Goal: Task Accomplishment & Management: Use online tool/utility

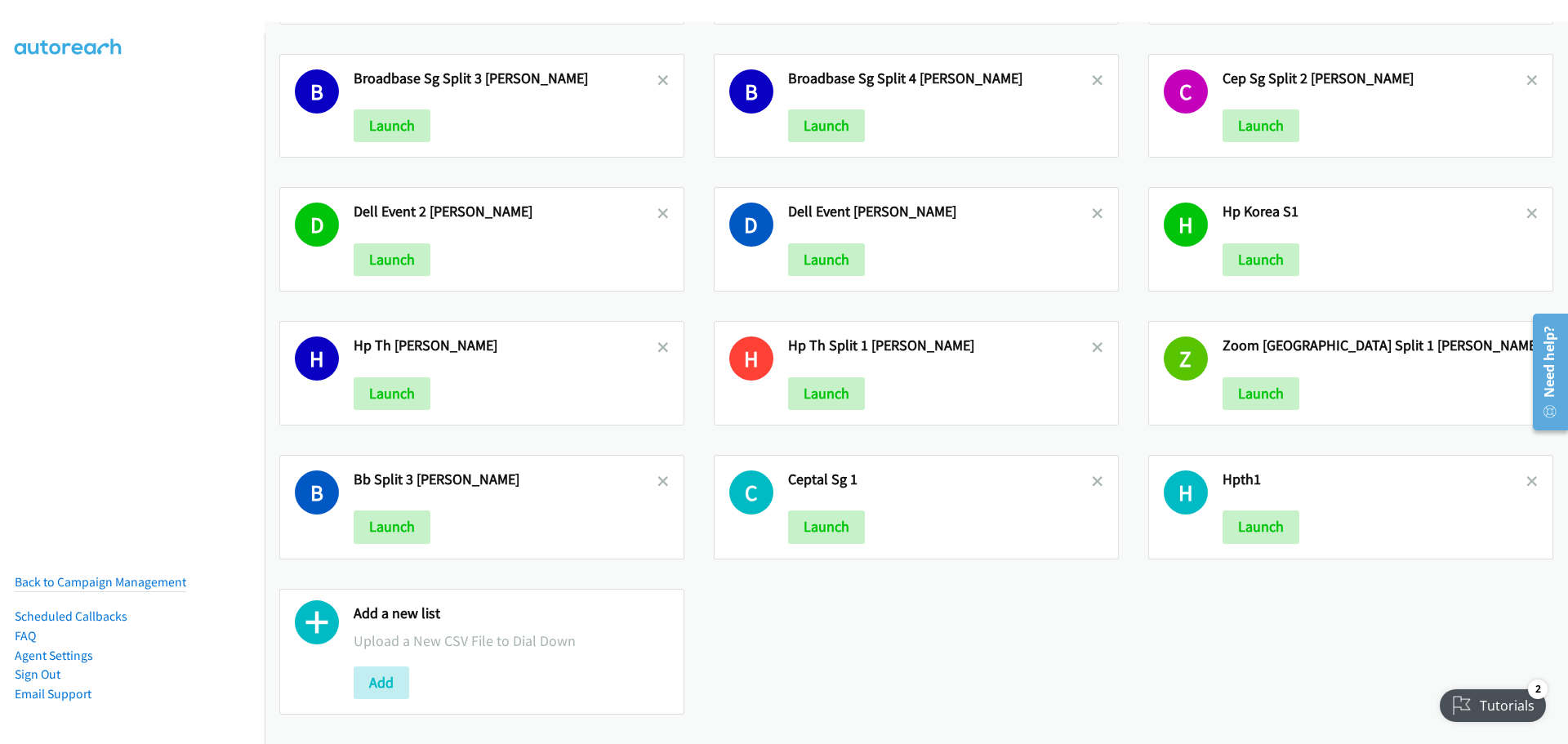
scroll to position [278, 0]
click at [397, 668] on button "Add" at bounding box center [382, 683] width 55 height 32
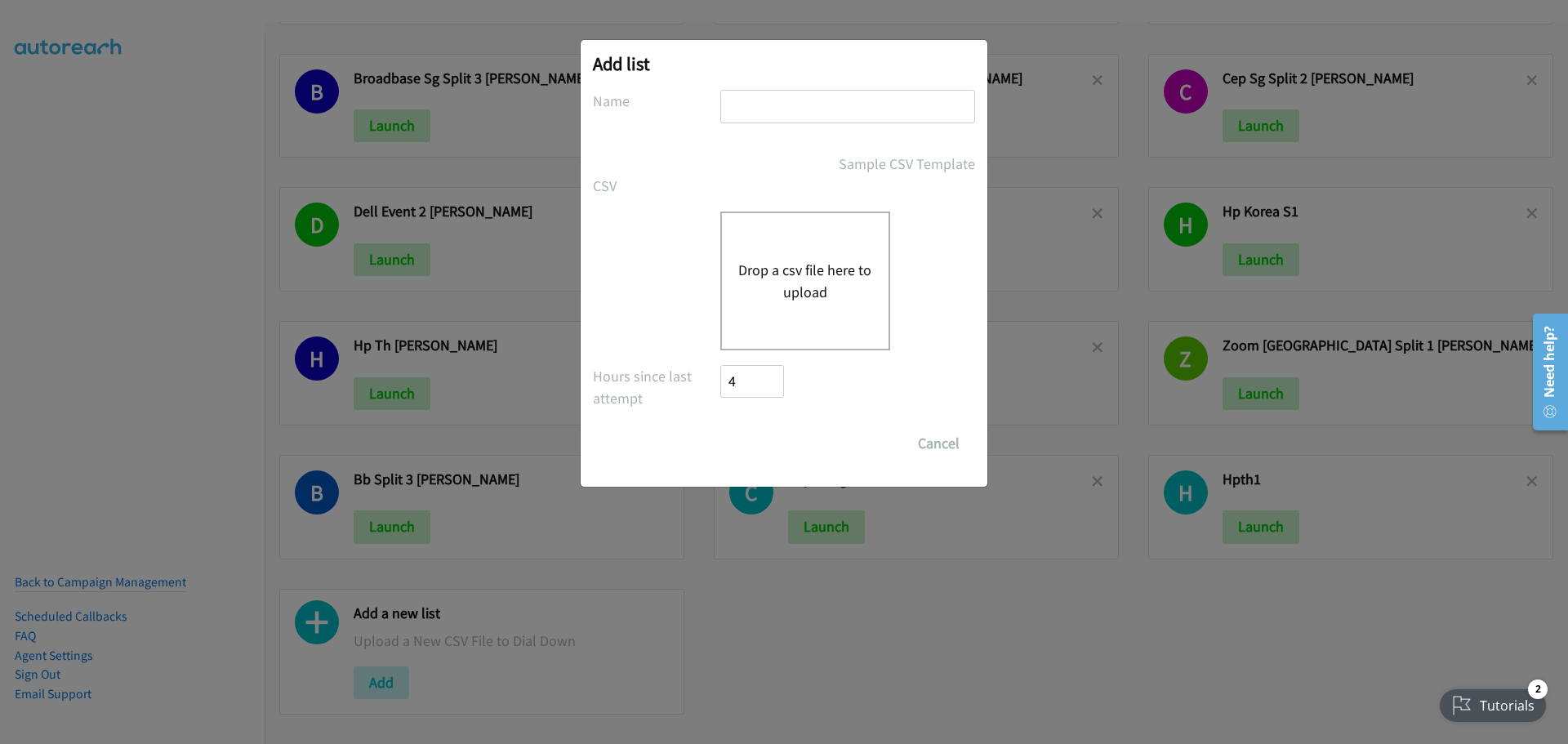
click at [801, 115] on input "text" at bounding box center [847, 106] width 255 height 33
type input "HPTH-MIKE"
click at [827, 324] on div "Drop a csv file here to upload" at bounding box center [805, 281] width 170 height 139
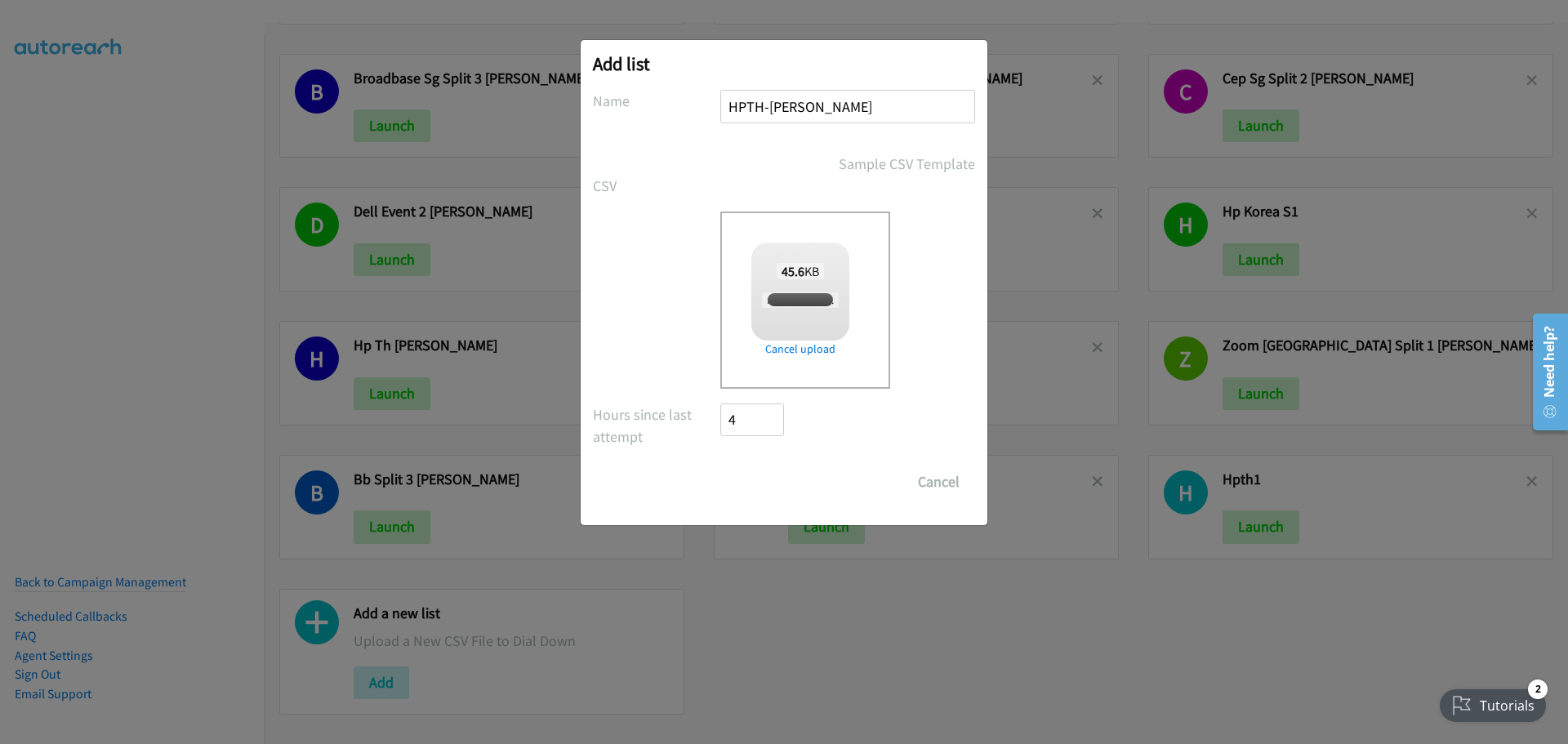
checkbox input "true"
click at [764, 477] on input "Save List" at bounding box center [763, 482] width 86 height 32
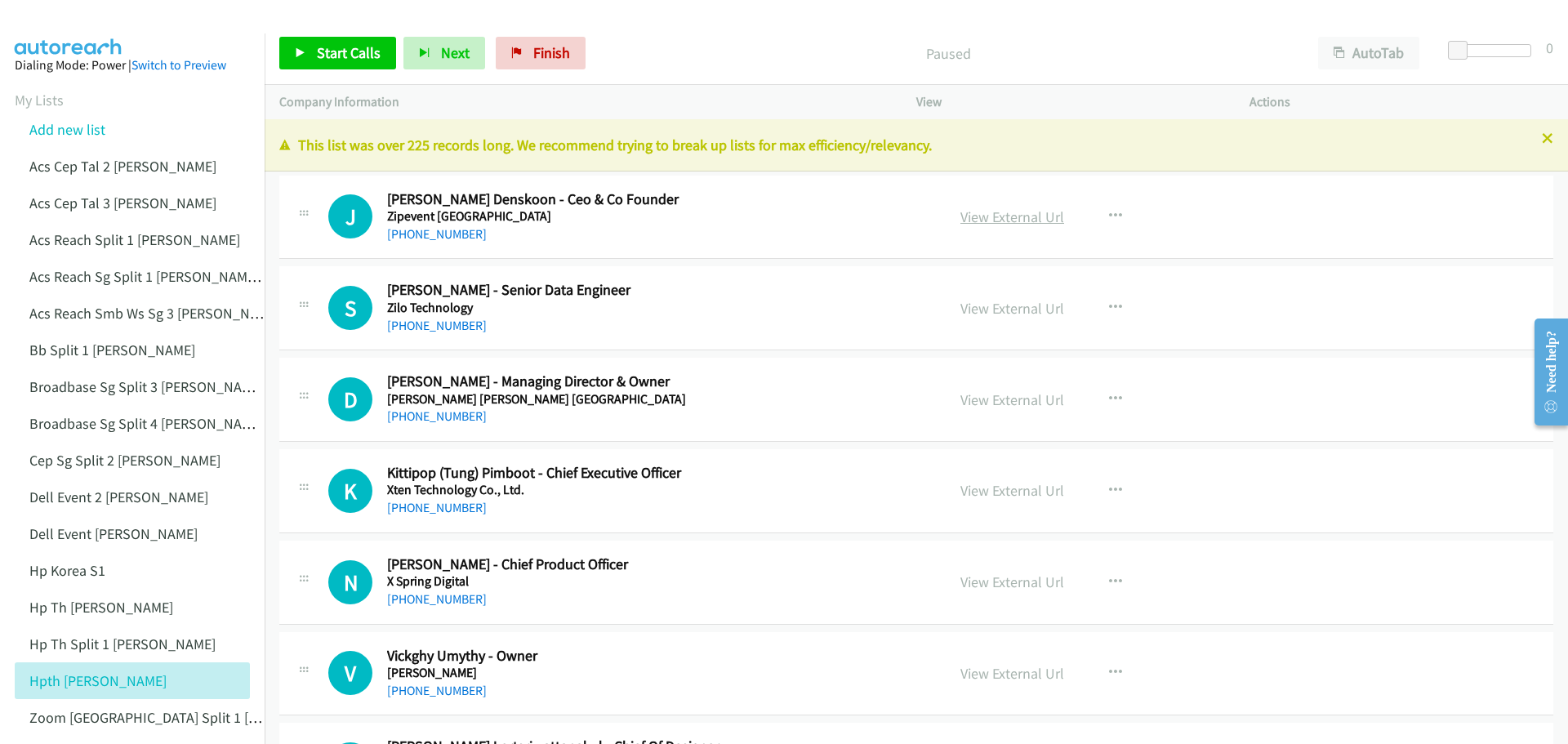
click at [991, 221] on link "View External Url" at bounding box center [1012, 217] width 104 height 19
click at [350, 54] on span "Start Calls" at bounding box center [348, 52] width 64 height 19
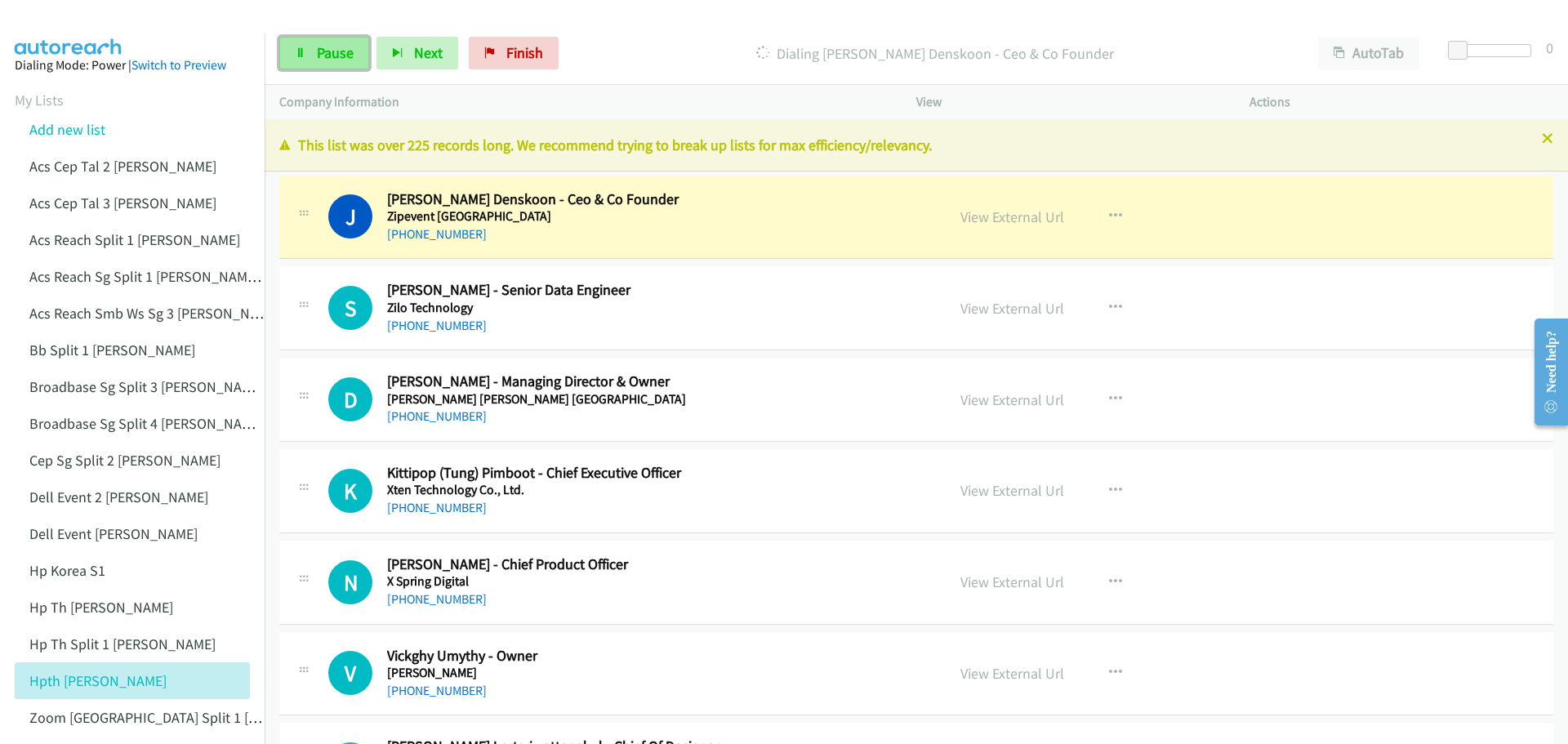
click at [342, 54] on span "Pause" at bounding box center [335, 52] width 37 height 19
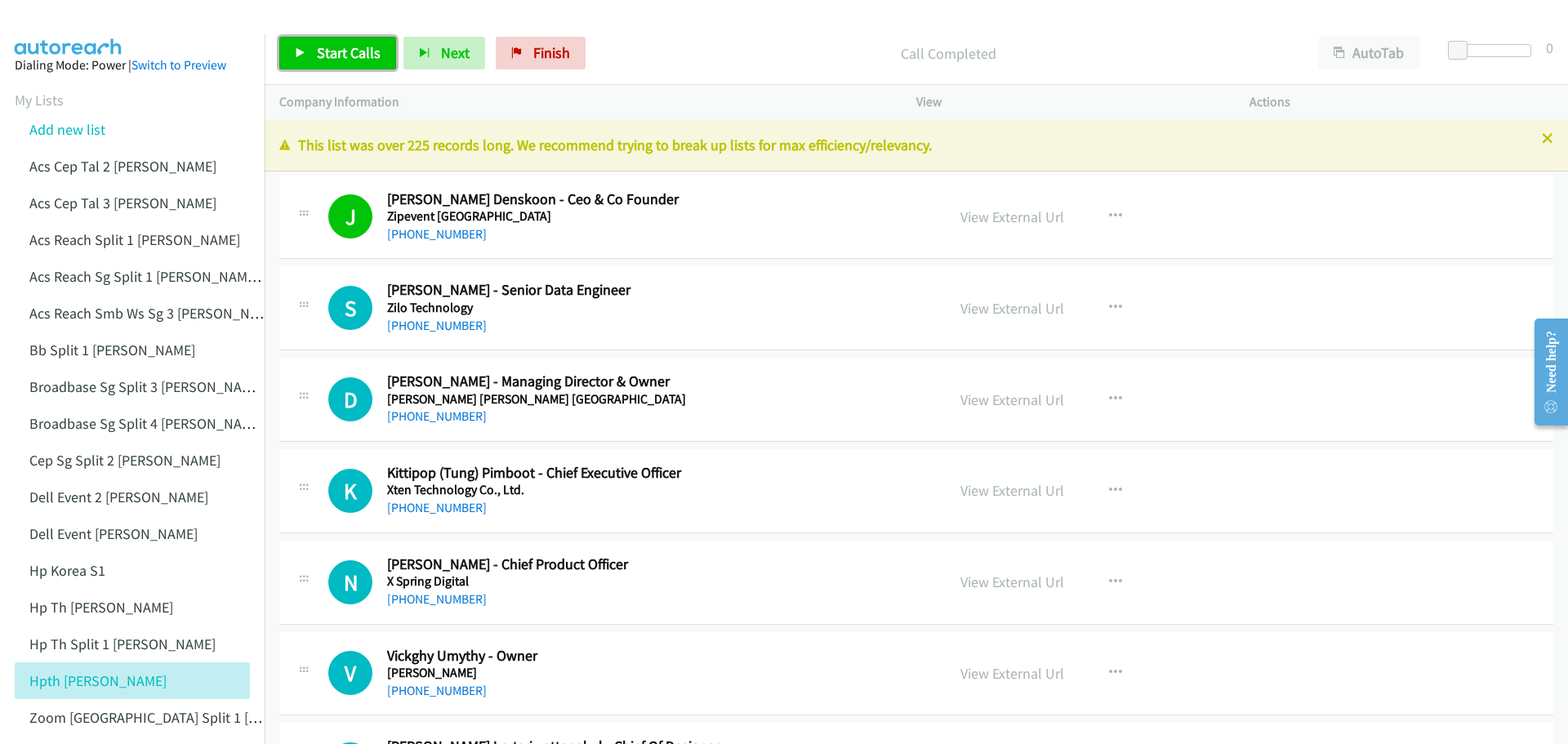
click at [332, 52] on span "Start Calls" at bounding box center [348, 52] width 64 height 19
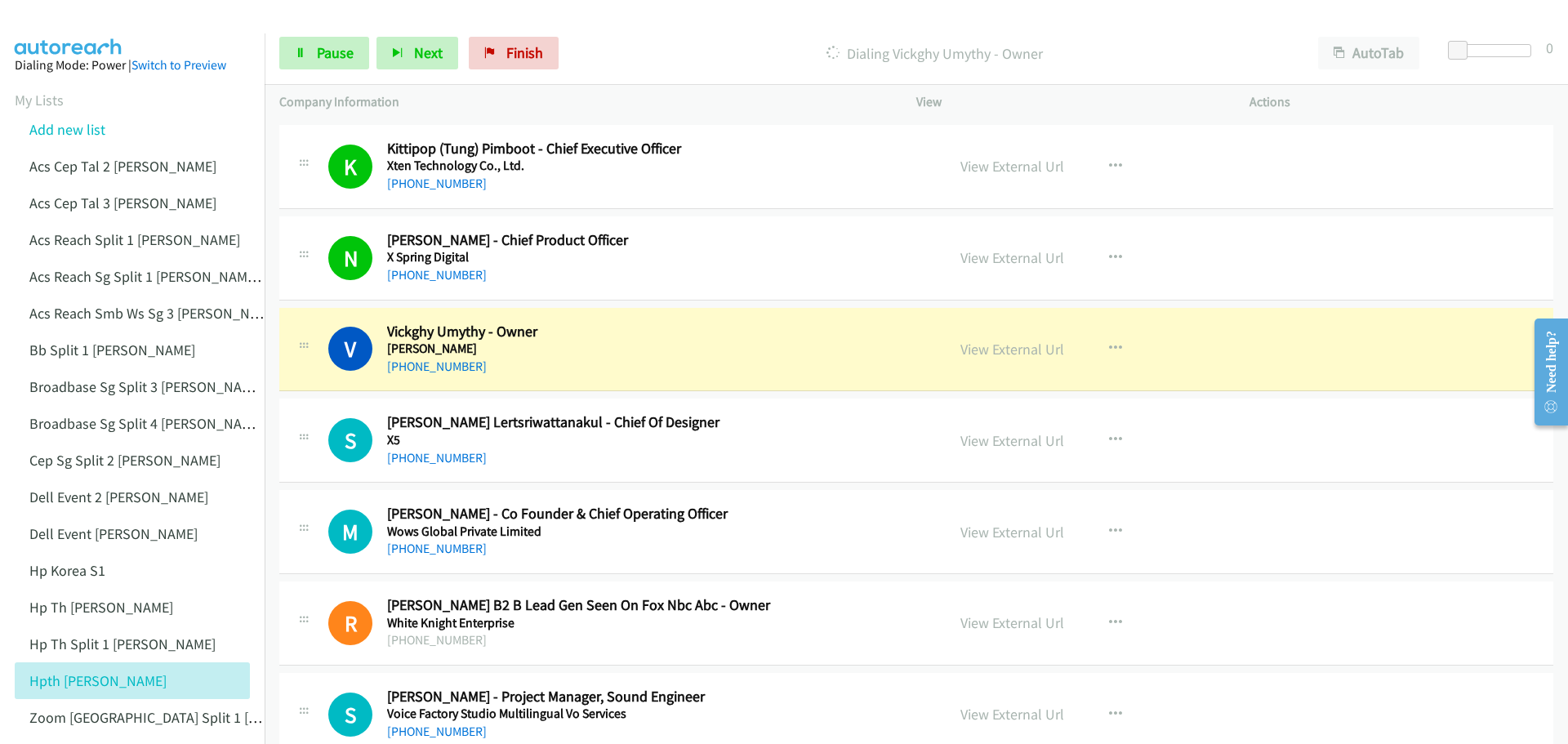
scroll to position [326, 0]
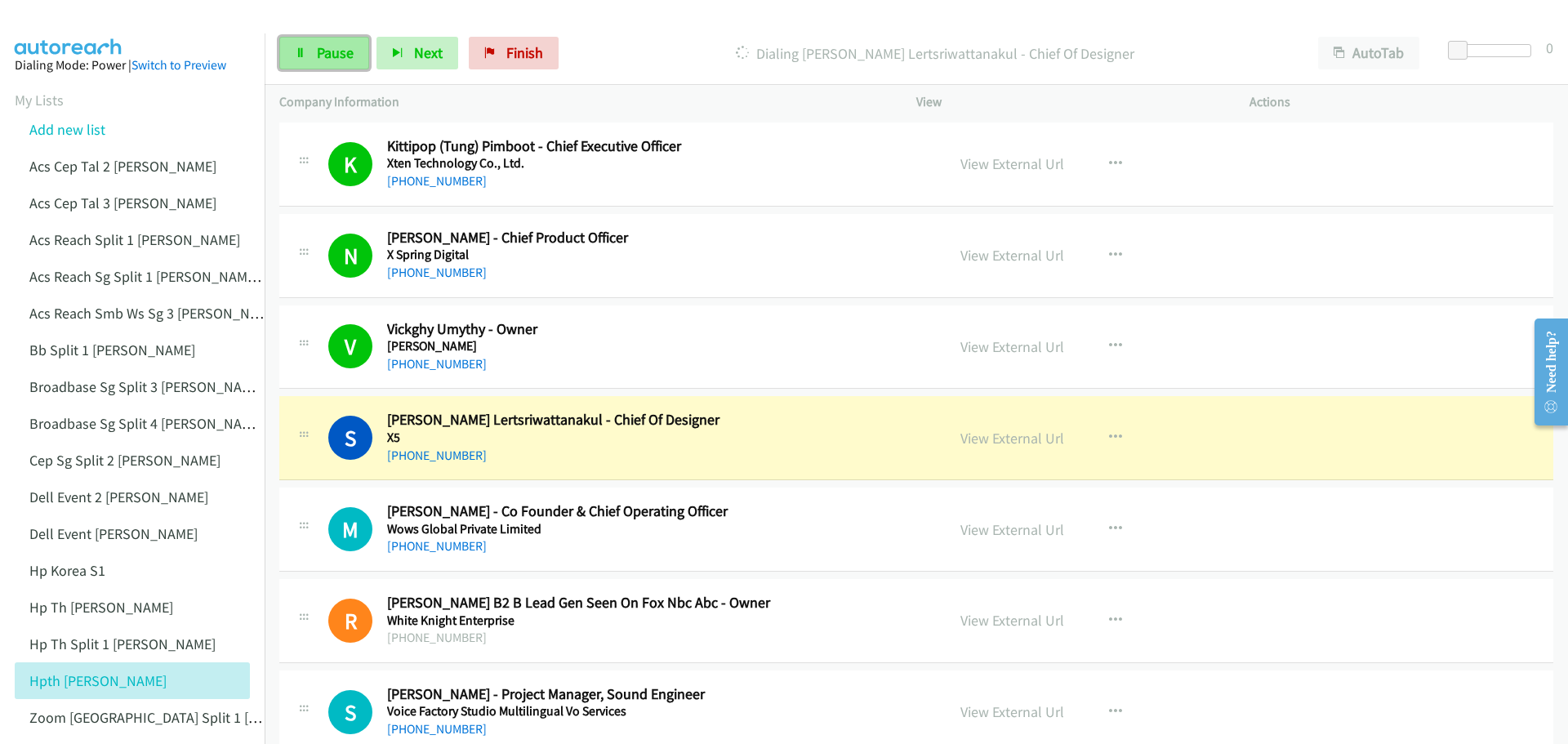
click at [349, 49] on span "Pause" at bounding box center [335, 52] width 37 height 19
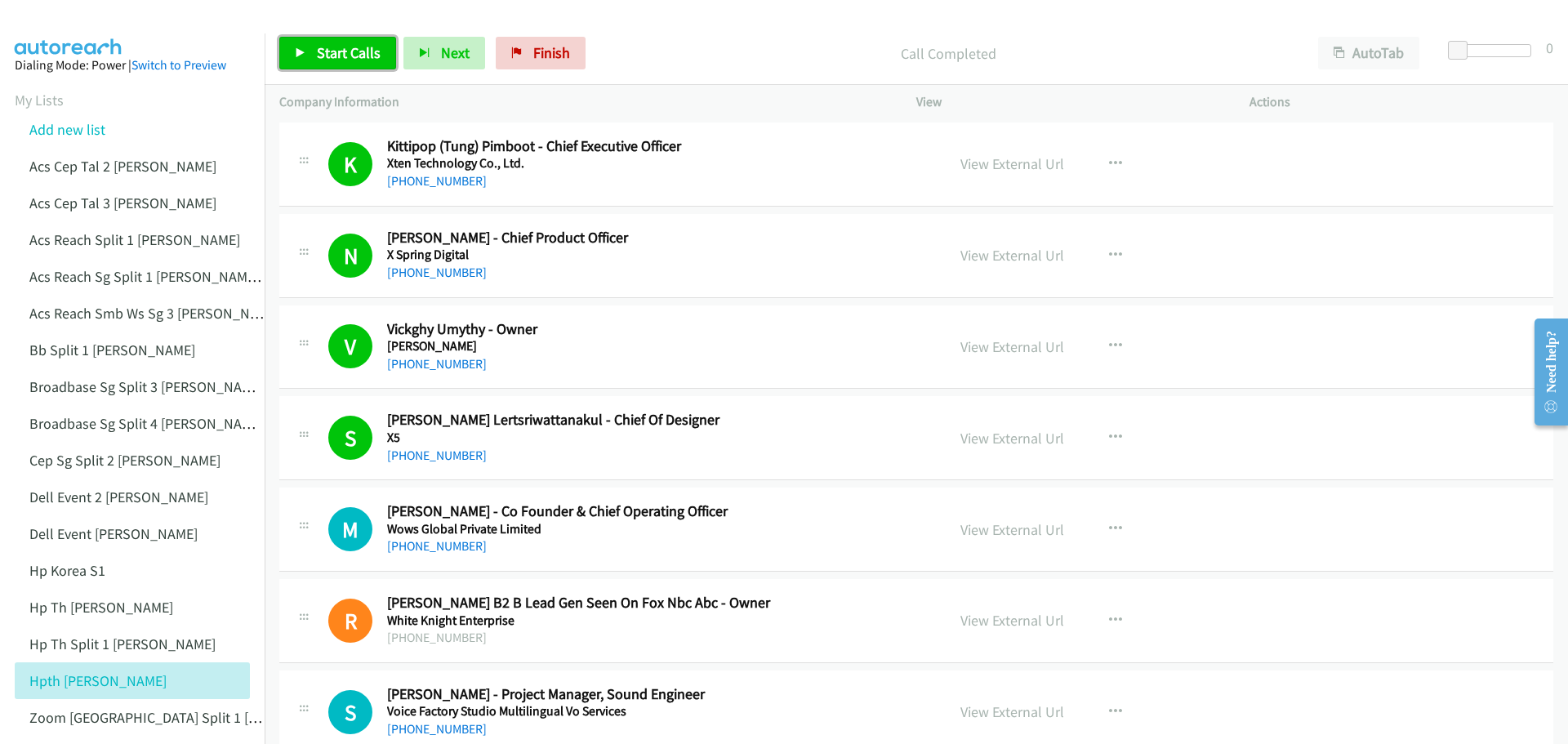
click at [335, 54] on span "Start Calls" at bounding box center [348, 52] width 64 height 19
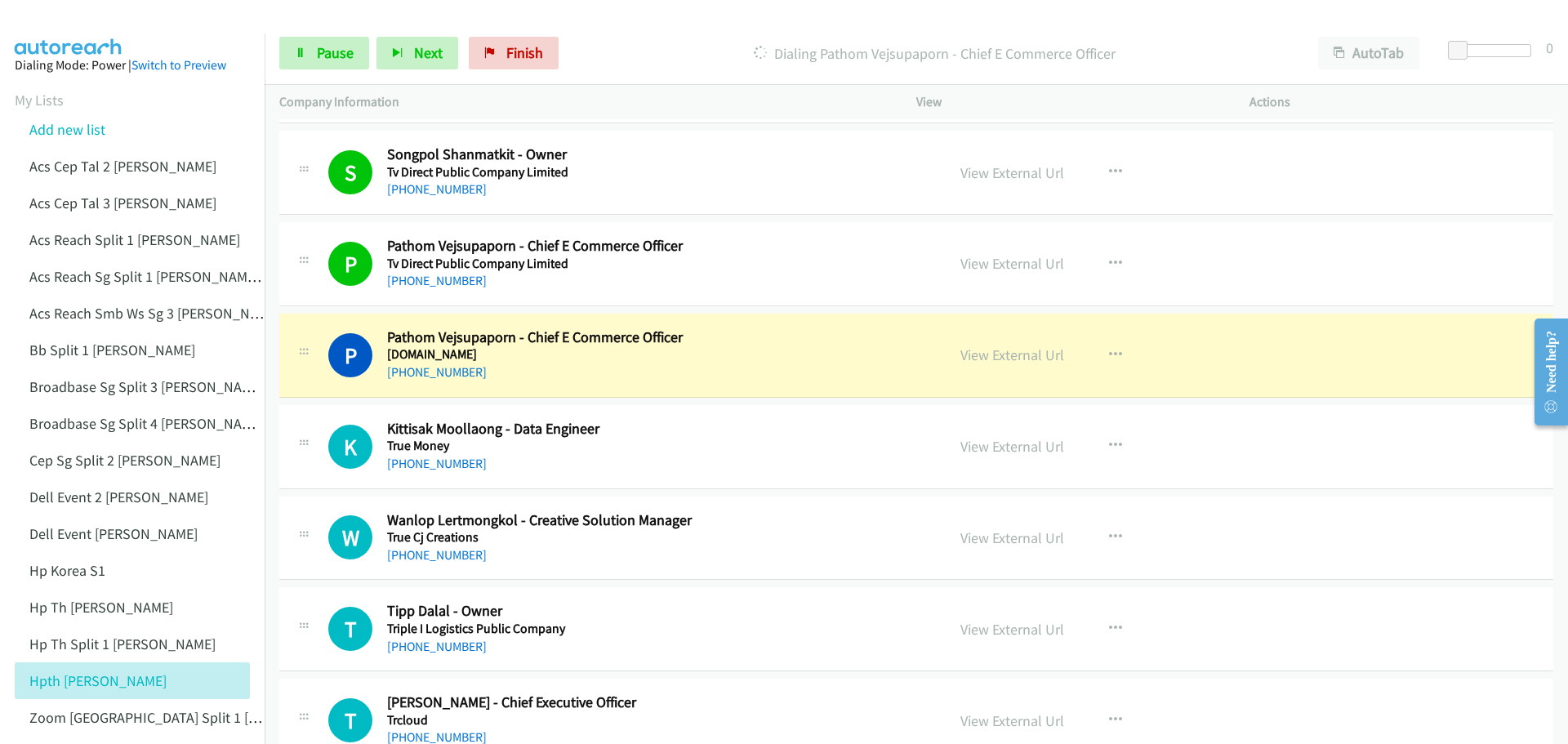
scroll to position [1144, 0]
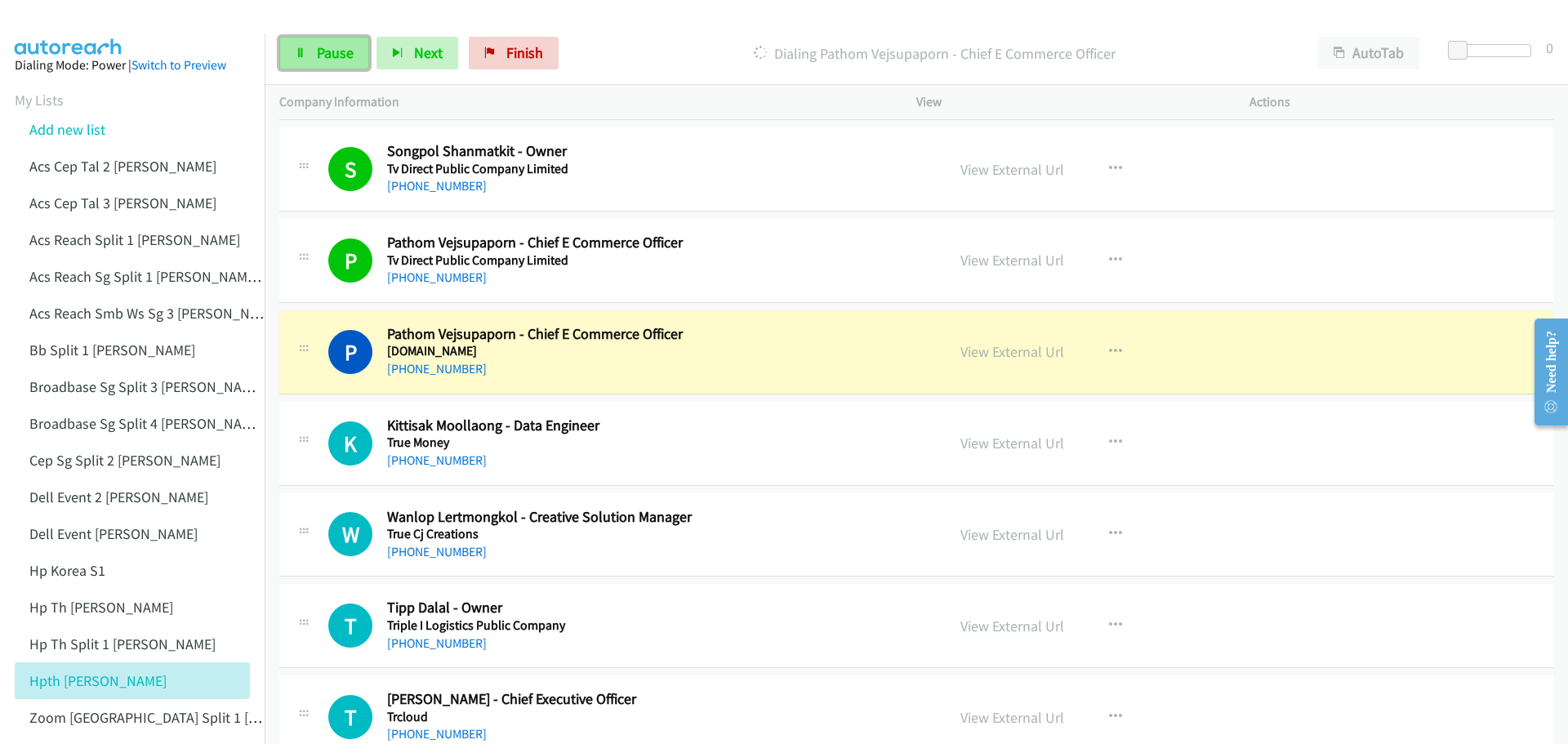
click at [341, 52] on span "Pause" at bounding box center [335, 52] width 37 height 19
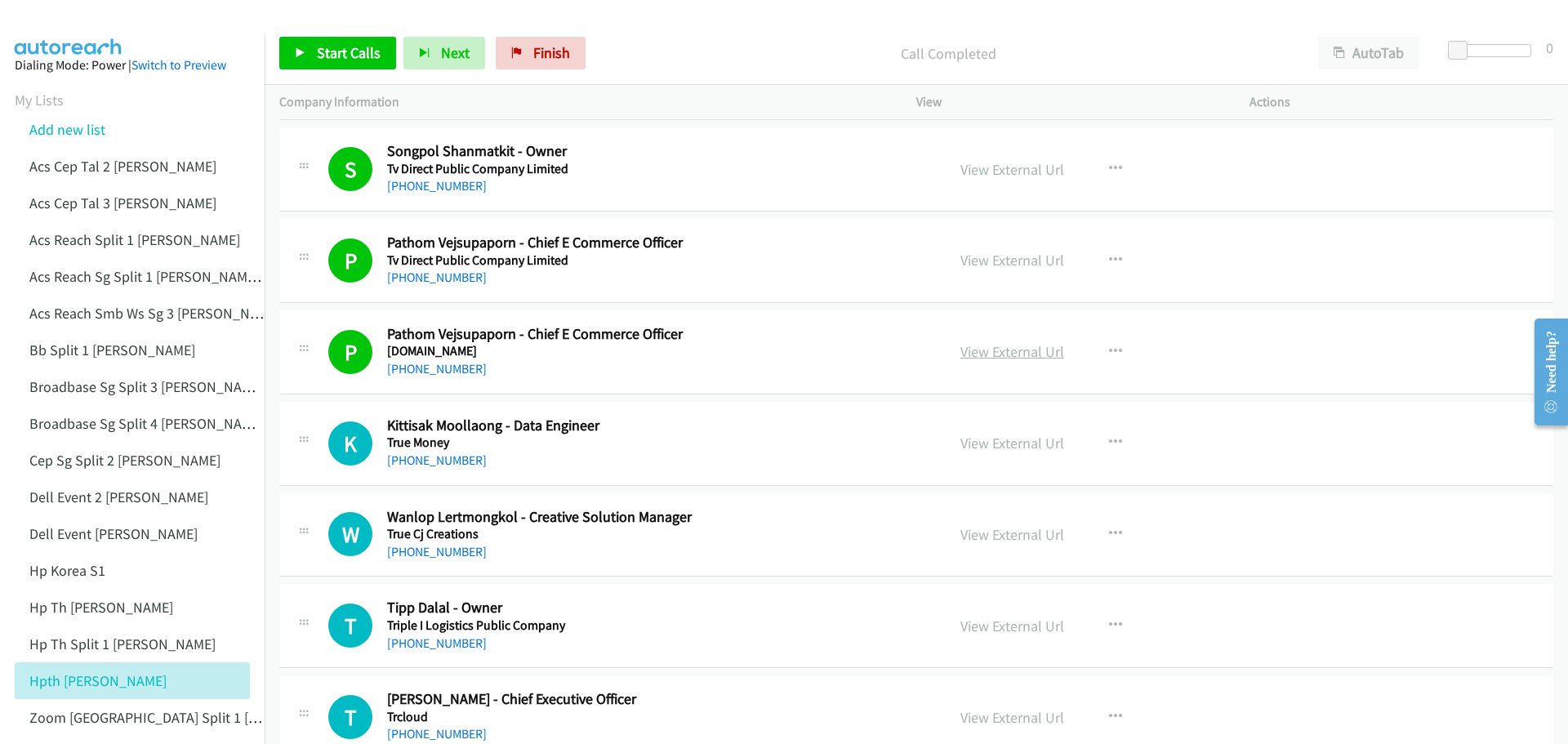
click at [1006, 349] on link "View External Url" at bounding box center [1012, 352] width 104 height 19
click at [338, 54] on span "Start Calls" at bounding box center [348, 52] width 64 height 19
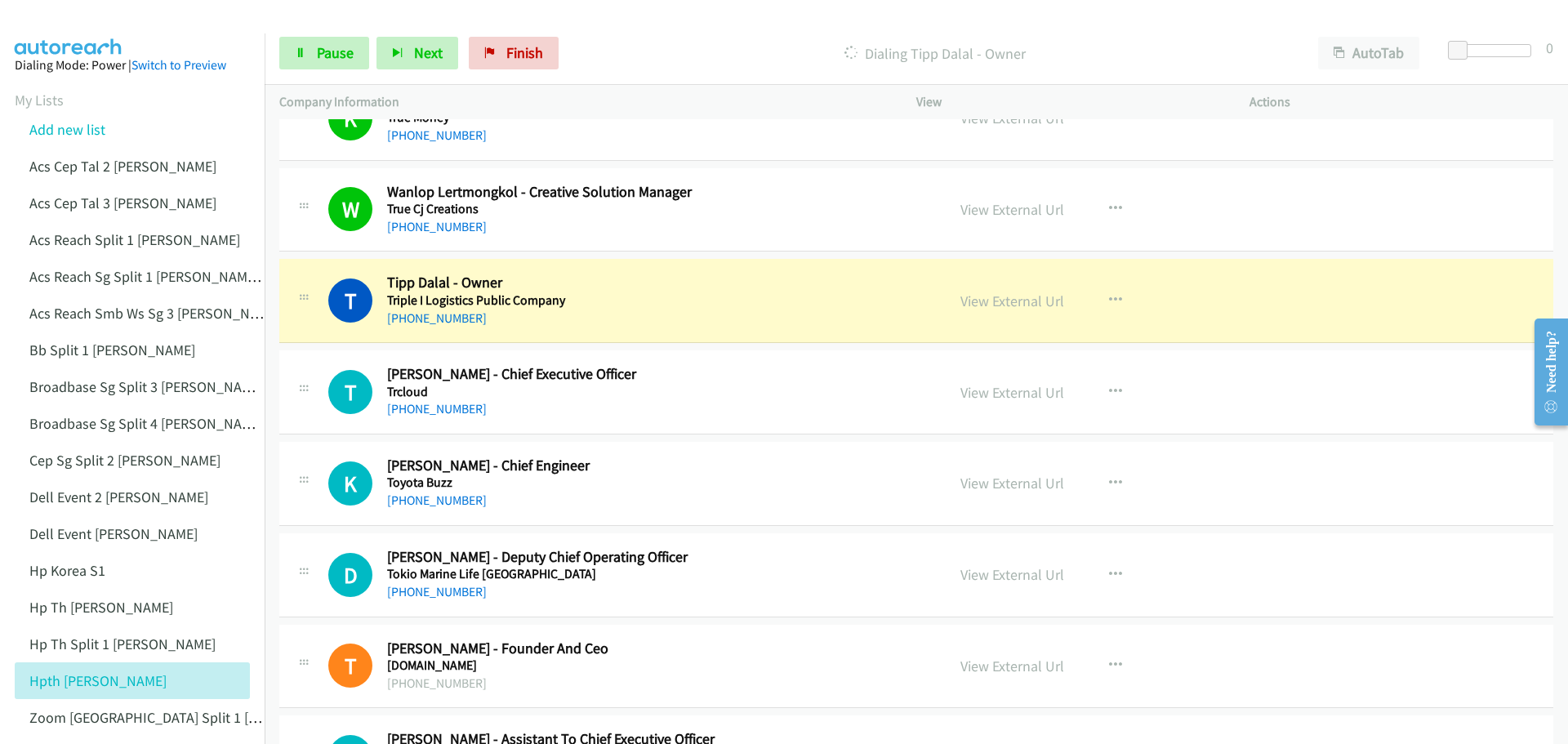
scroll to position [1470, 0]
click at [999, 309] on div "View External Url" at bounding box center [1012, 299] width 104 height 22
click at [1001, 301] on link "View External Url" at bounding box center [1012, 300] width 104 height 19
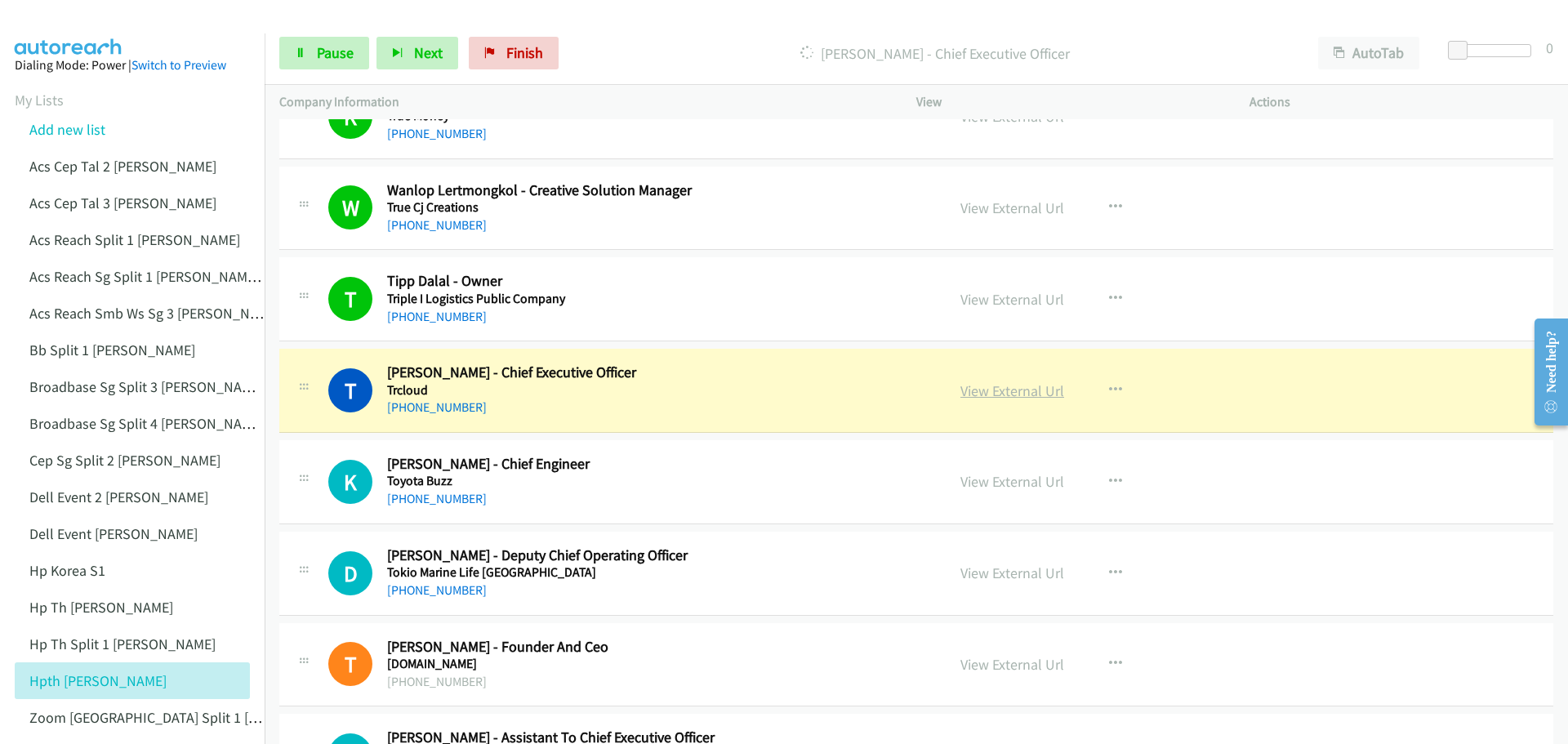
click at [1002, 395] on link "View External Url" at bounding box center [1012, 391] width 104 height 19
click at [328, 54] on span "Pause" at bounding box center [335, 52] width 37 height 19
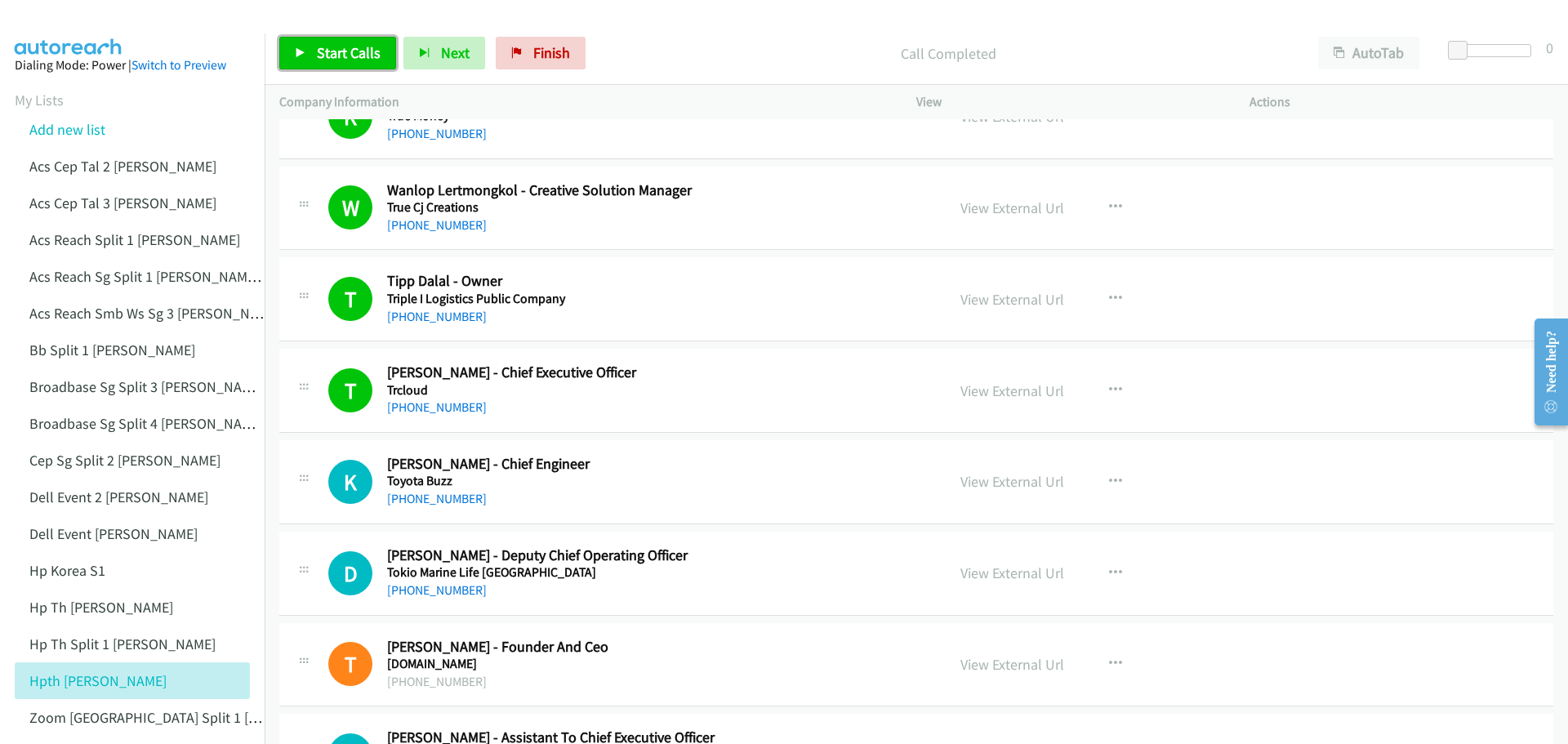
click at [366, 49] on span "Start Calls" at bounding box center [348, 52] width 64 height 19
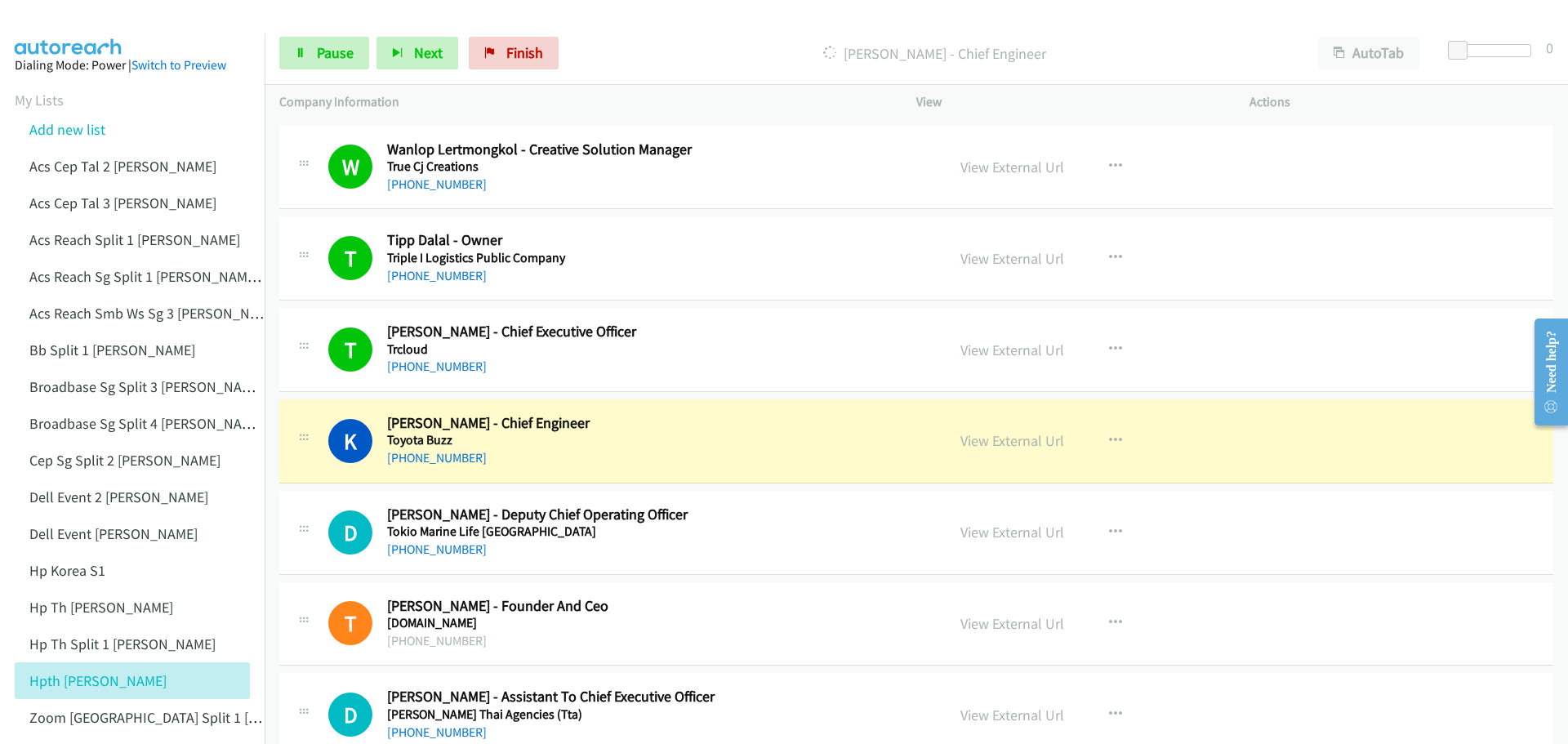
scroll to position [1552, 0]
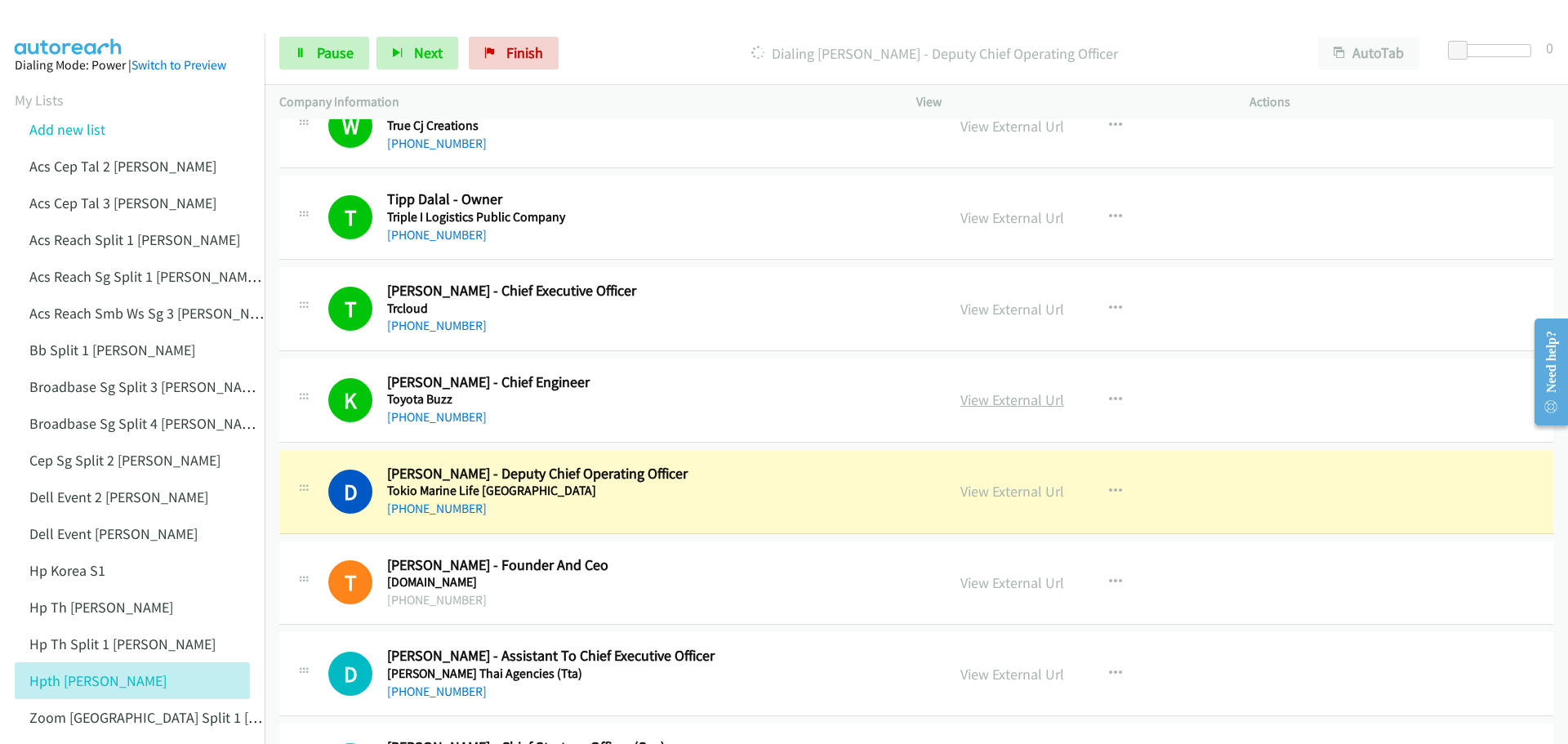
click at [1001, 395] on link "View External Url" at bounding box center [1012, 400] width 104 height 19
click at [348, 49] on span "Pause" at bounding box center [335, 52] width 37 height 19
click at [1014, 490] on link "View External Url" at bounding box center [1012, 491] width 104 height 19
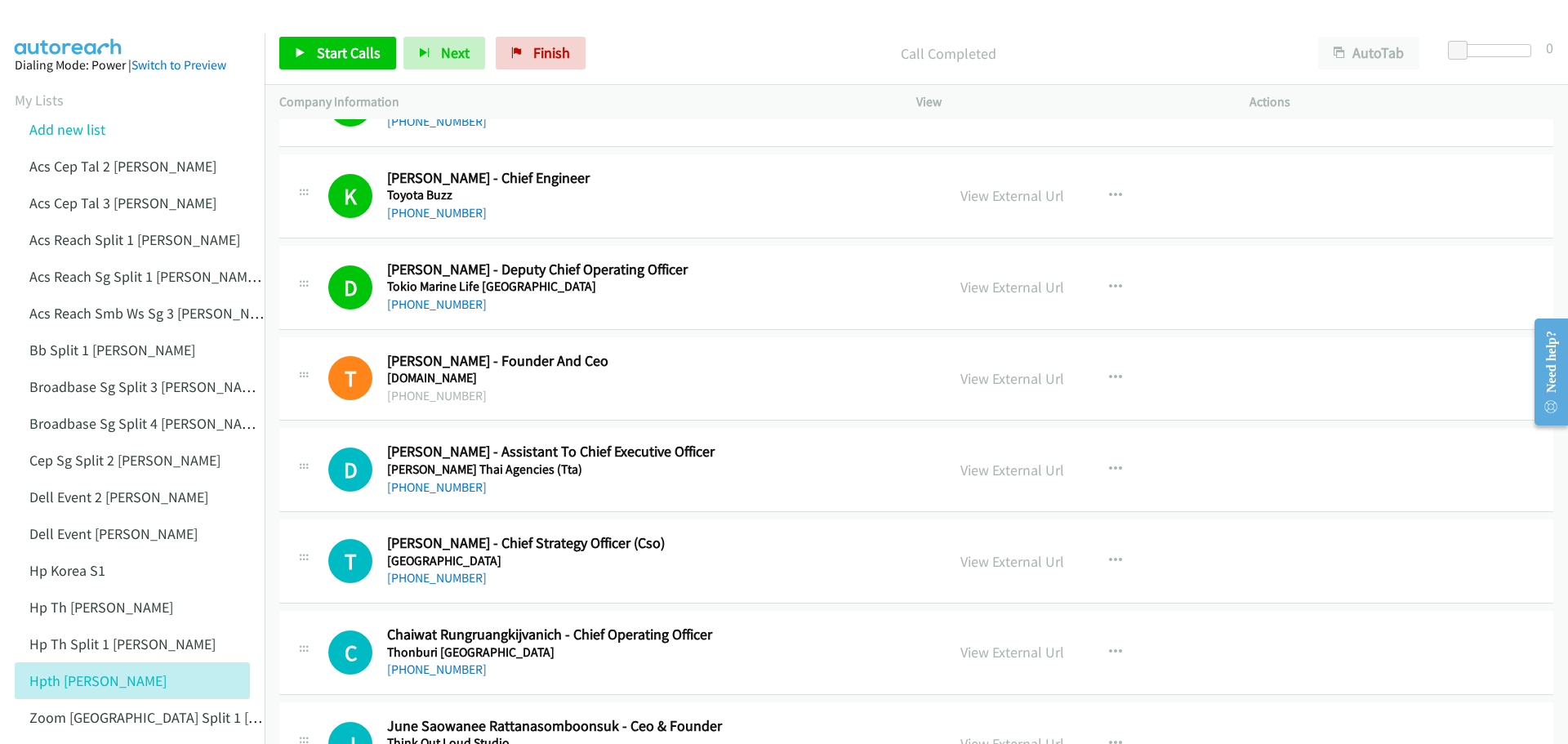
scroll to position [1797, 0]
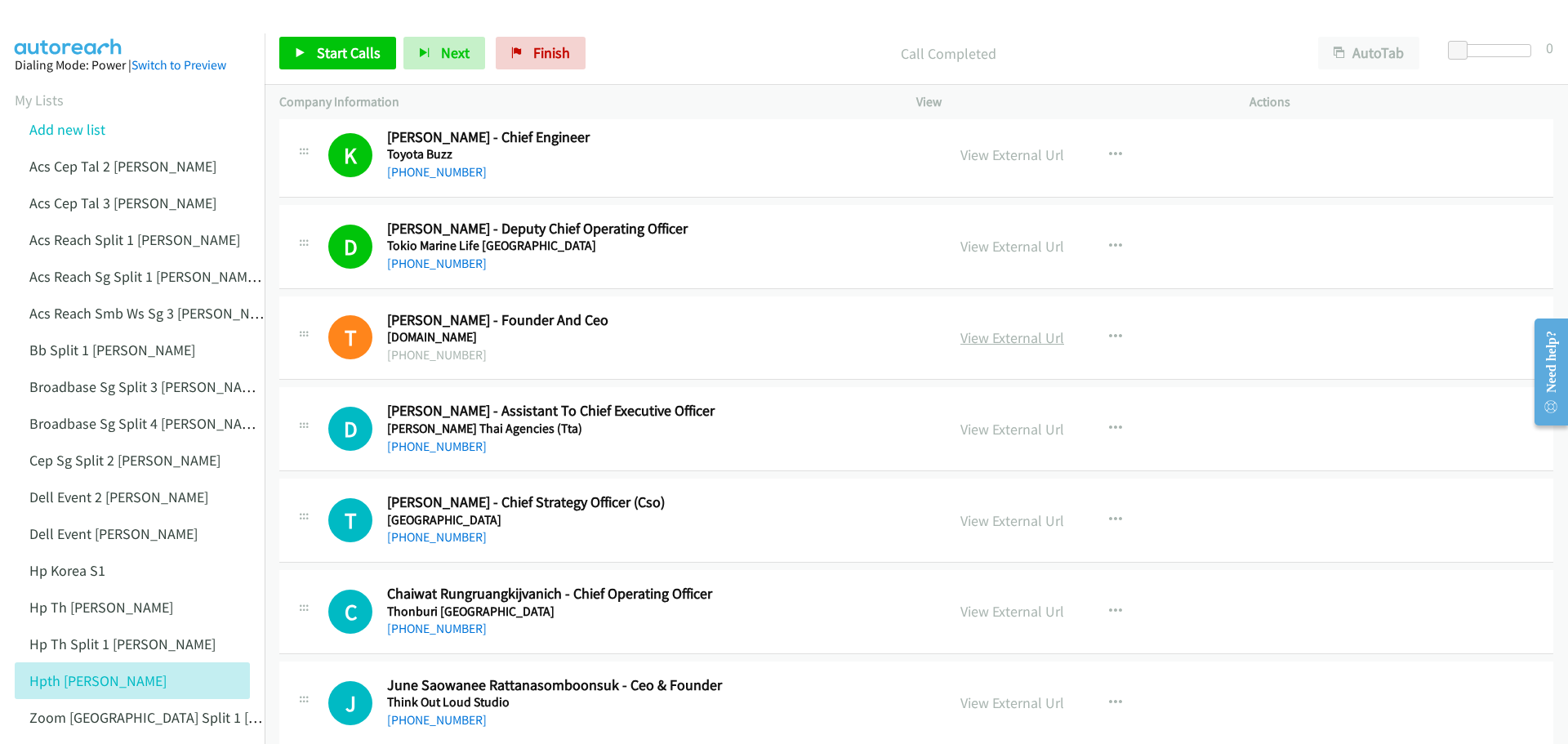
click at [989, 336] on link "View External Url" at bounding box center [1012, 338] width 104 height 19
click at [371, 36] on div "Start Calls Pause Next Finish Call Completed AutoTab AutoTab 0" at bounding box center [916, 53] width 1304 height 63
click at [361, 56] on span "Start Calls" at bounding box center [348, 52] width 64 height 19
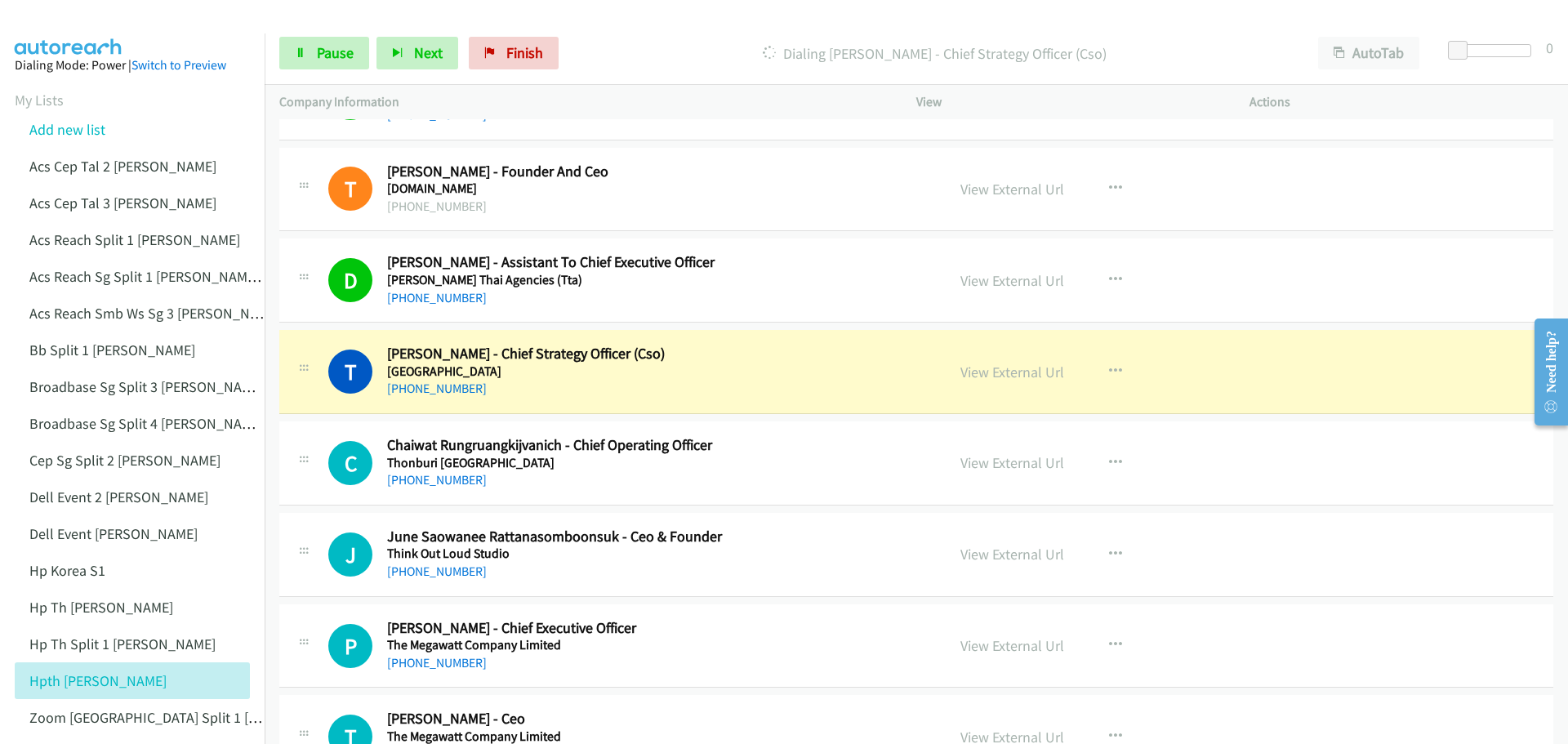
scroll to position [1960, 0]
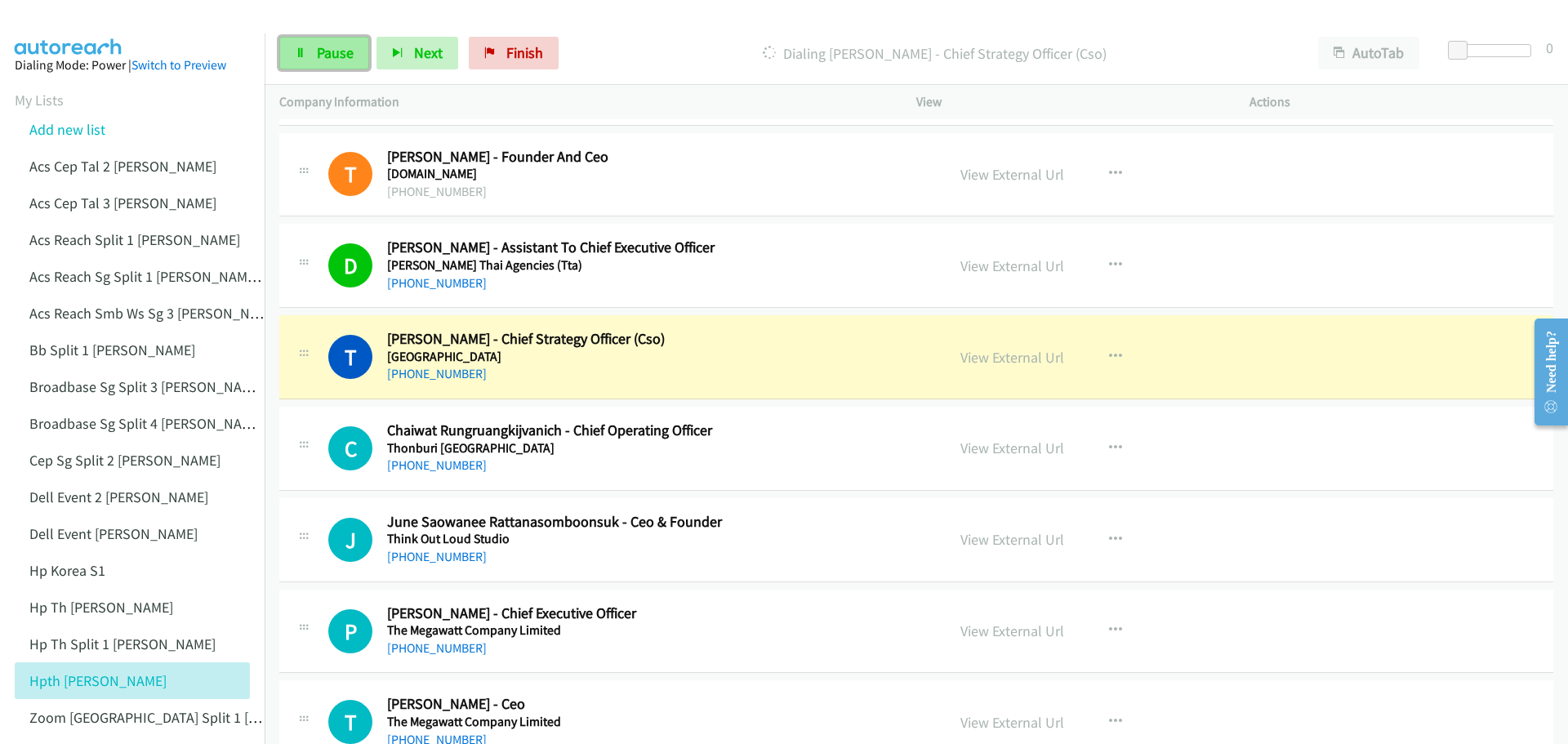
click at [330, 58] on span "Pause" at bounding box center [335, 52] width 37 height 19
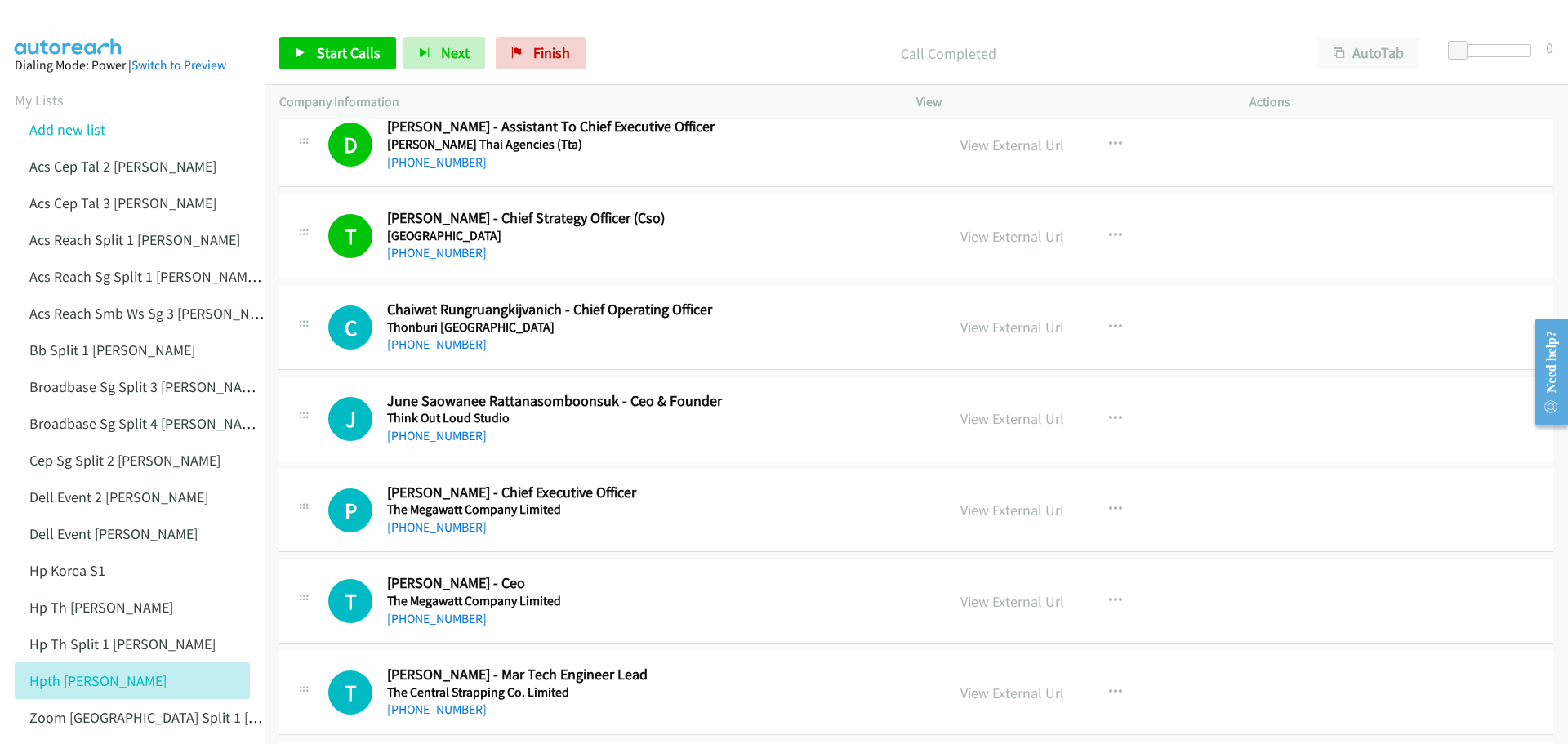
scroll to position [2123, 0]
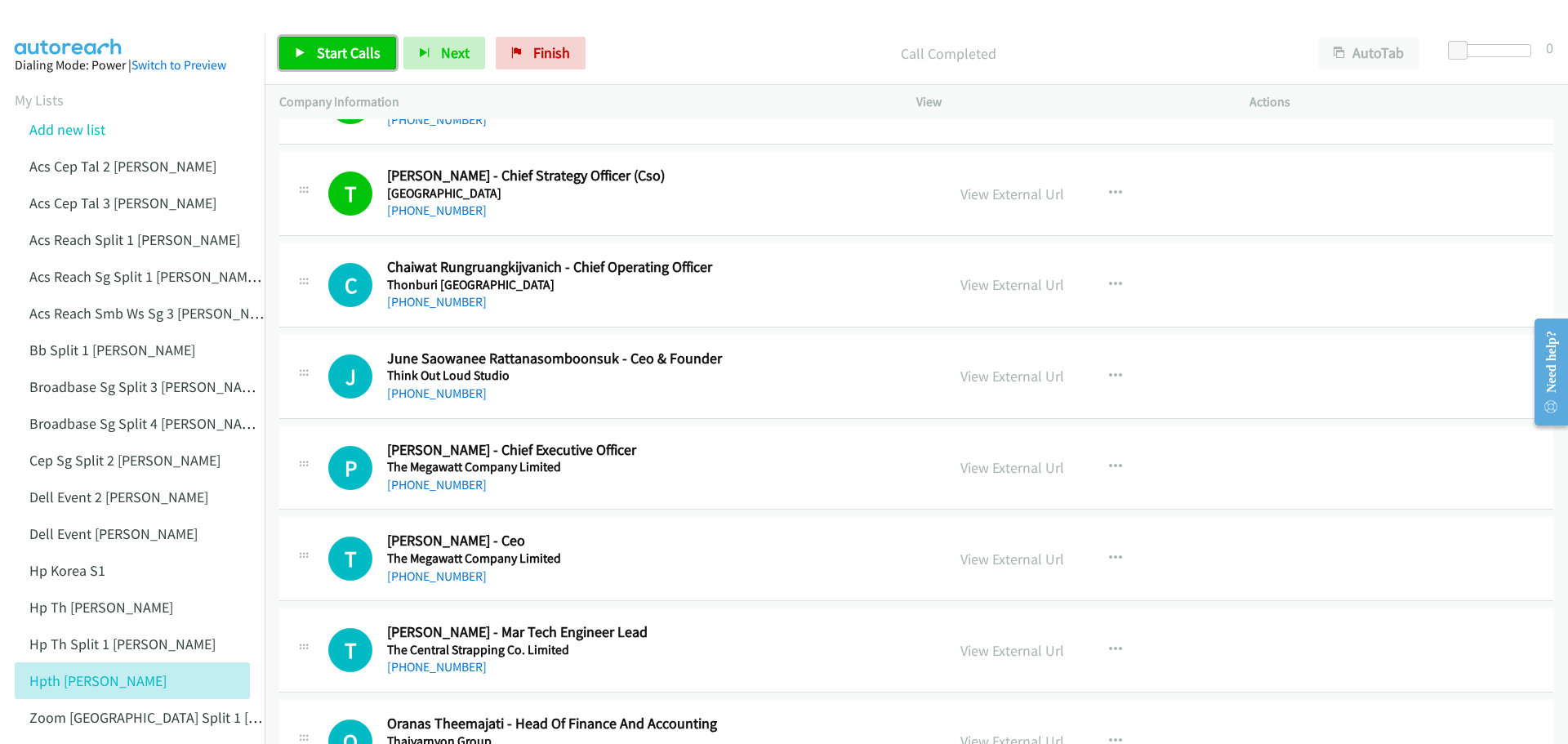
click at [349, 51] on span "Start Calls" at bounding box center [348, 52] width 64 height 19
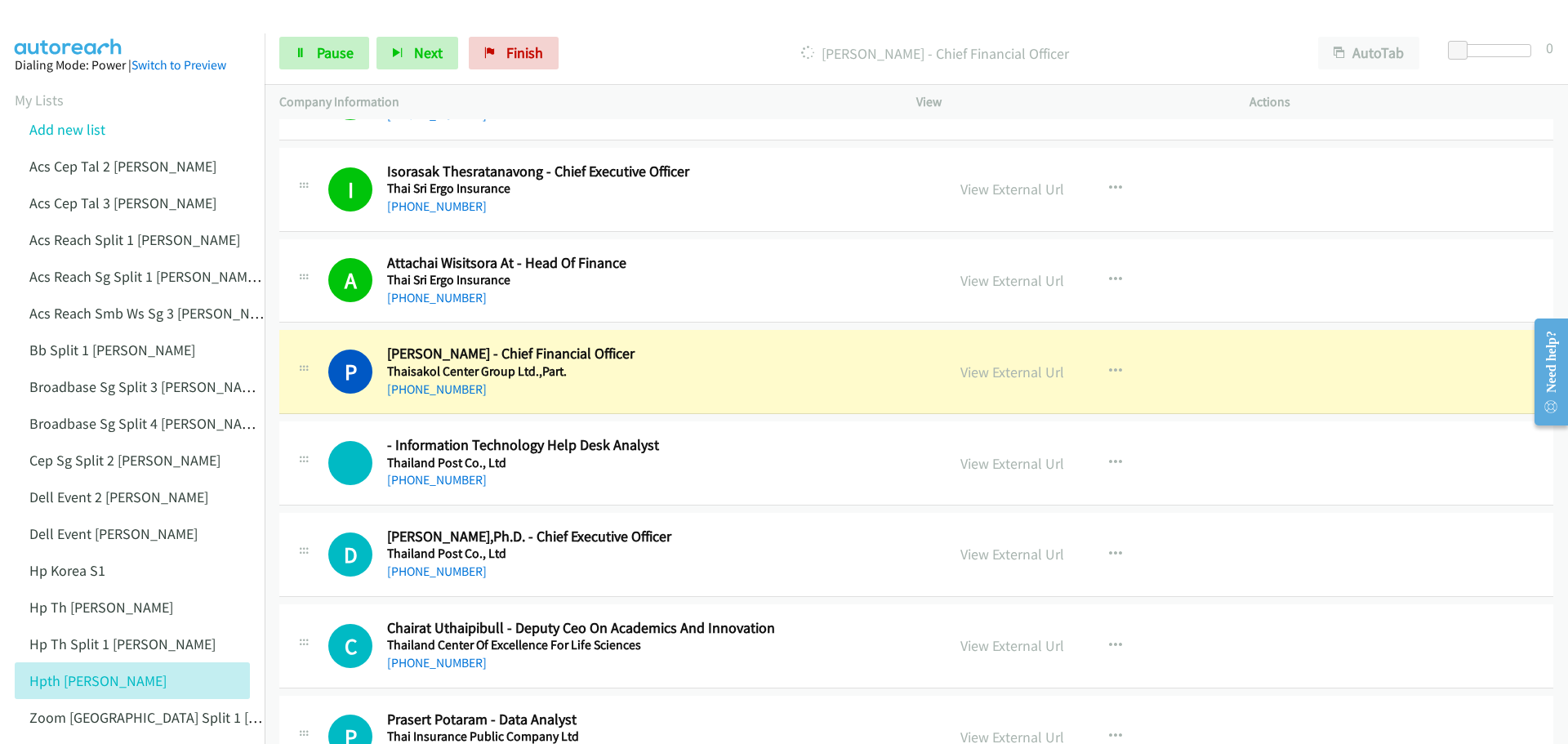
scroll to position [2940, 0]
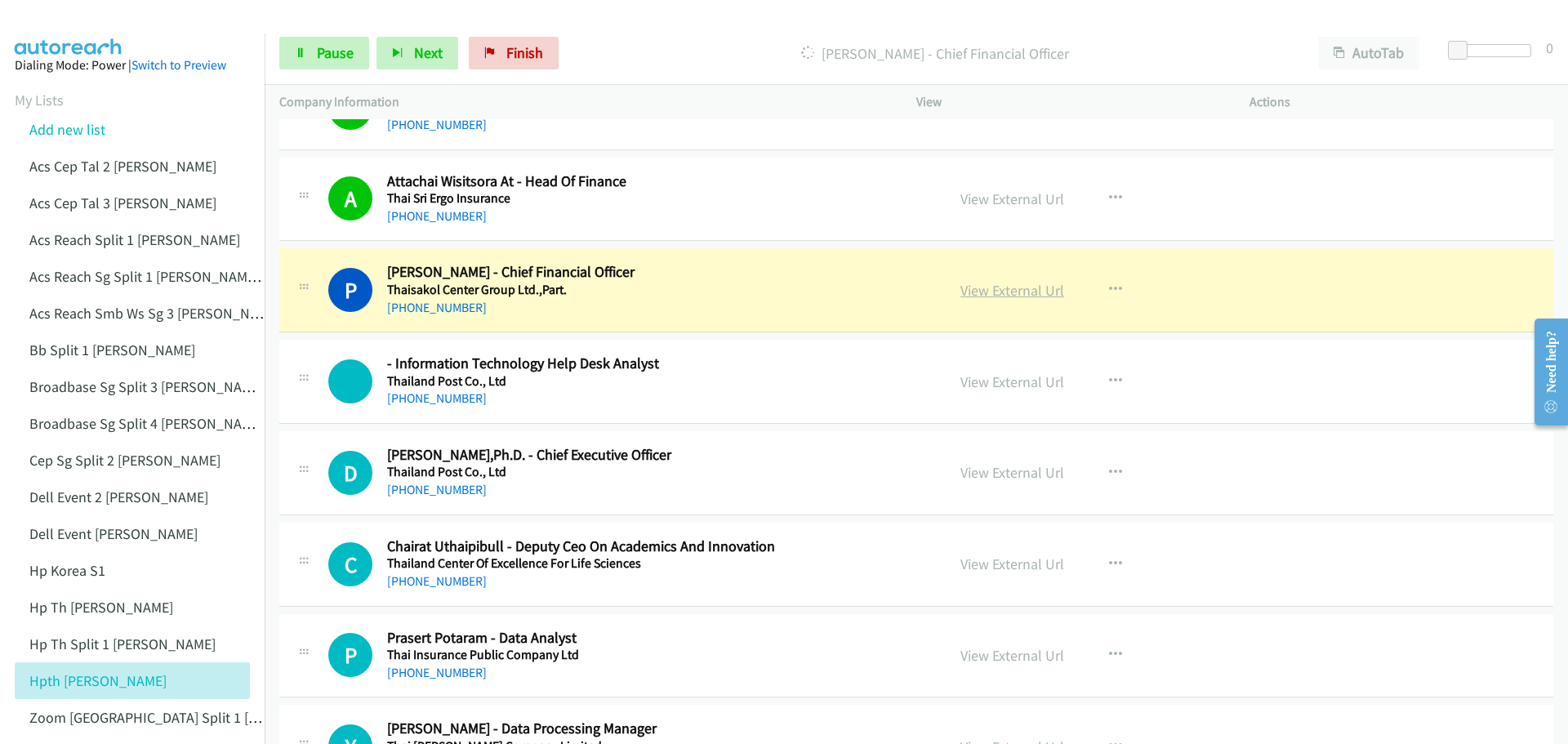
click at [980, 290] on link "View External Url" at bounding box center [1012, 291] width 104 height 19
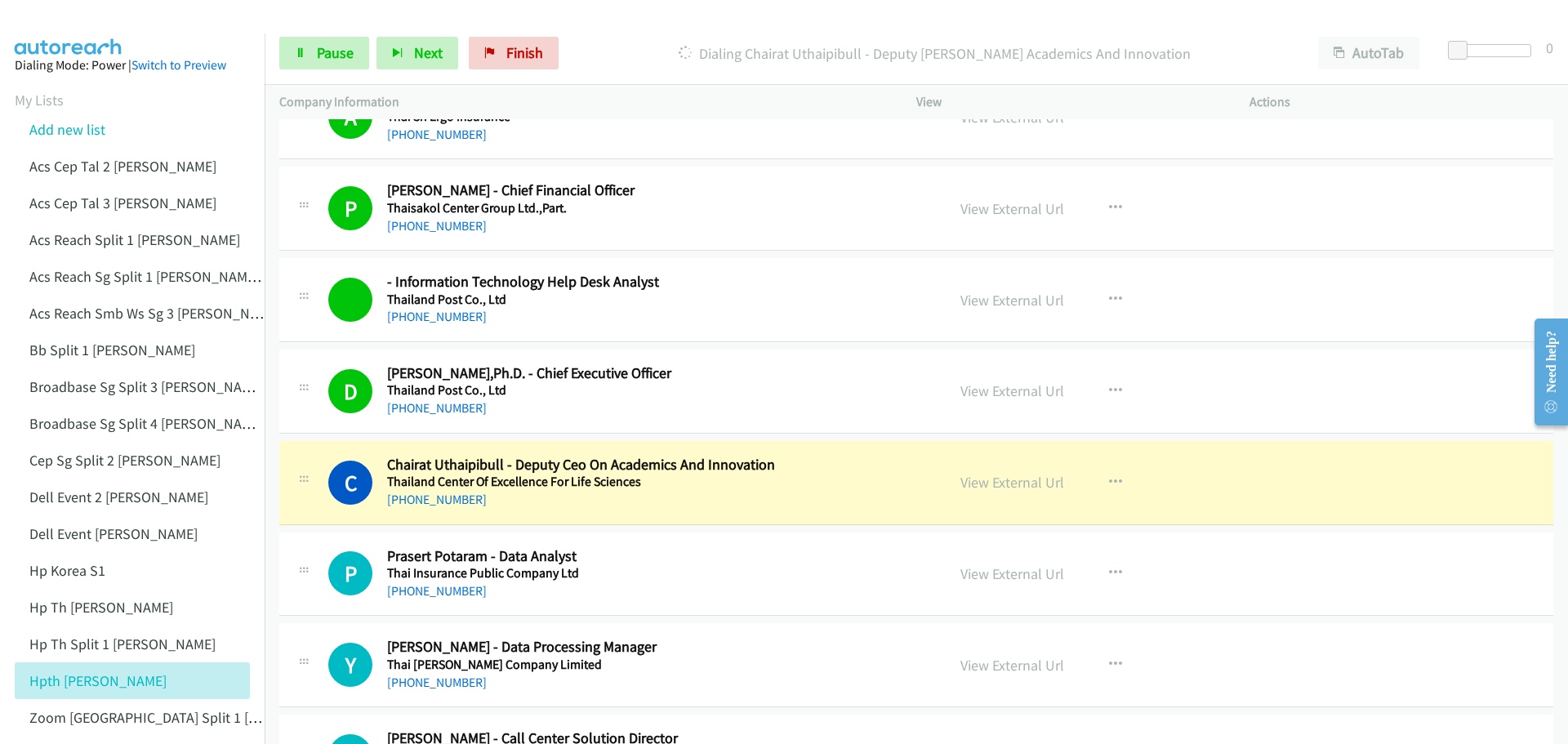
scroll to position [3104, 0]
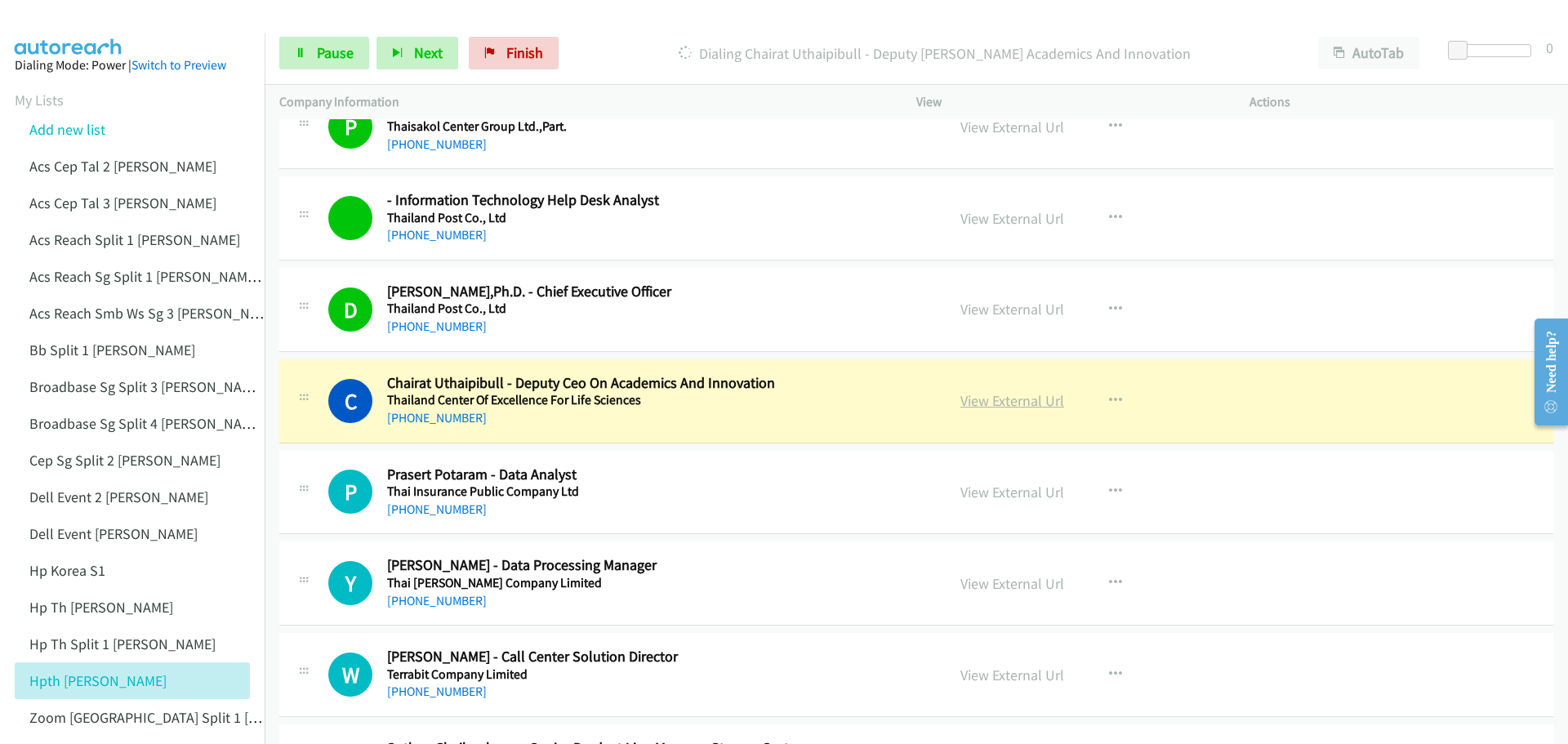
click at [983, 403] on link "View External Url" at bounding box center [1012, 401] width 104 height 19
click at [349, 53] on span "Pause" at bounding box center [335, 52] width 37 height 19
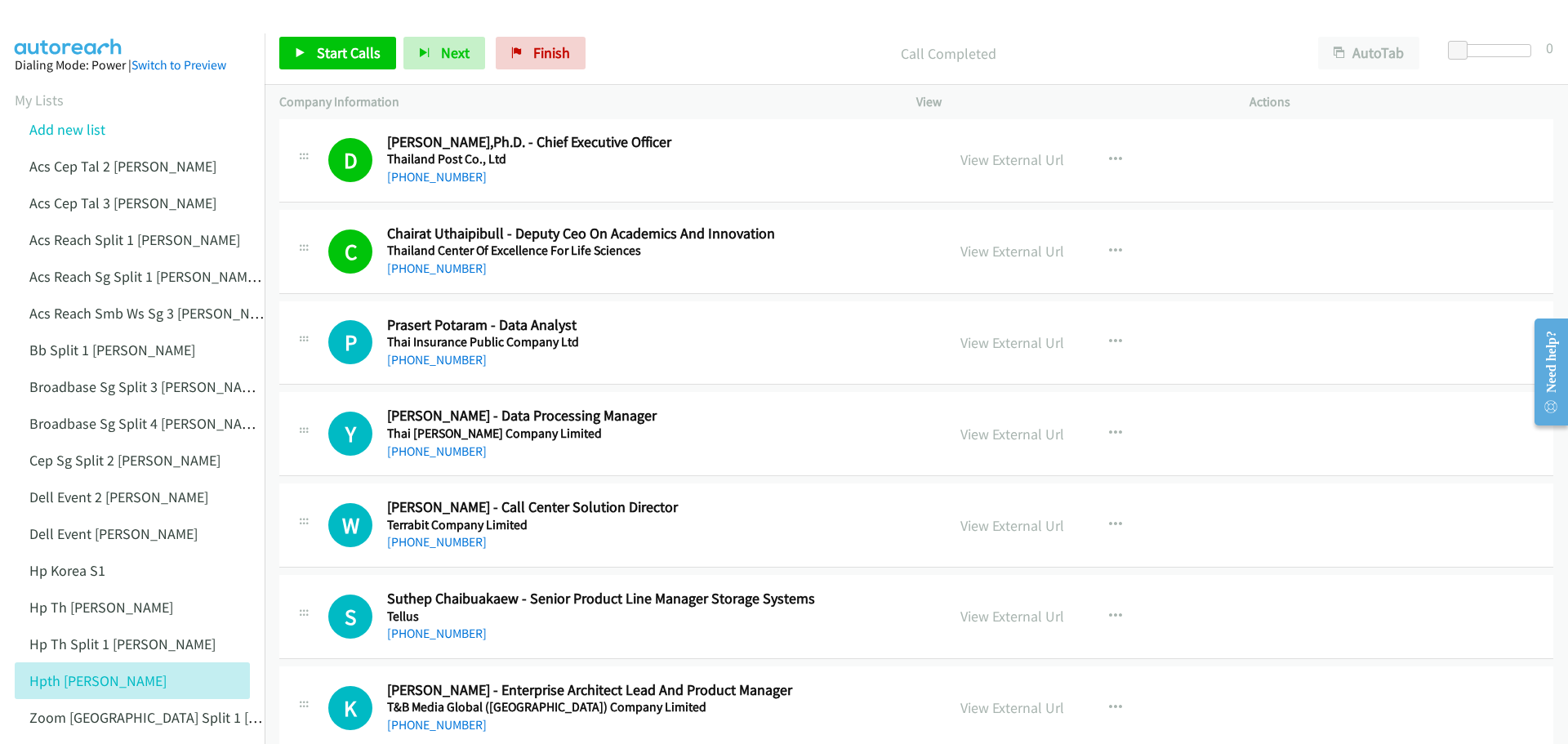
scroll to position [3267, 0]
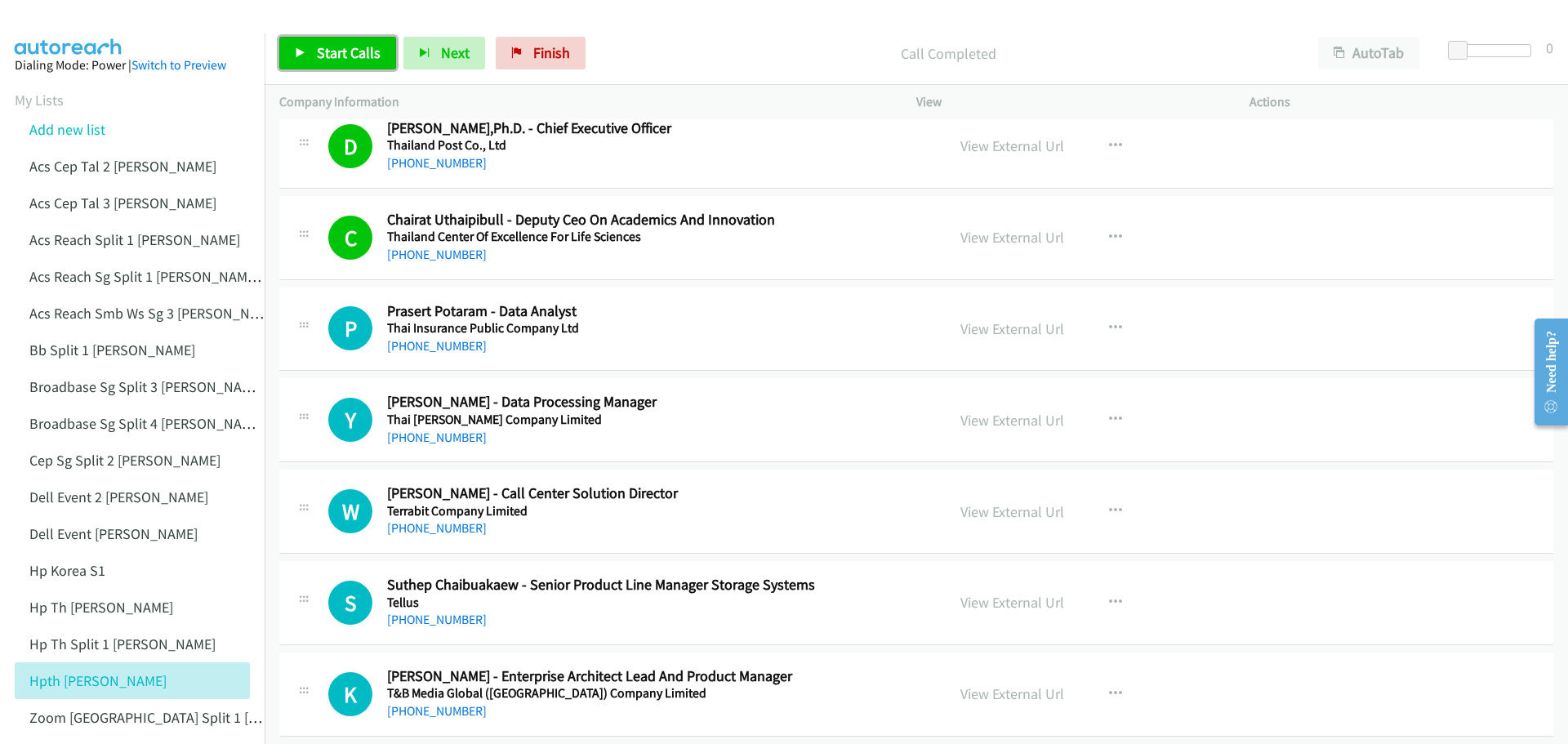
click at [349, 52] on span "Start Calls" at bounding box center [348, 52] width 64 height 19
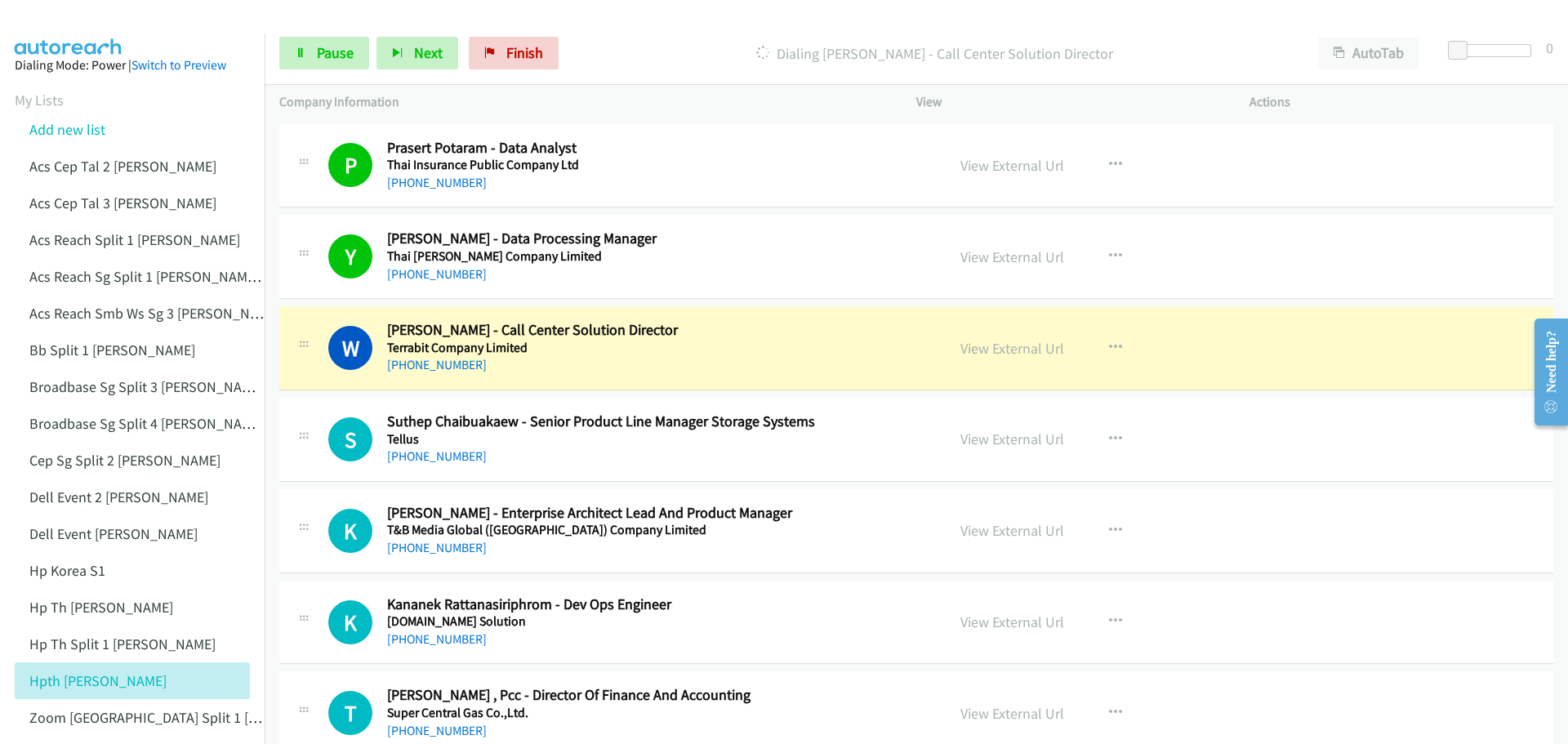
scroll to position [3512, 0]
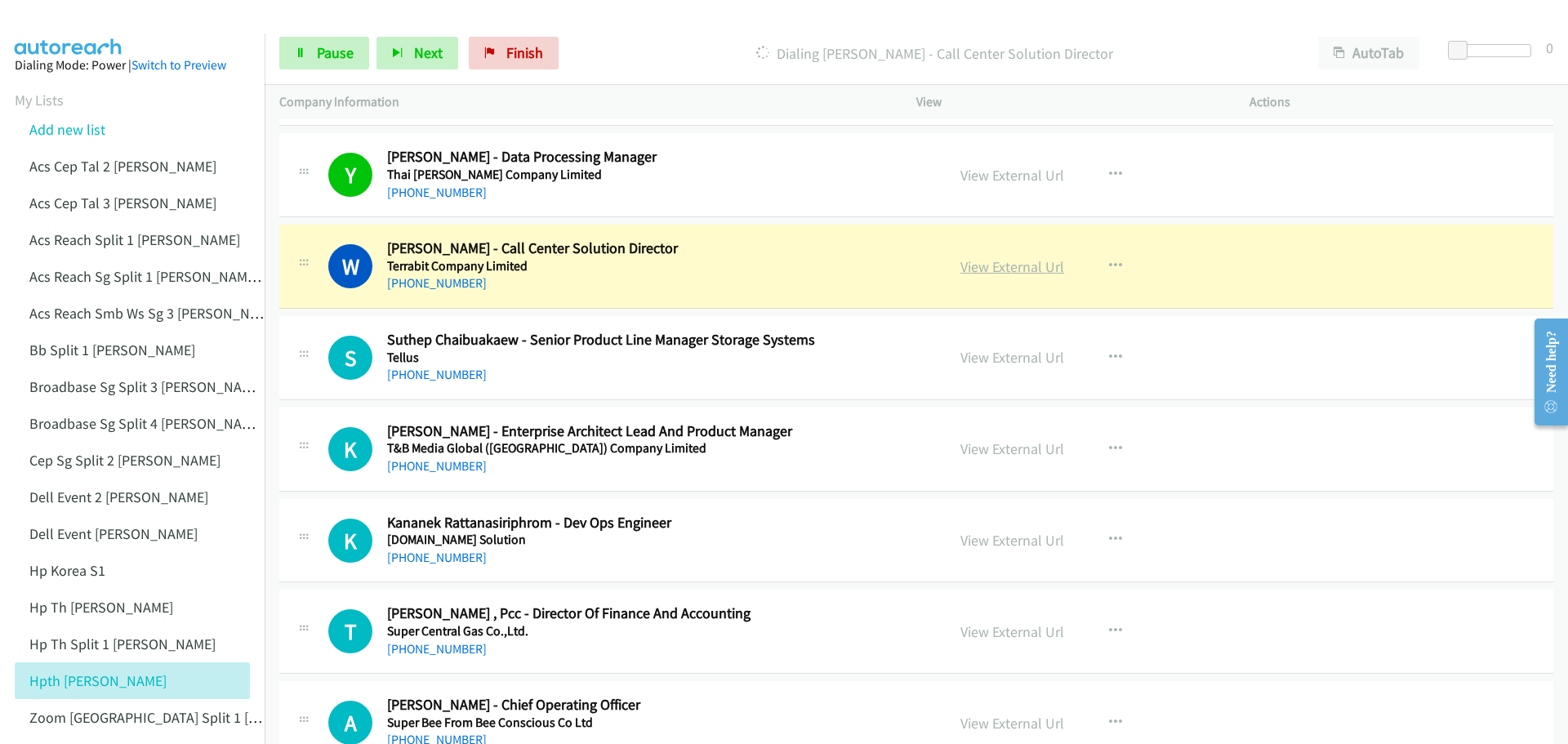
click at [1002, 270] on link "View External Url" at bounding box center [1012, 267] width 104 height 19
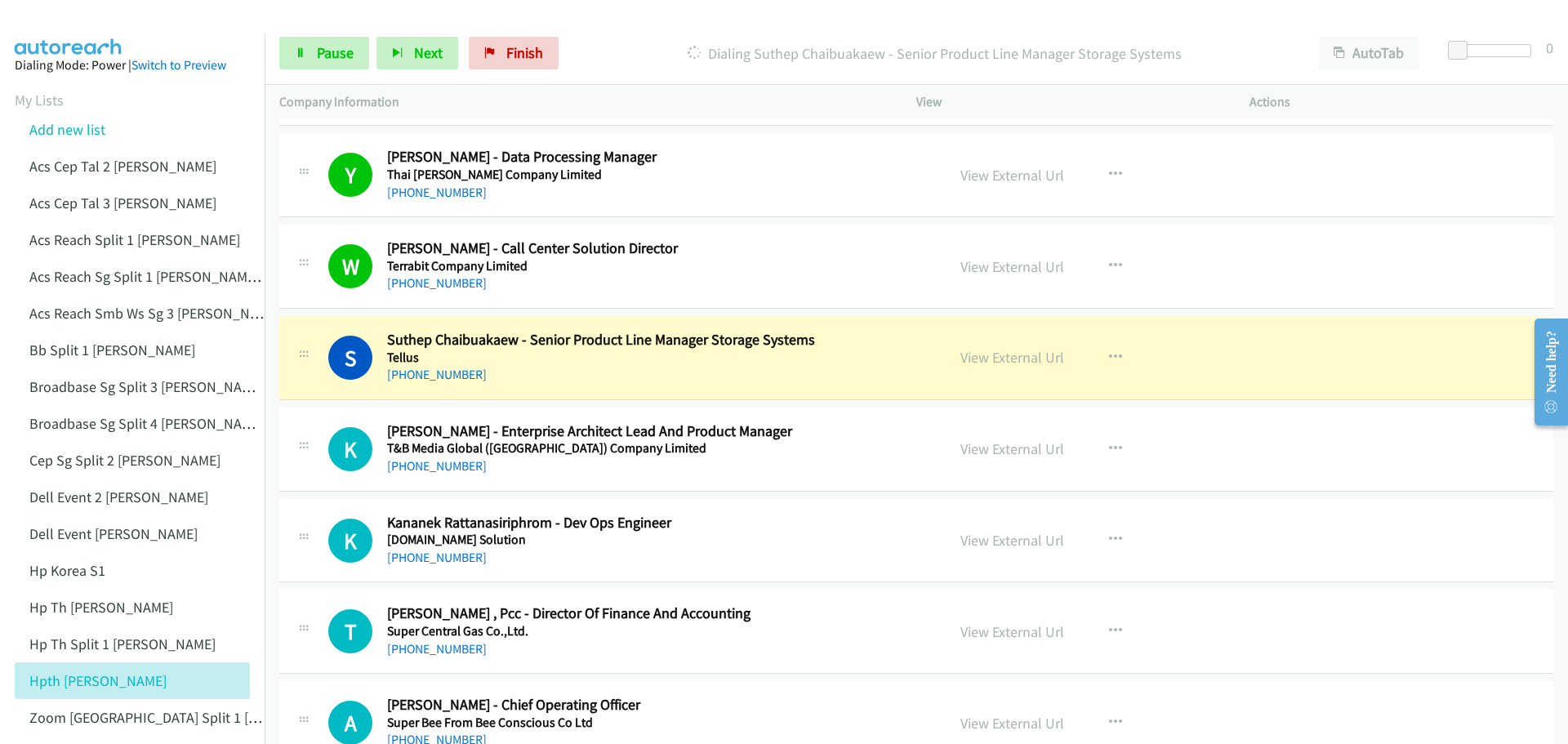
scroll to position [3593, 0]
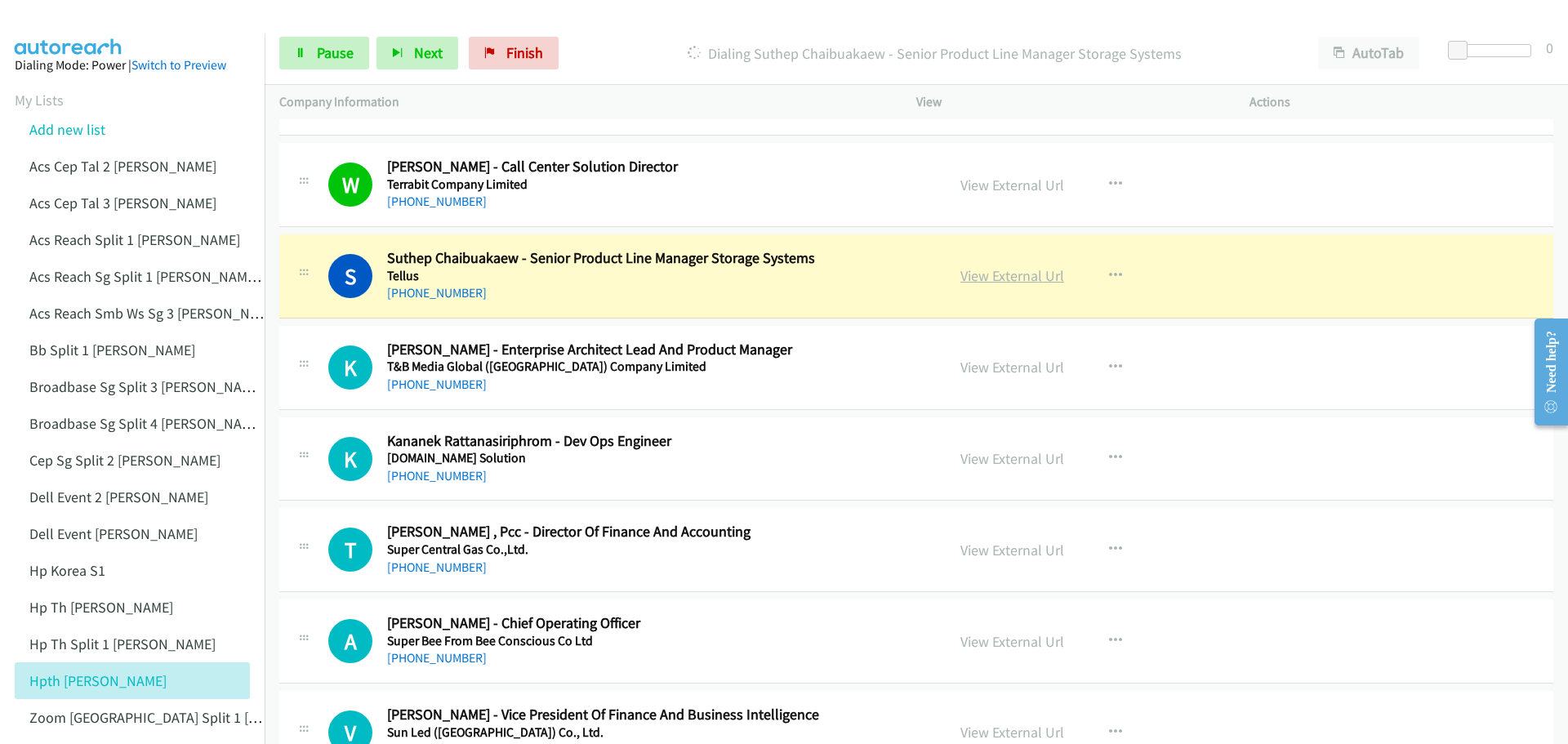
click at [1004, 276] on link "View External Url" at bounding box center [1012, 276] width 104 height 19
click at [343, 62] on link "Pause" at bounding box center [324, 53] width 90 height 32
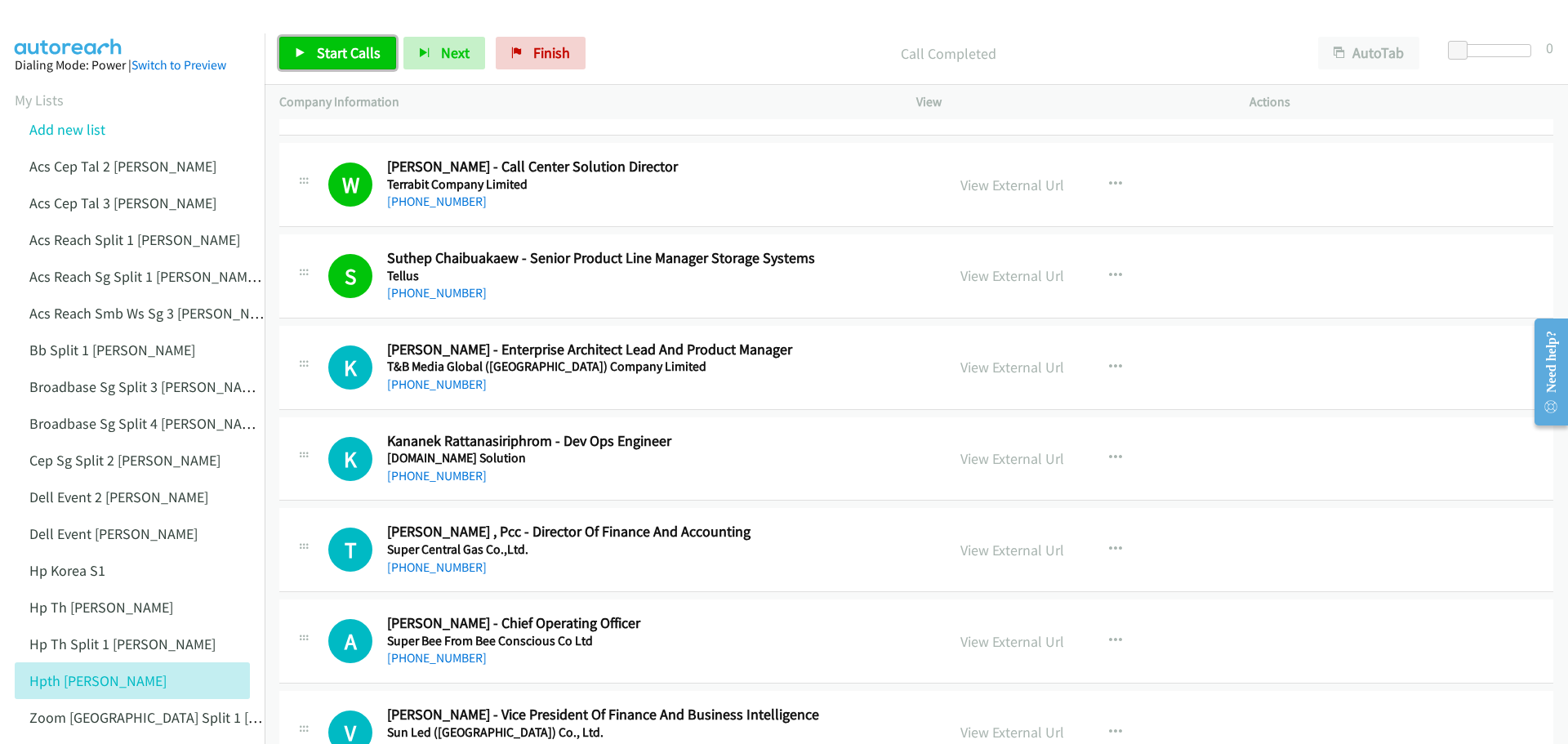
click at [335, 51] on span "Start Calls" at bounding box center [348, 52] width 64 height 19
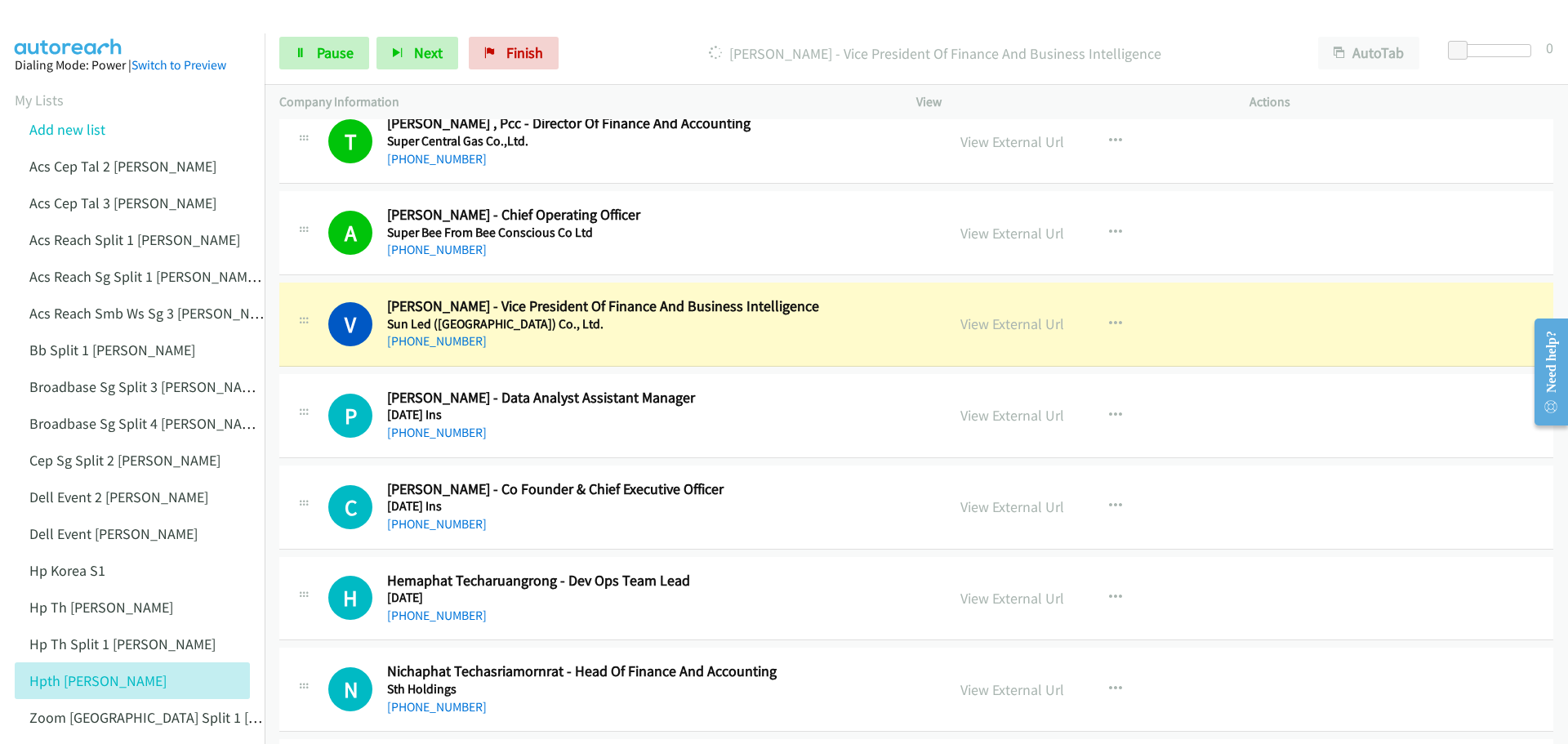
scroll to position [4083, 0]
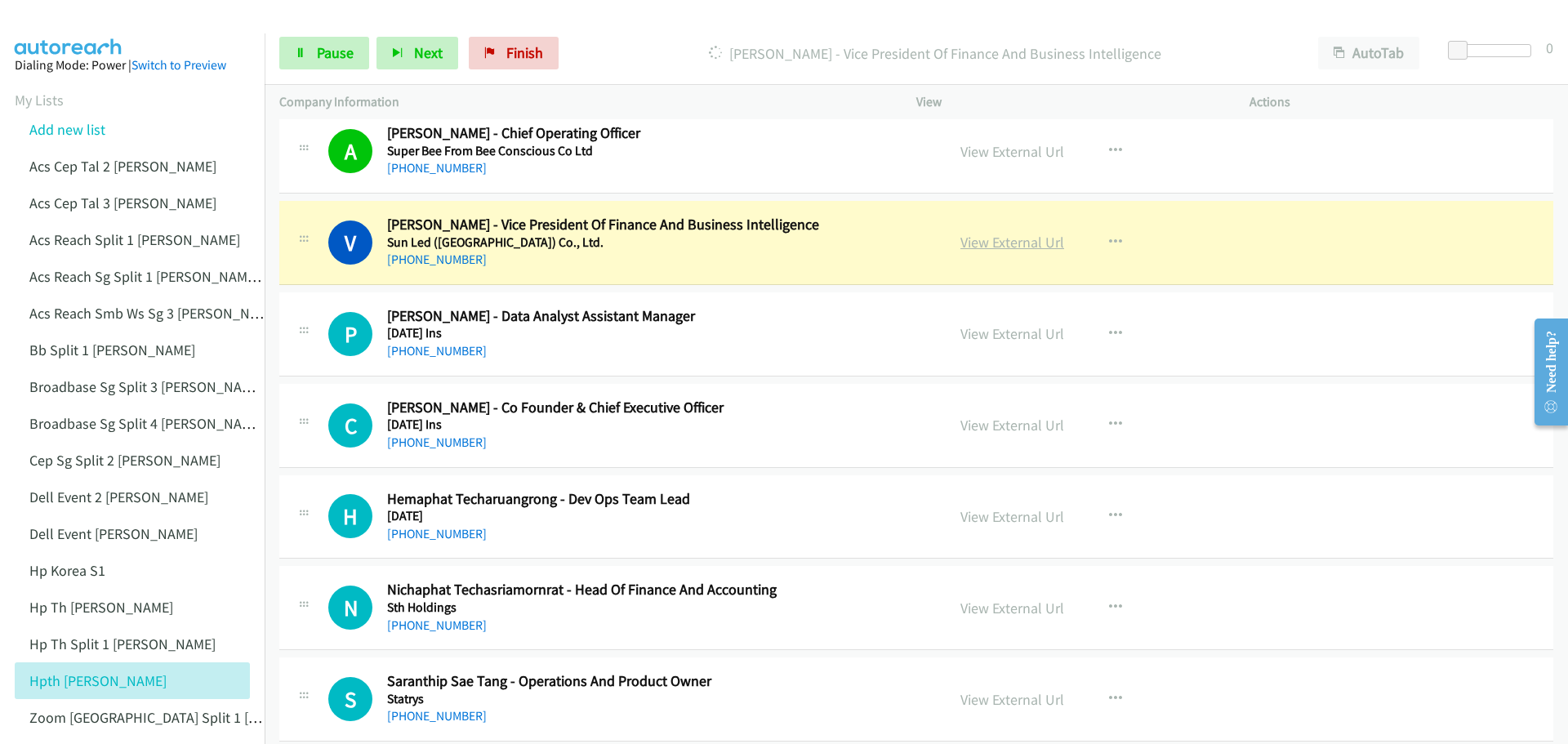
click at [993, 247] on link "View External Url" at bounding box center [1012, 242] width 104 height 19
click at [341, 58] on span "Pause" at bounding box center [335, 52] width 37 height 19
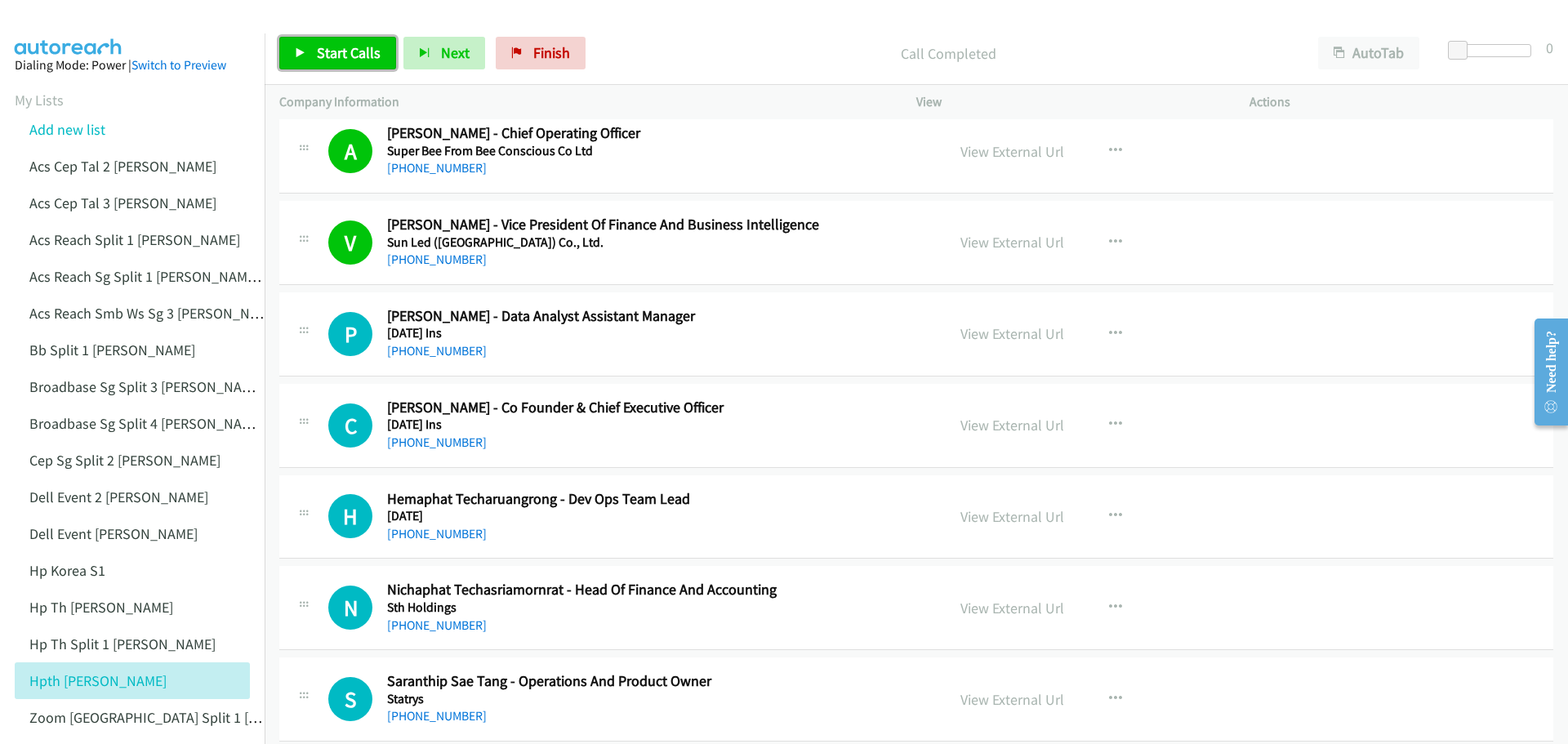
click at [370, 46] on span "Start Calls" at bounding box center [348, 52] width 64 height 19
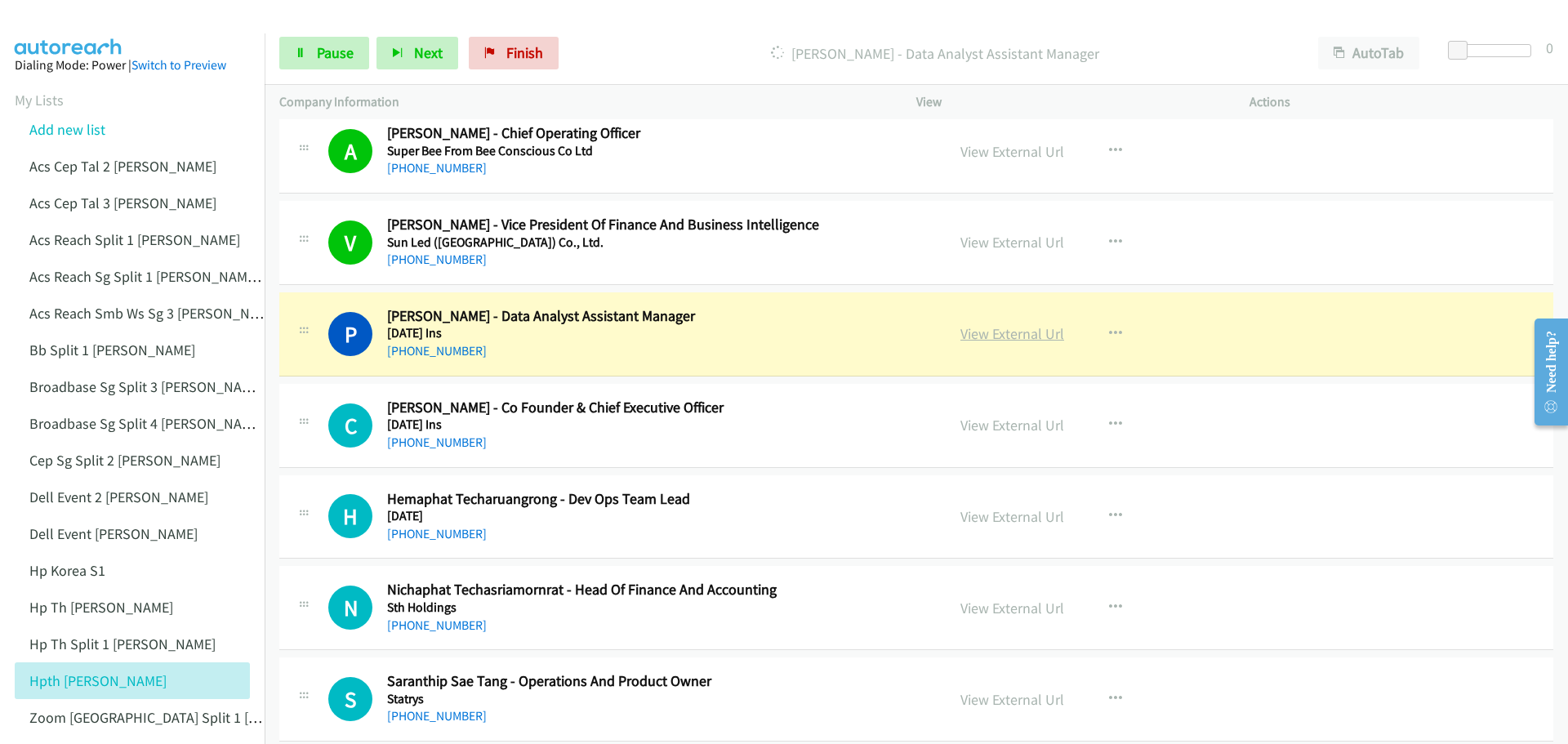
click at [980, 338] on link "View External Url" at bounding box center [1012, 334] width 104 height 19
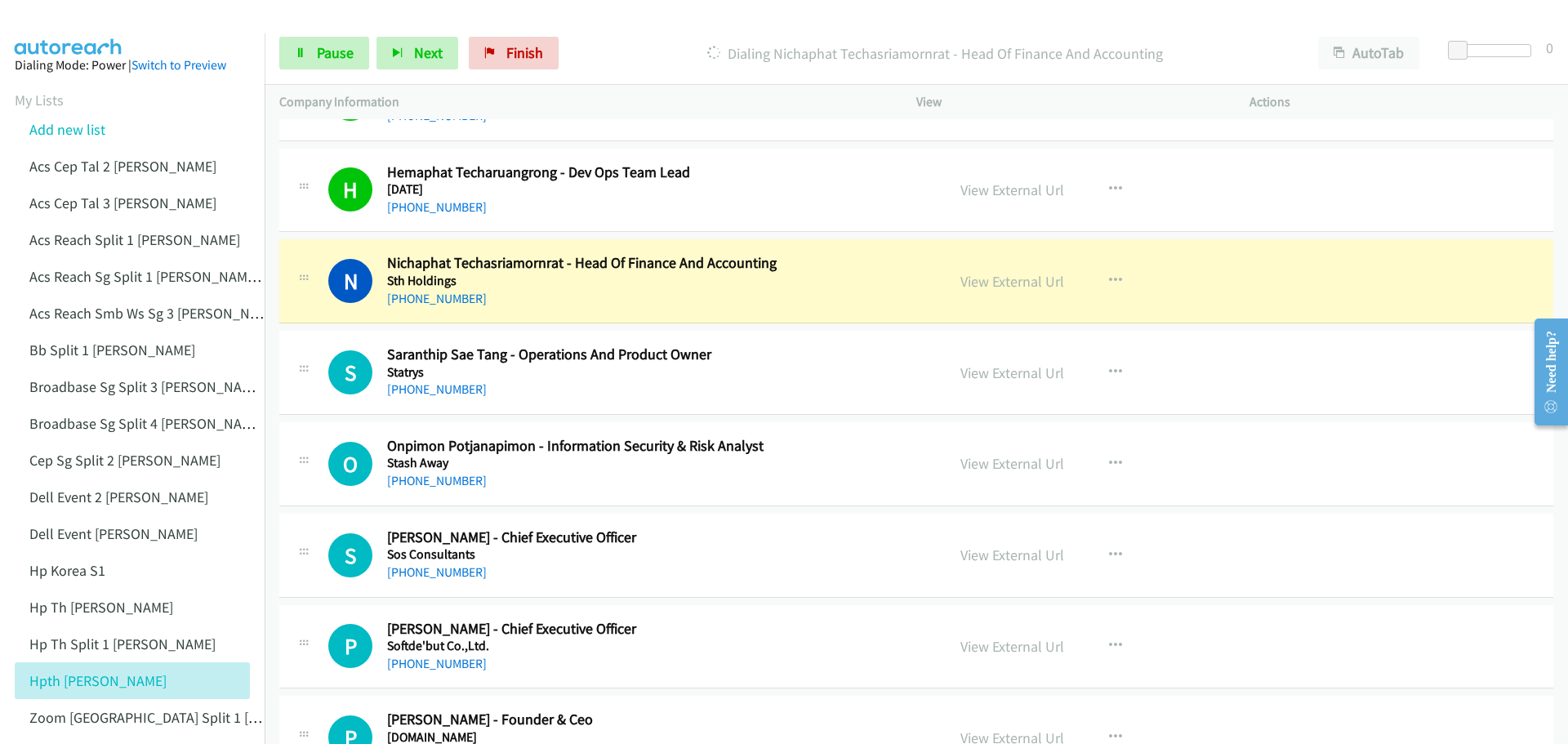
scroll to position [4492, 0]
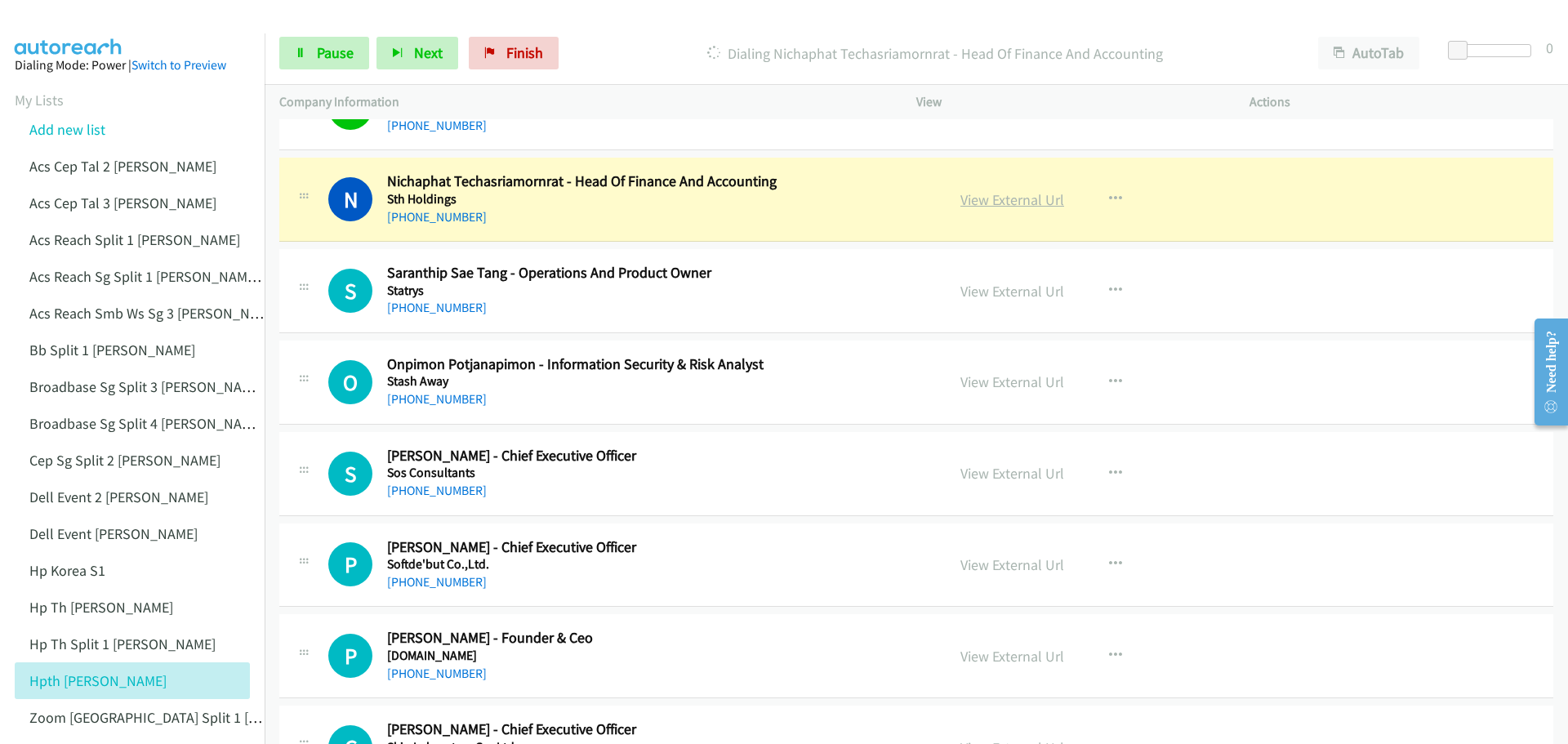
click at [1014, 198] on link "View External Url" at bounding box center [1012, 200] width 104 height 19
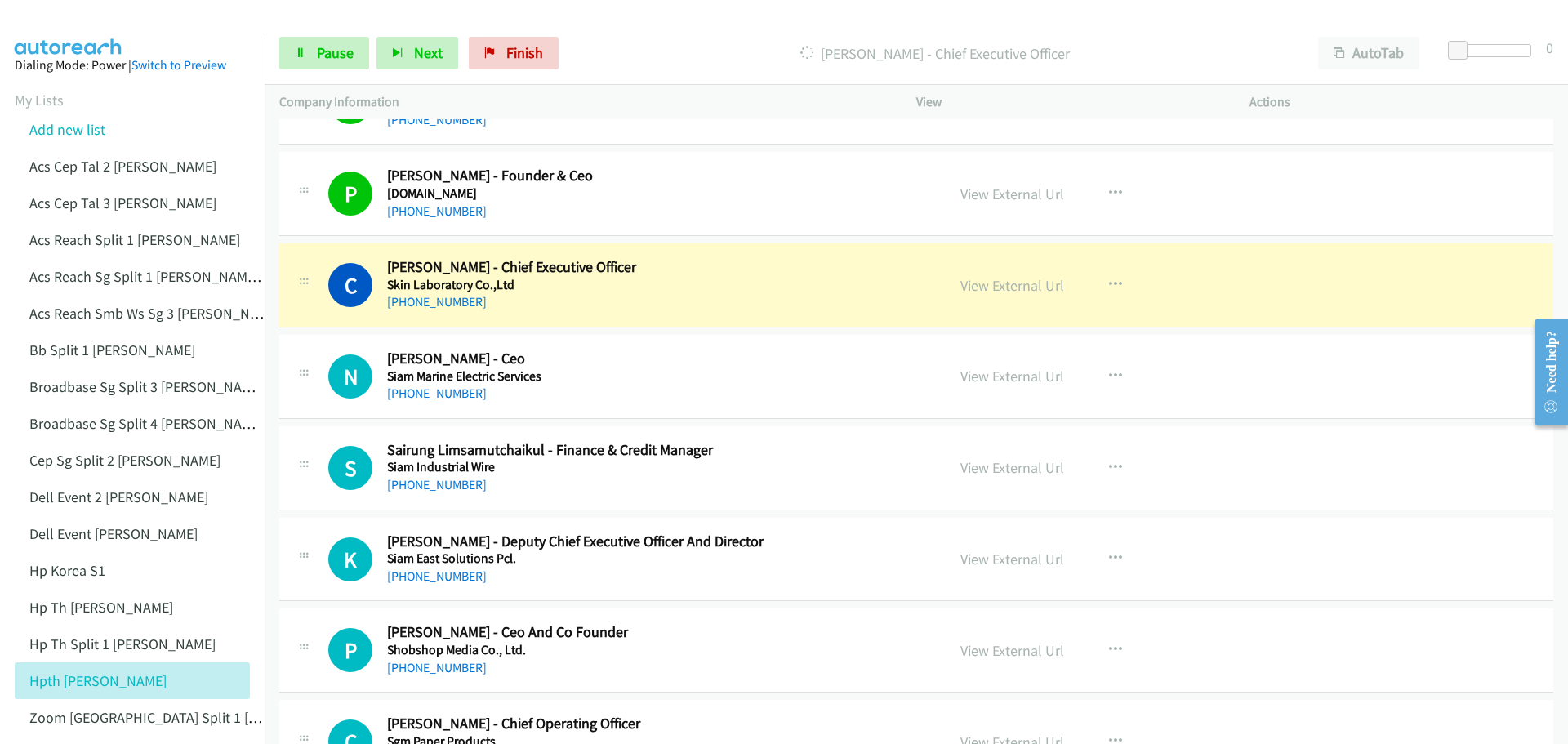
scroll to position [4982, 0]
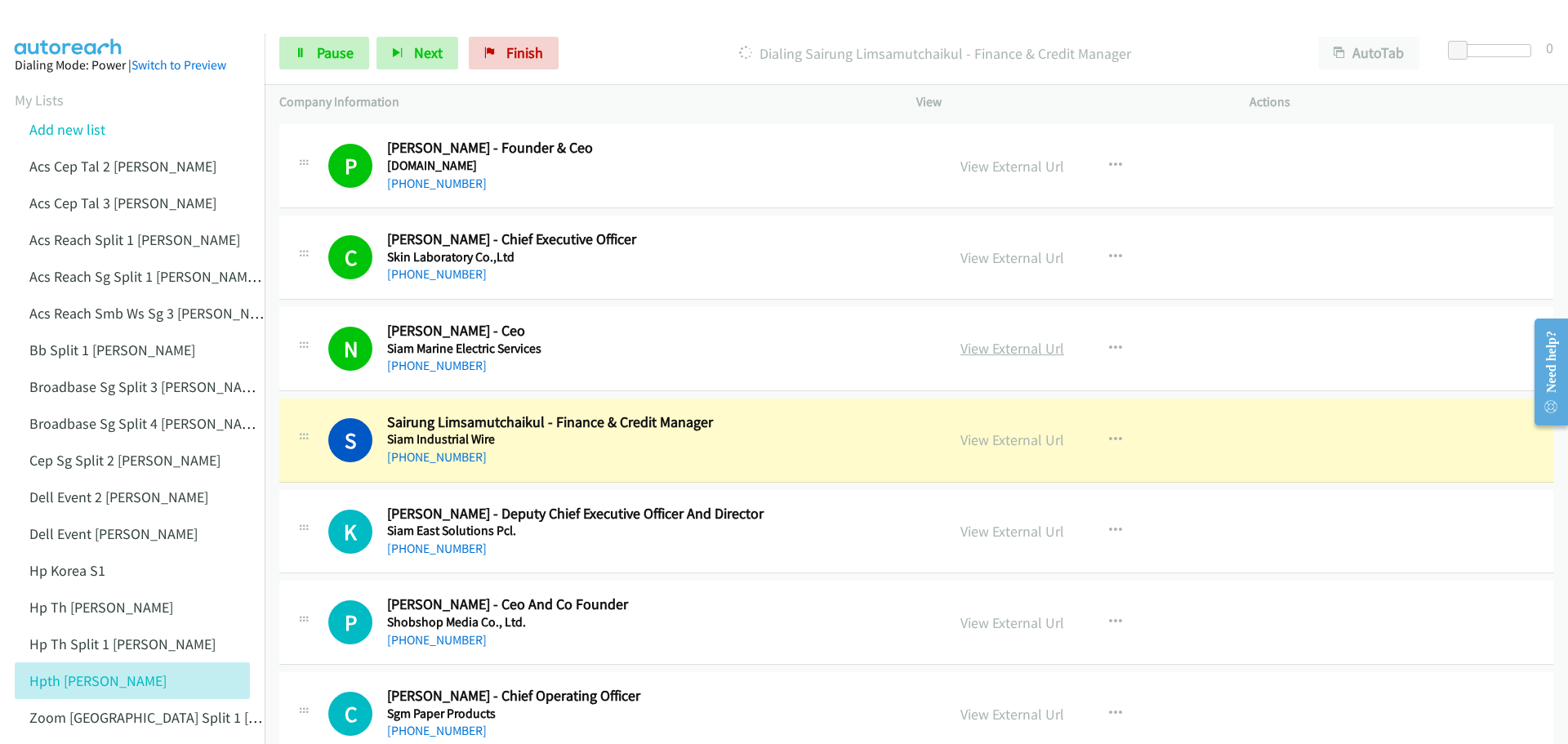
click at [1001, 345] on link "View External Url" at bounding box center [1012, 348] width 104 height 19
click at [321, 54] on span "Pause" at bounding box center [335, 52] width 37 height 19
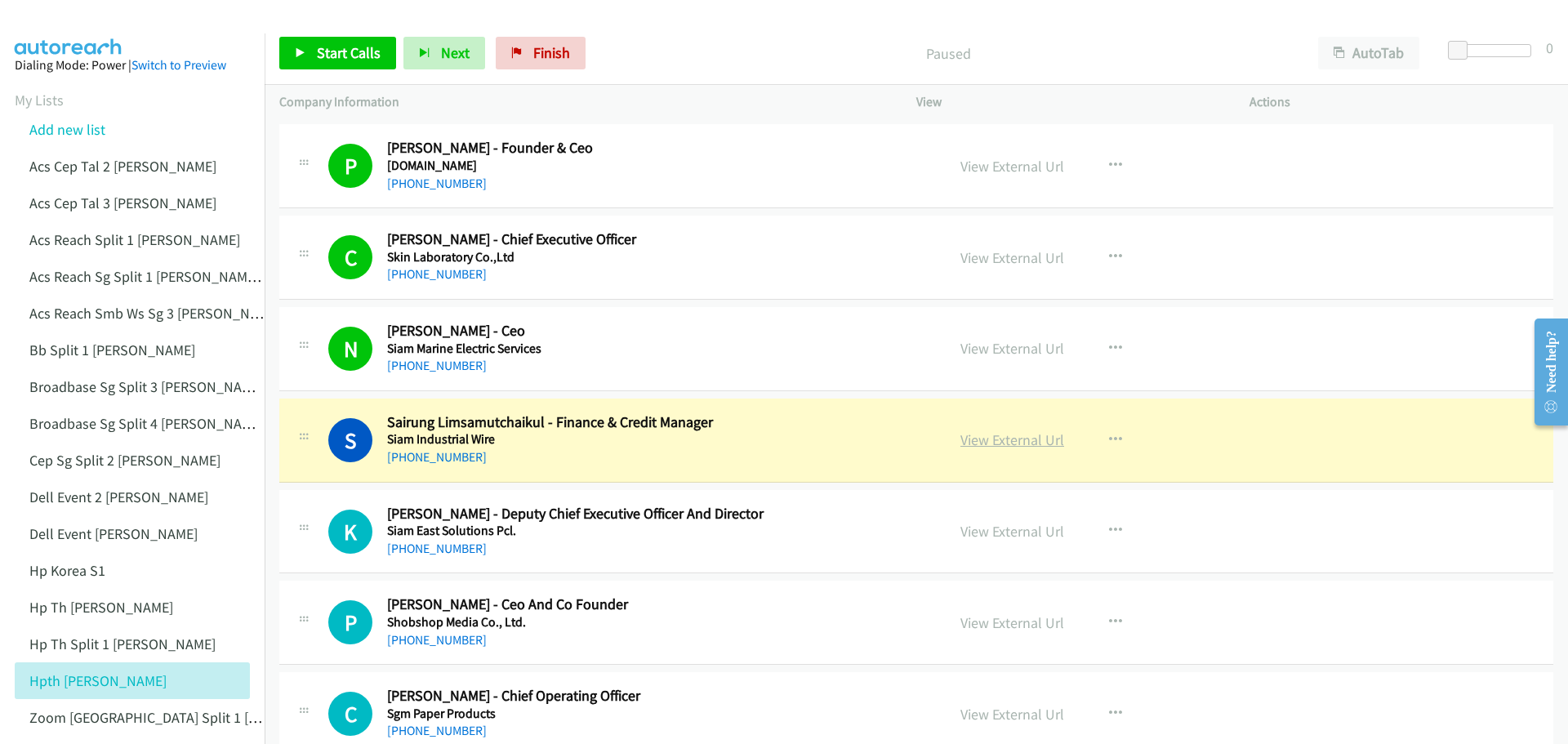
click at [1005, 444] on link "View External Url" at bounding box center [1012, 440] width 104 height 19
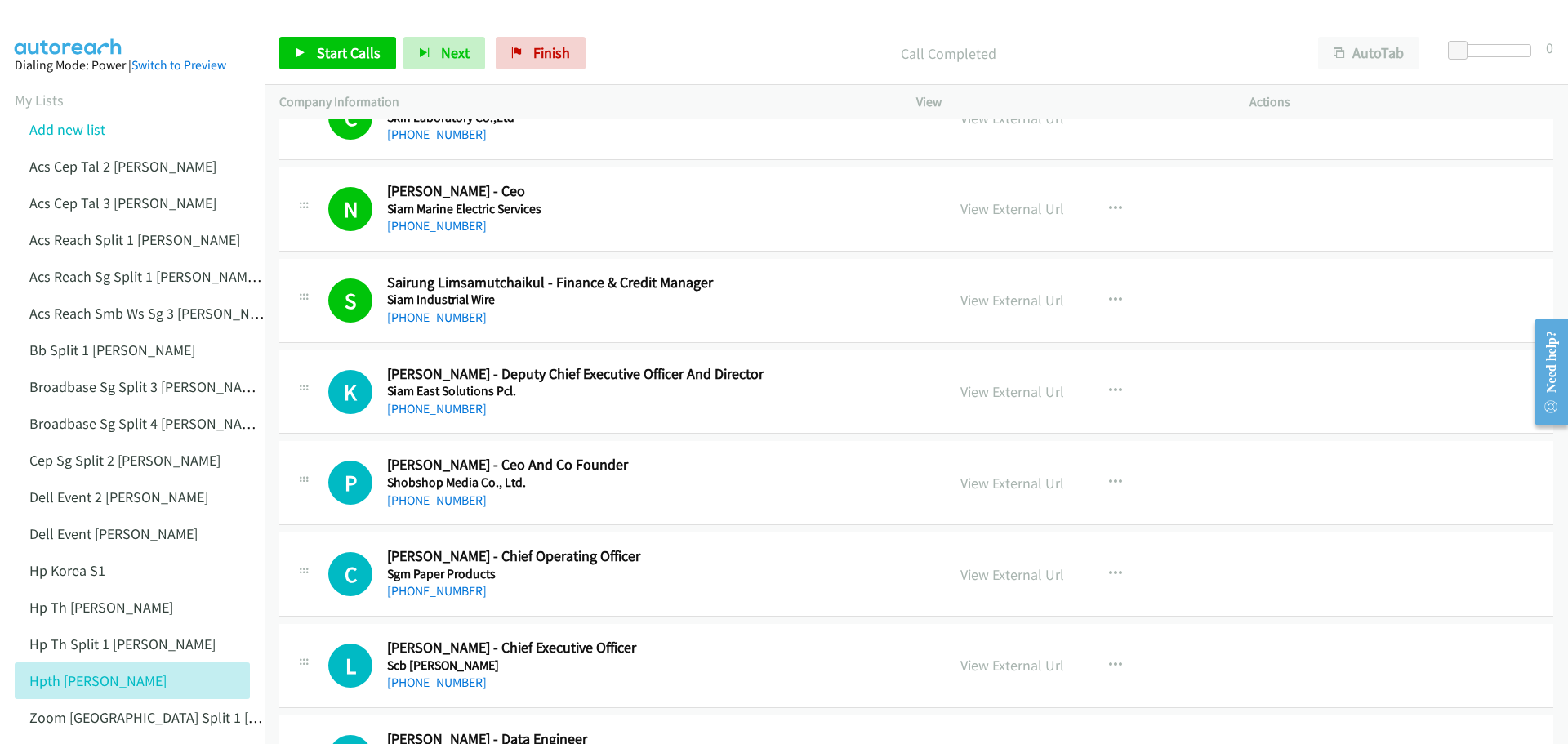
scroll to position [5145, 0]
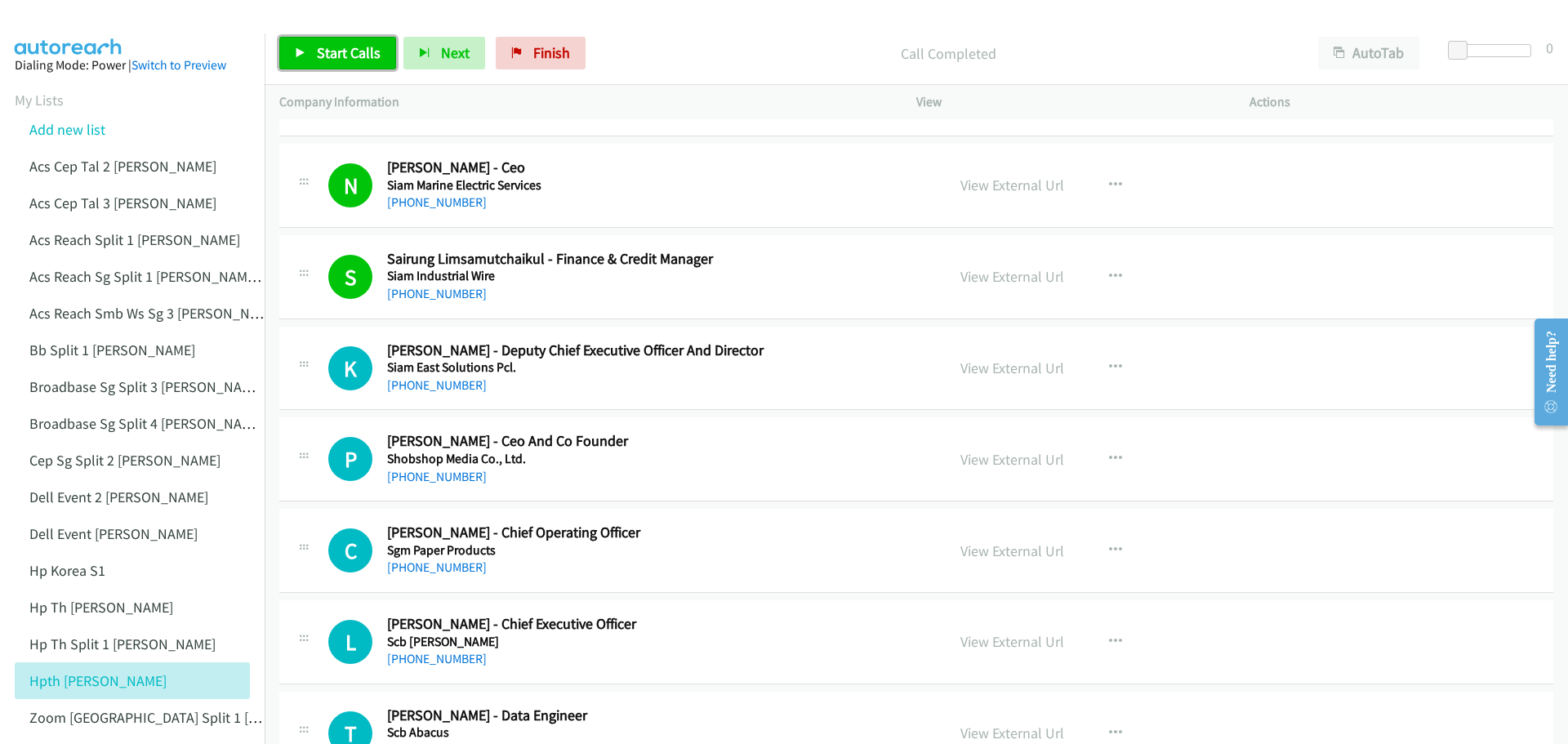
click at [338, 46] on span "Start Calls" at bounding box center [348, 52] width 64 height 19
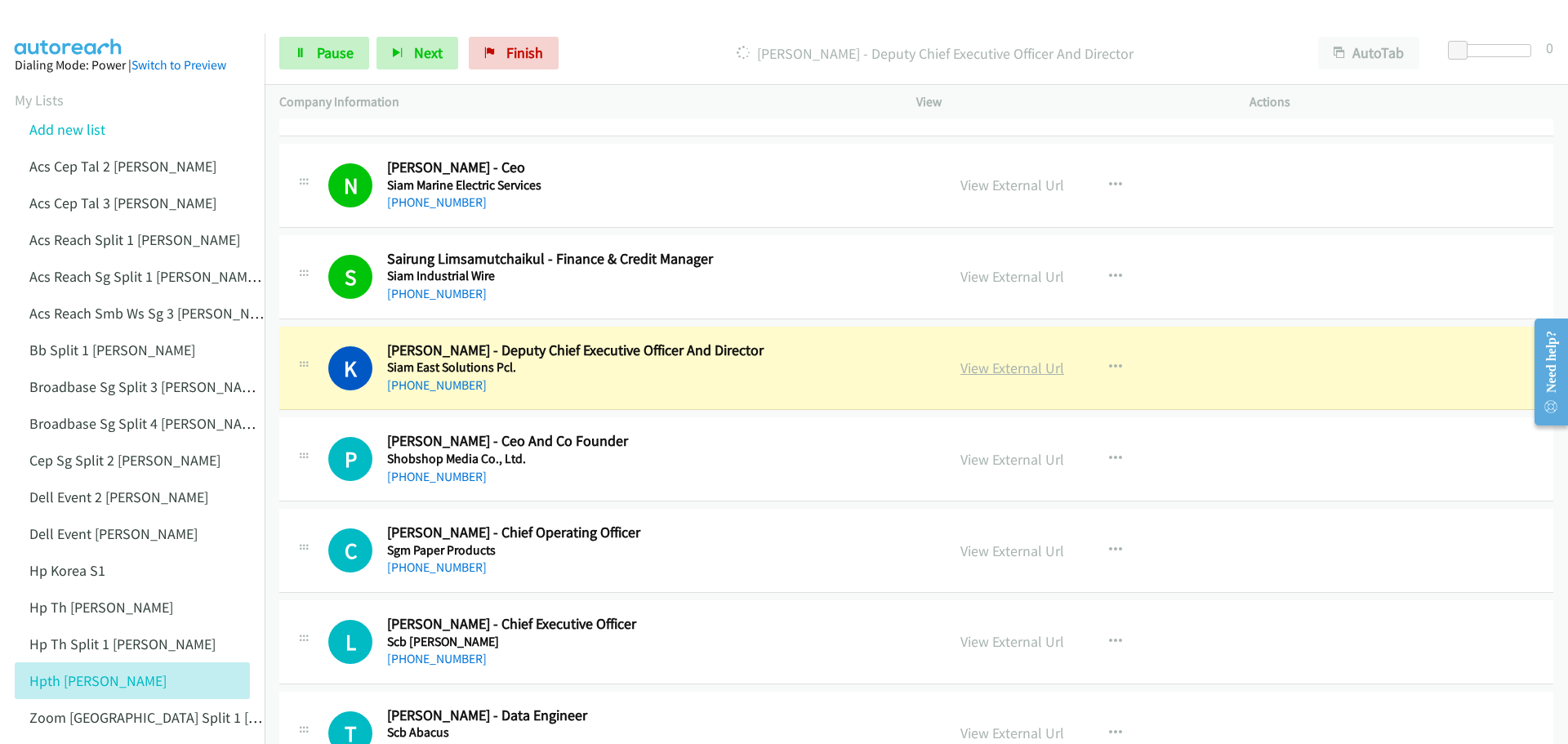
click at [998, 372] on link "View External Url" at bounding box center [1012, 368] width 104 height 19
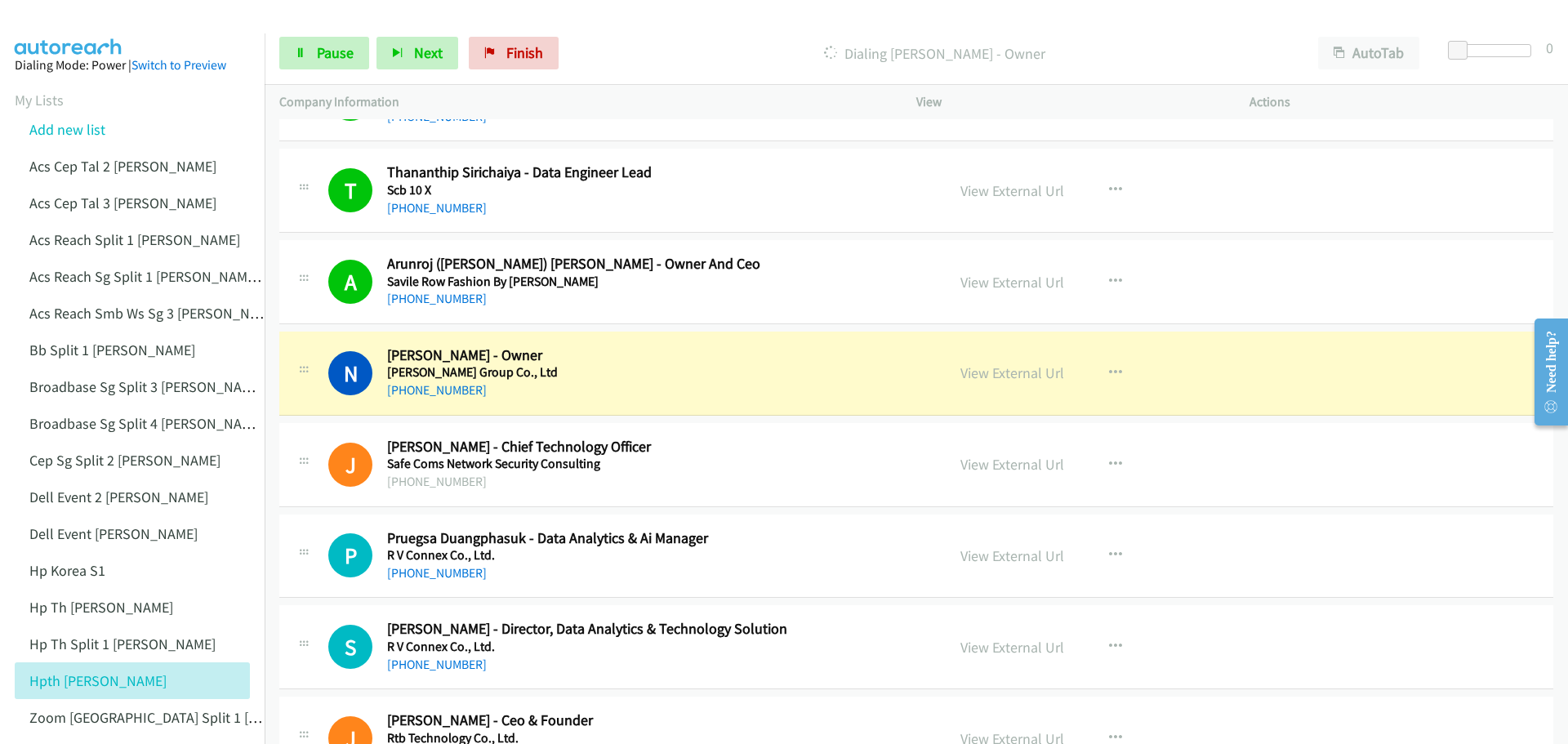
scroll to position [6044, 0]
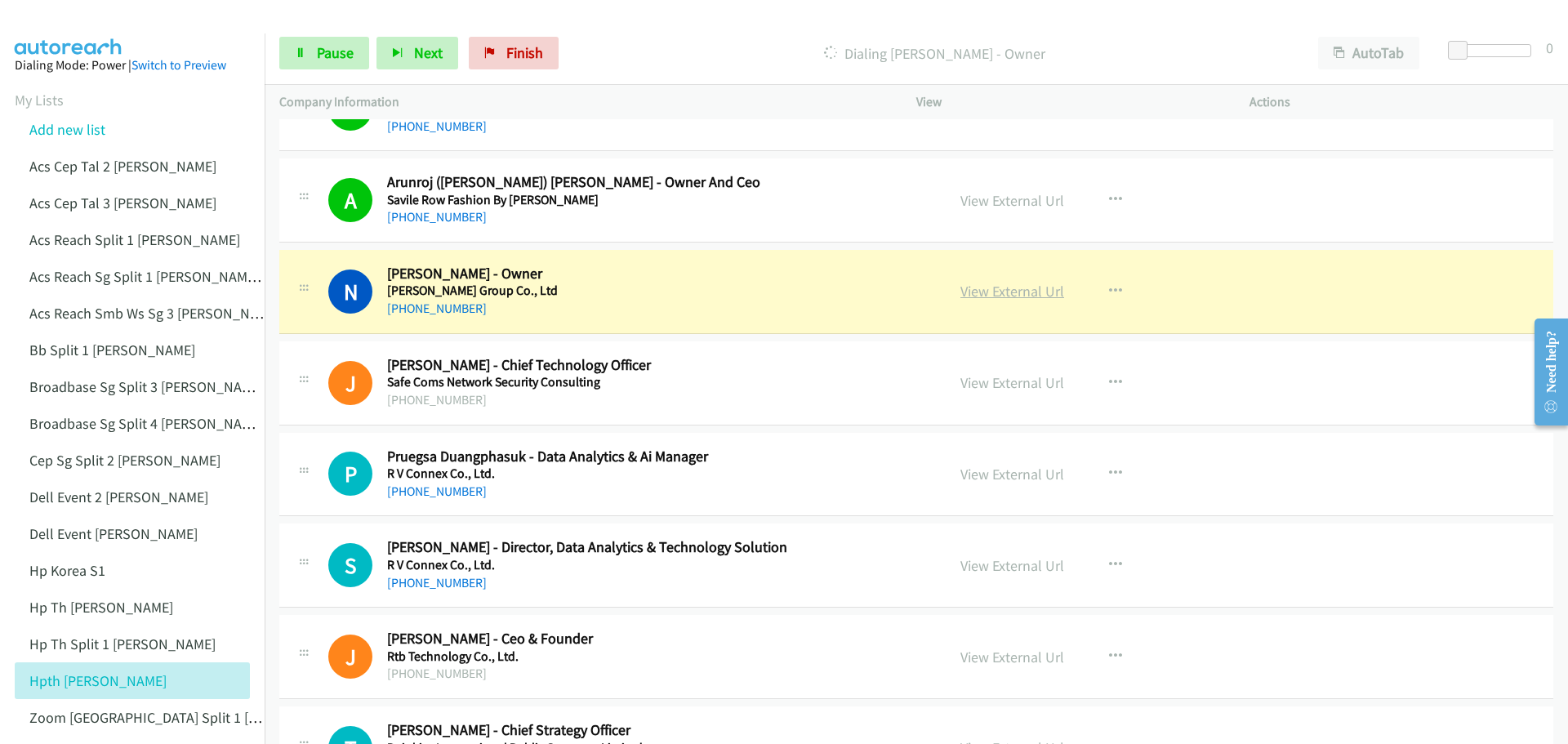
click at [1031, 294] on link "View External Url" at bounding box center [1012, 291] width 104 height 19
click at [340, 54] on span "Pause" at bounding box center [335, 52] width 37 height 19
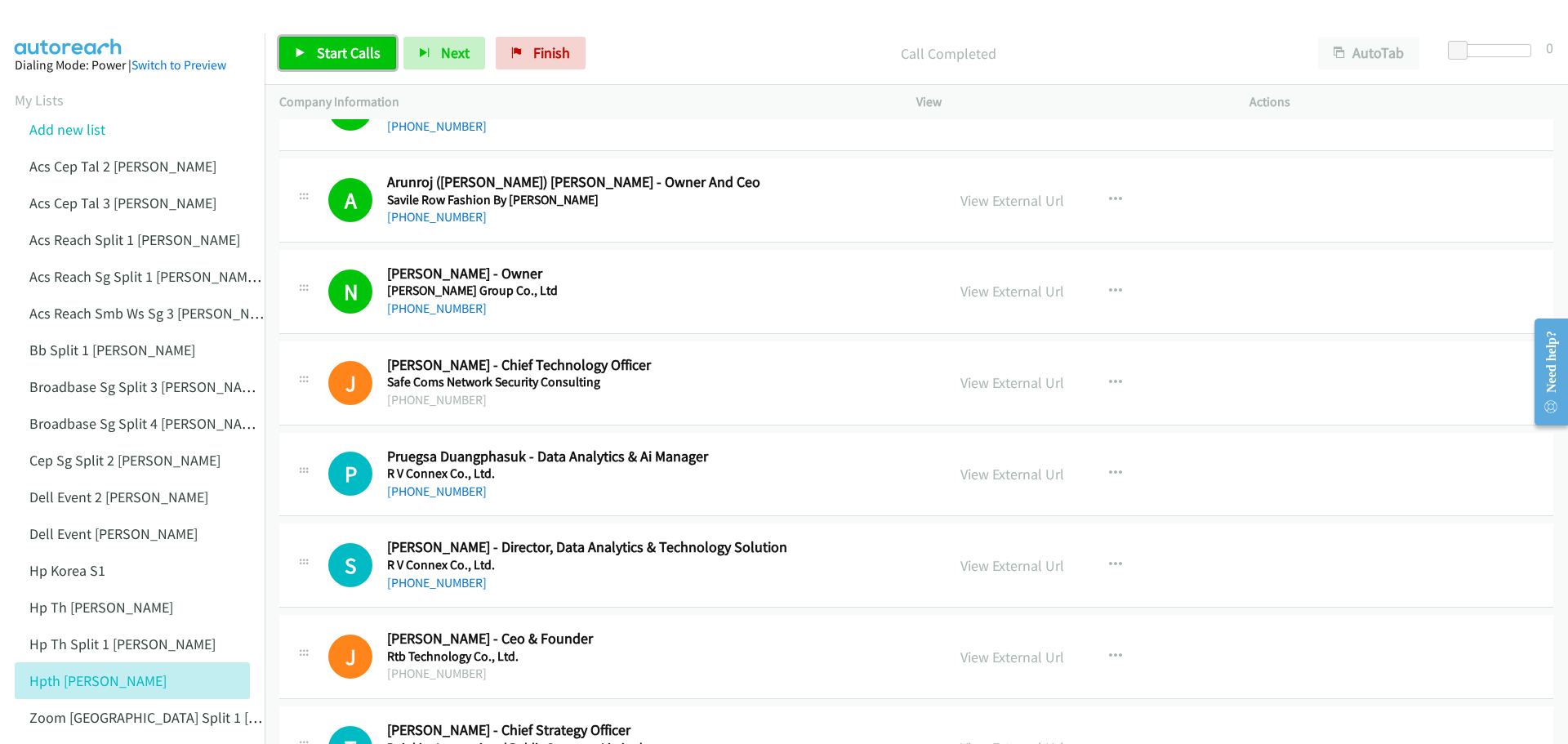
click at [327, 52] on span "Start Calls" at bounding box center [348, 52] width 64 height 19
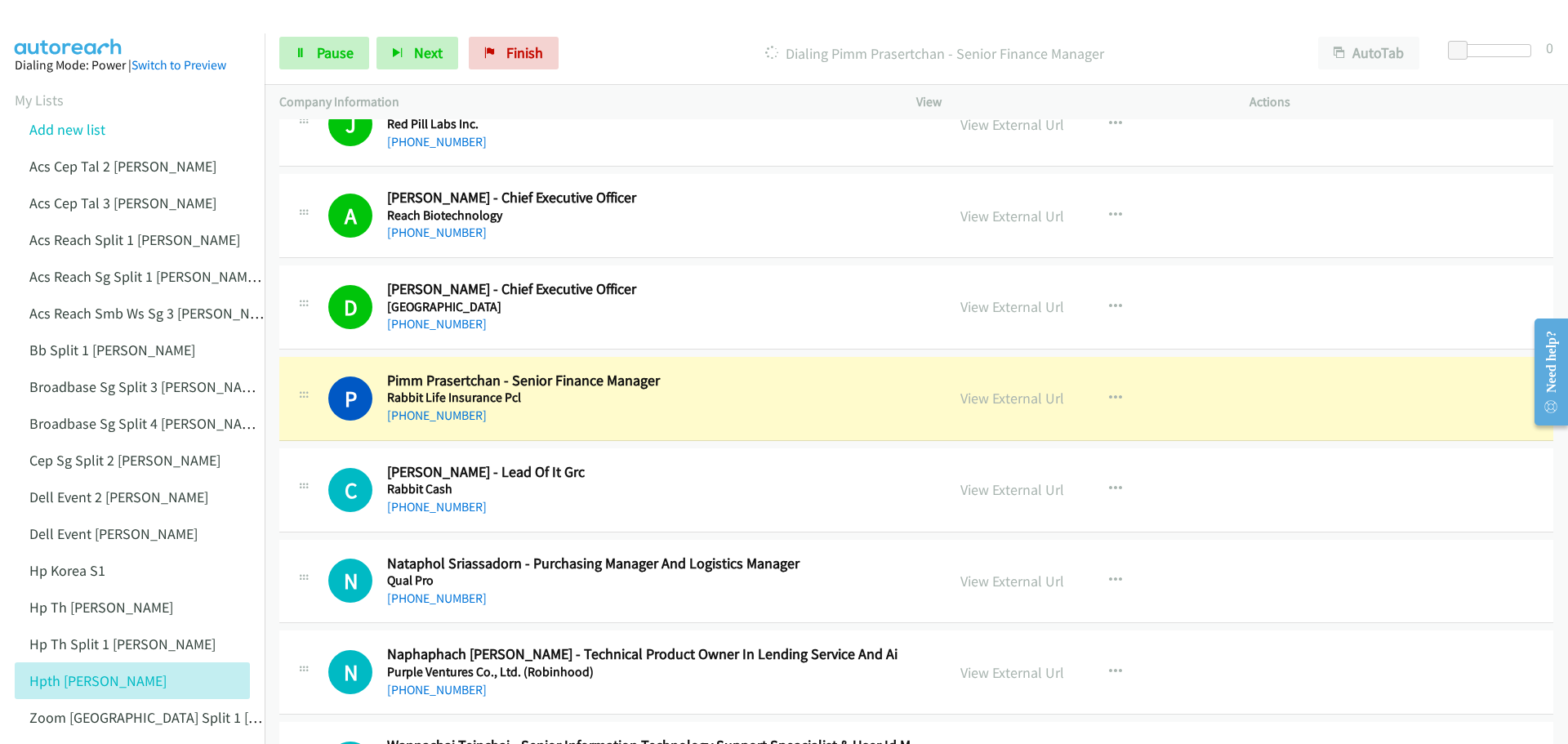
scroll to position [6942, 0]
click at [1005, 404] on link "View External Url" at bounding box center [1012, 398] width 104 height 19
click at [325, 61] on span "Pause" at bounding box center [335, 52] width 37 height 19
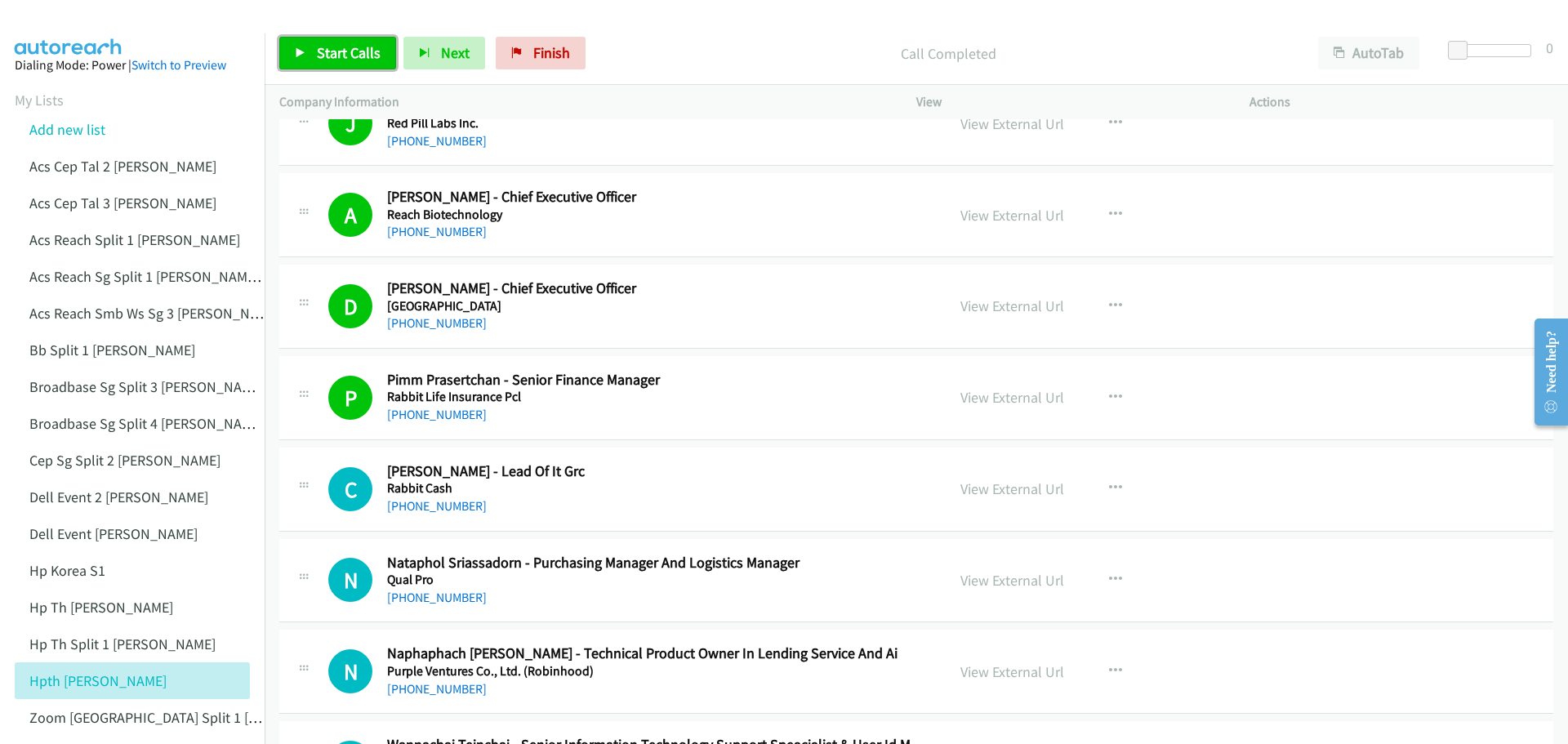
click at [336, 51] on span "Start Calls" at bounding box center [348, 52] width 64 height 19
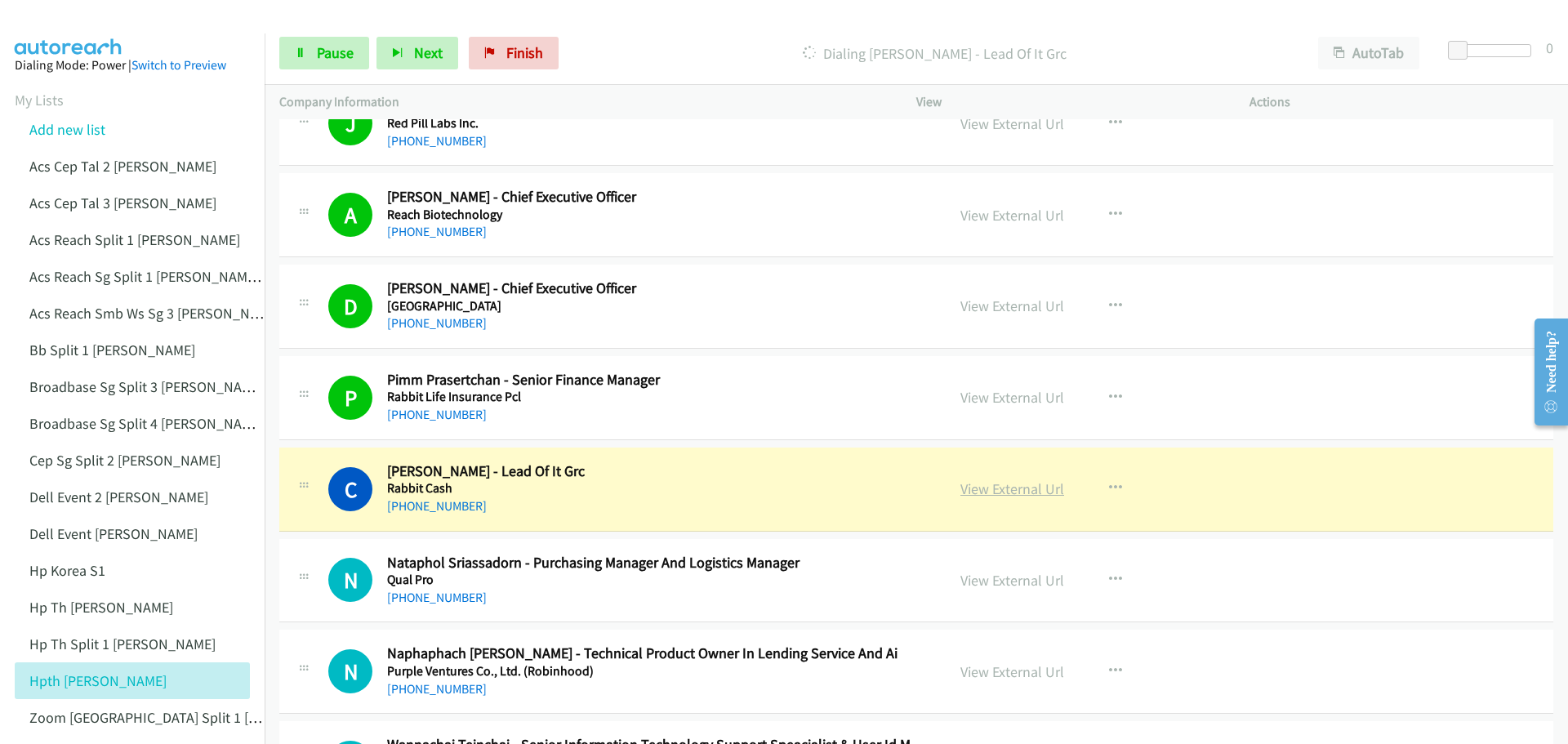
click at [1016, 489] on link "View External Url" at bounding box center [1012, 489] width 104 height 19
click at [325, 51] on span "Pause" at bounding box center [335, 52] width 37 height 19
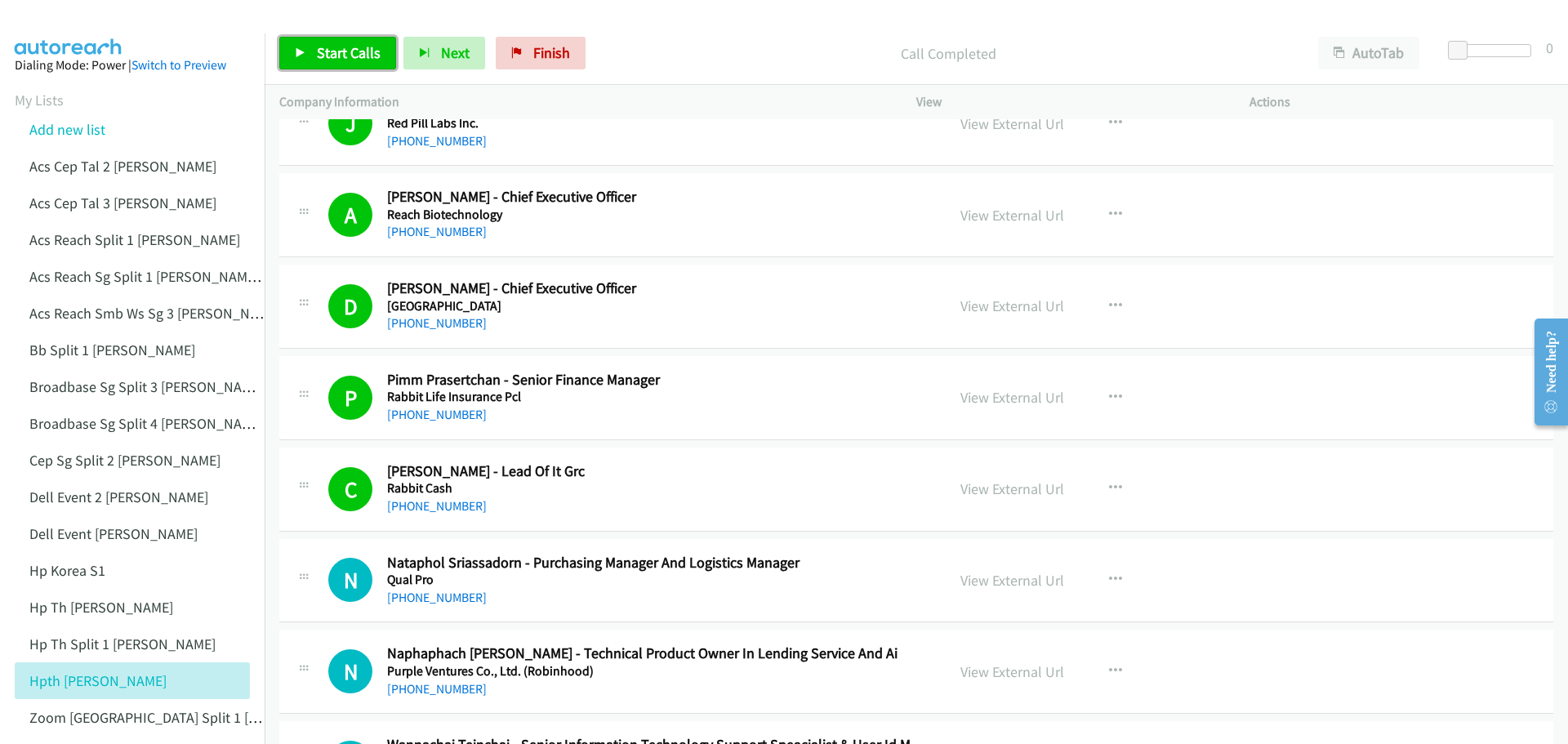
click at [324, 49] on span "Start Calls" at bounding box center [348, 52] width 64 height 19
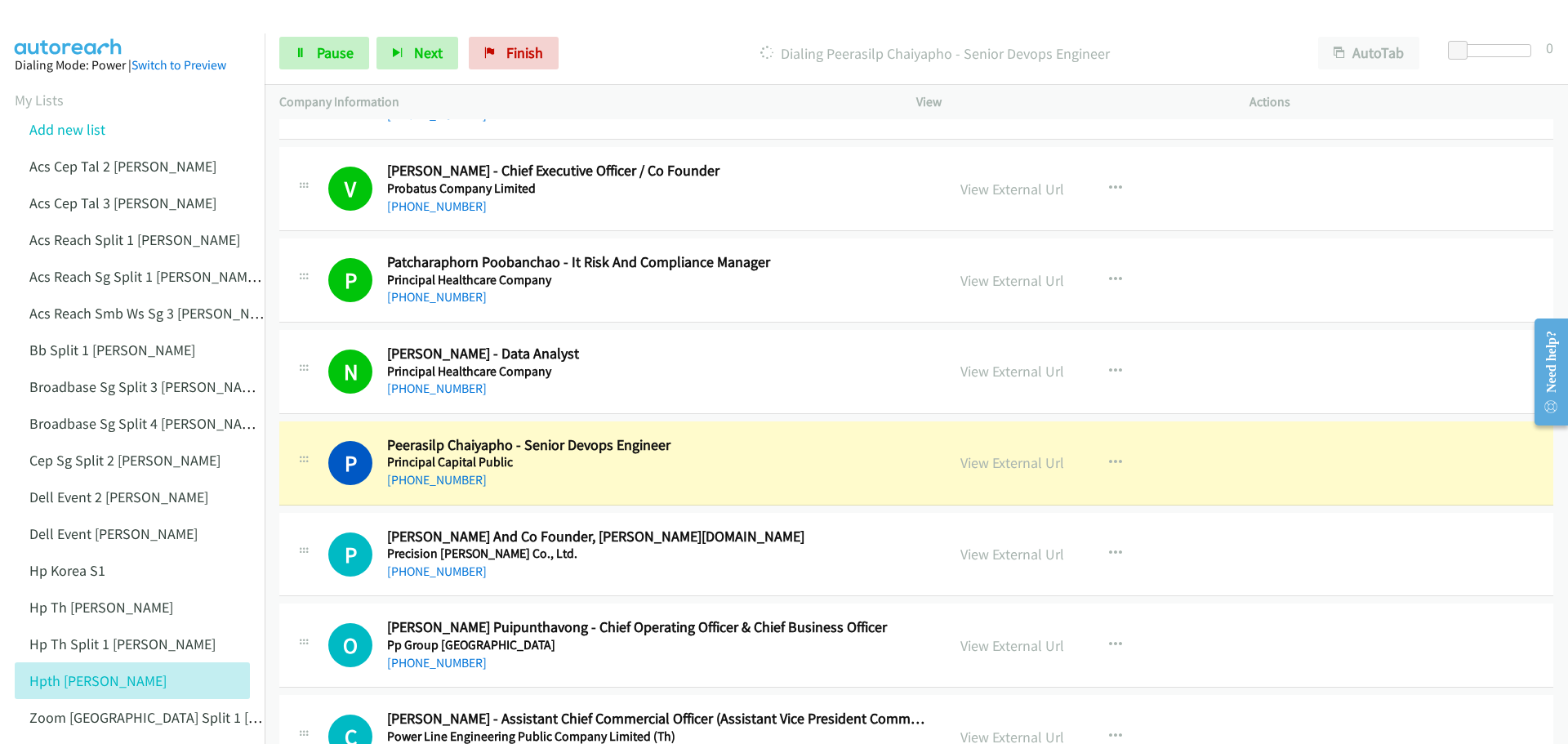
scroll to position [7922, 0]
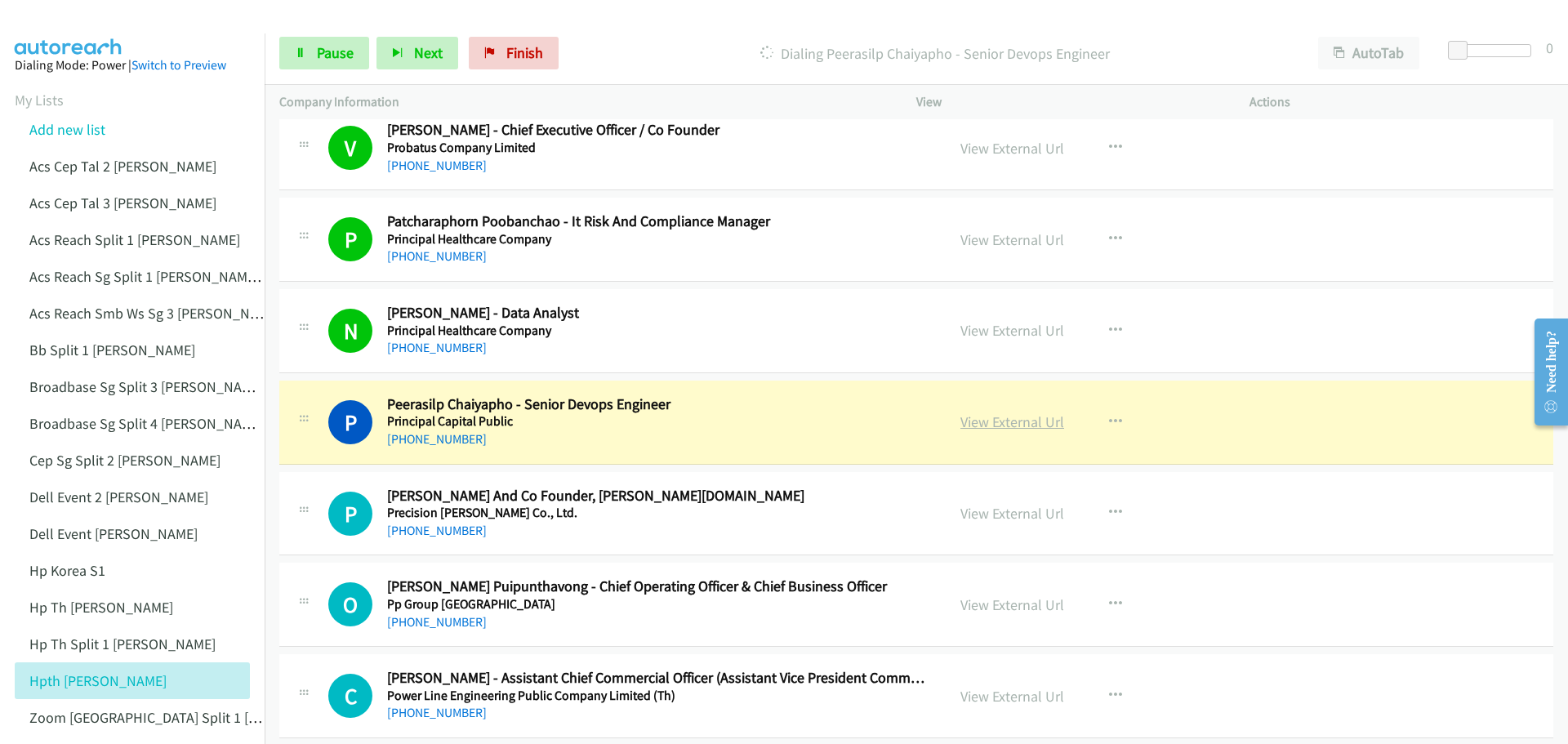
click at [1008, 422] on link "View External Url" at bounding box center [1012, 422] width 104 height 19
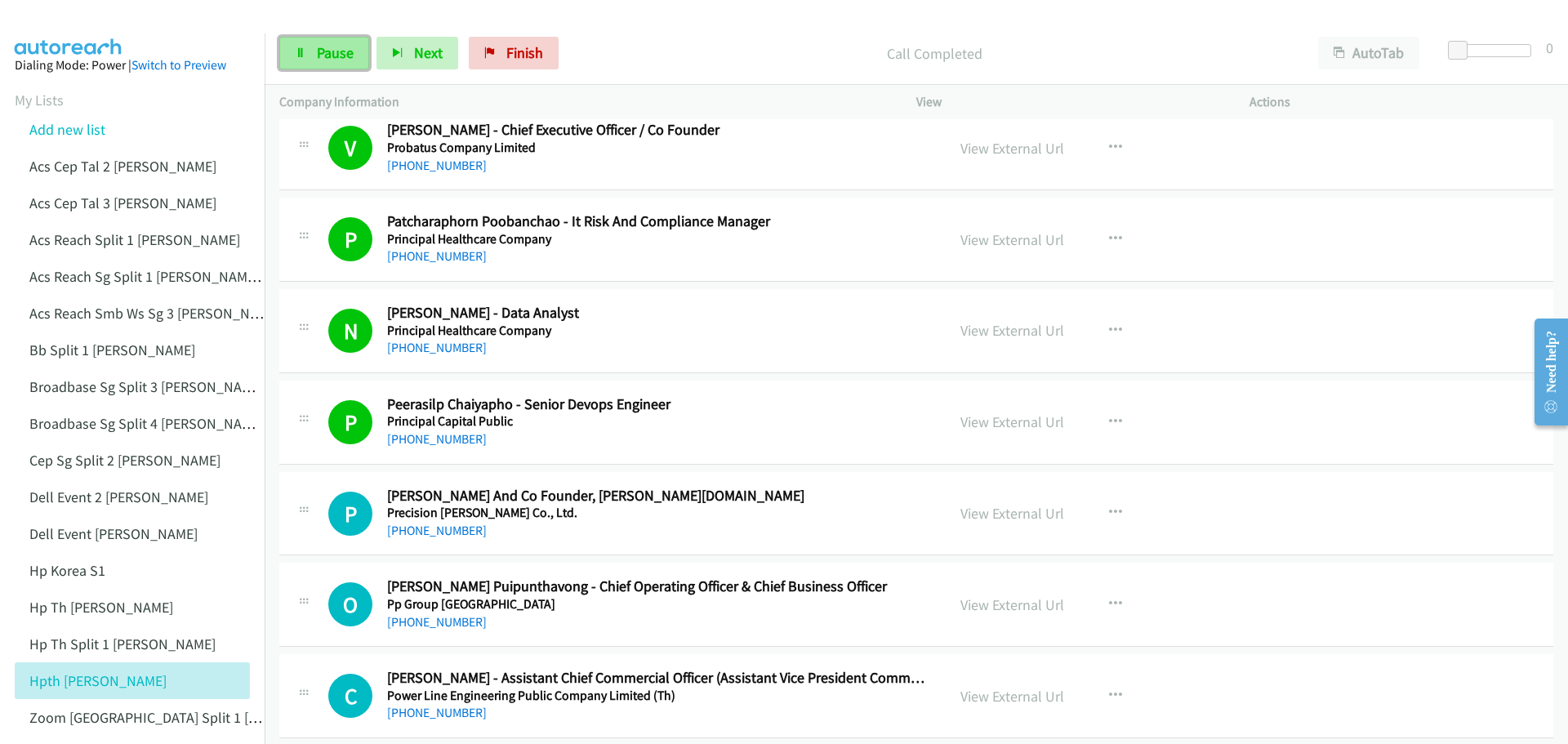
click at [342, 52] on span "Pause" at bounding box center [335, 52] width 37 height 19
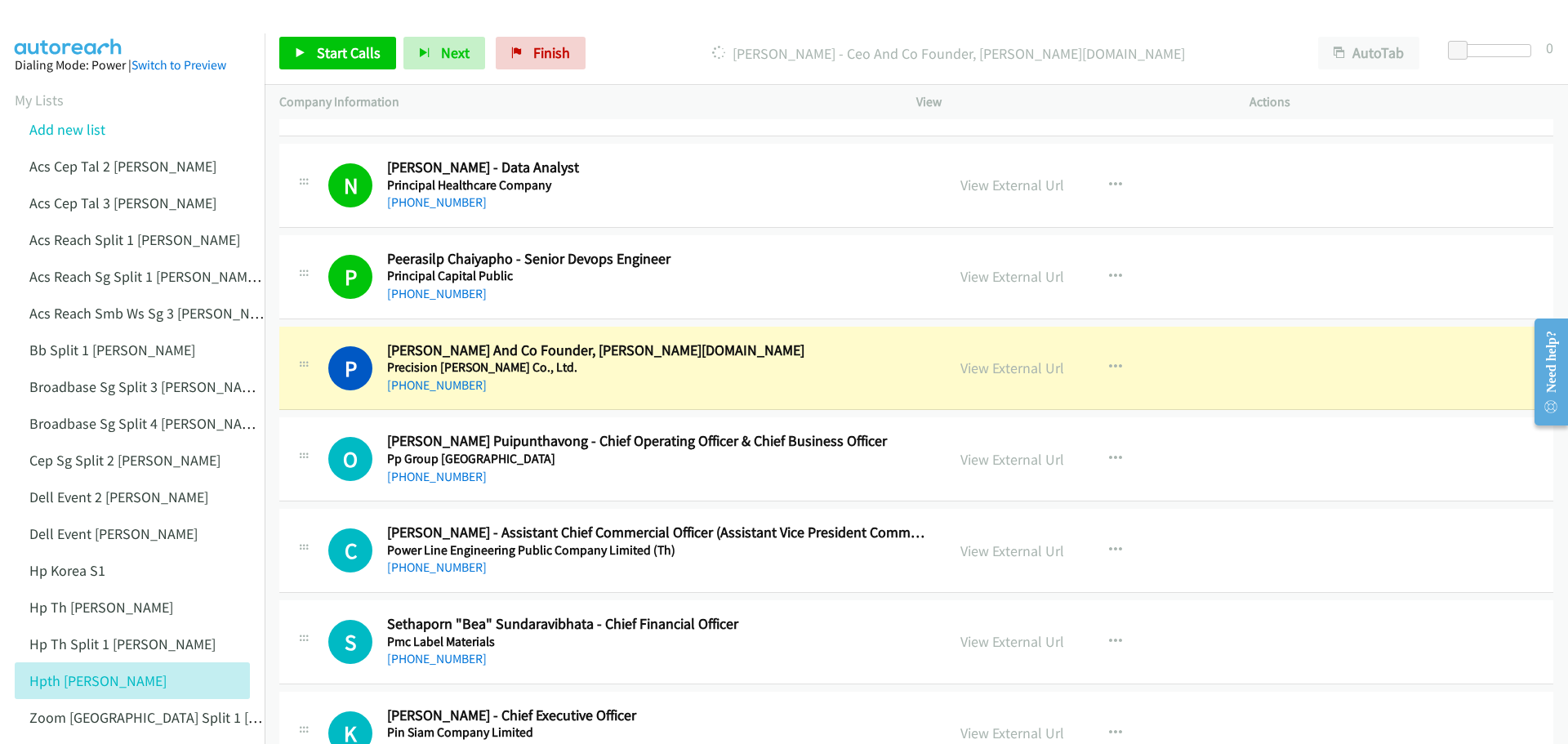
scroll to position [8086, 0]
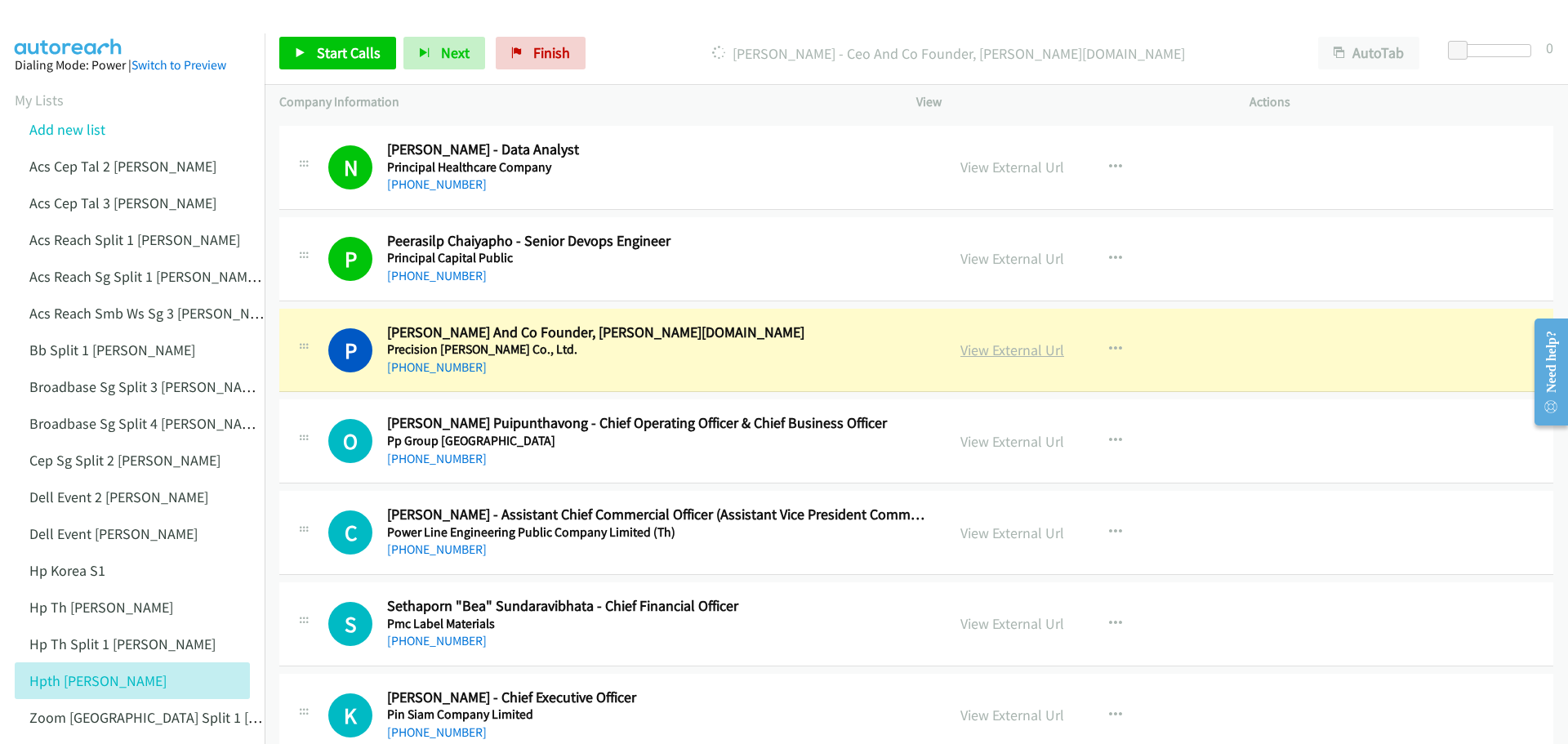
click at [980, 345] on link "View External Url" at bounding box center [1012, 350] width 104 height 19
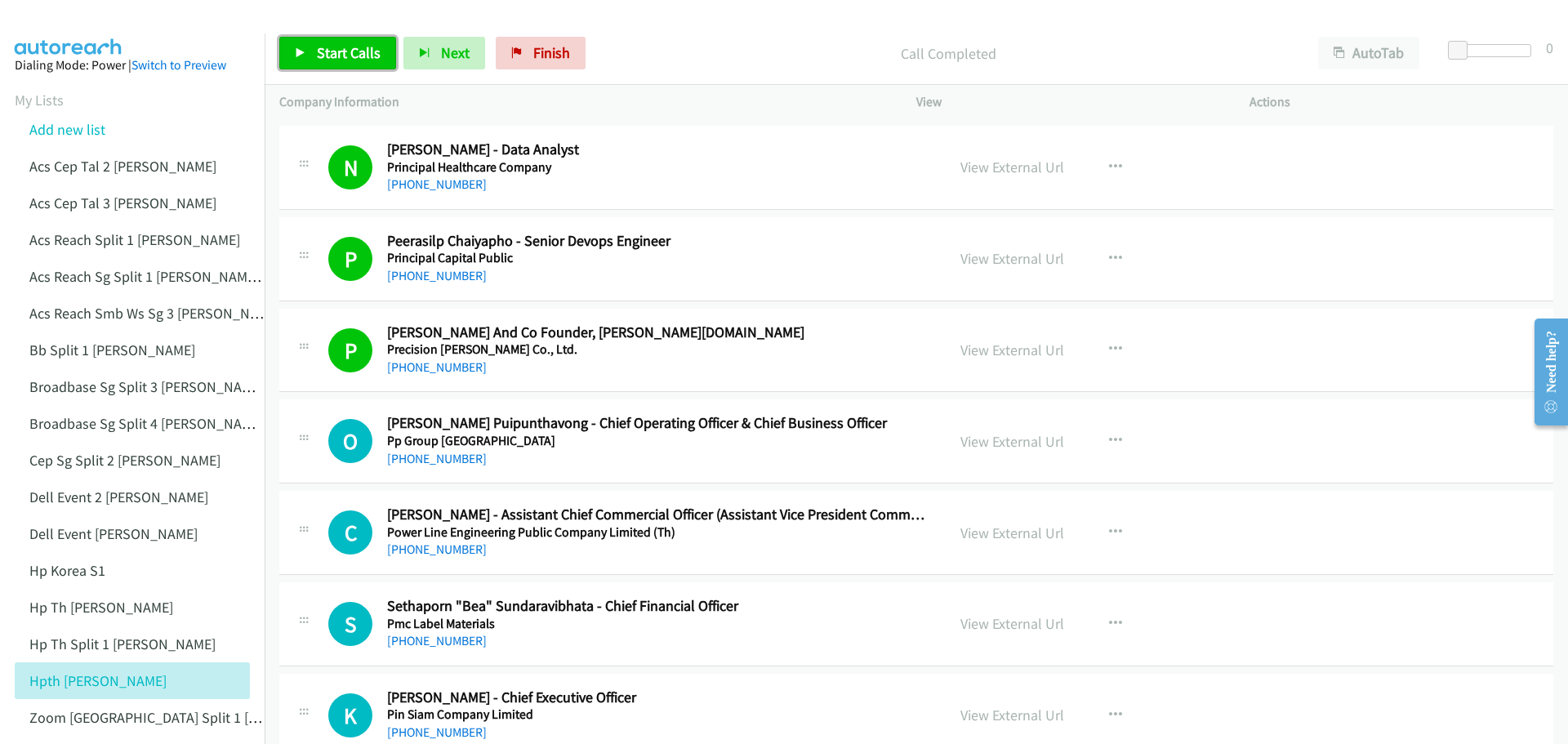
click at [356, 56] on span "Start Calls" at bounding box center [348, 52] width 64 height 19
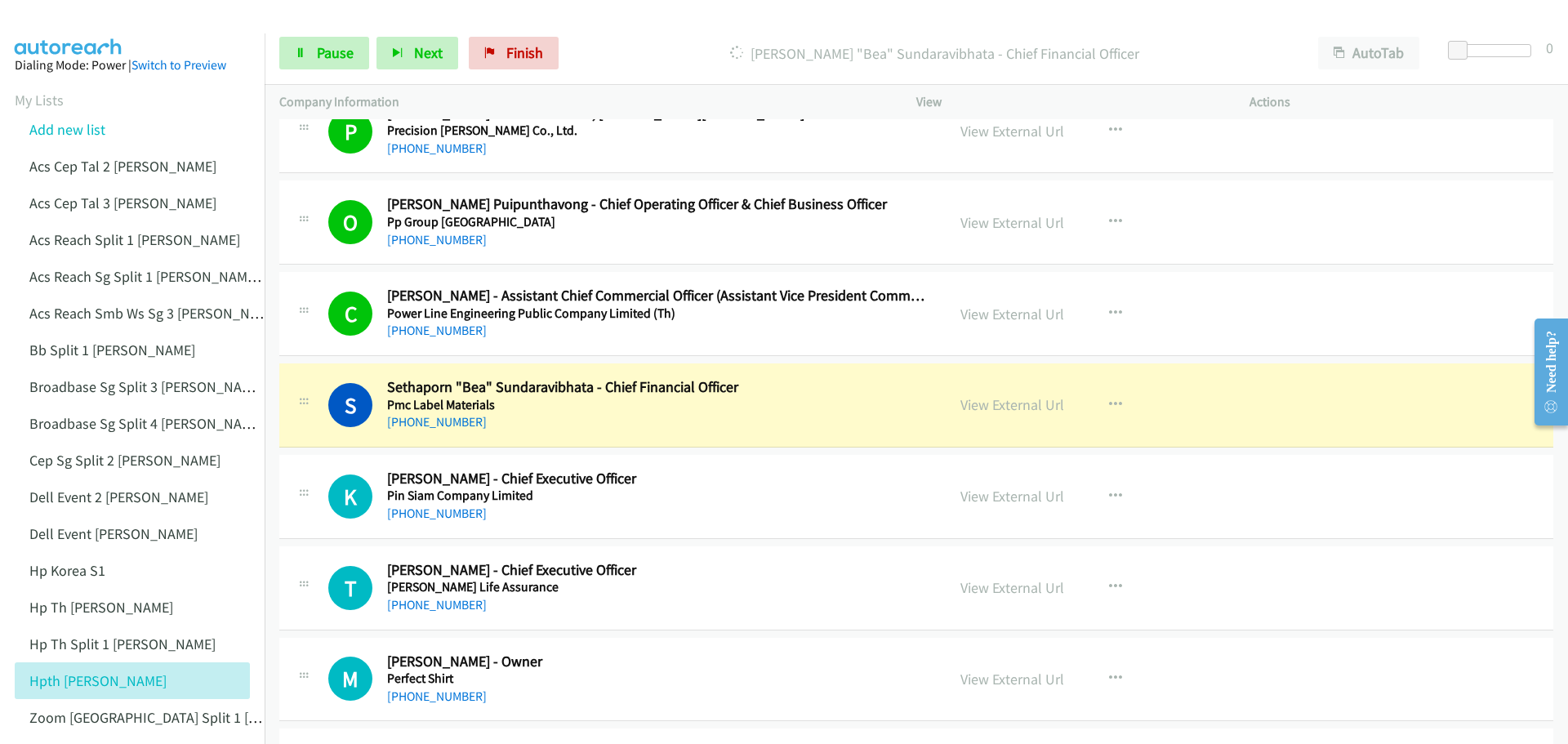
scroll to position [8331, 0]
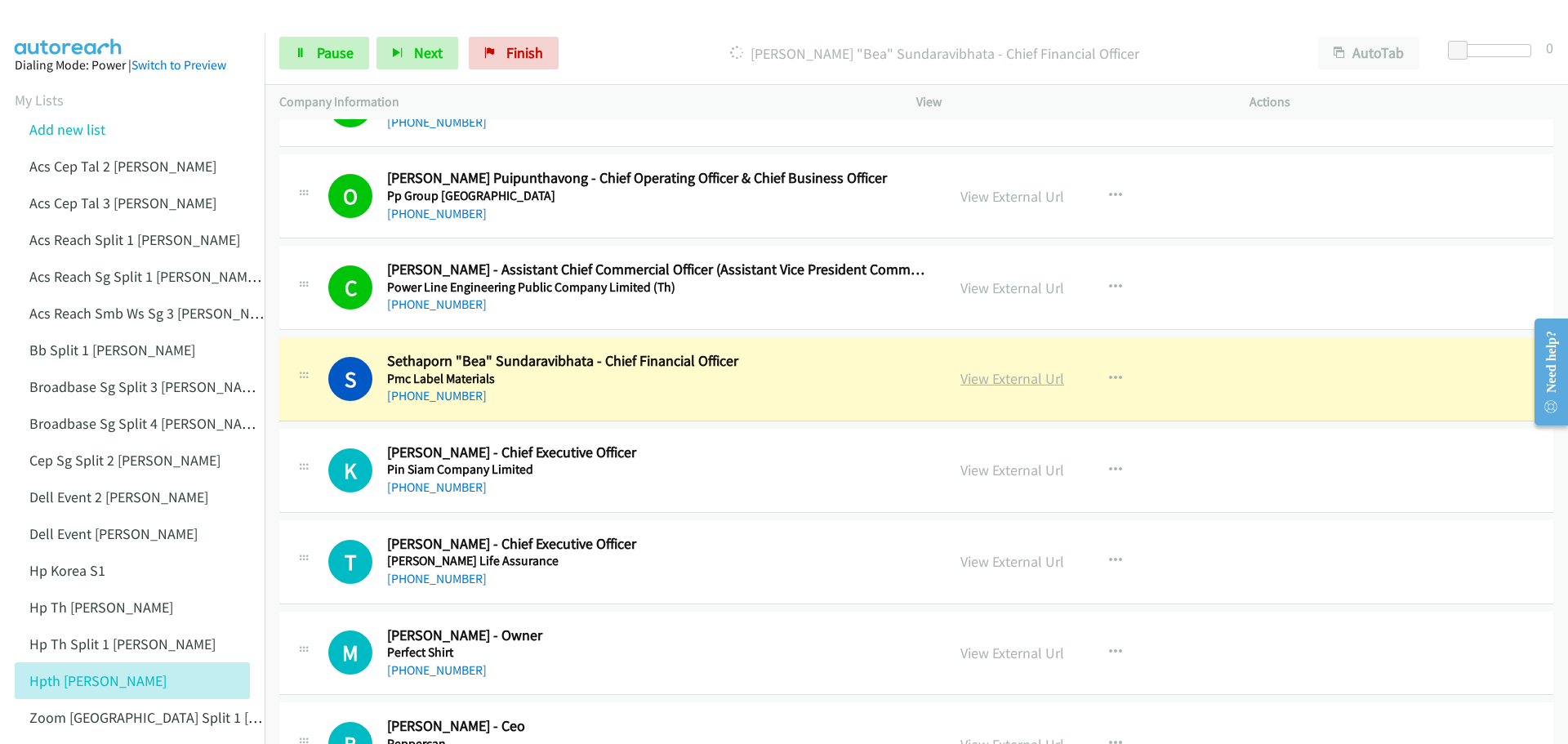
click at [1037, 375] on link "View External Url" at bounding box center [1012, 379] width 104 height 19
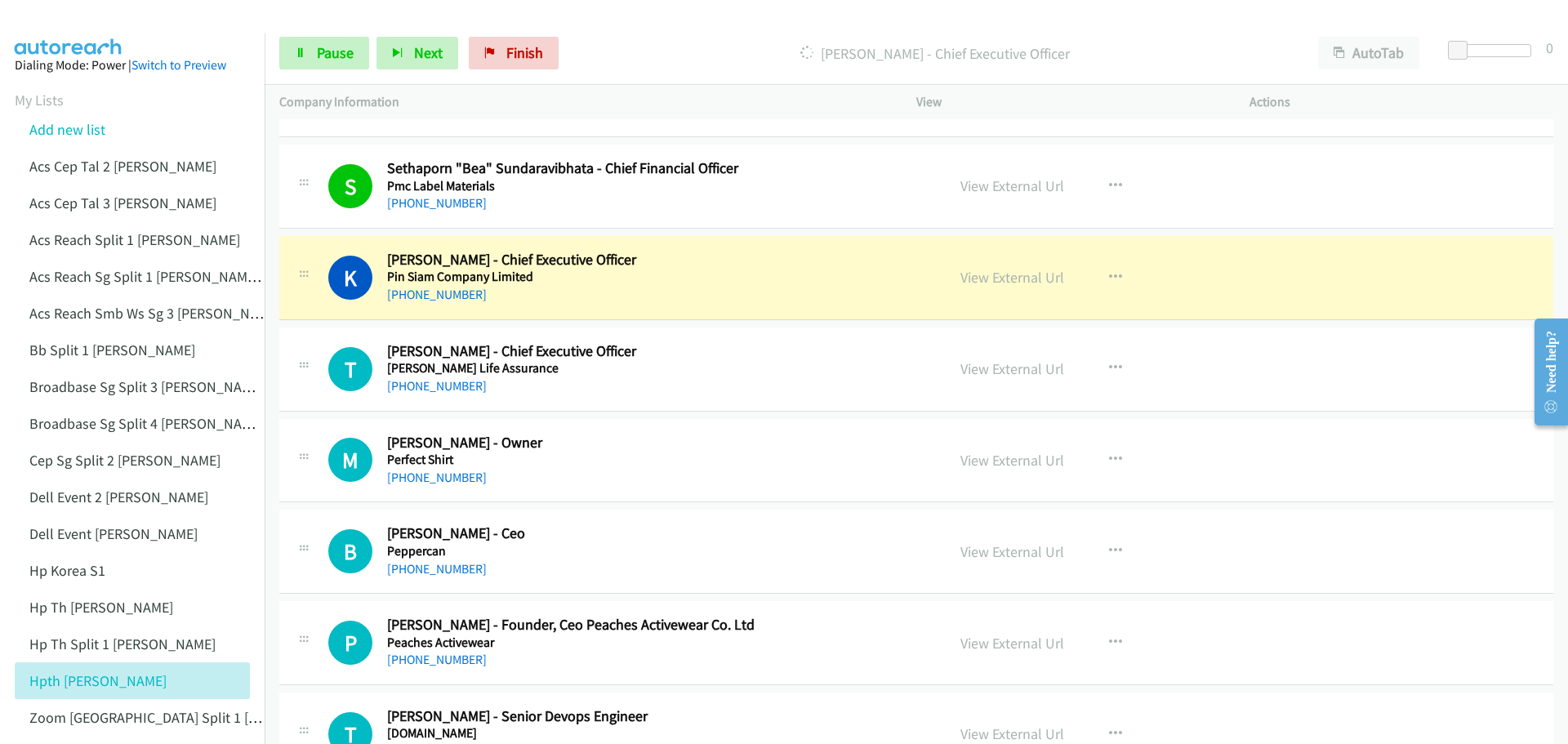
scroll to position [8575, 0]
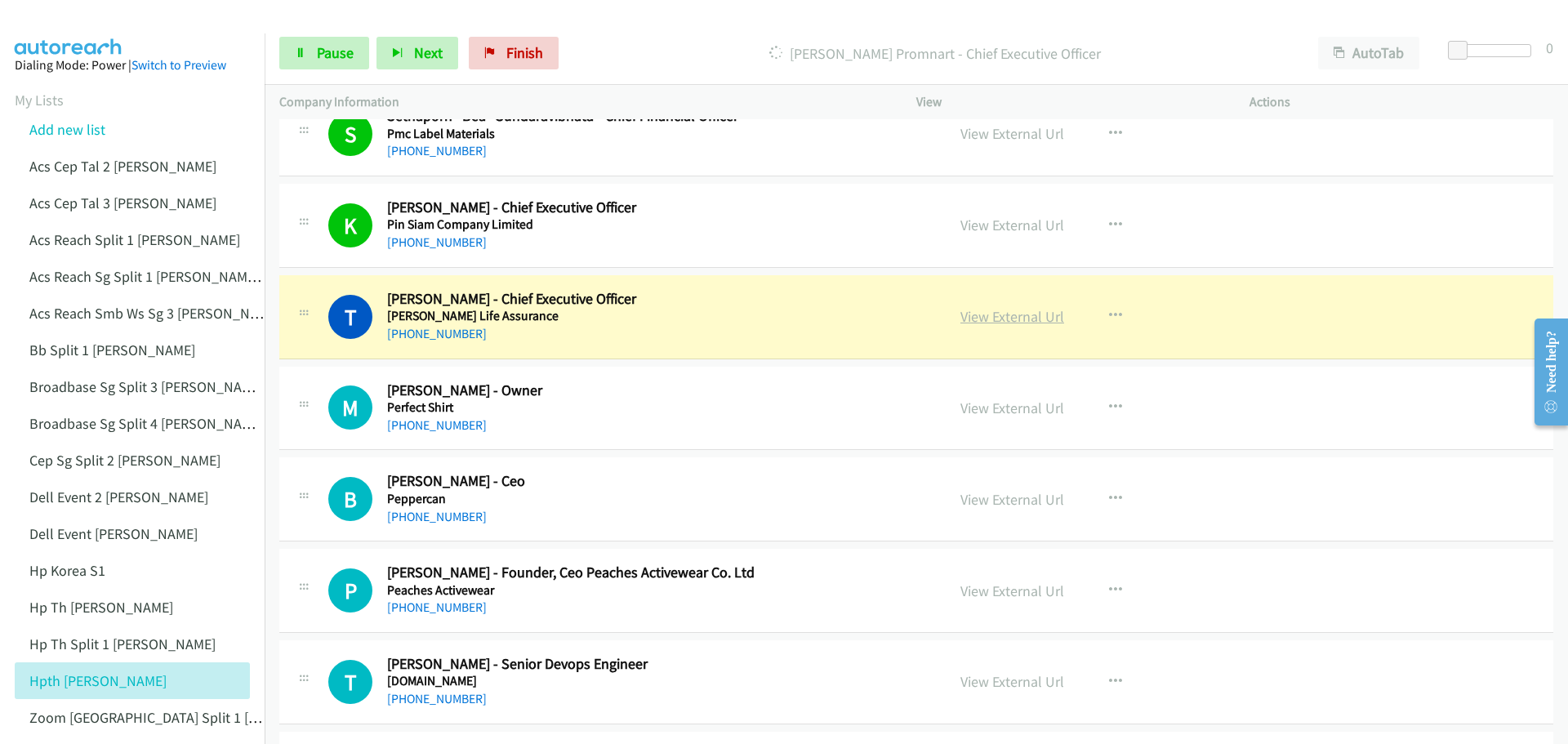
click at [980, 318] on link "View External Url" at bounding box center [1012, 317] width 104 height 19
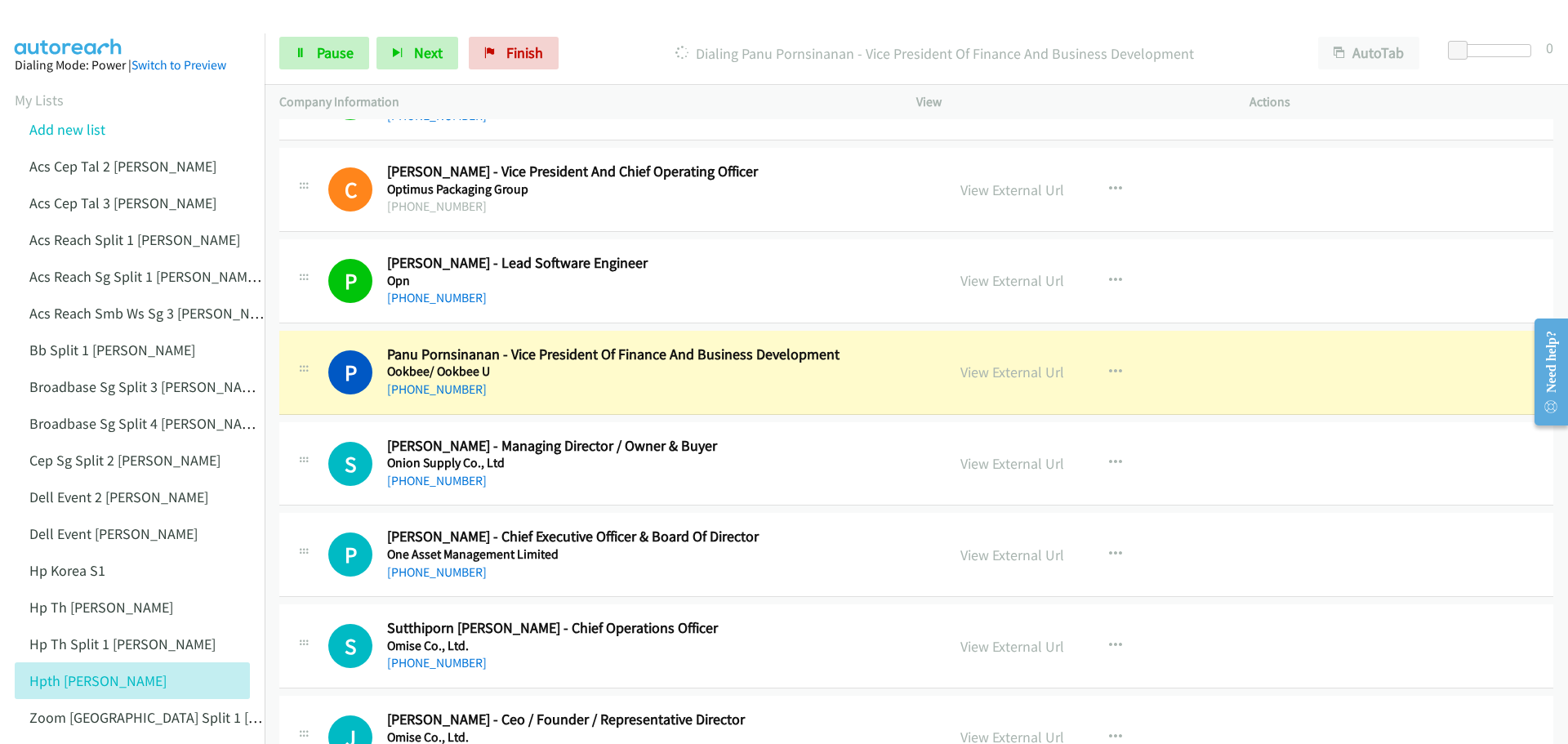
scroll to position [9474, 0]
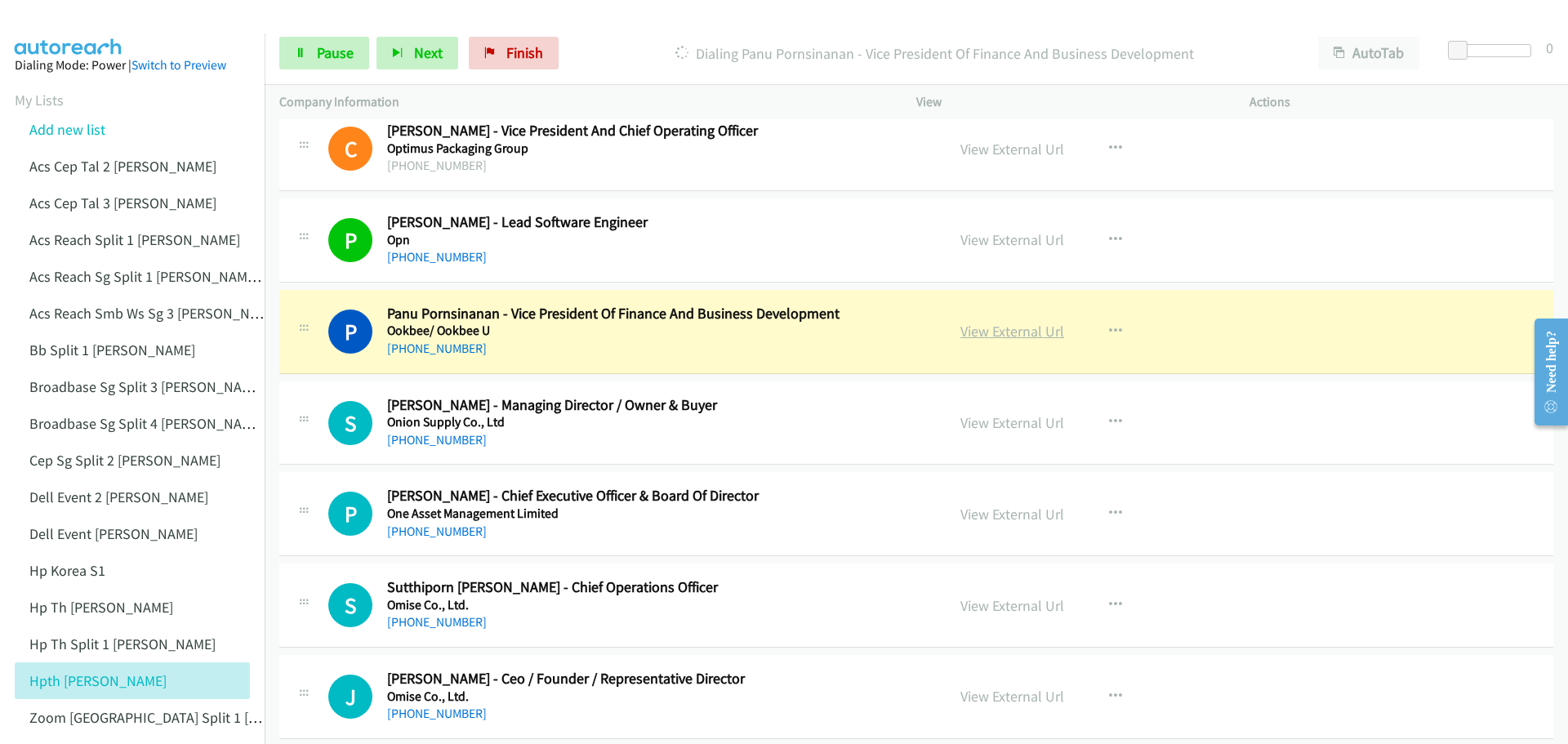
click at [1008, 335] on link "View External Url" at bounding box center [1012, 331] width 104 height 19
click at [345, 49] on span "Pause" at bounding box center [335, 52] width 37 height 19
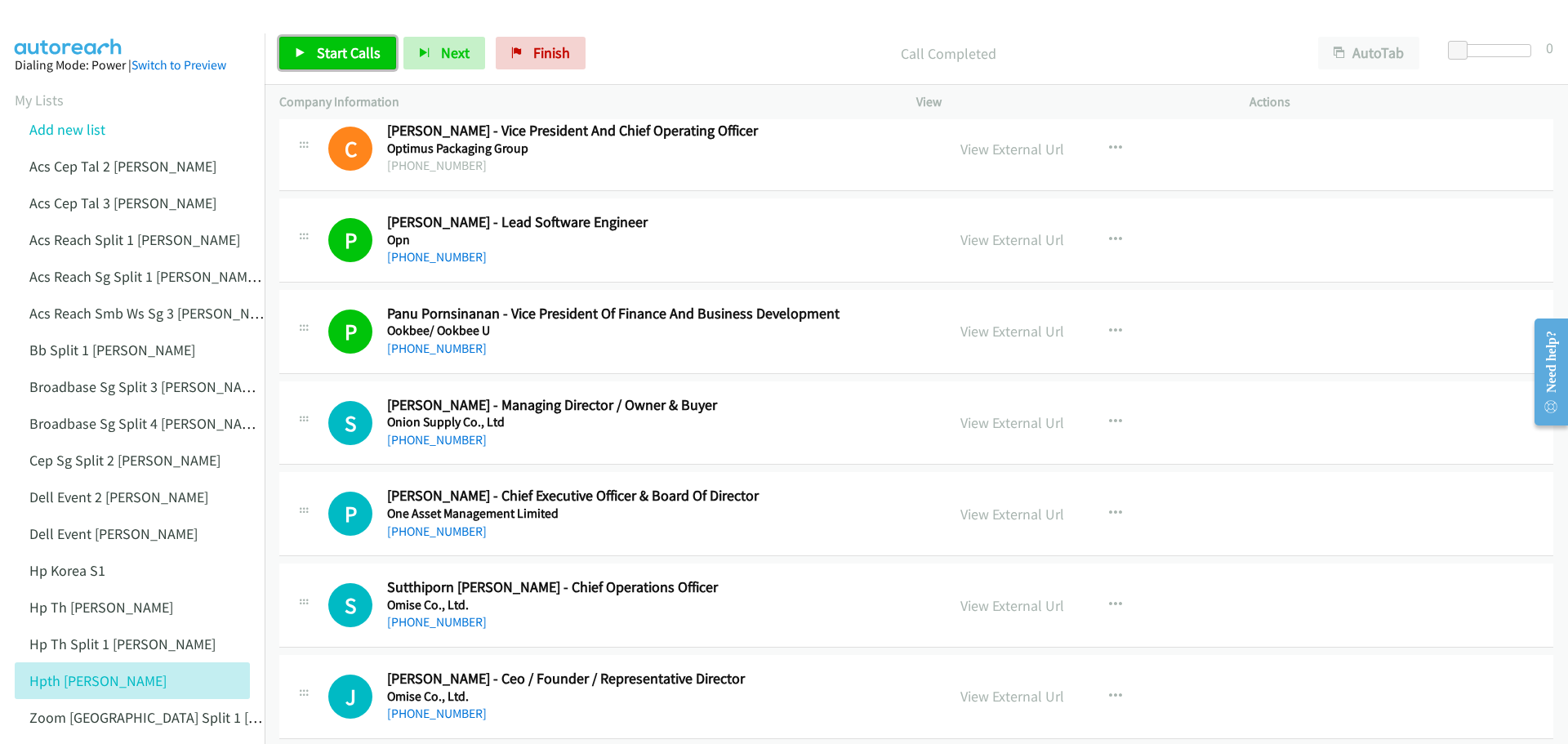
click at [368, 54] on span "Start Calls" at bounding box center [348, 52] width 64 height 19
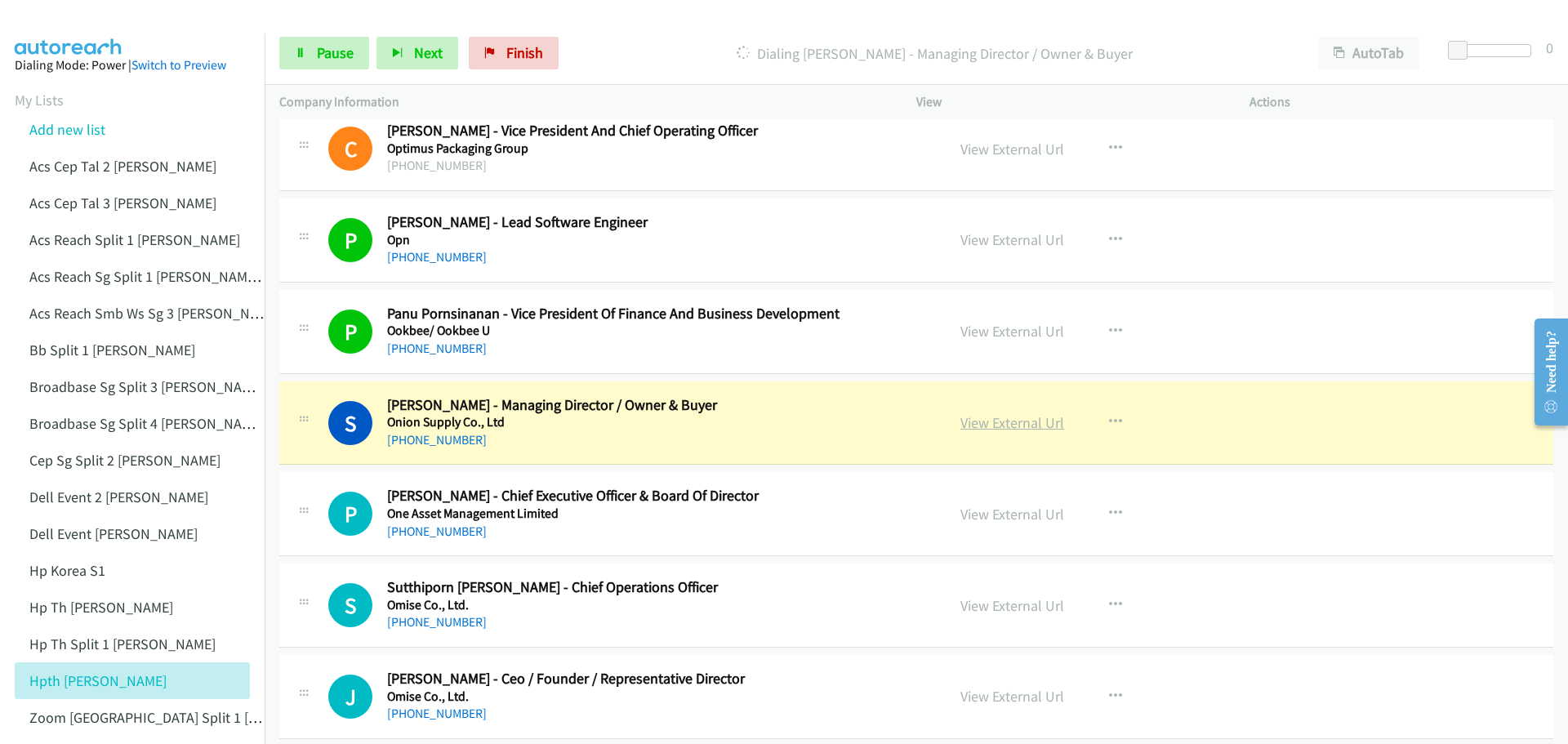
click at [998, 422] on link "View External Url" at bounding box center [1012, 423] width 104 height 19
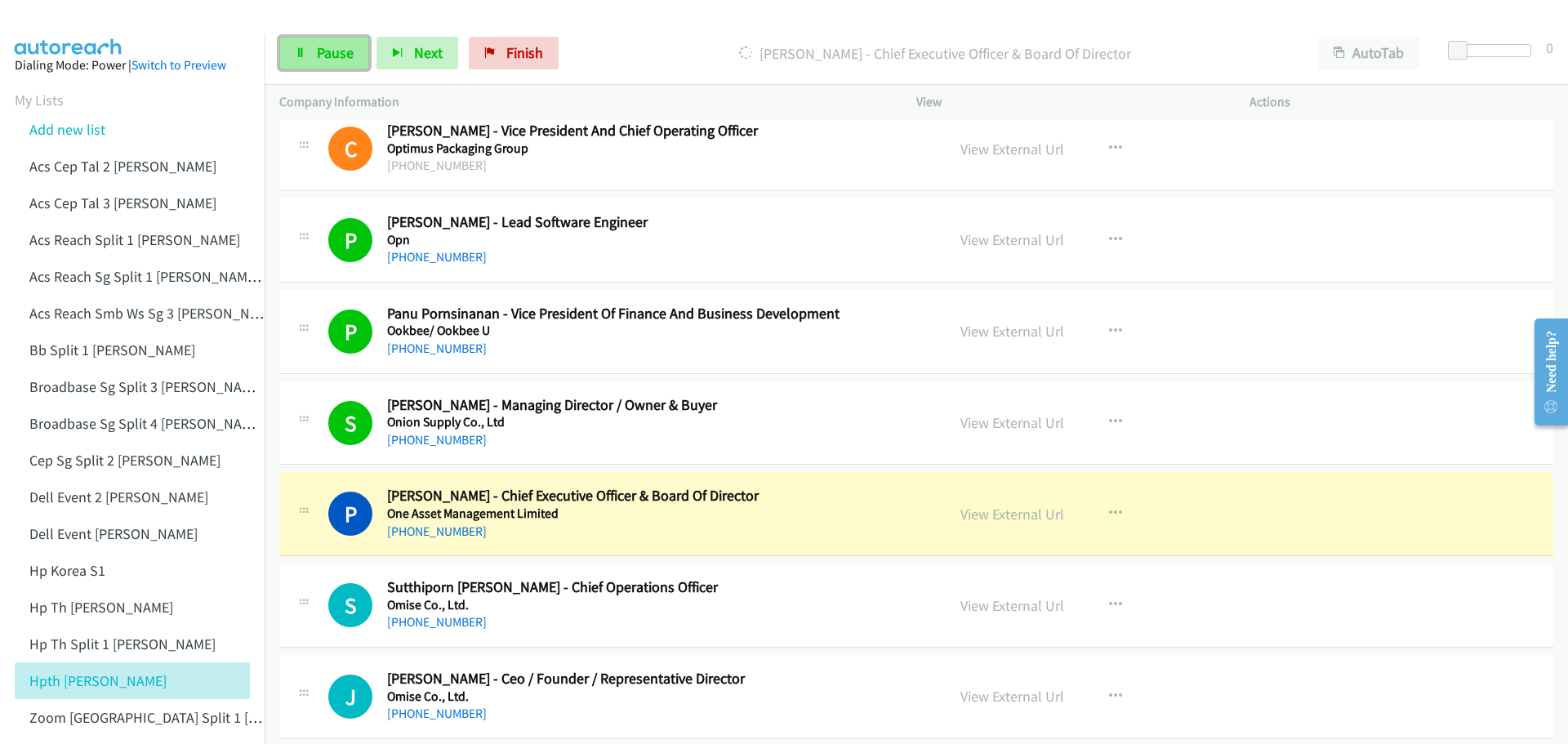
click at [320, 49] on span "Pause" at bounding box center [335, 52] width 37 height 19
click at [1035, 515] on link "View External Url" at bounding box center [1012, 514] width 104 height 19
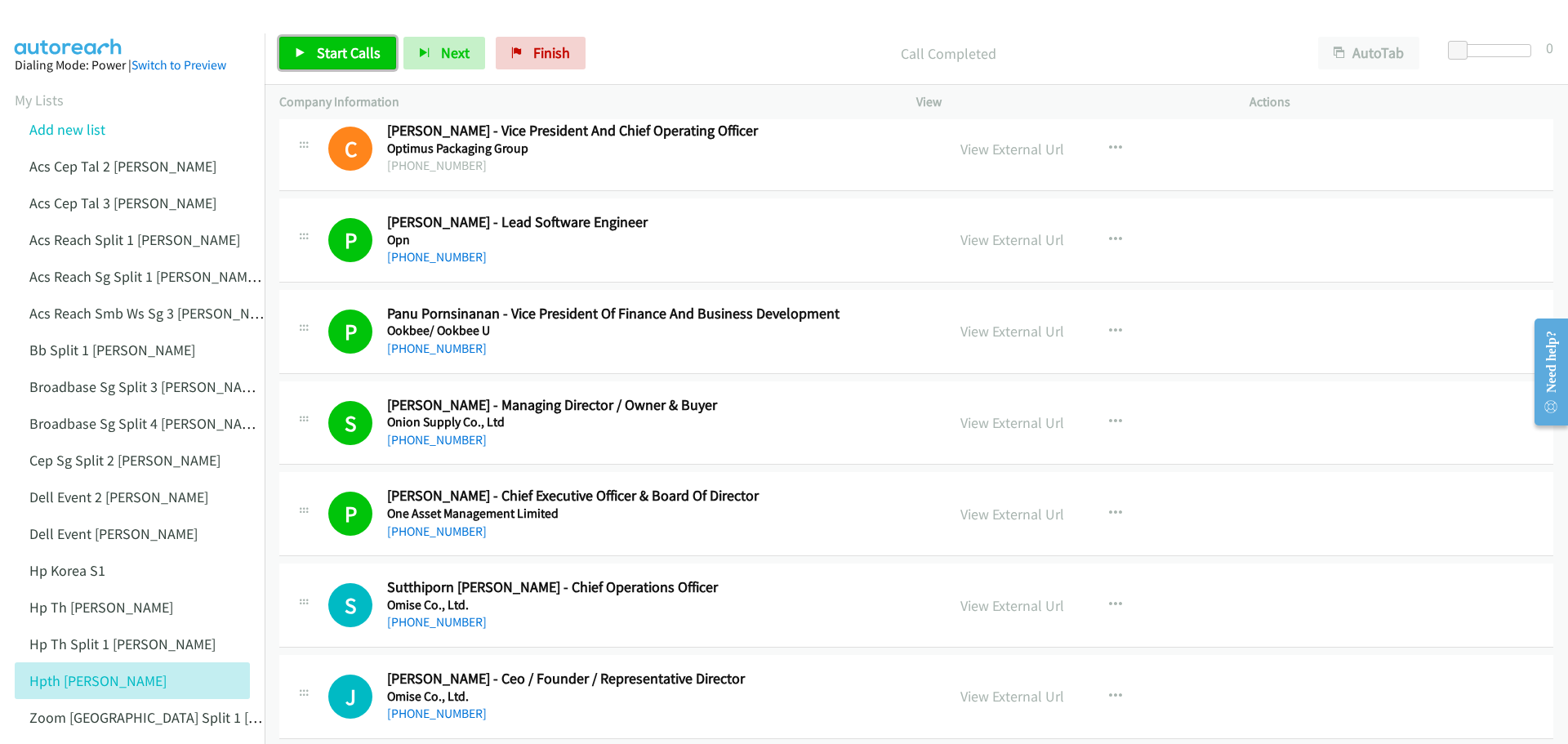
click at [332, 44] on span "Start Calls" at bounding box center [348, 52] width 64 height 19
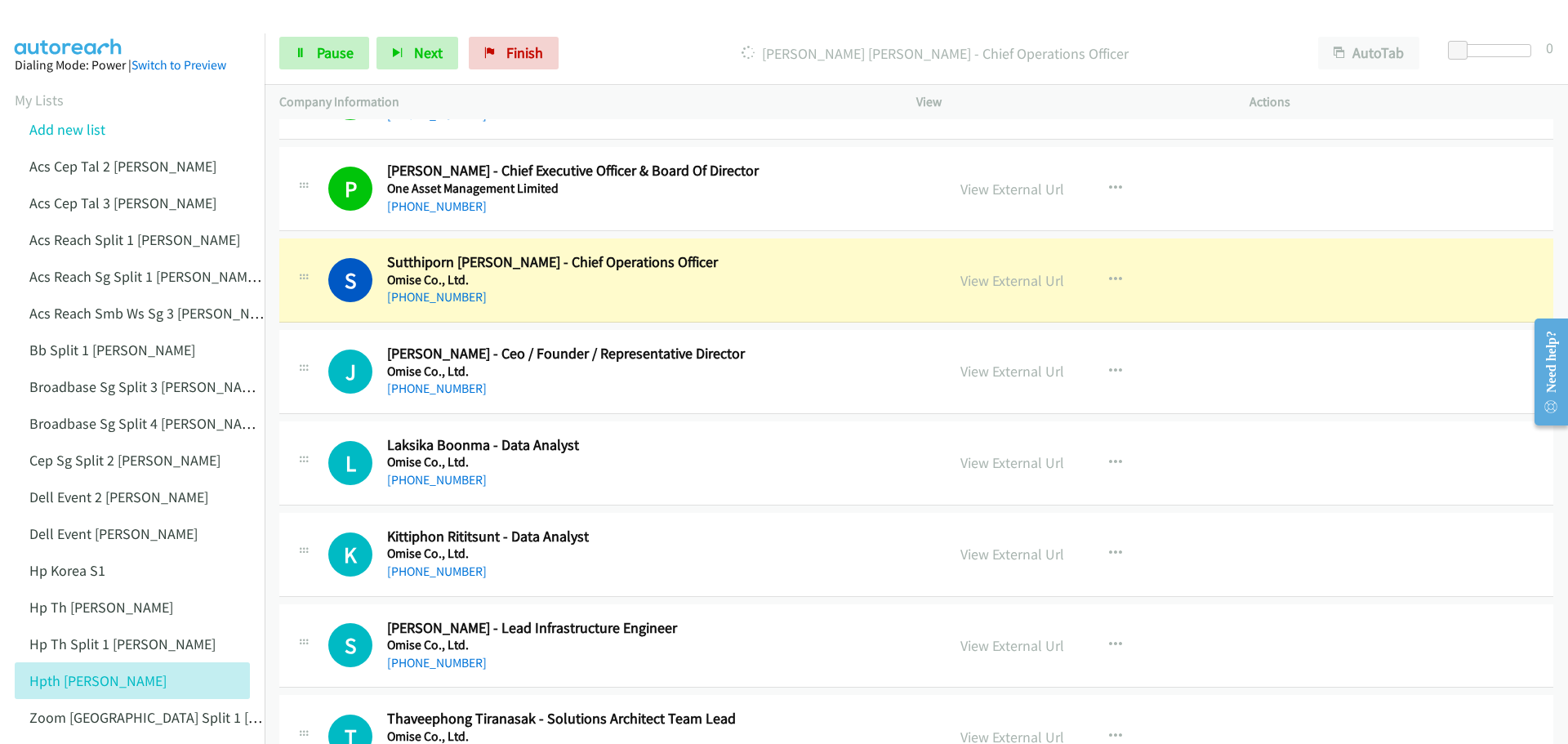
scroll to position [9801, 0]
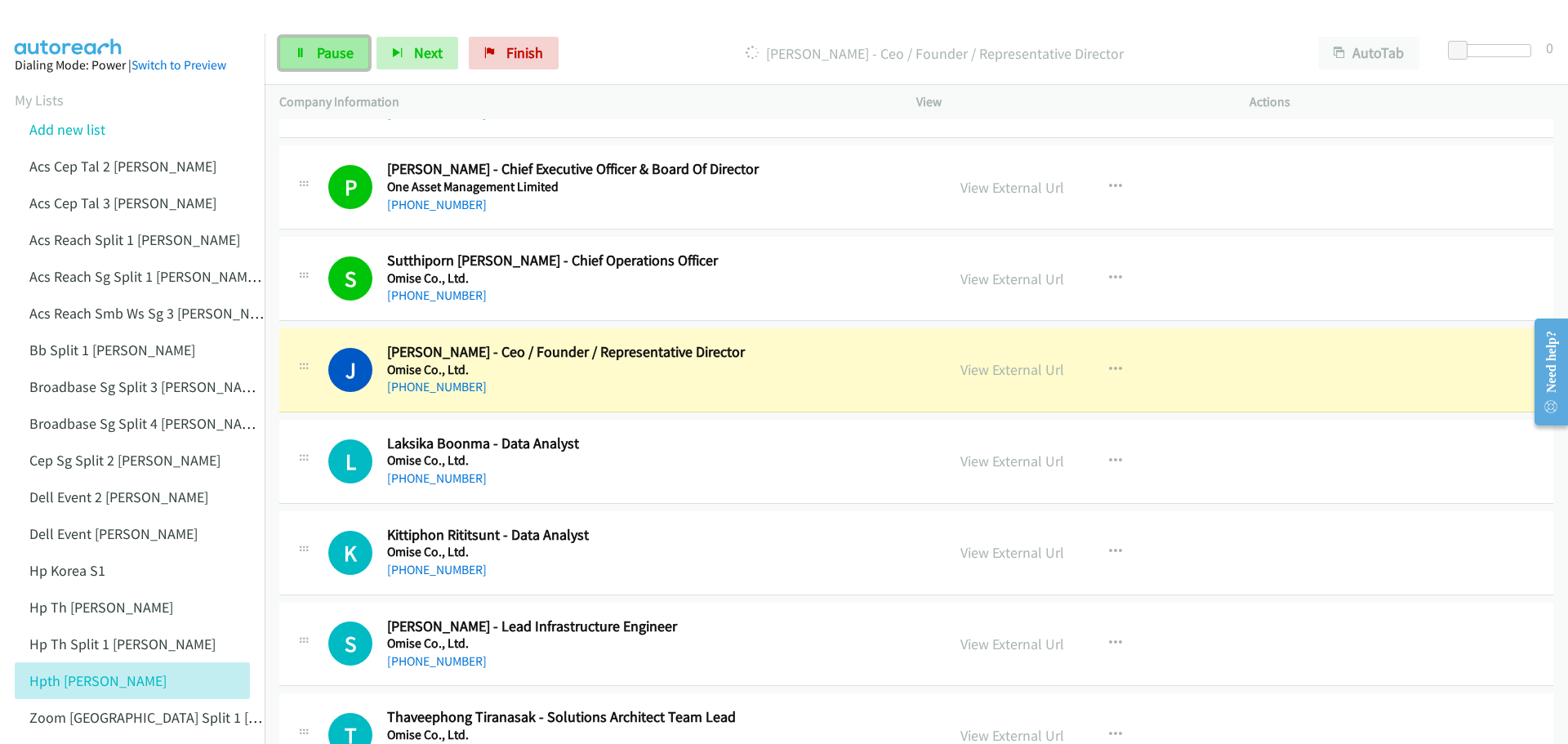
click at [350, 54] on span "Pause" at bounding box center [335, 52] width 37 height 19
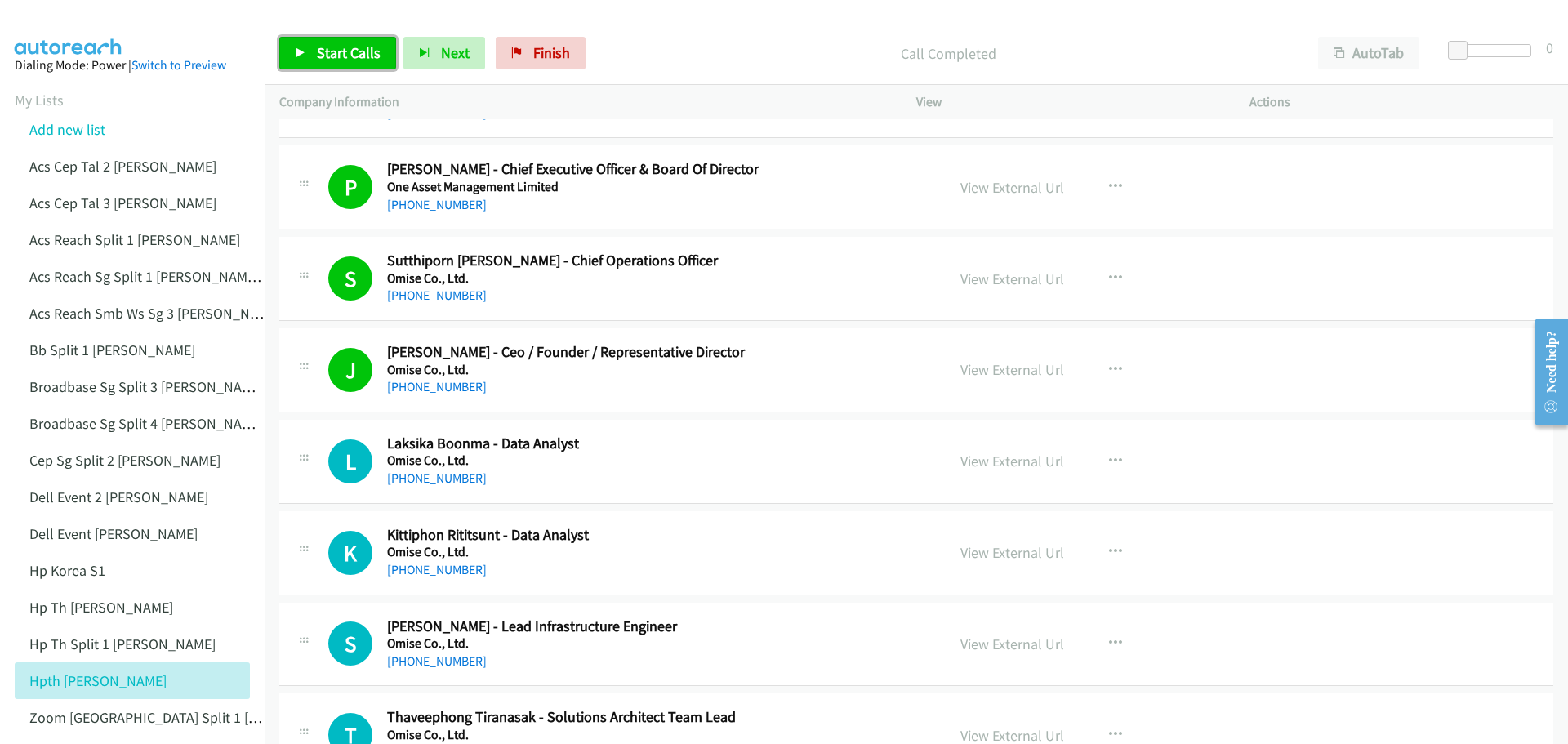
click at [335, 61] on span "Start Calls" at bounding box center [348, 52] width 64 height 19
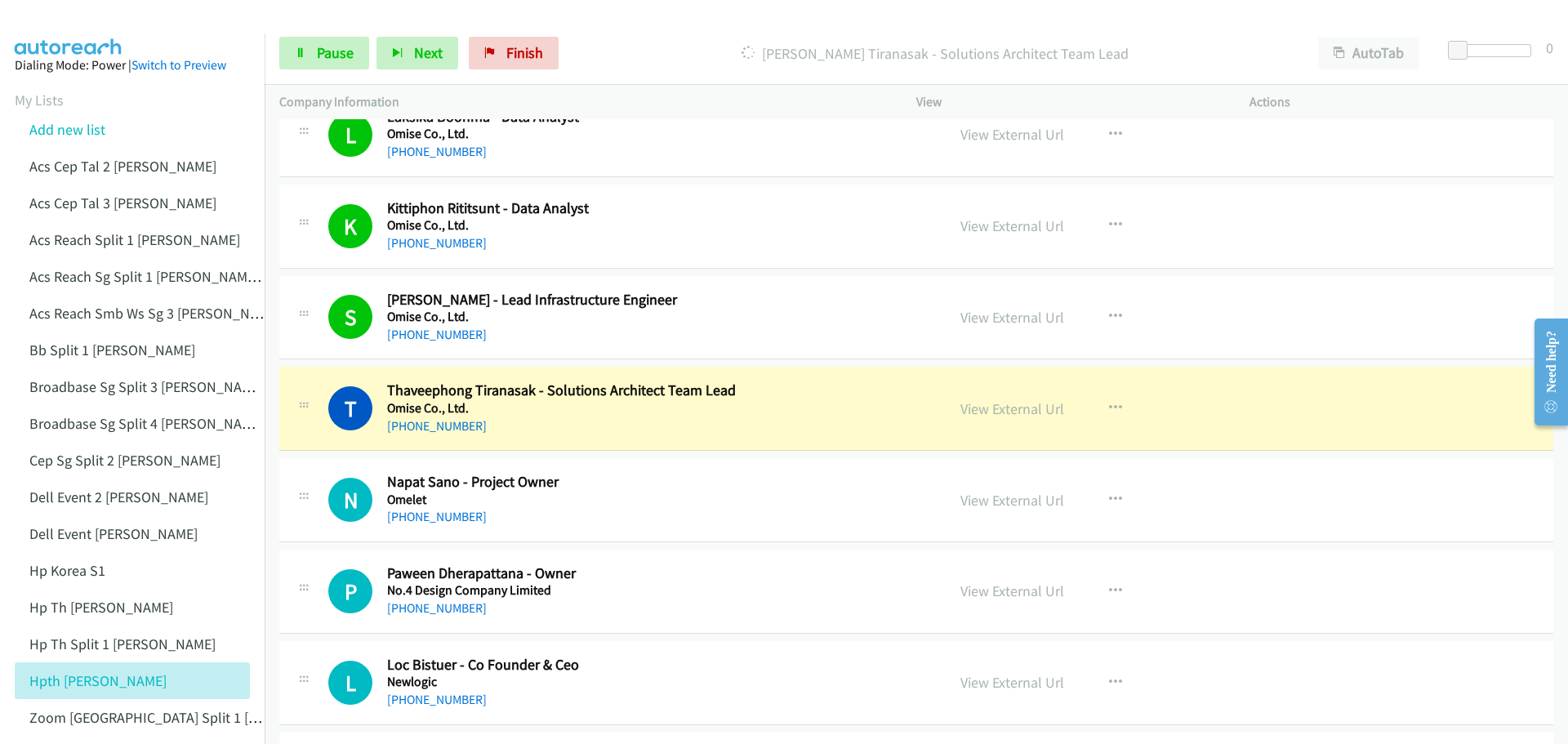
scroll to position [10209, 0]
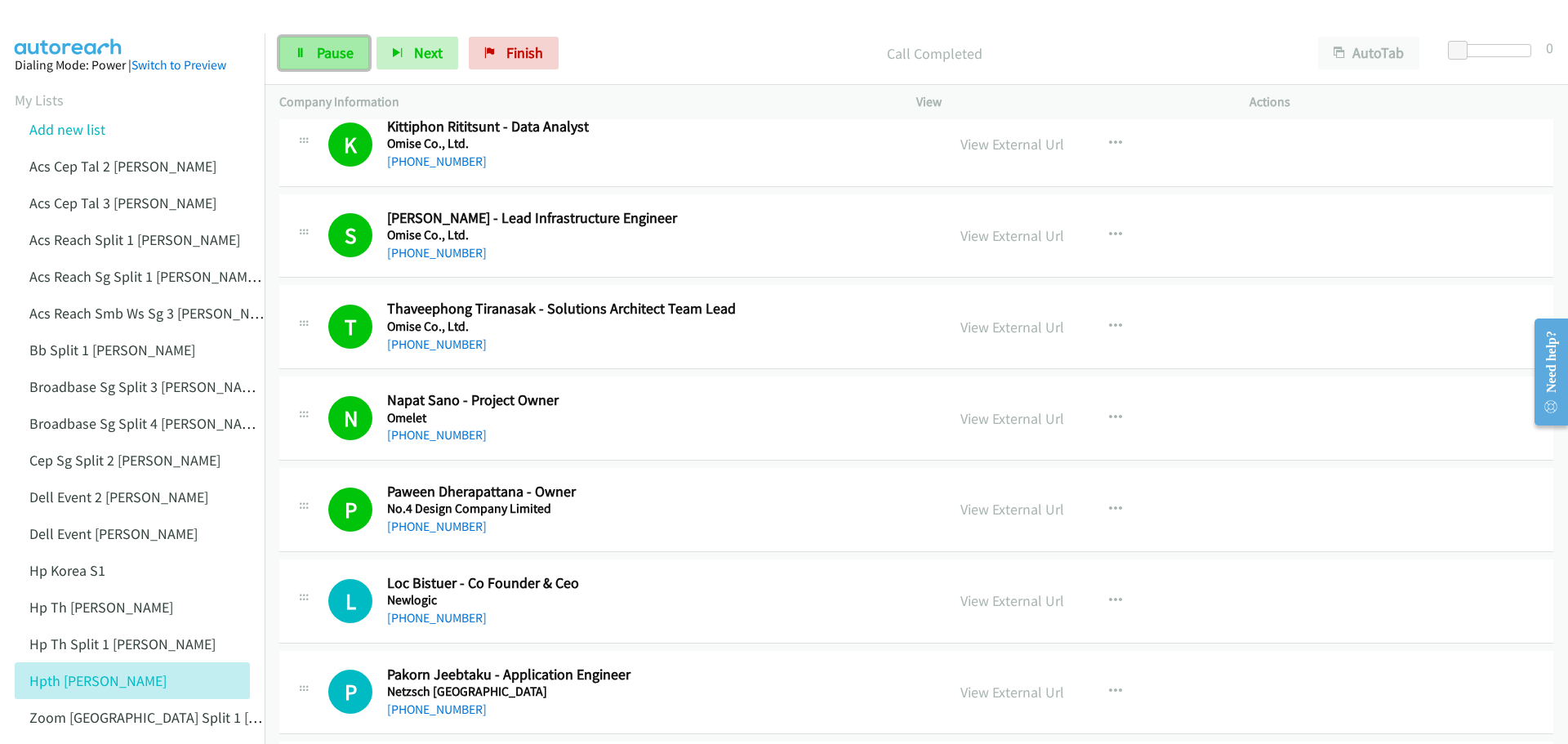
click at [329, 48] on span "Pause" at bounding box center [335, 52] width 37 height 19
click at [980, 508] on link "View External Url" at bounding box center [1012, 509] width 104 height 19
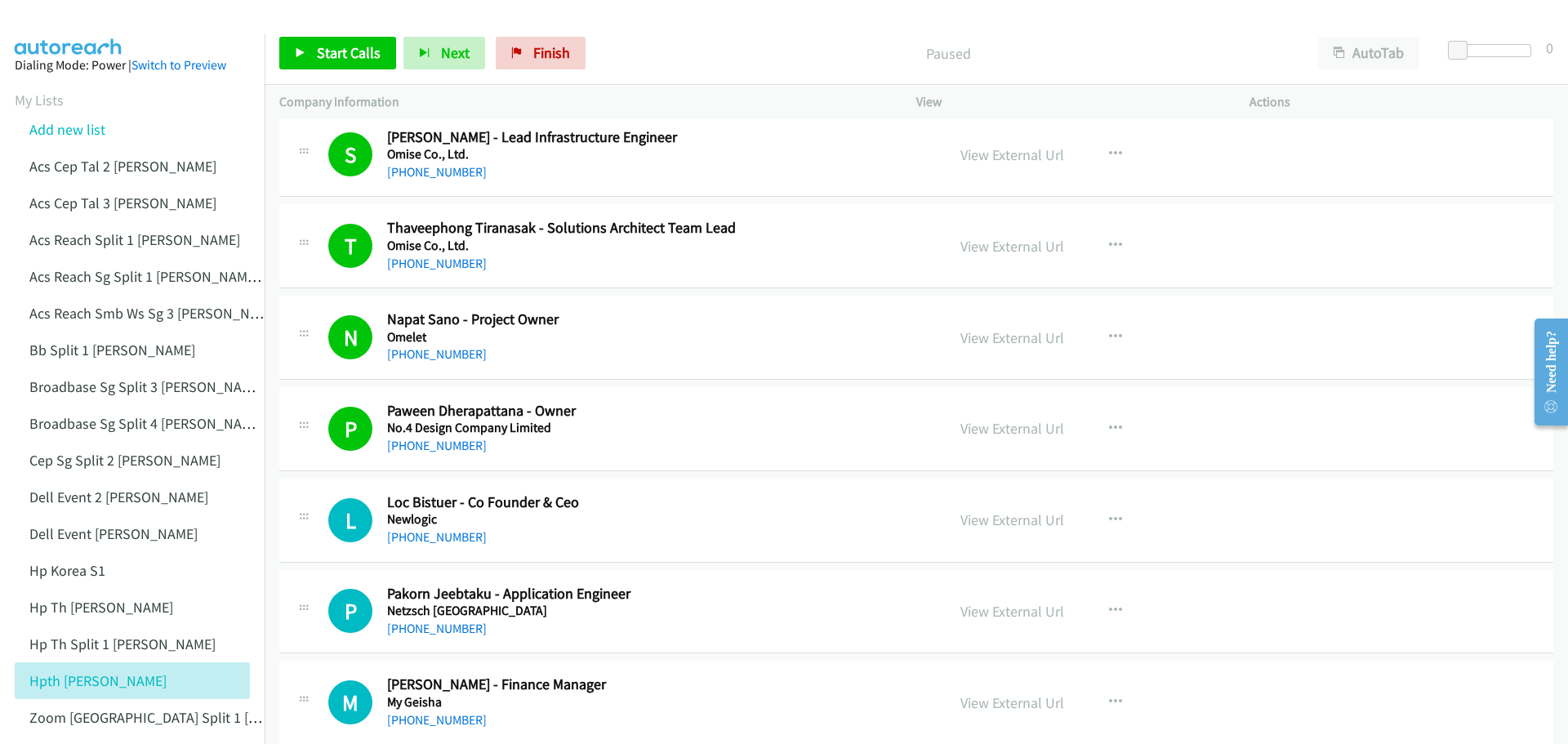
scroll to position [10291, 0]
click at [357, 56] on span "Start Calls" at bounding box center [348, 52] width 64 height 19
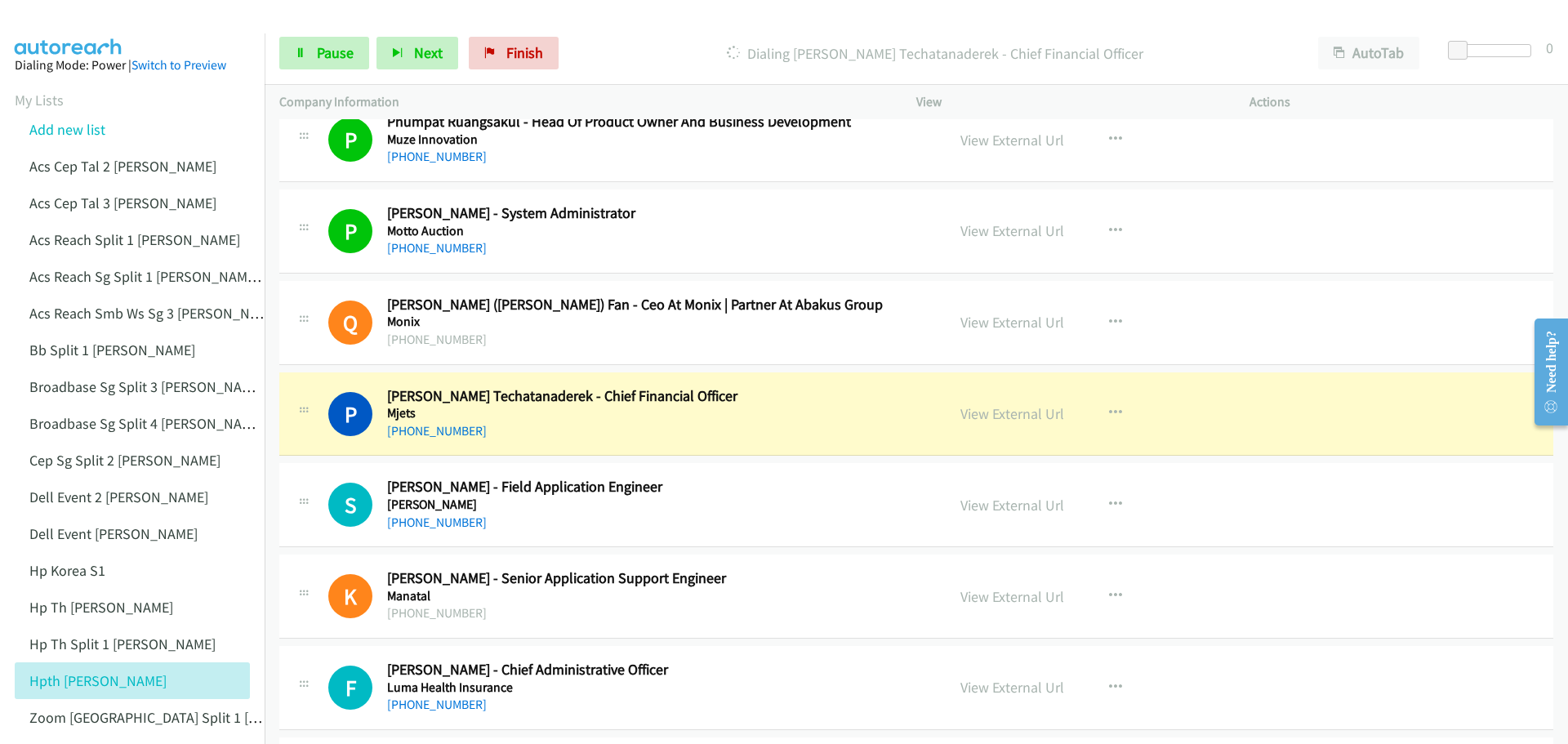
scroll to position [11026, 0]
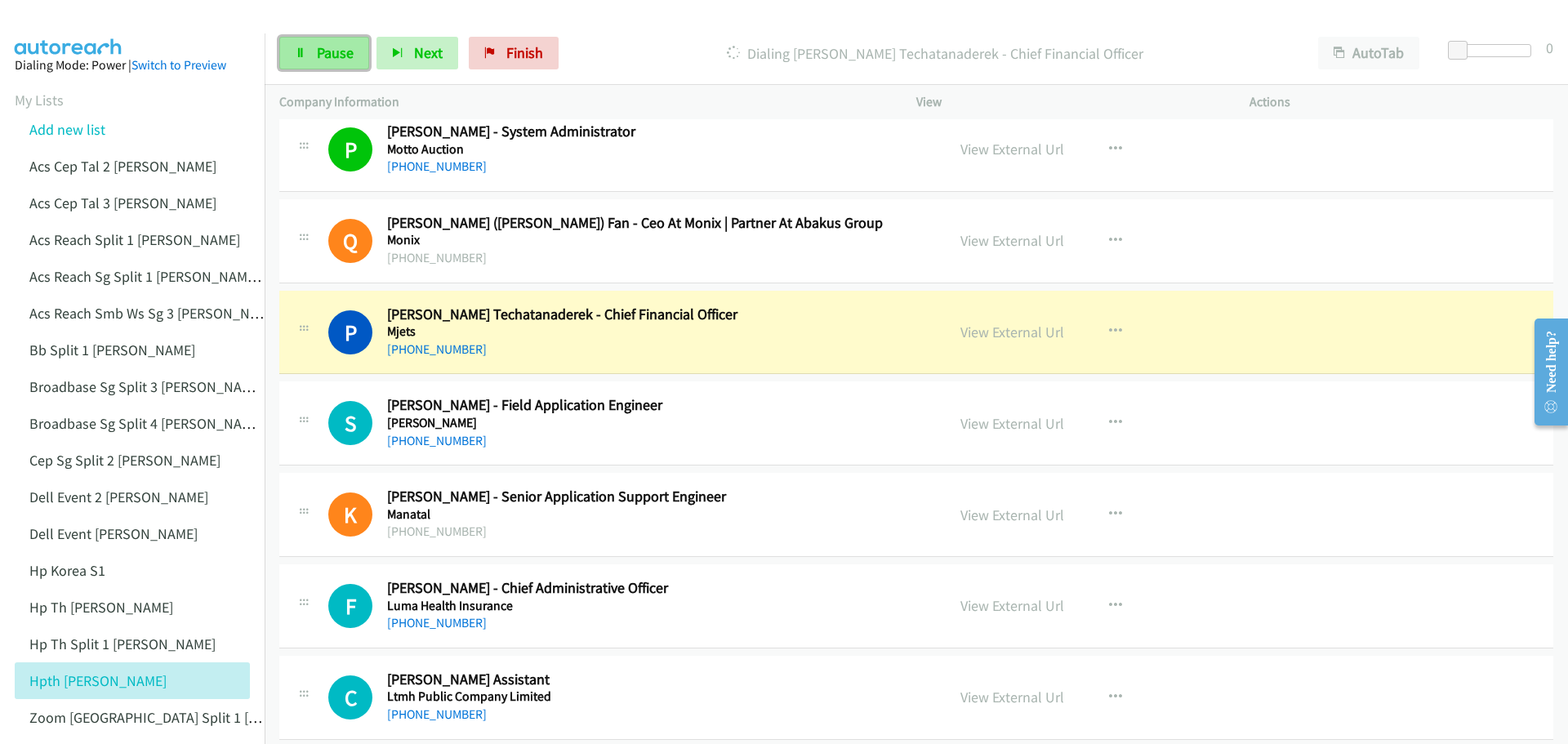
click at [320, 48] on span "Pause" at bounding box center [335, 52] width 37 height 19
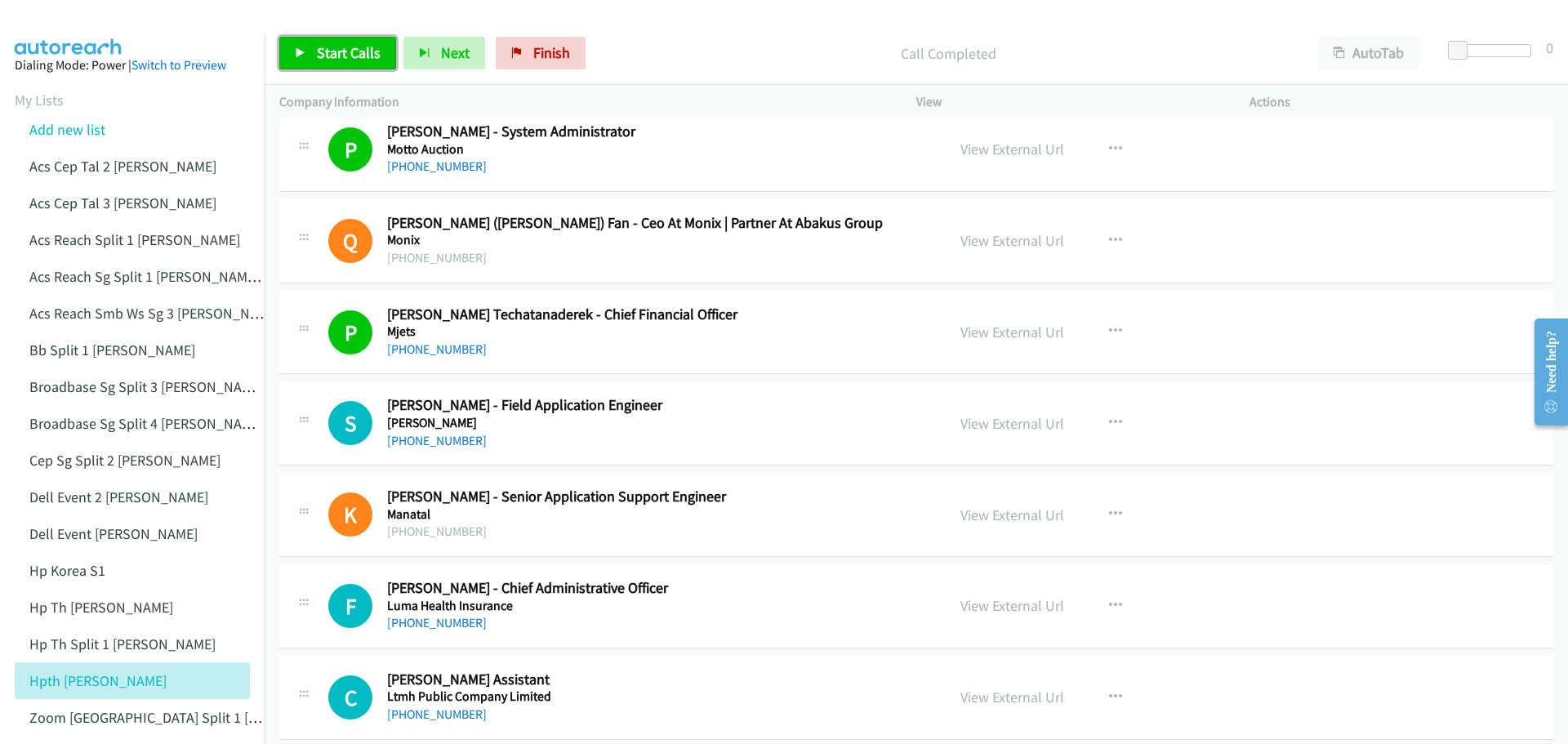
click at [343, 49] on span "Start Calls" at bounding box center [348, 52] width 64 height 19
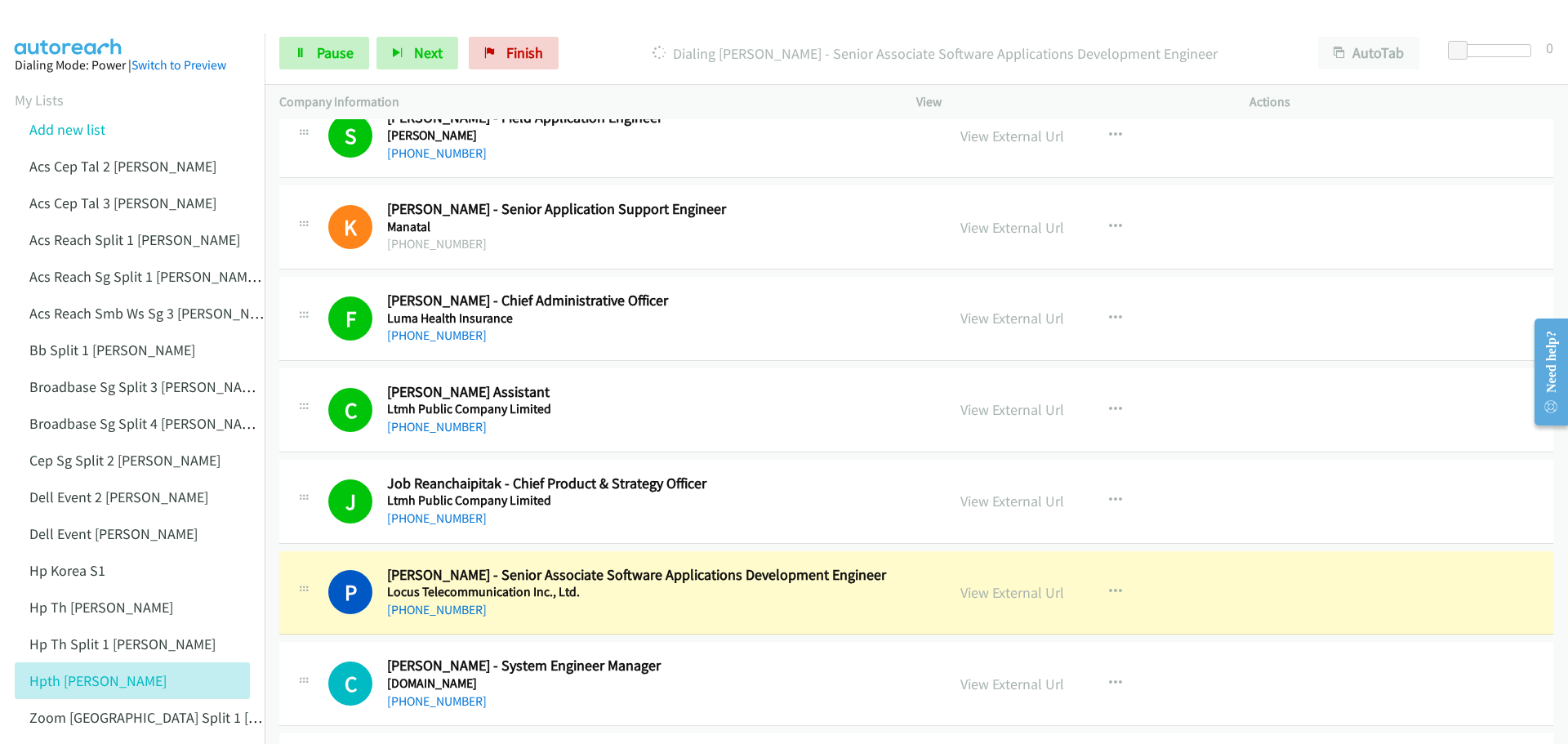
scroll to position [11434, 0]
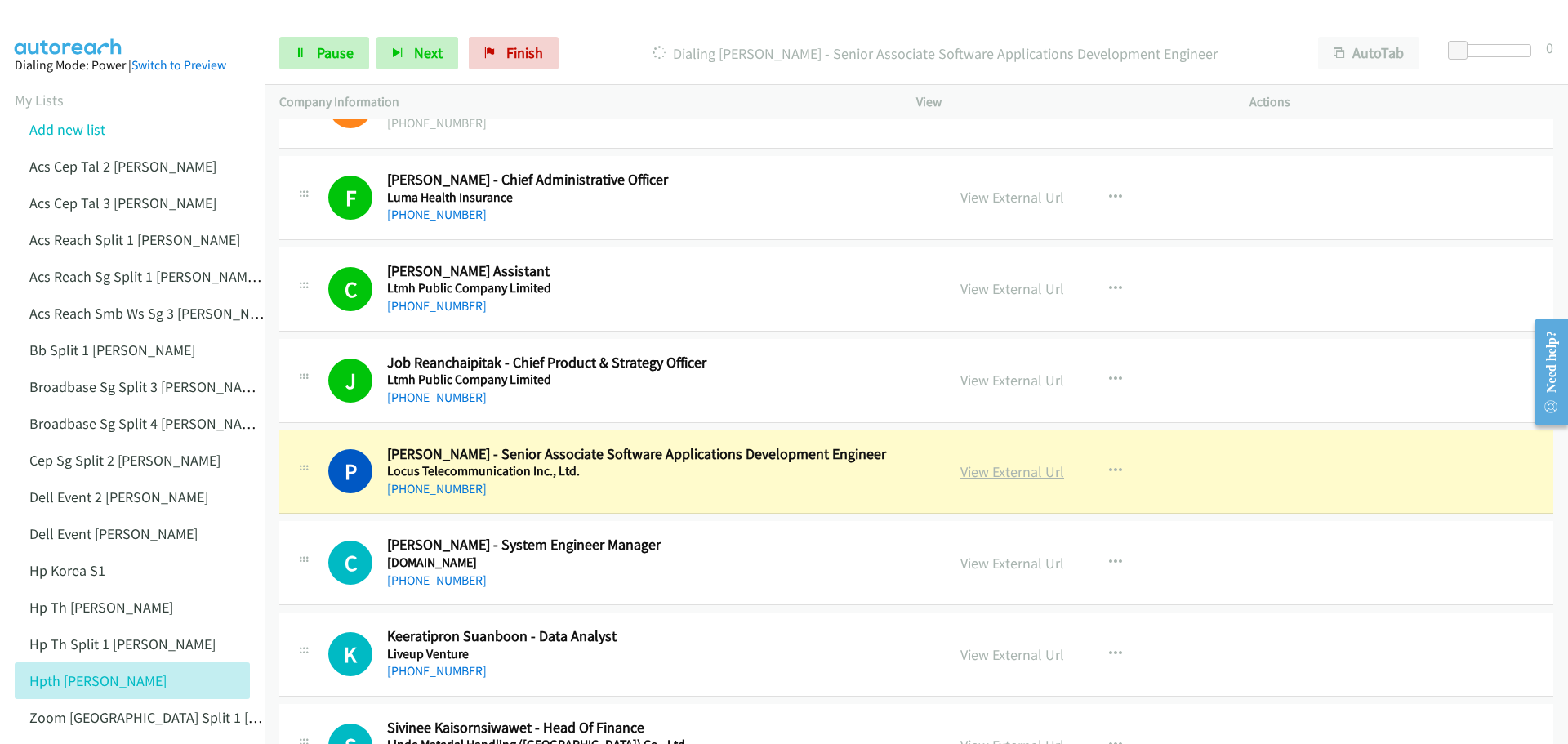
click at [986, 468] on link "View External Url" at bounding box center [1012, 472] width 104 height 19
click at [321, 43] on link "Pause" at bounding box center [324, 53] width 90 height 32
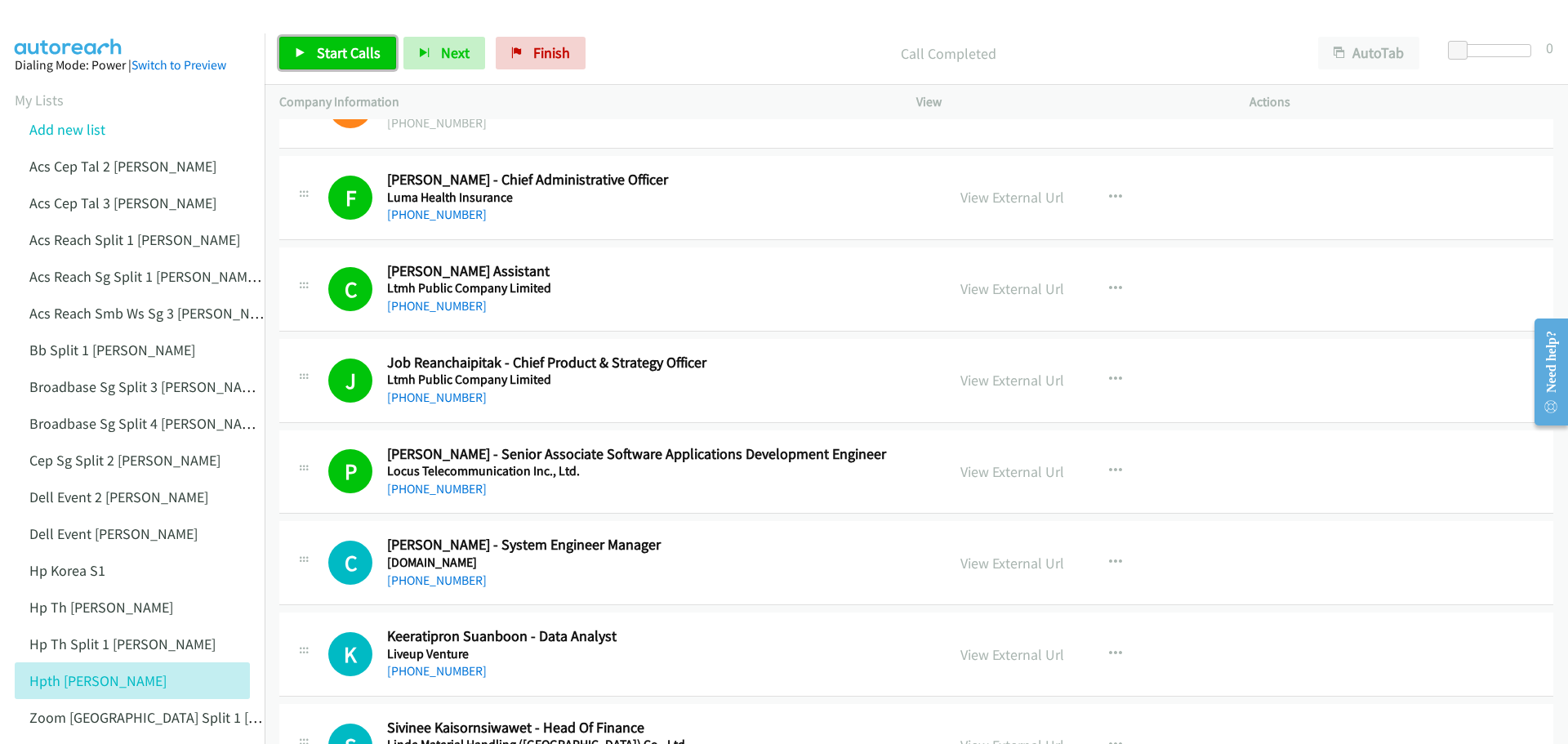
click at [333, 42] on link "Start Calls" at bounding box center [338, 53] width 116 height 32
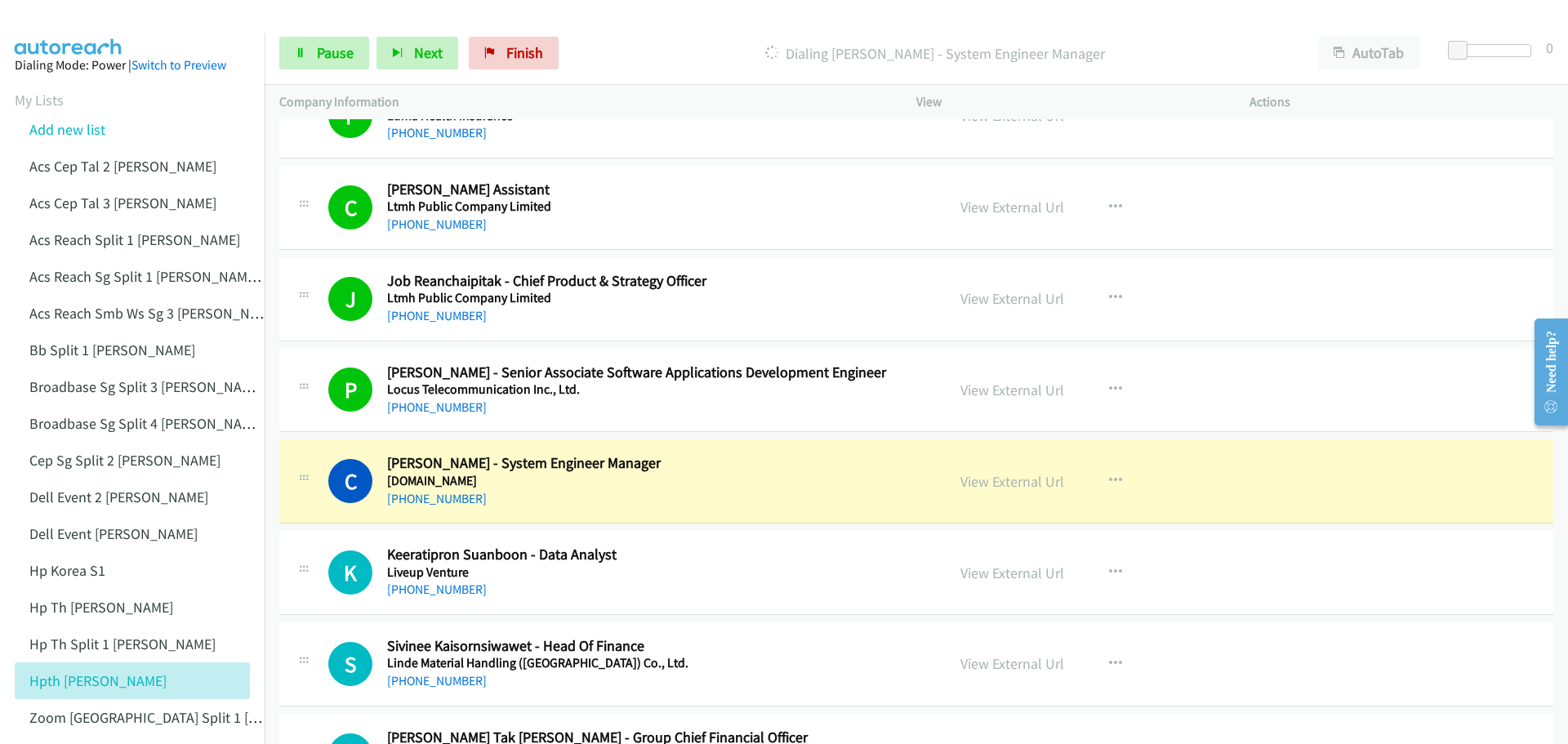
scroll to position [11598, 0]
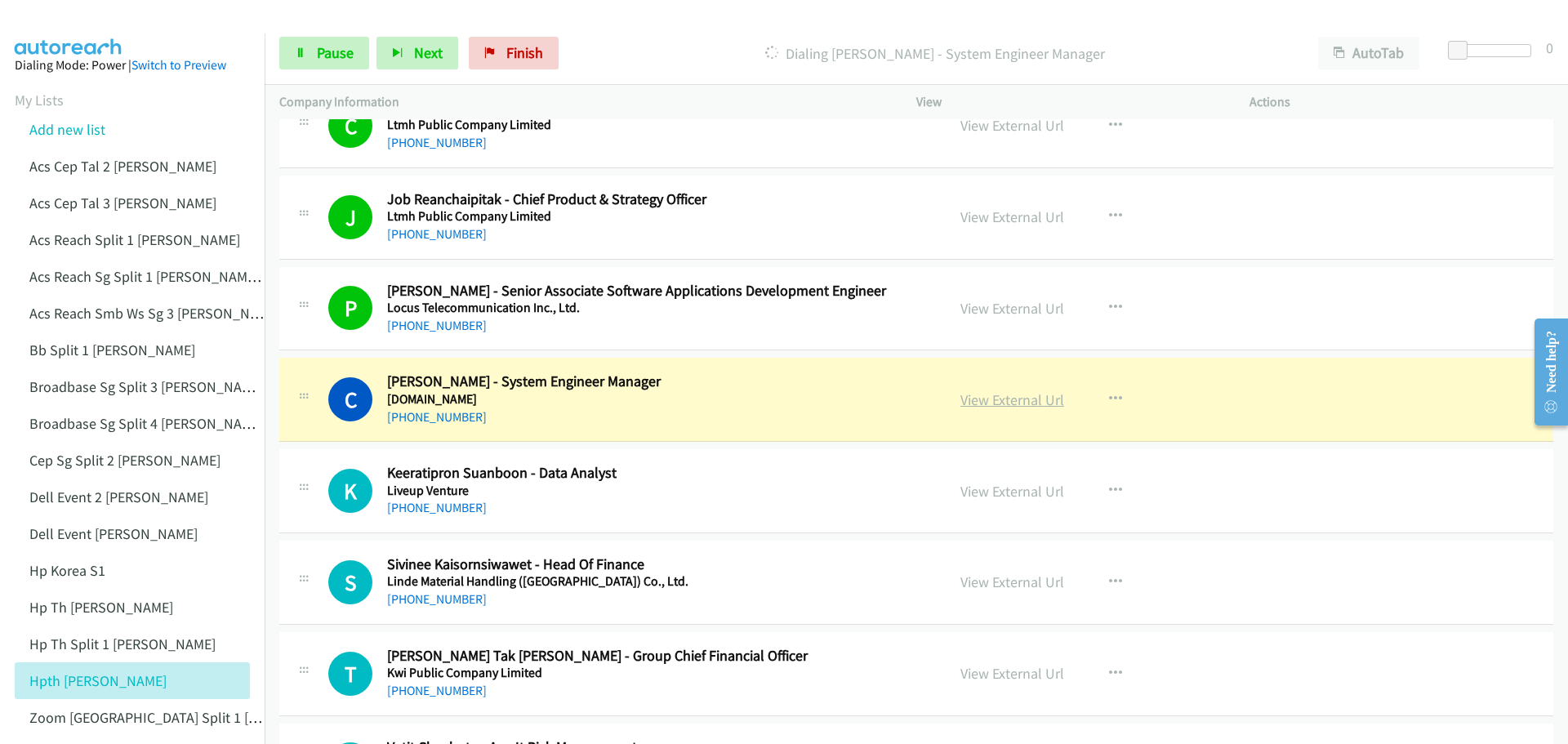
click at [1001, 404] on link "View External Url" at bounding box center [1012, 400] width 104 height 19
click at [319, 60] on span "Pause" at bounding box center [335, 52] width 37 height 19
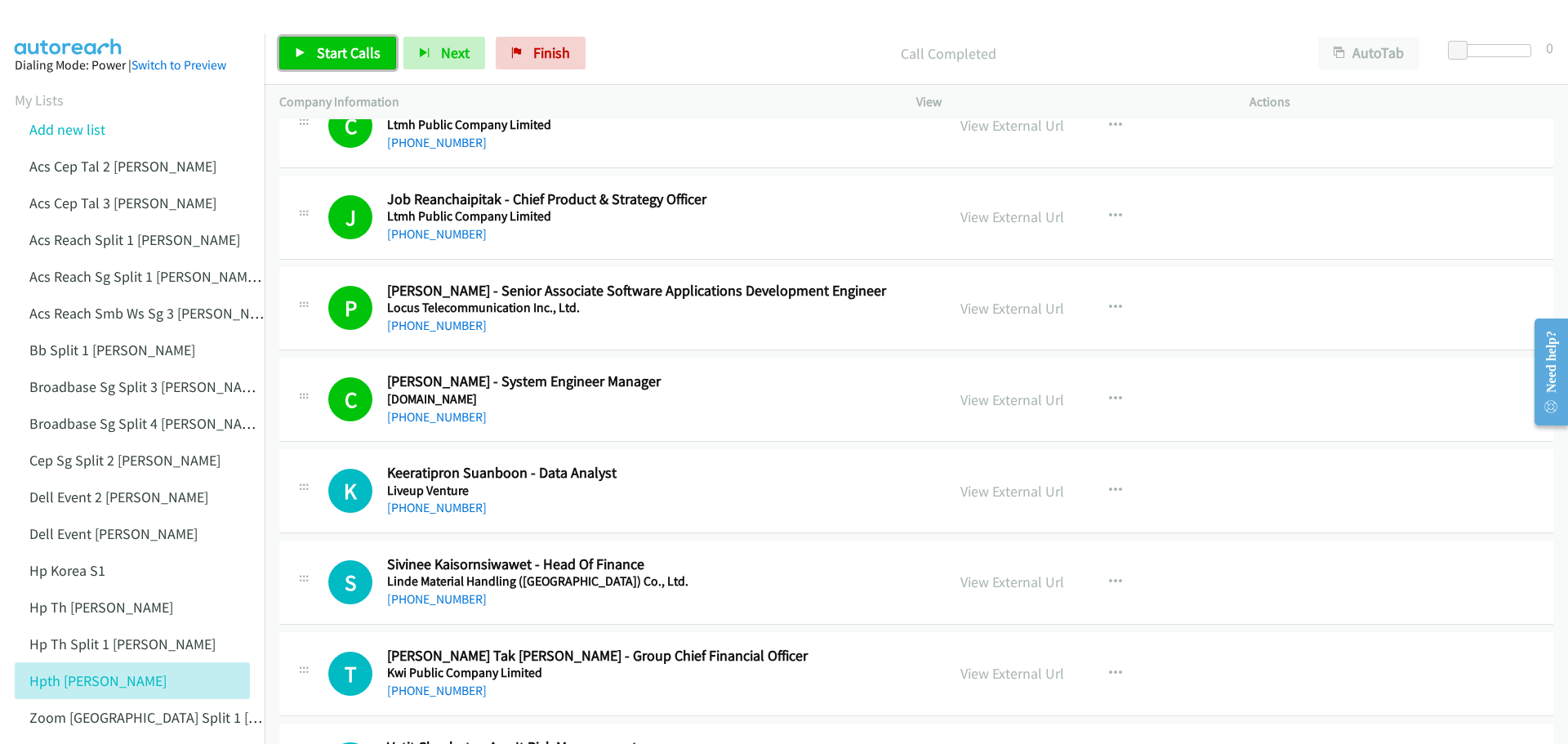
click at [363, 52] on span "Start Calls" at bounding box center [348, 52] width 64 height 19
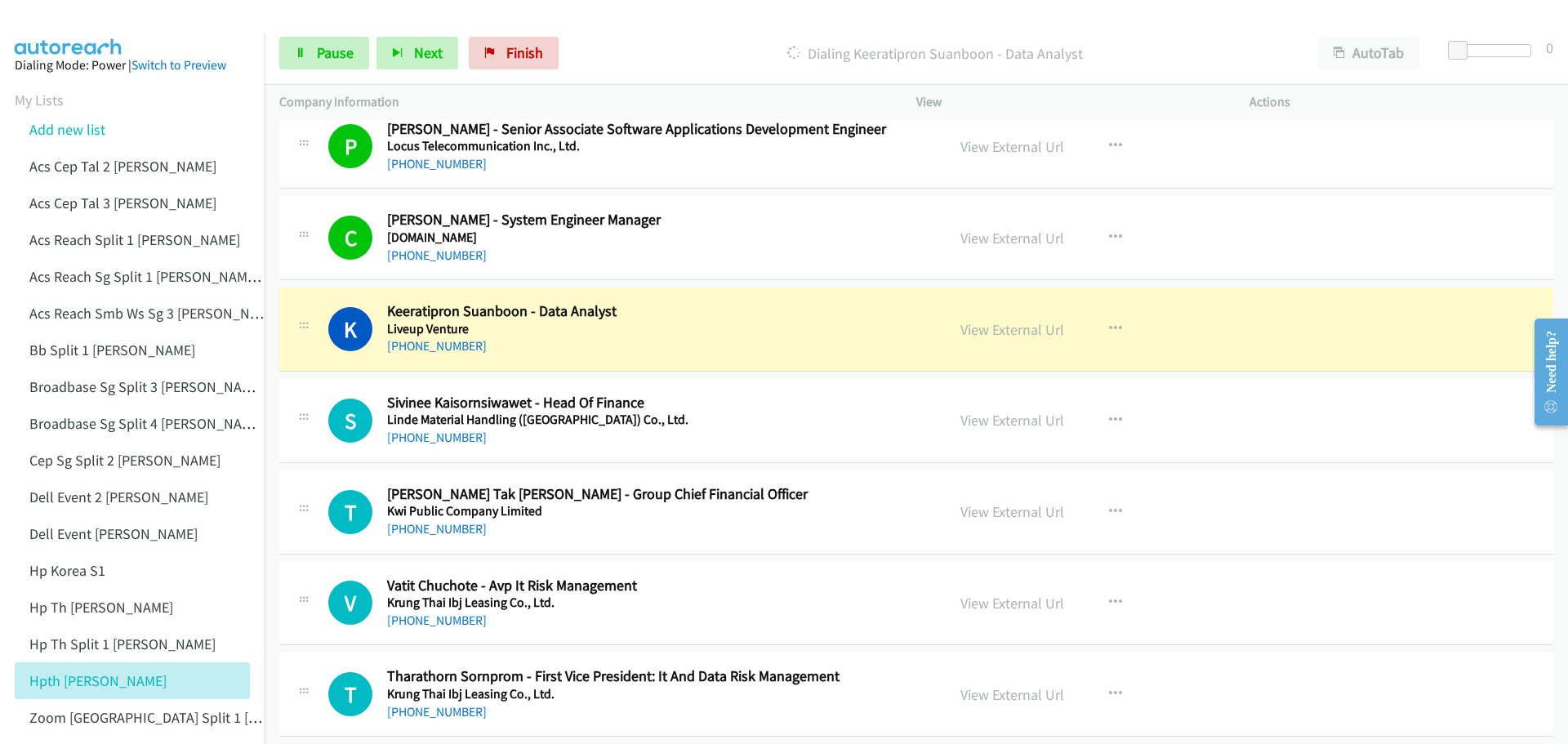
scroll to position [11761, 0]
click at [1025, 329] on link "View External Url" at bounding box center [1012, 328] width 104 height 19
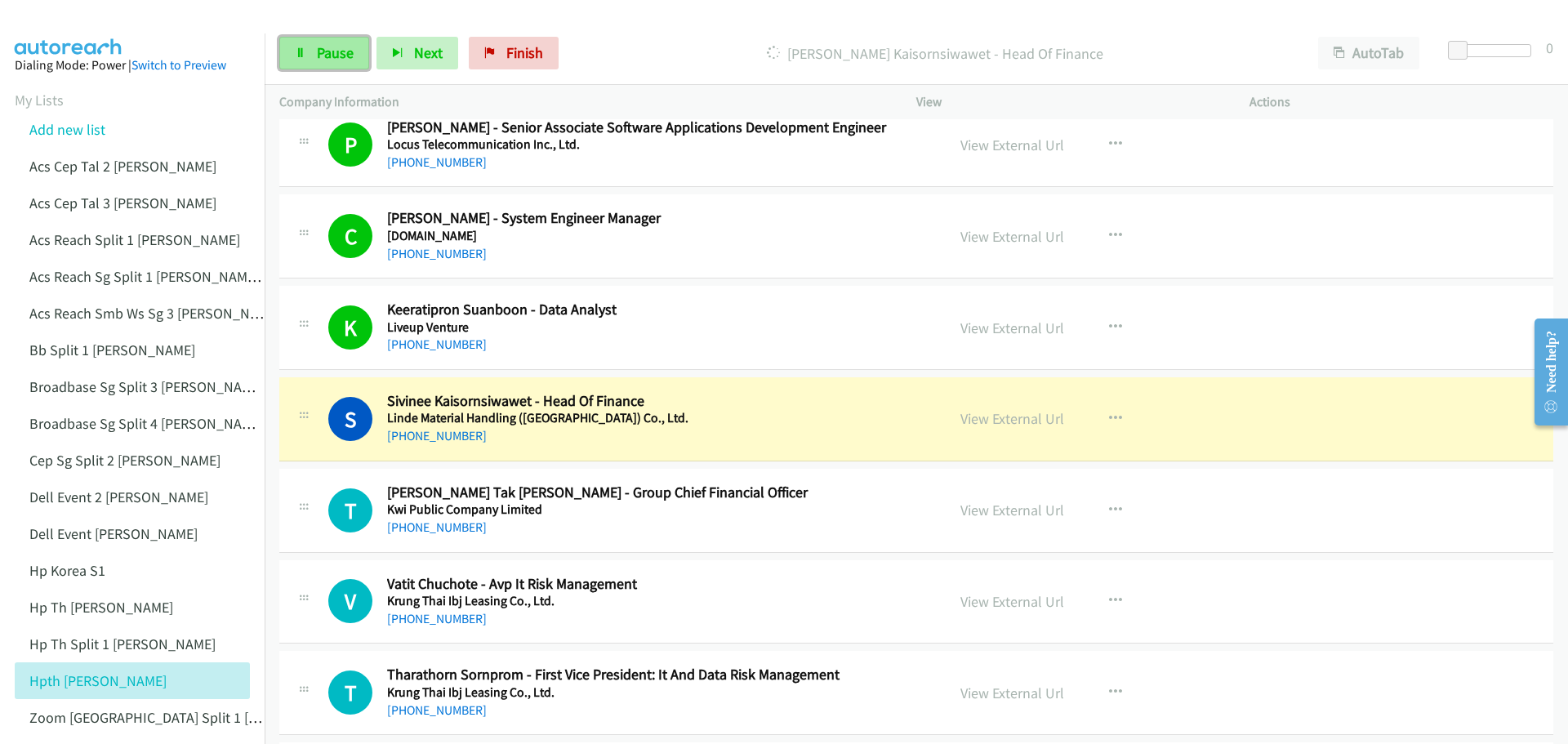
click at [326, 43] on span "Pause" at bounding box center [335, 52] width 37 height 19
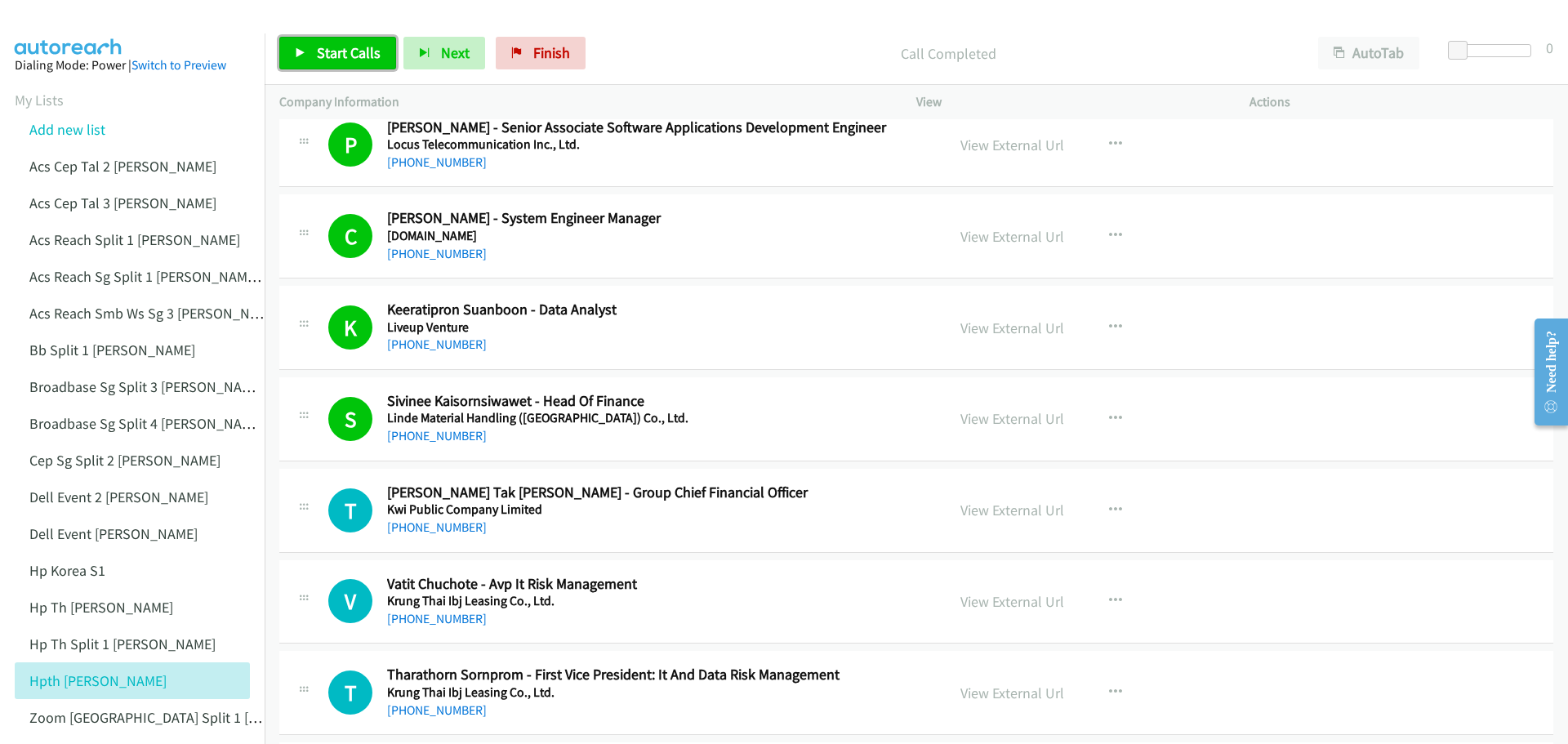
click at [333, 51] on span "Start Calls" at bounding box center [348, 52] width 64 height 19
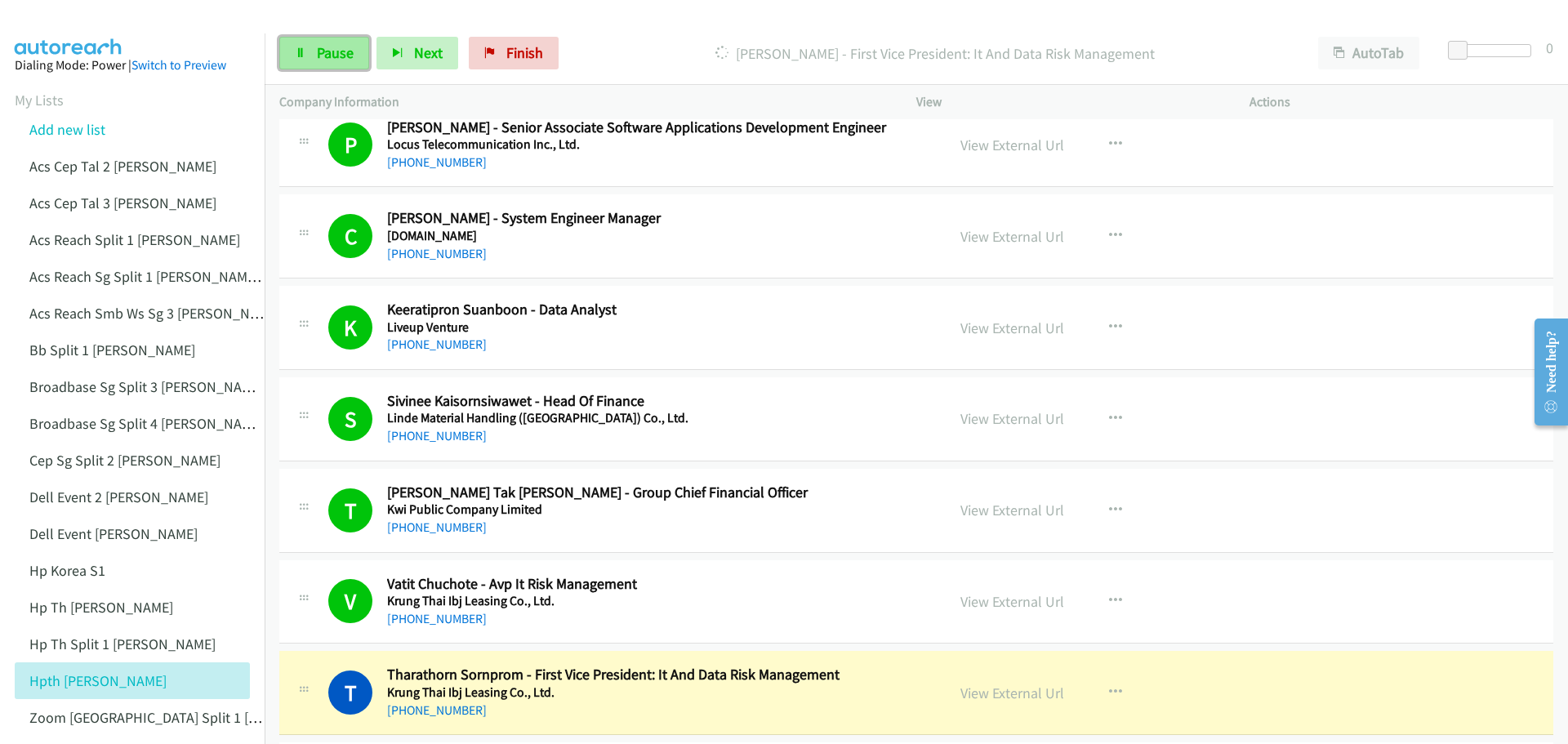
click at [346, 54] on span "Pause" at bounding box center [335, 52] width 37 height 19
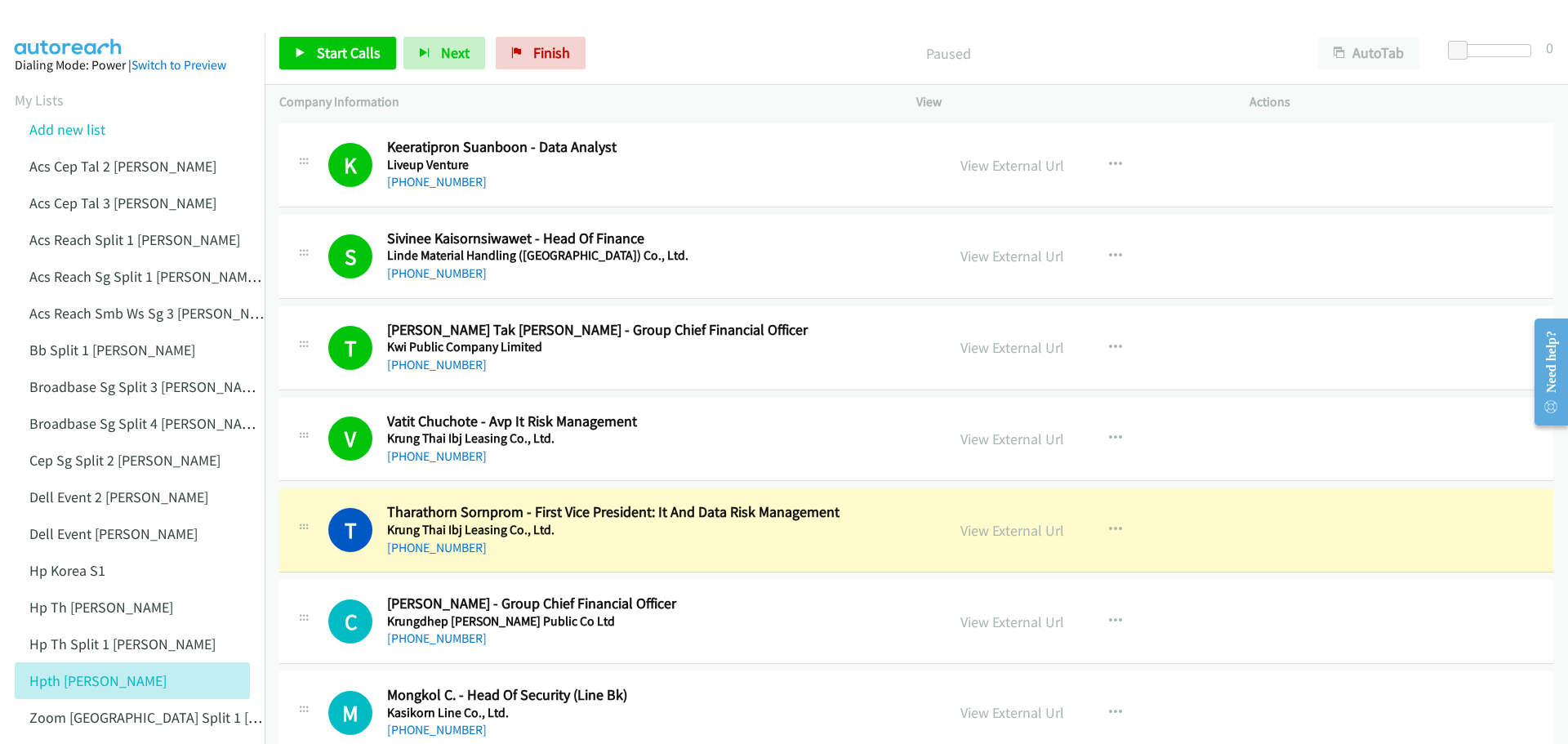
scroll to position [11924, 0]
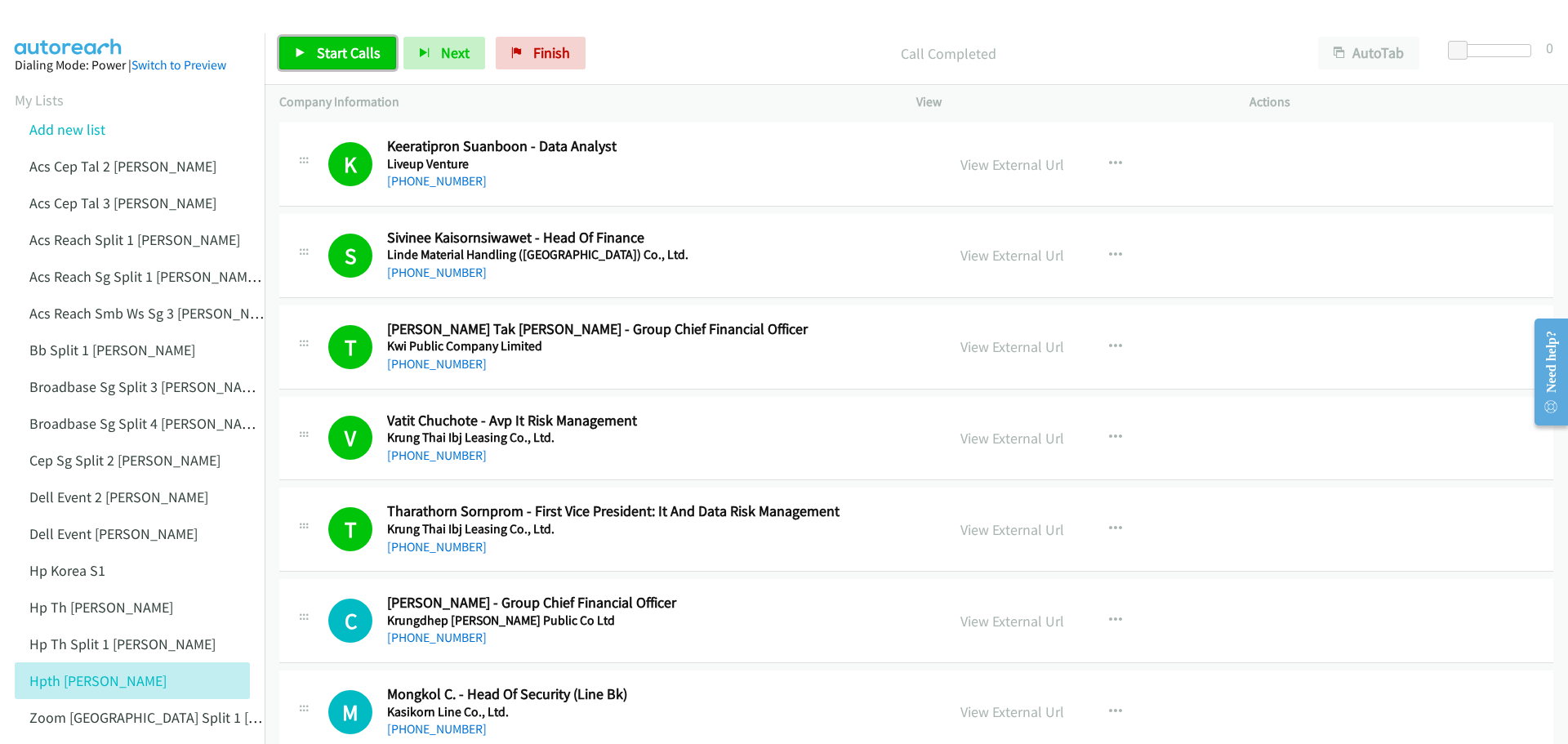
click at [342, 57] on span "Start Calls" at bounding box center [348, 52] width 64 height 19
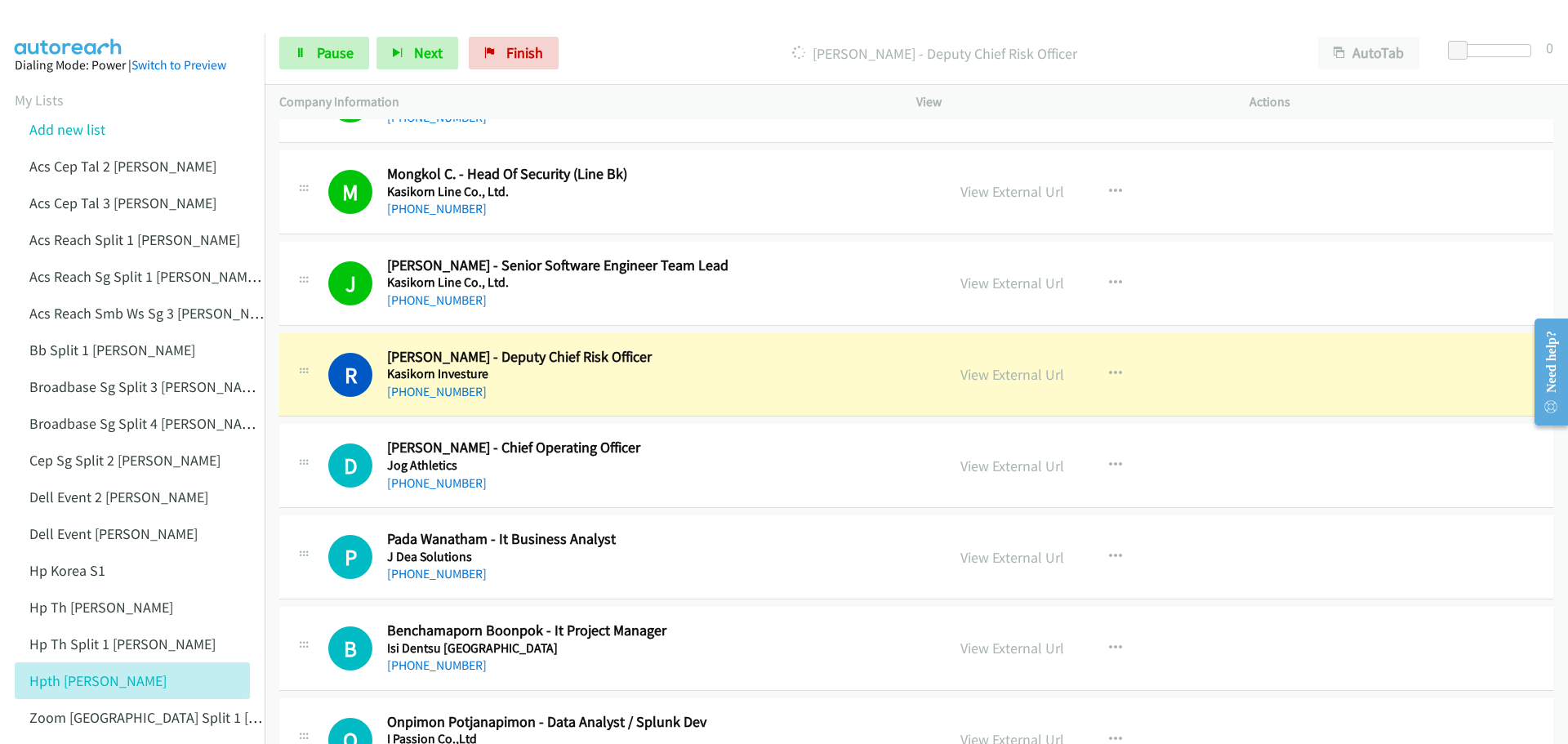
scroll to position [12495, 0]
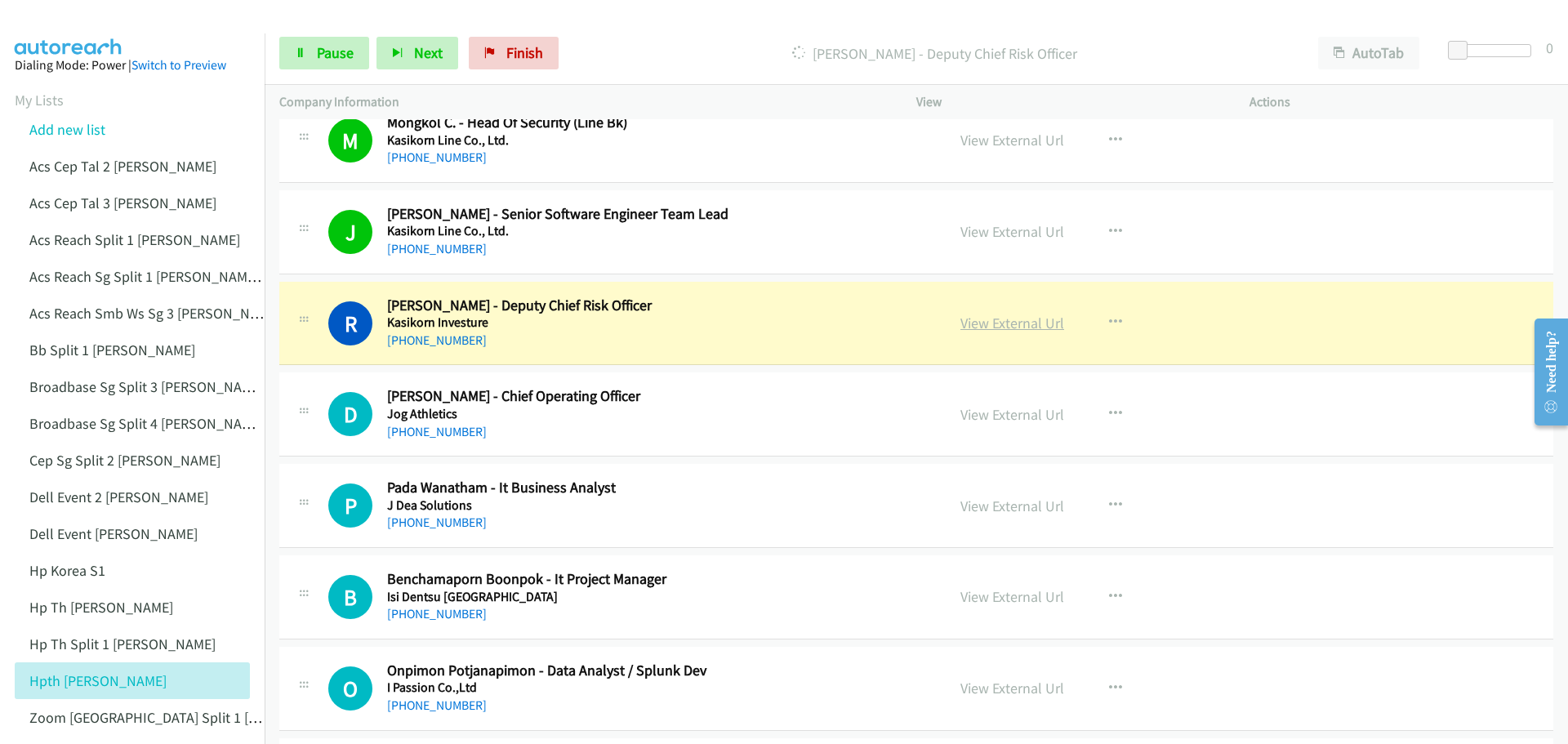
click at [979, 322] on link "View External Url" at bounding box center [1012, 323] width 104 height 19
click at [310, 55] on link "Pause" at bounding box center [324, 53] width 90 height 32
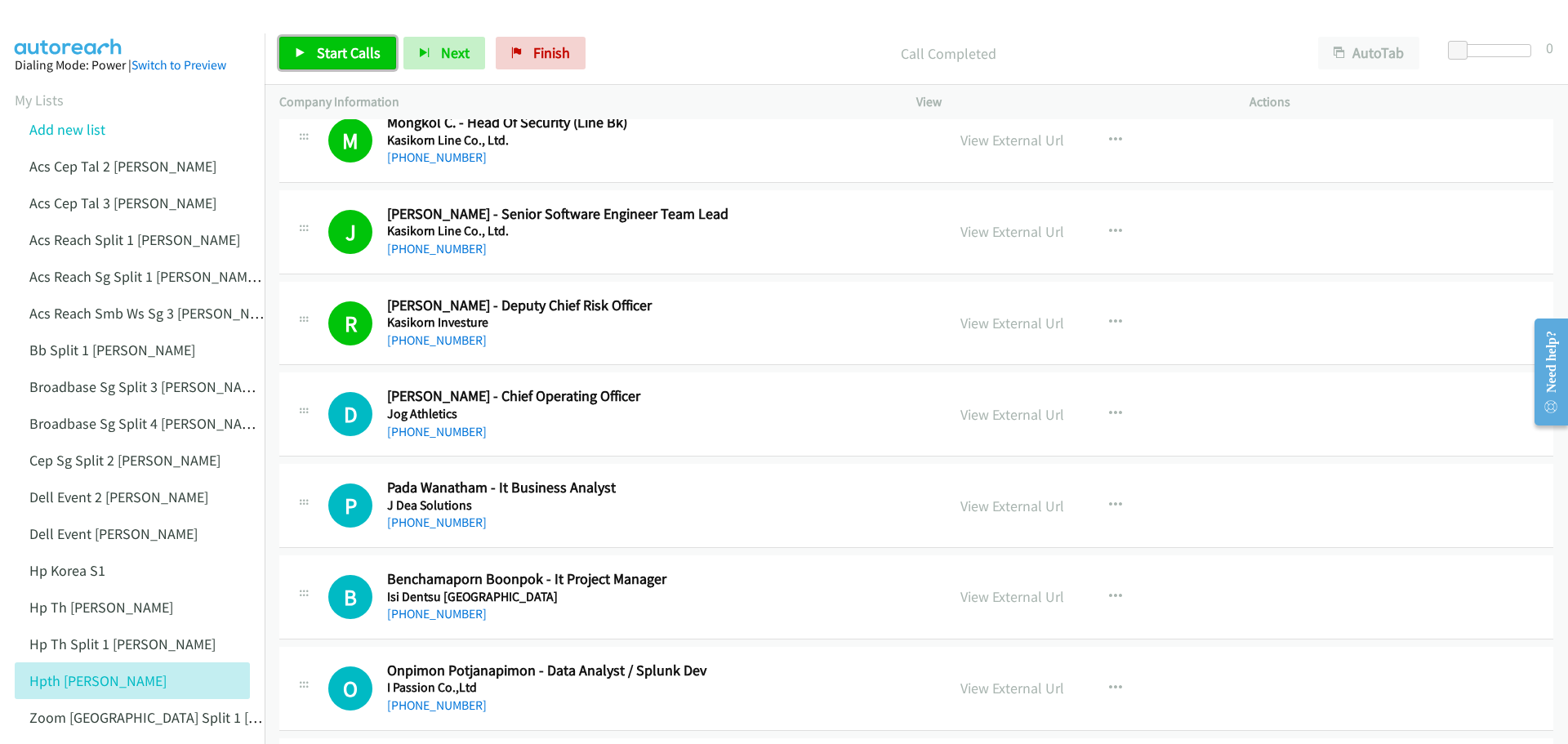
click at [338, 49] on span "Start Calls" at bounding box center [348, 52] width 64 height 19
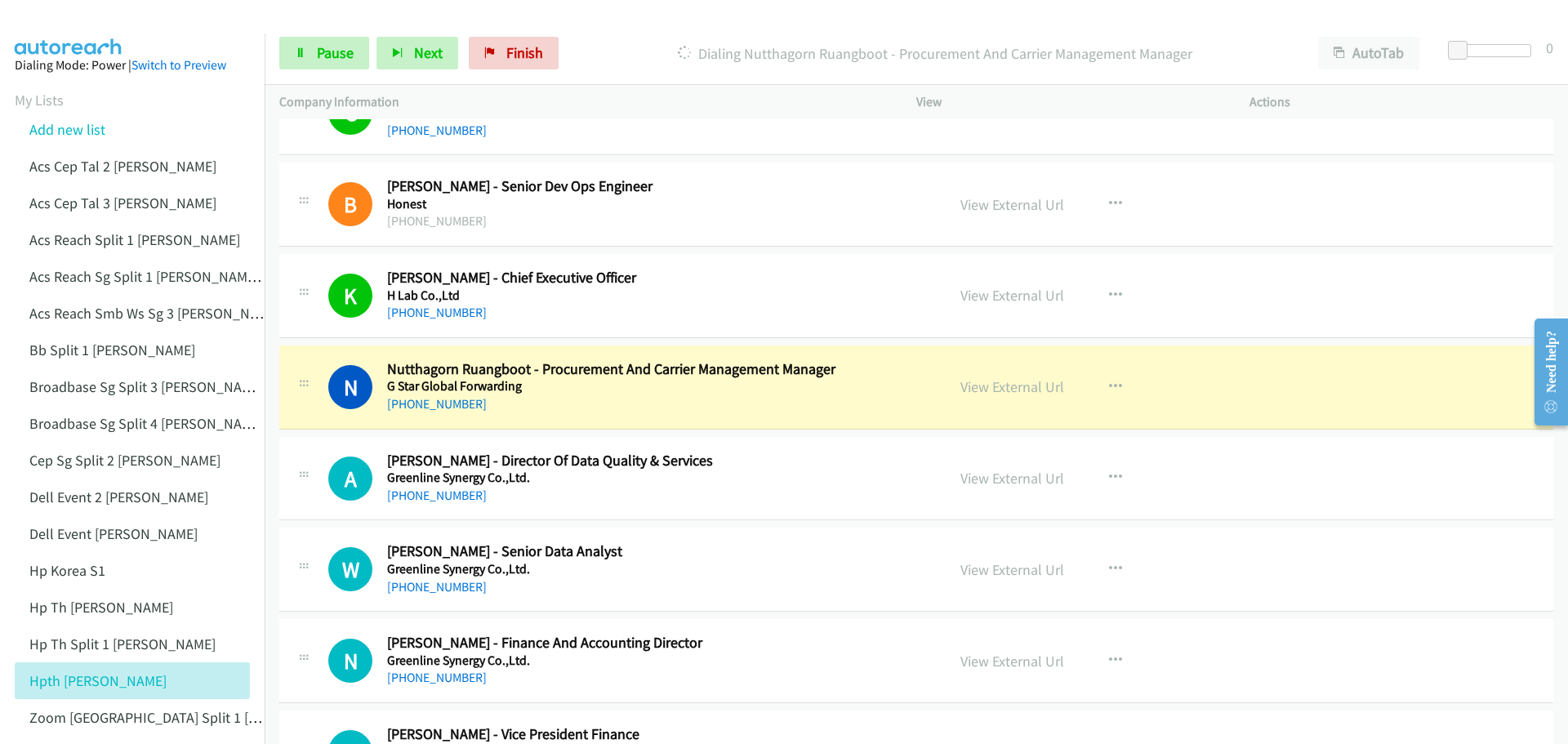
scroll to position [13802, 0]
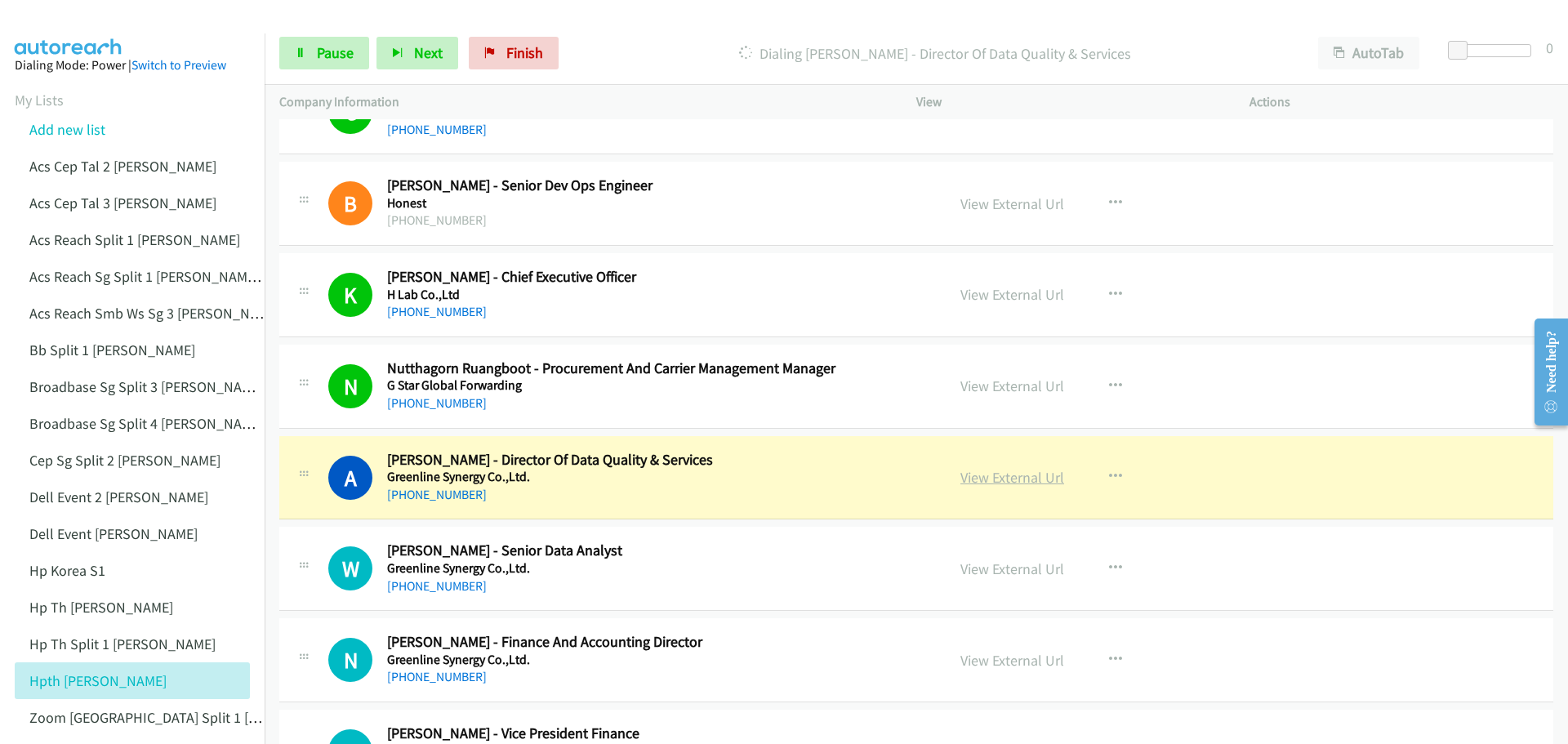
click at [1001, 480] on link "View External Url" at bounding box center [1012, 478] width 104 height 19
click at [343, 49] on span "Pause" at bounding box center [335, 52] width 37 height 19
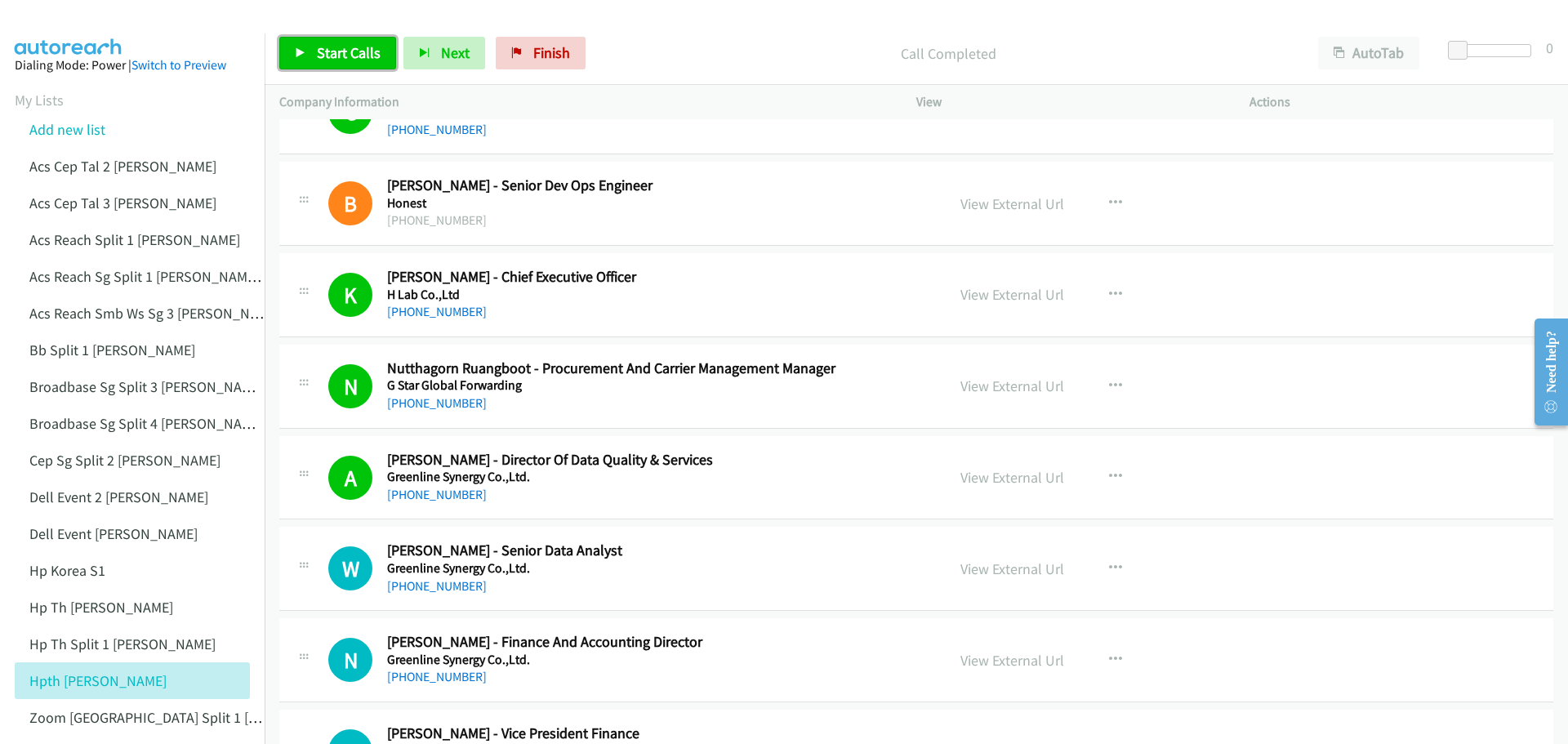
drag, startPoint x: 338, startPoint y: 60, endPoint x: 365, endPoint y: 54, distance: 27.7
click at [338, 60] on span "Start Calls" at bounding box center [348, 52] width 64 height 19
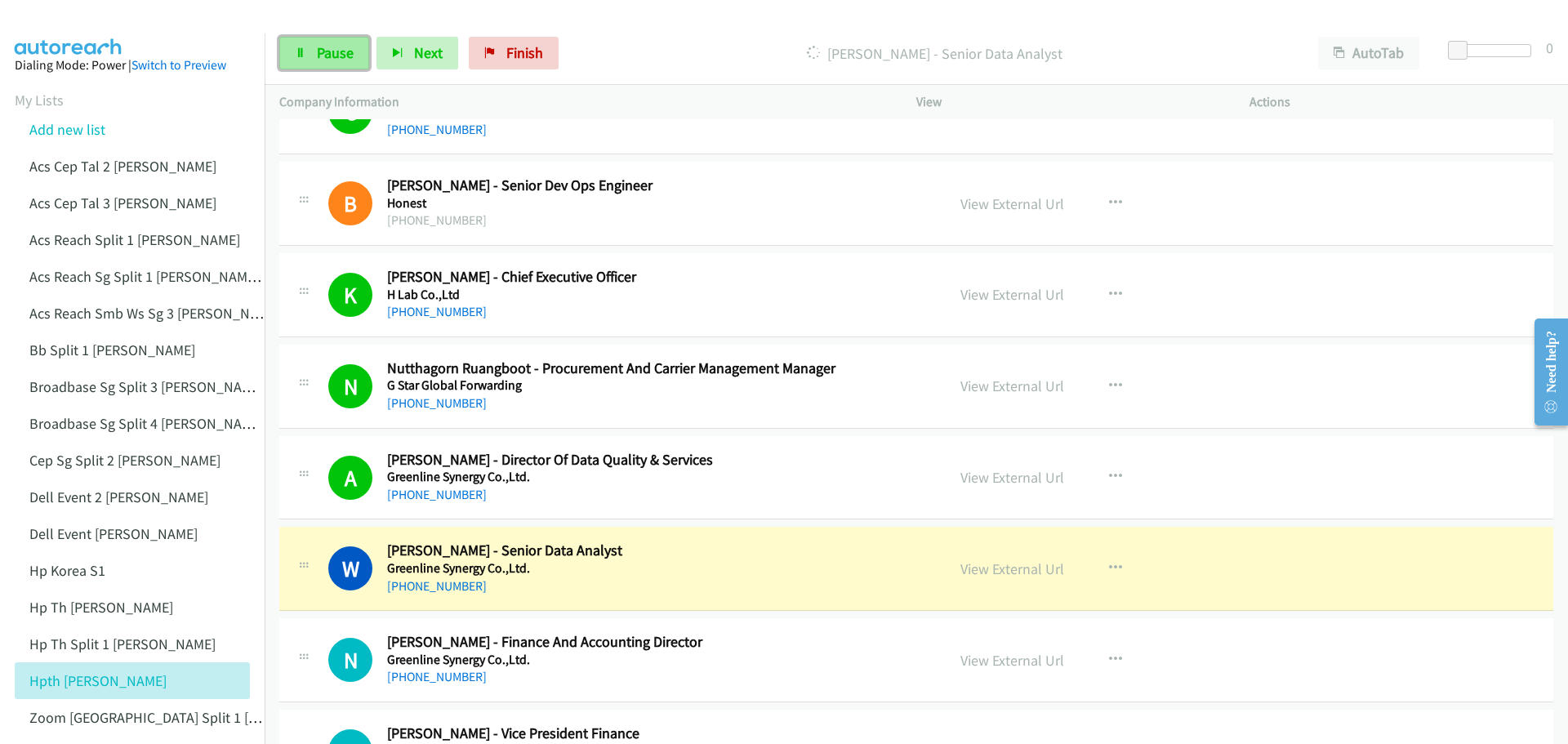
click at [327, 65] on link "Pause" at bounding box center [324, 53] width 90 height 32
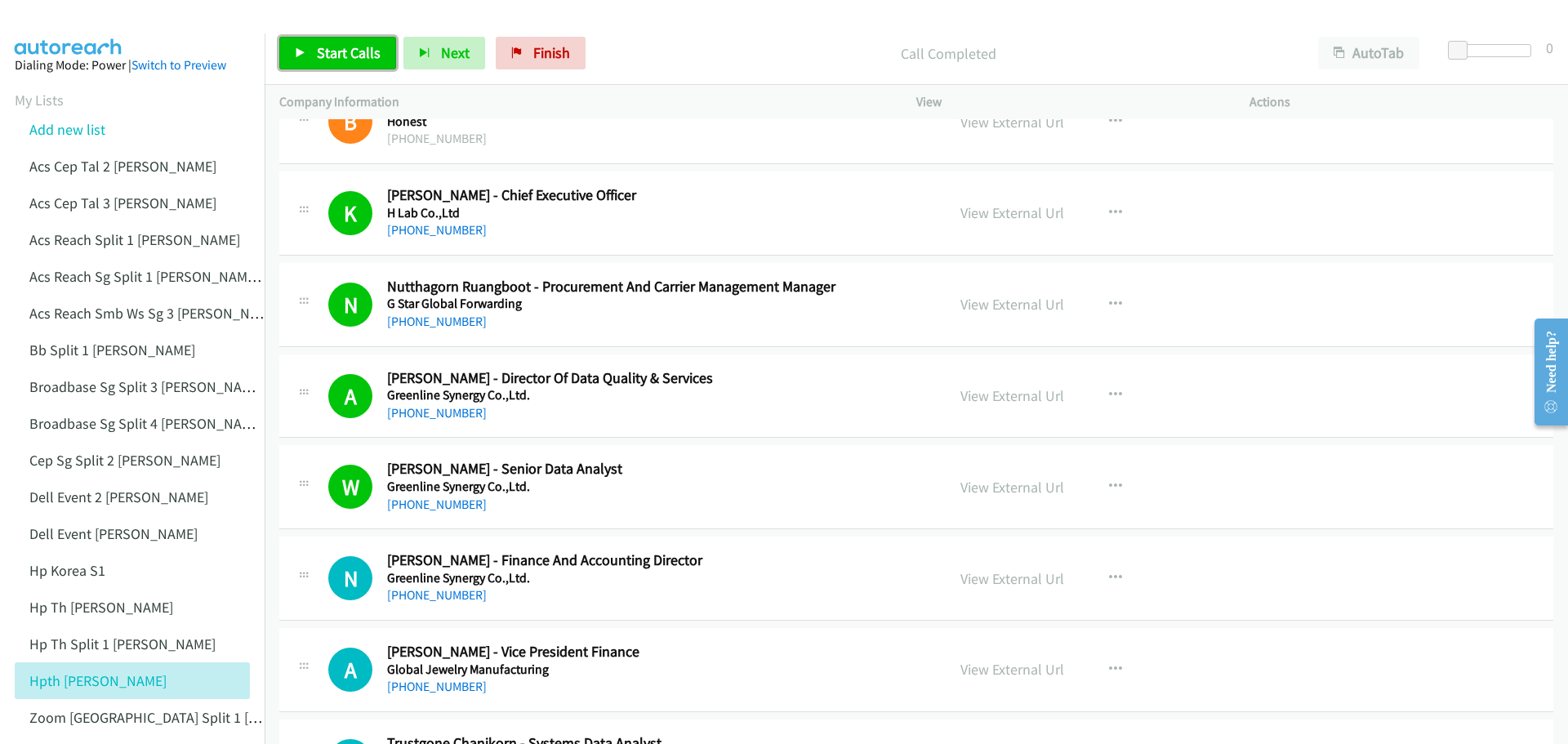
click at [331, 54] on span "Start Calls" at bounding box center [348, 52] width 64 height 19
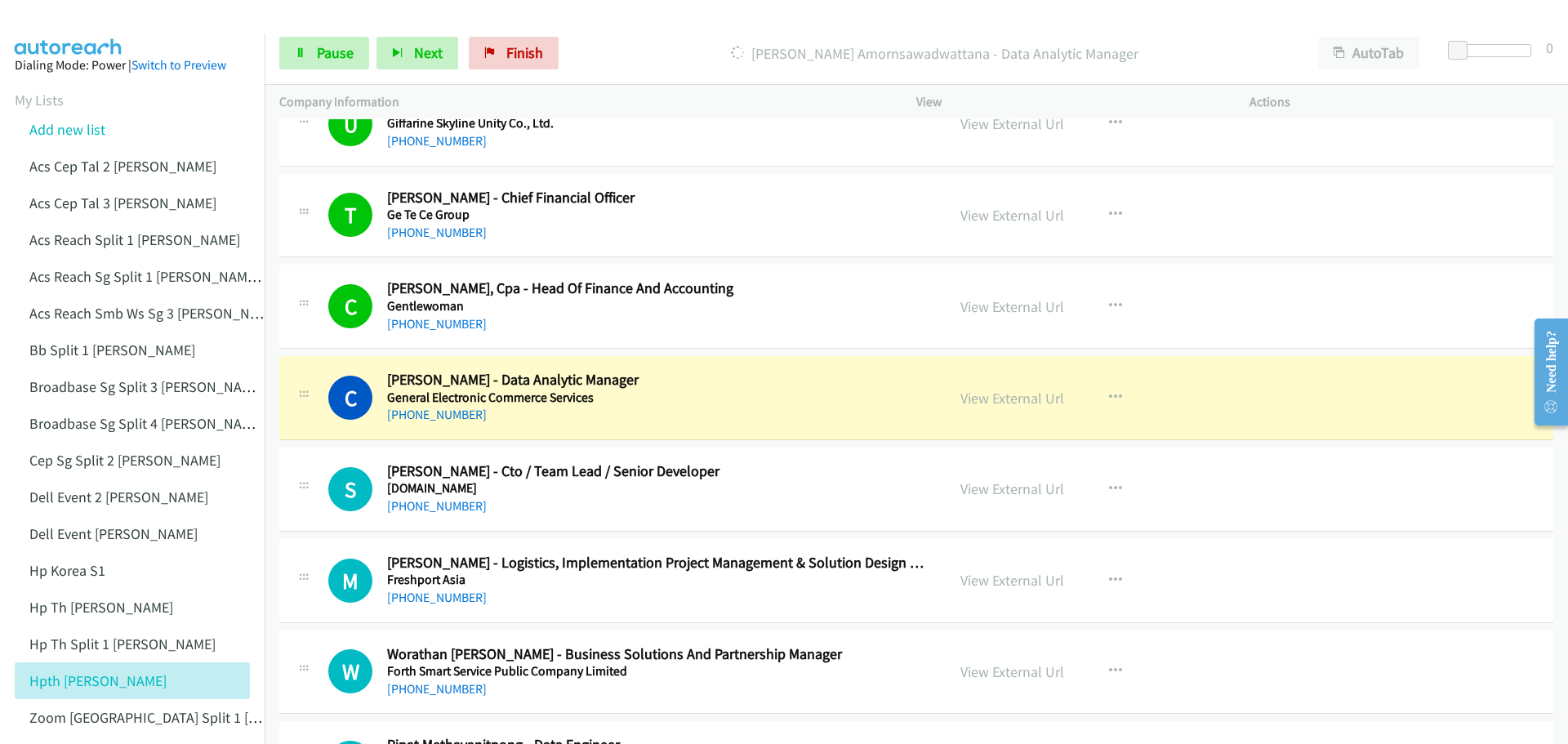
scroll to position [14620, 0]
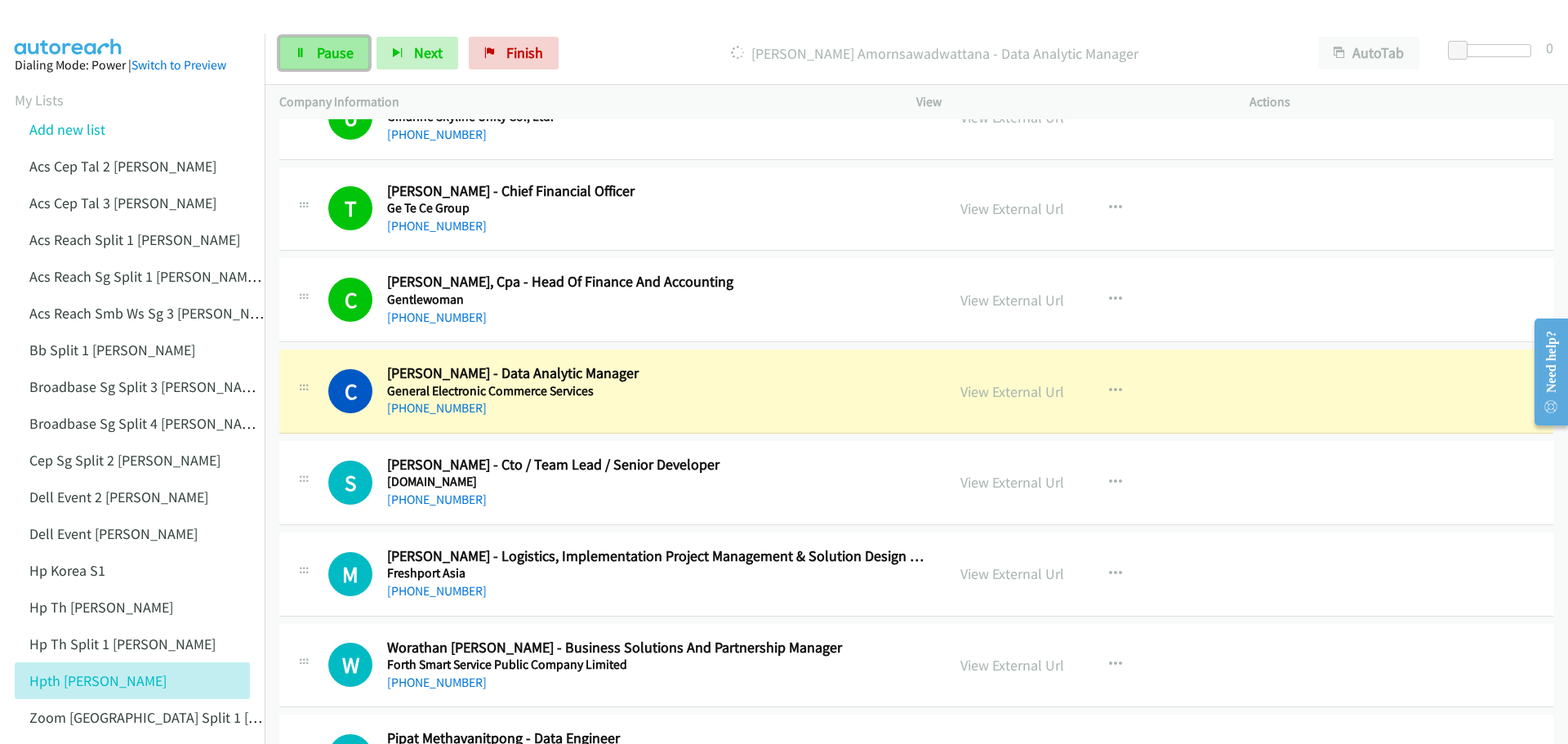
click at [332, 64] on link "Pause" at bounding box center [324, 53] width 90 height 32
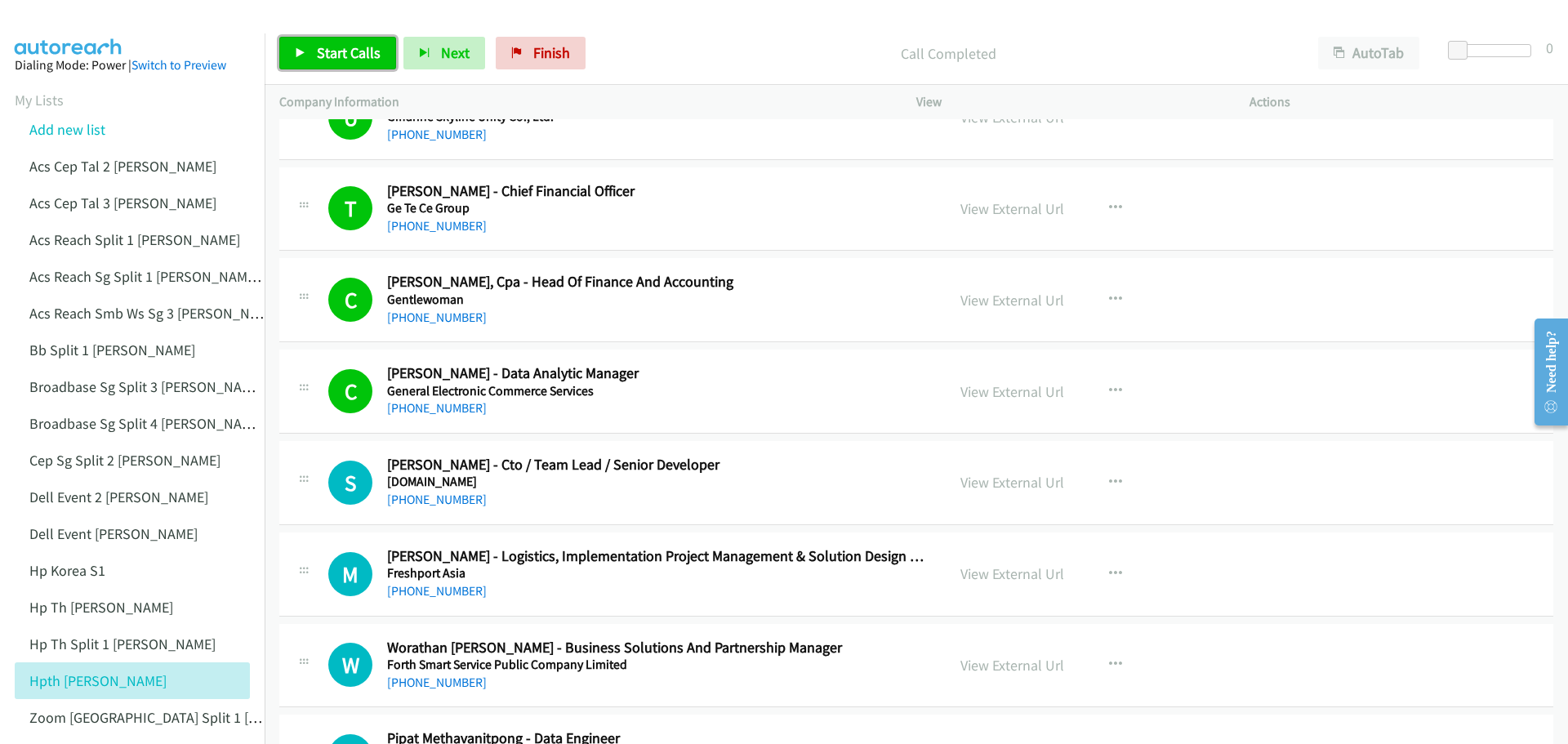
click at [370, 63] on link "Start Calls" at bounding box center [338, 53] width 116 height 32
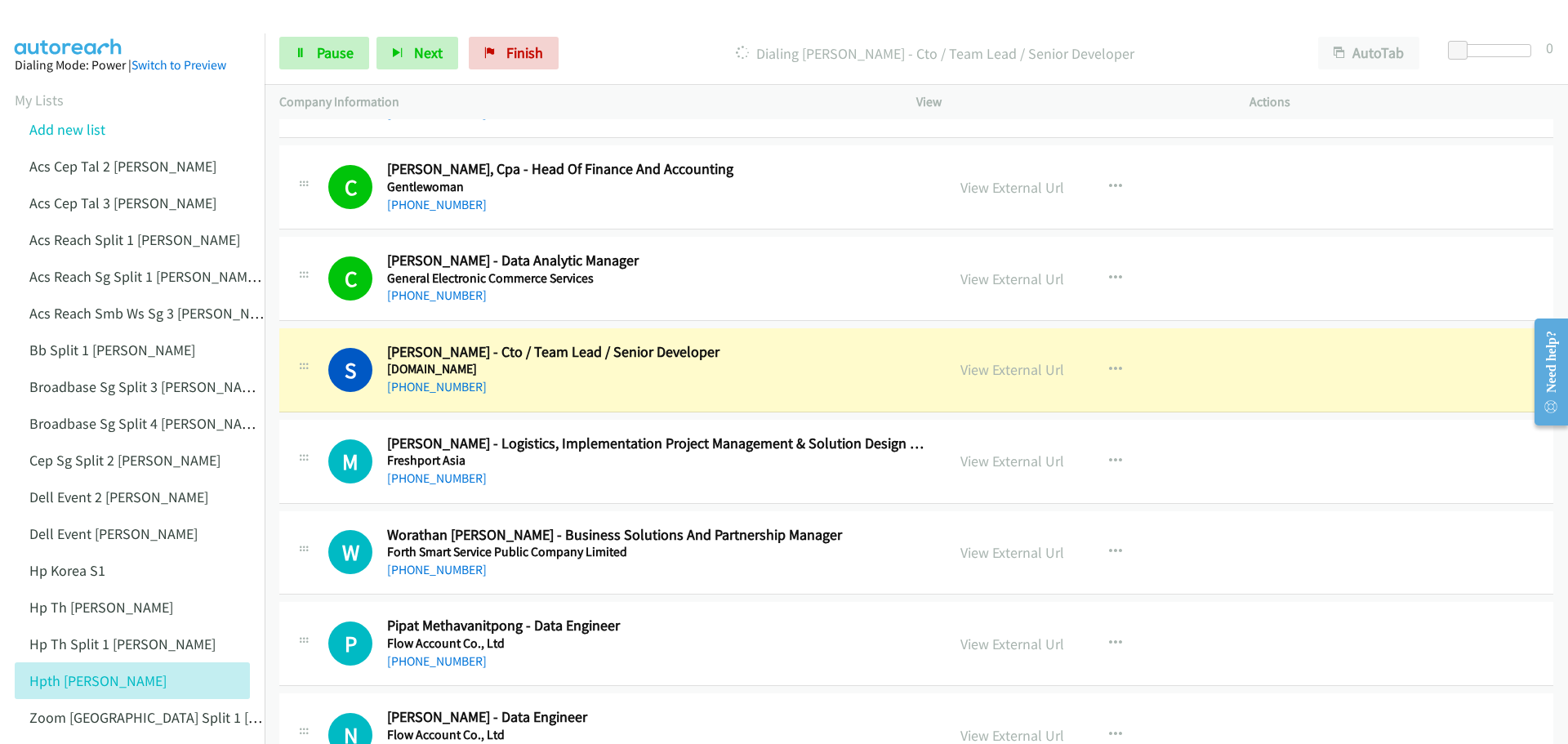
scroll to position [14783, 0]
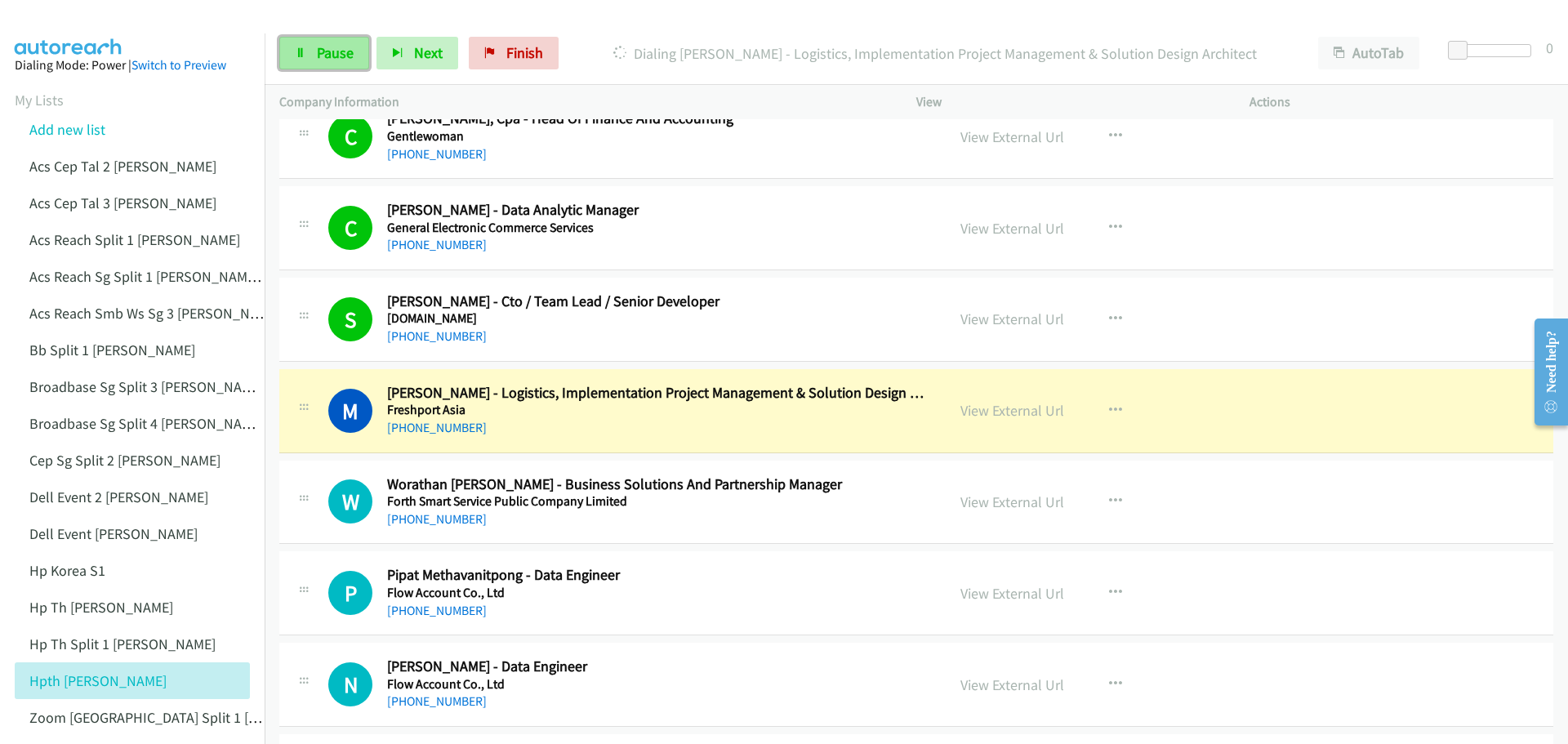
click at [338, 51] on span "Pause" at bounding box center [335, 52] width 37 height 19
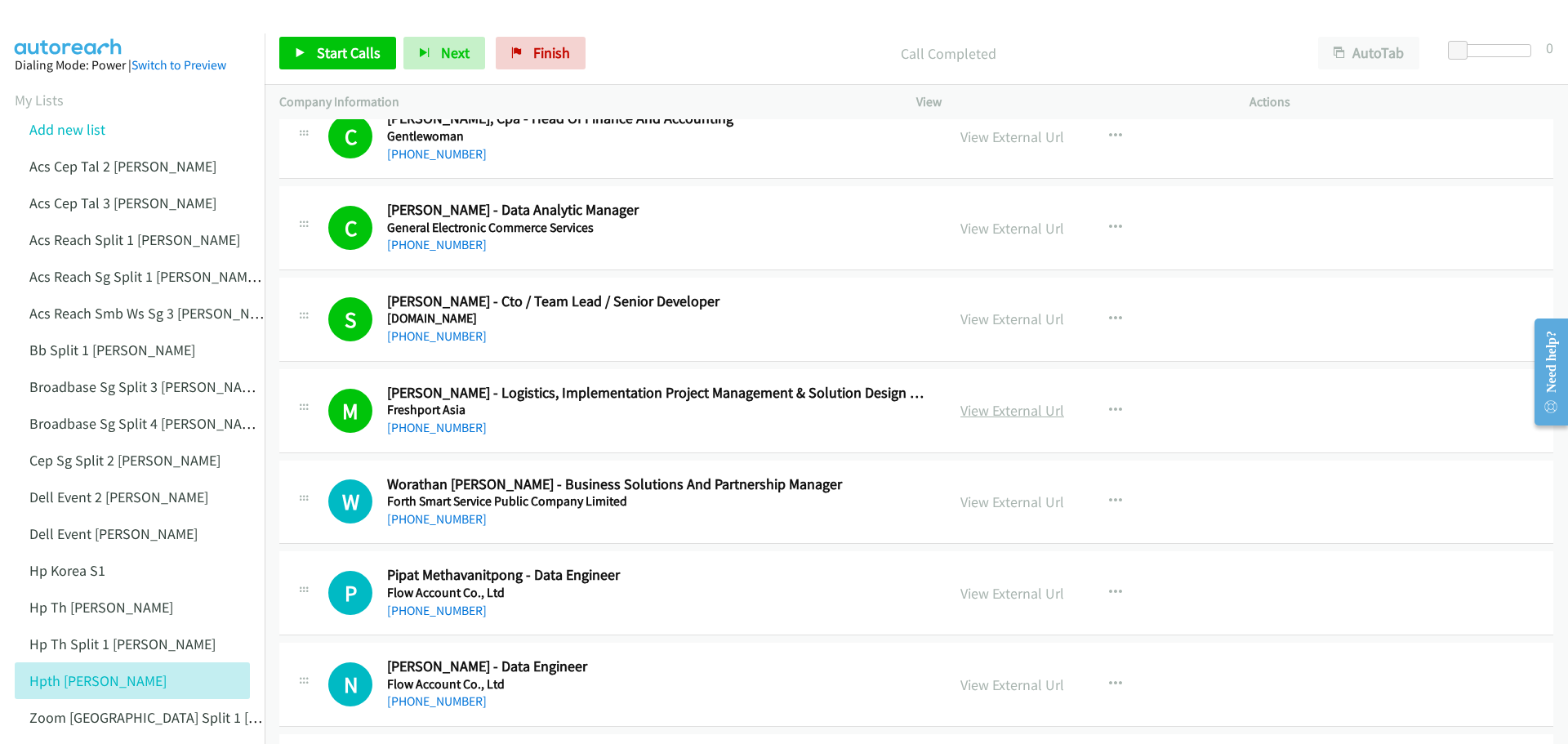
click at [991, 413] on link "View External Url" at bounding box center [1012, 410] width 104 height 19
click at [337, 49] on span "Start Calls" at bounding box center [348, 52] width 64 height 19
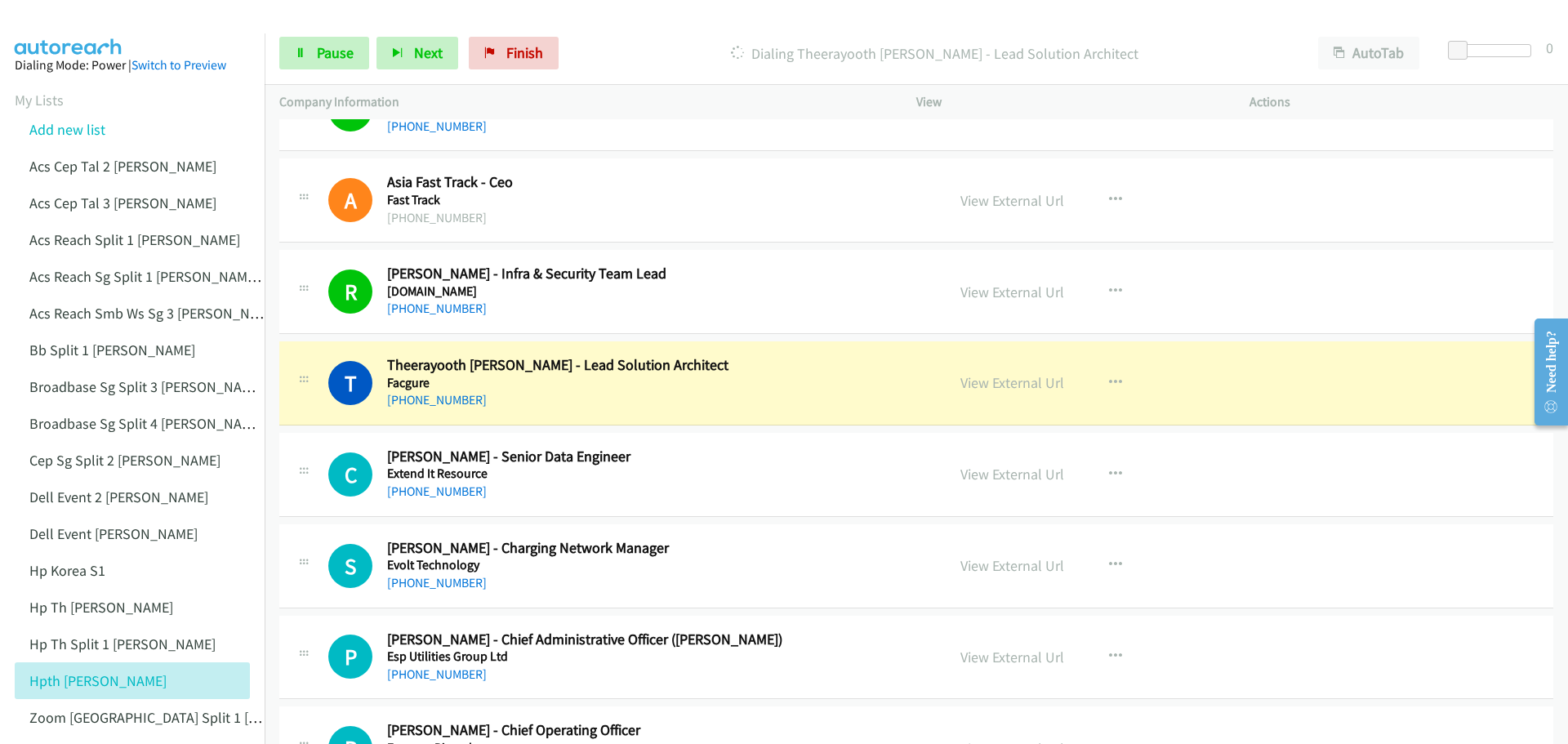
scroll to position [15681, 0]
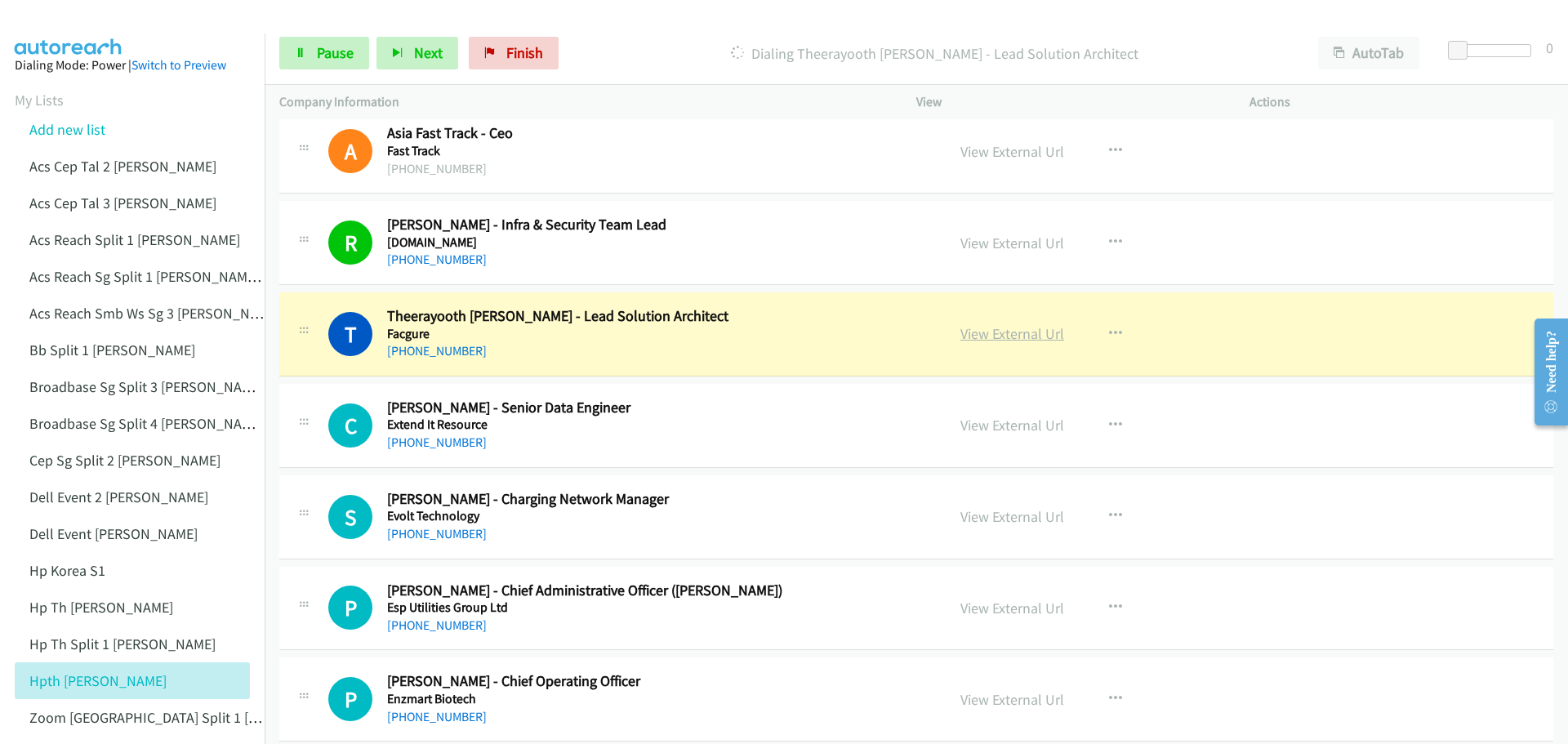
click at [1012, 332] on link "View External Url" at bounding box center [1012, 334] width 104 height 19
click at [337, 56] on span "Pause" at bounding box center [335, 52] width 37 height 19
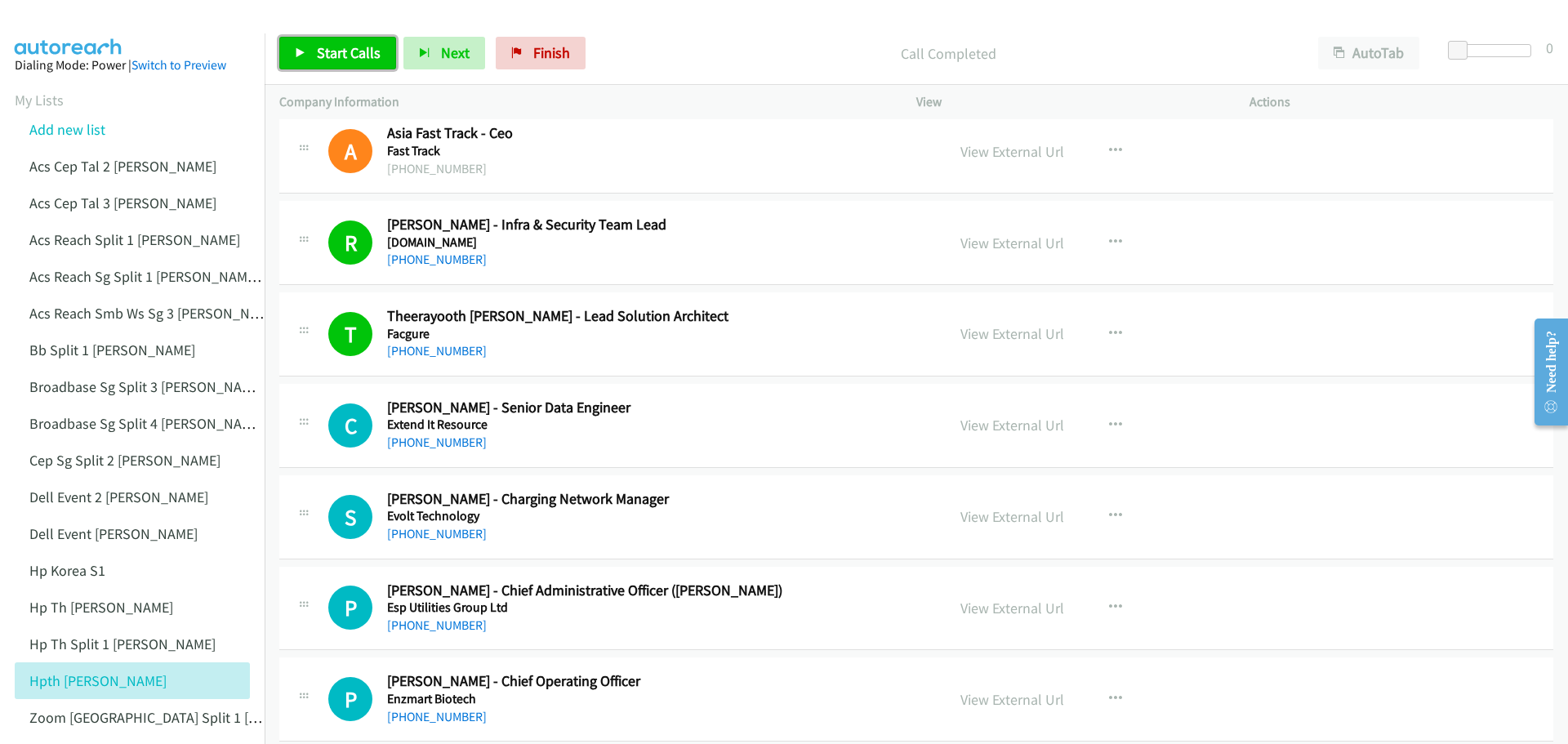
click at [347, 52] on span "Start Calls" at bounding box center [348, 52] width 64 height 19
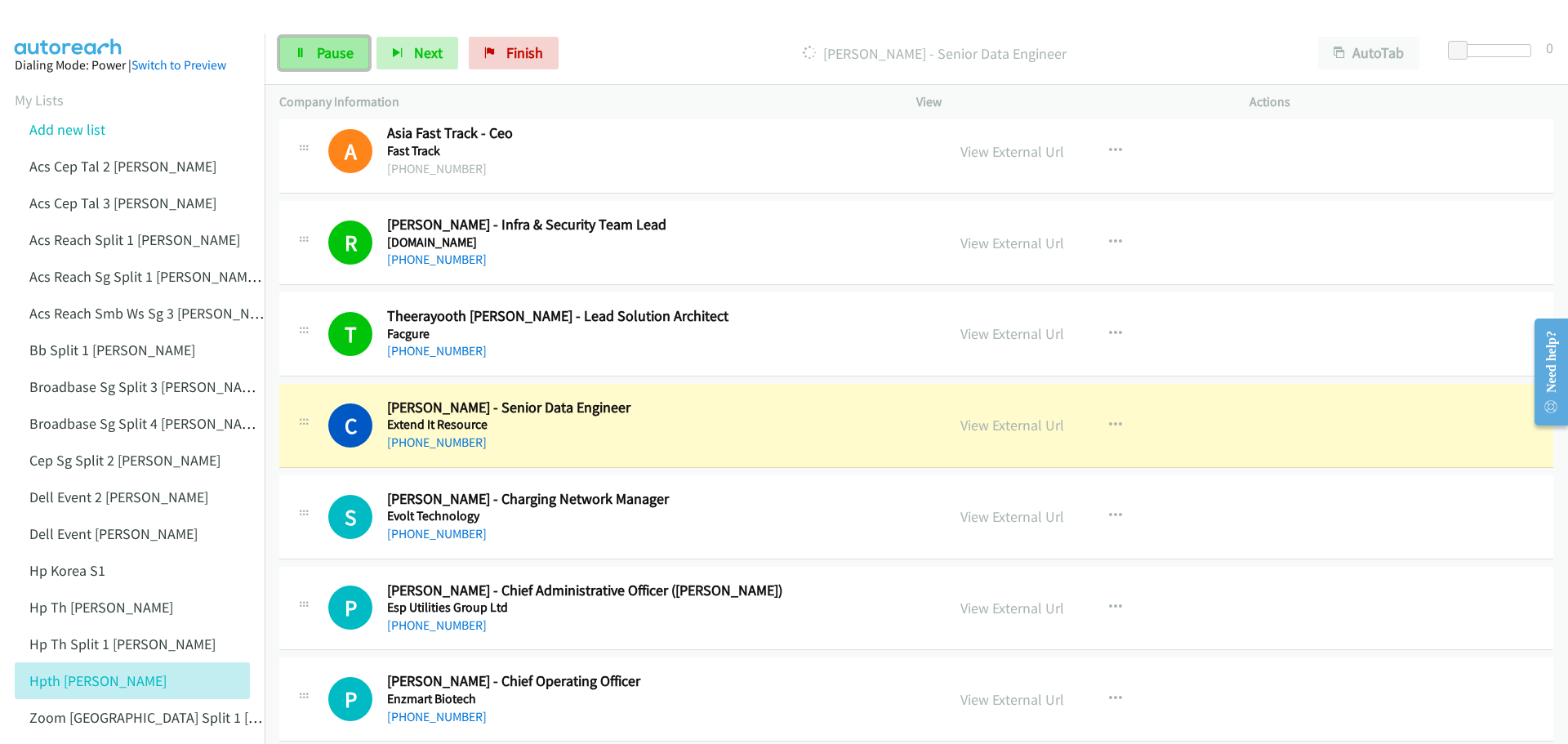
click at [318, 56] on span "Pause" at bounding box center [335, 52] width 37 height 19
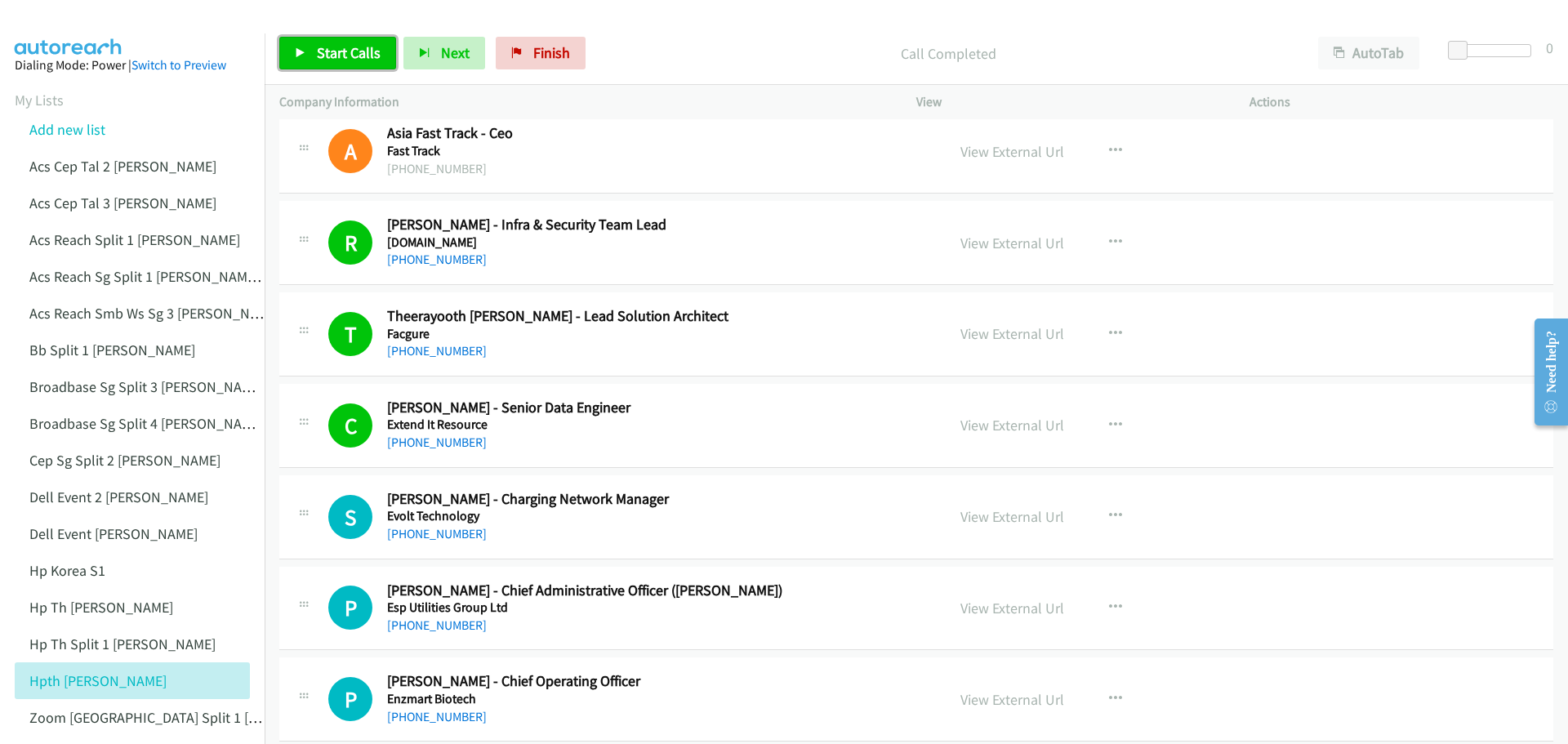
click at [315, 37] on link "Start Calls" at bounding box center [338, 53] width 116 height 32
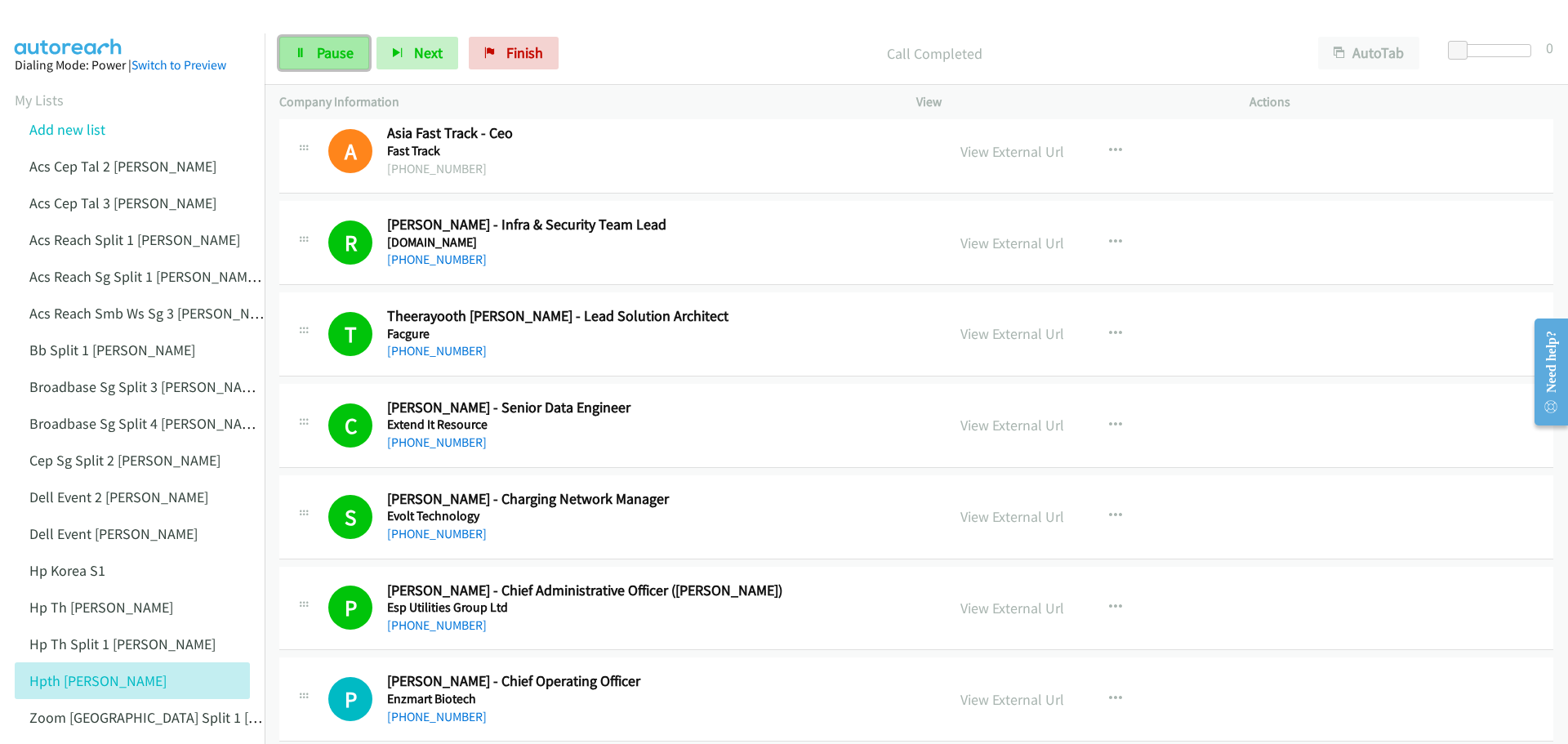
click at [336, 52] on span "Pause" at bounding box center [335, 52] width 37 height 19
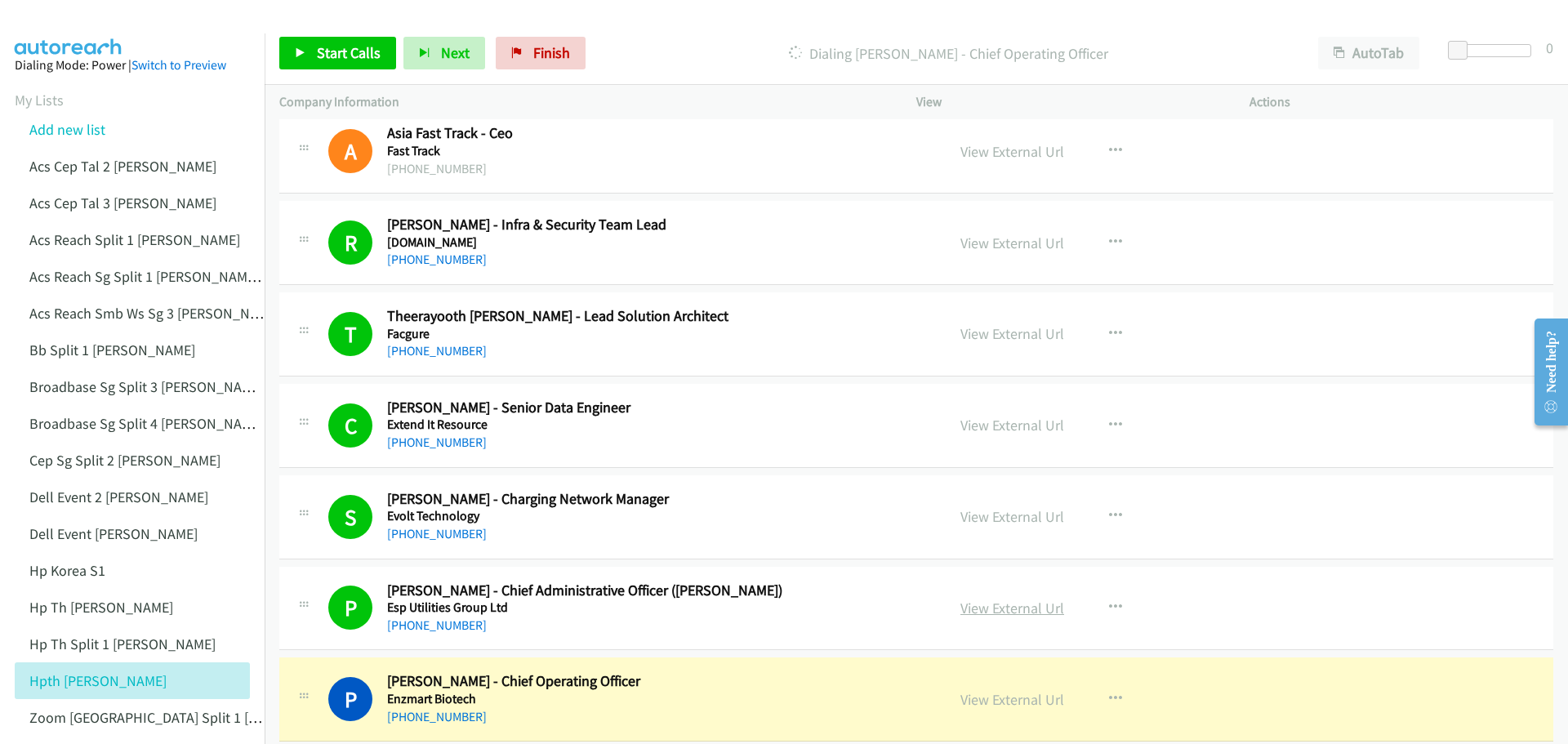
click at [972, 605] on link "View External Url" at bounding box center [1012, 609] width 104 height 19
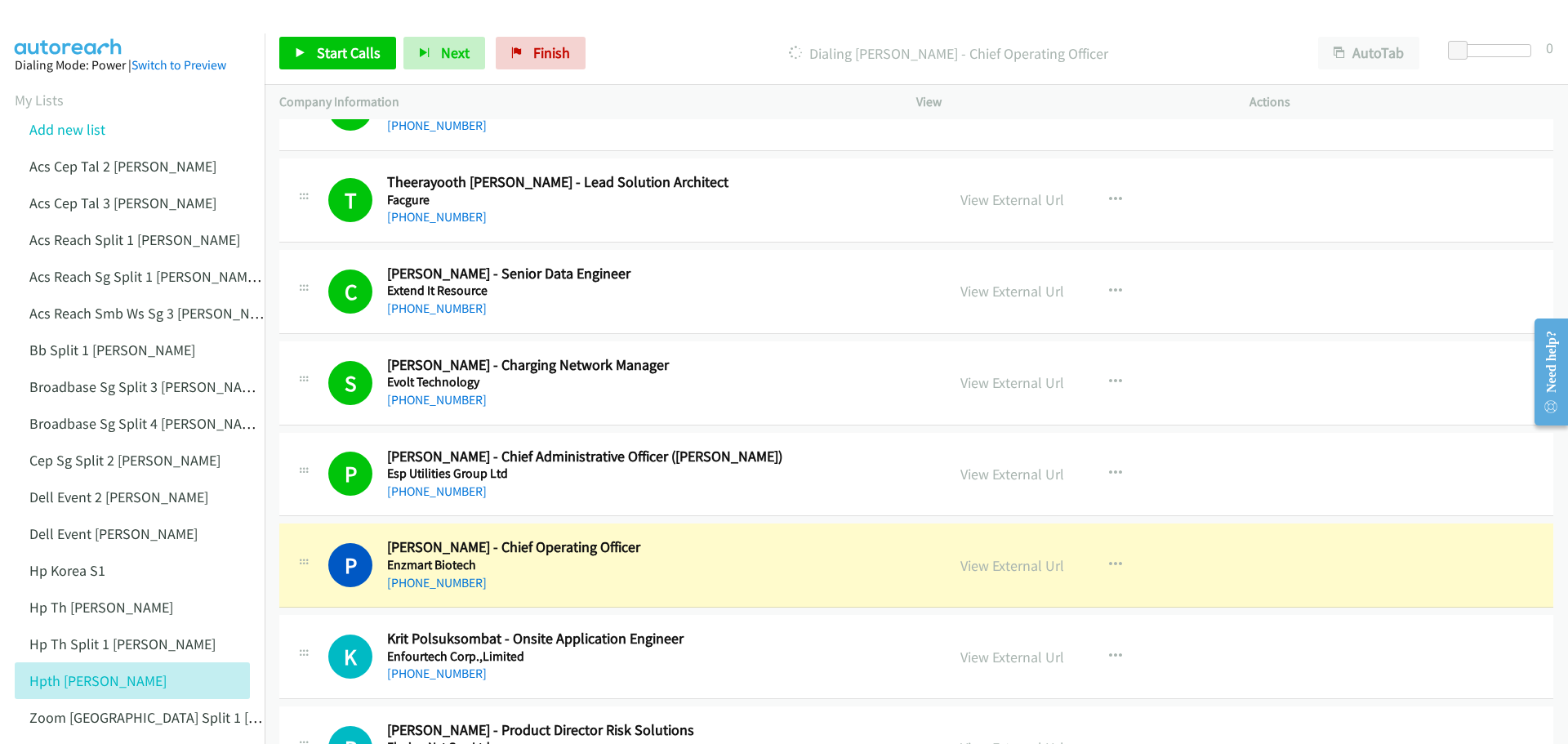
scroll to position [15844, 0]
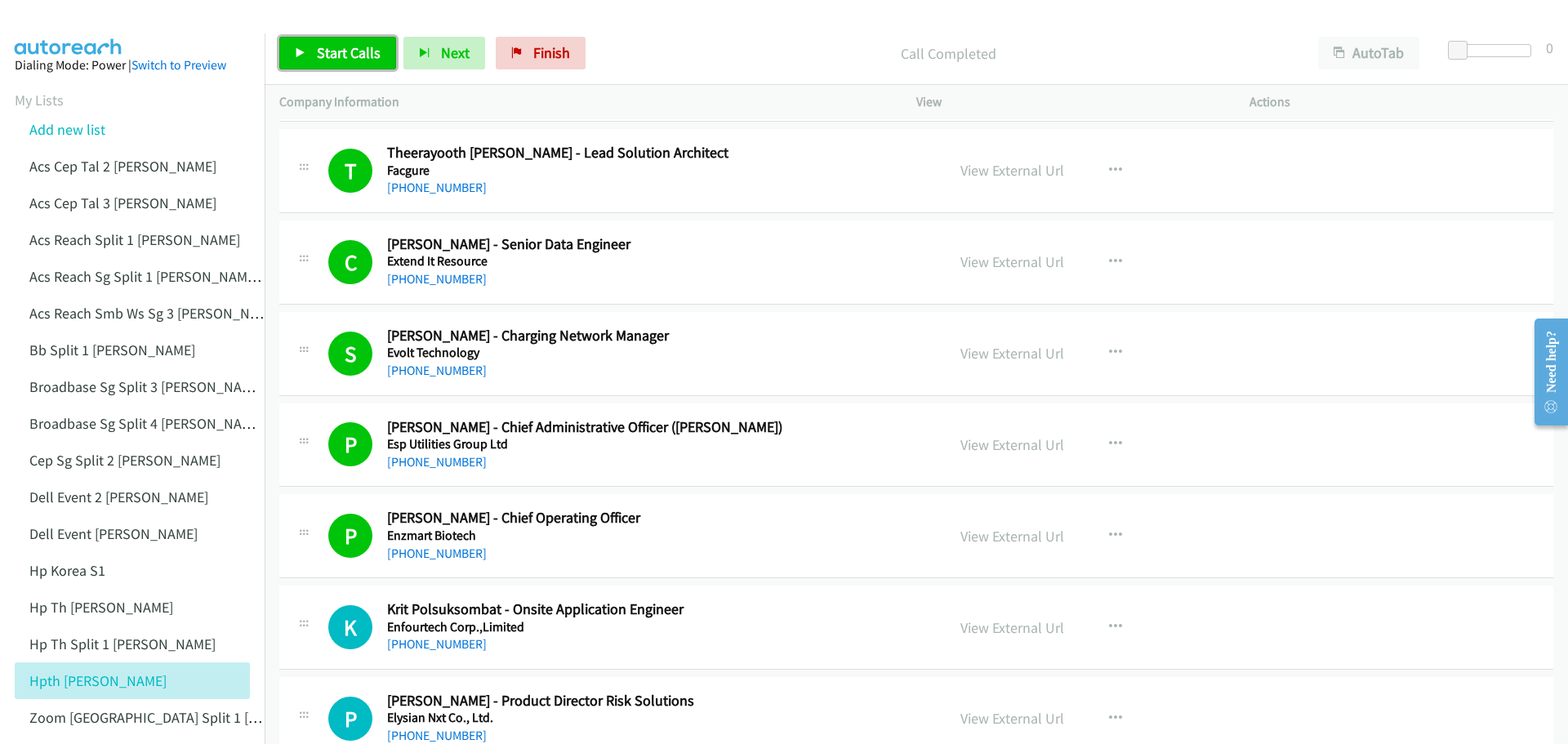
click at [343, 60] on span "Start Calls" at bounding box center [348, 52] width 64 height 19
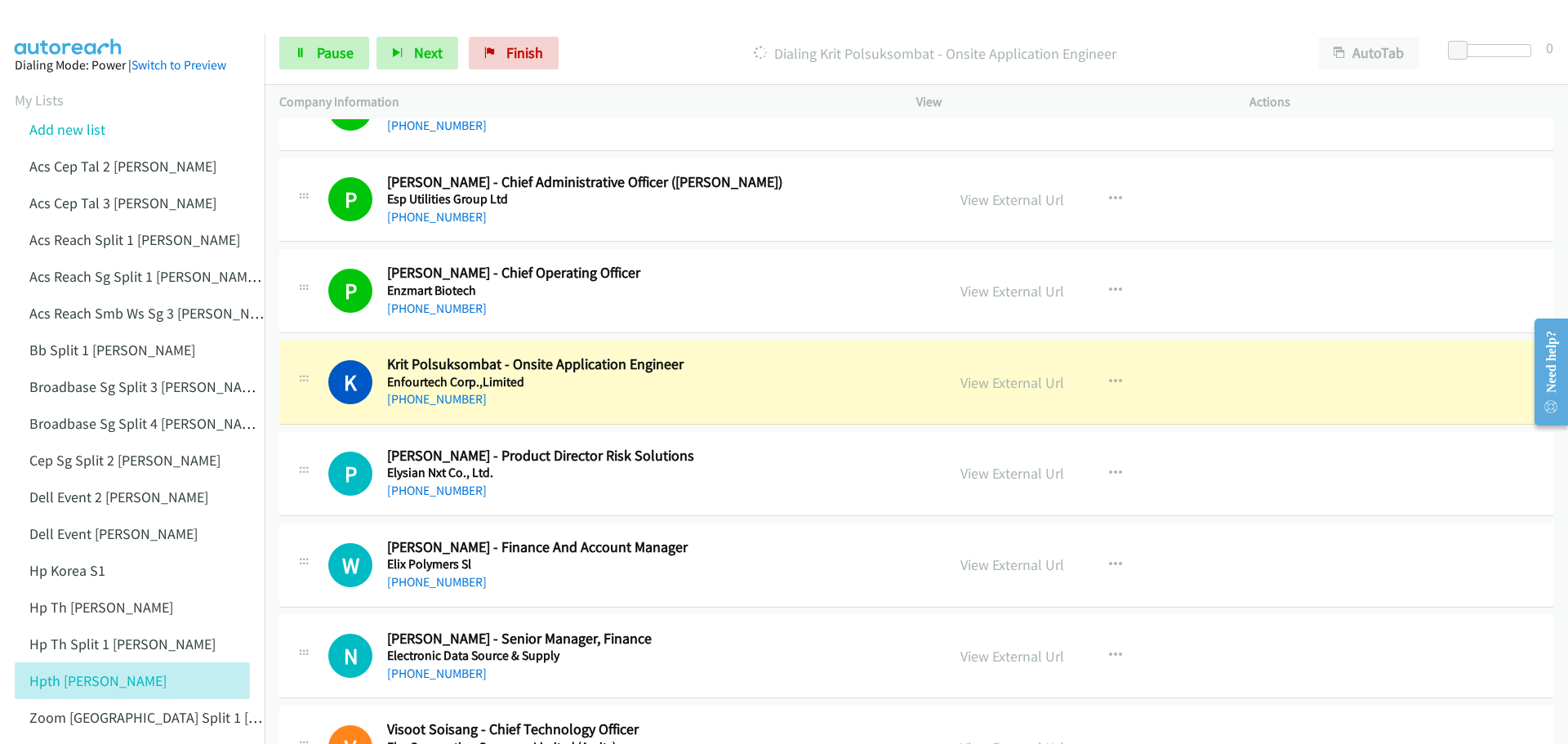
scroll to position [16171, 0]
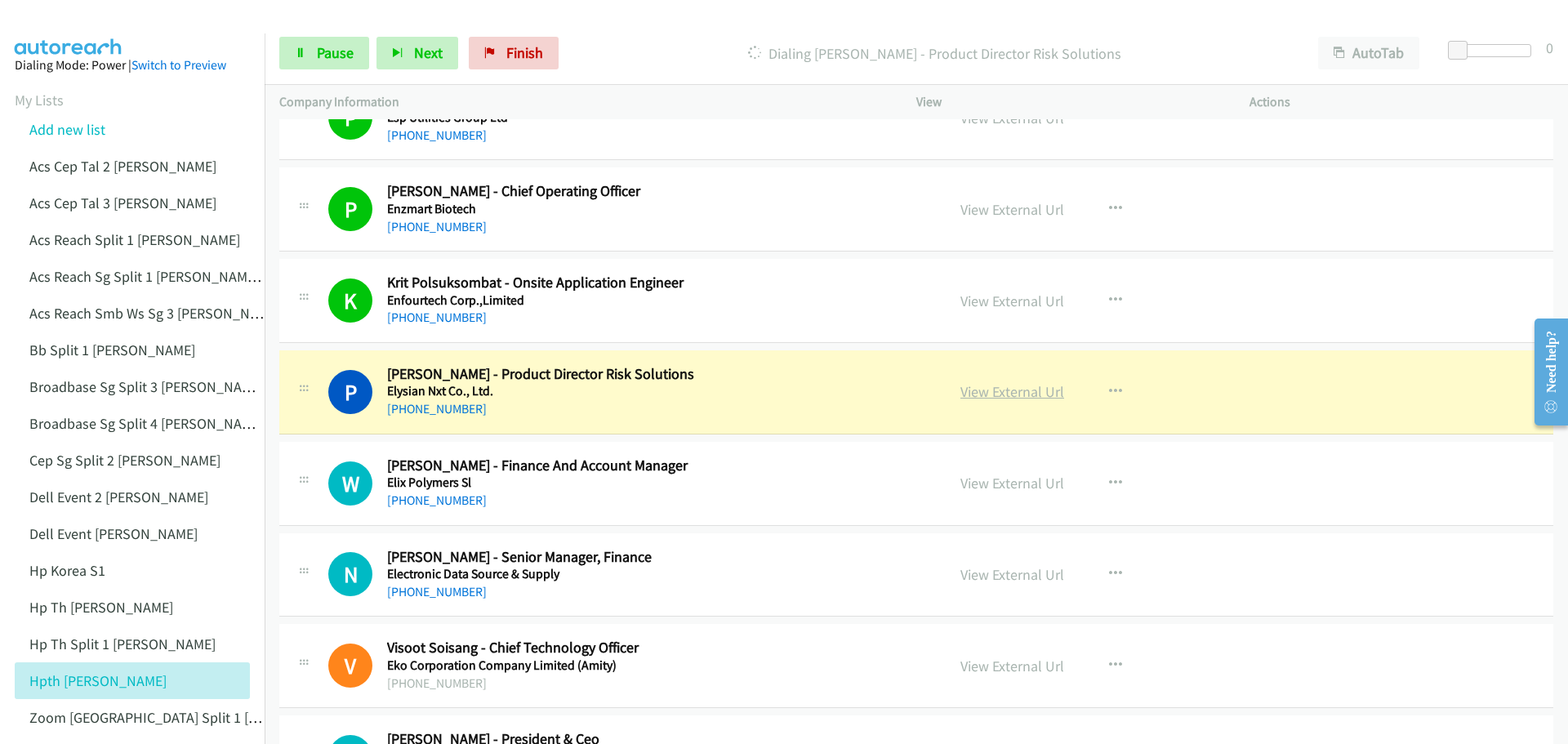
click at [1025, 396] on link "View External Url" at bounding box center [1012, 392] width 104 height 19
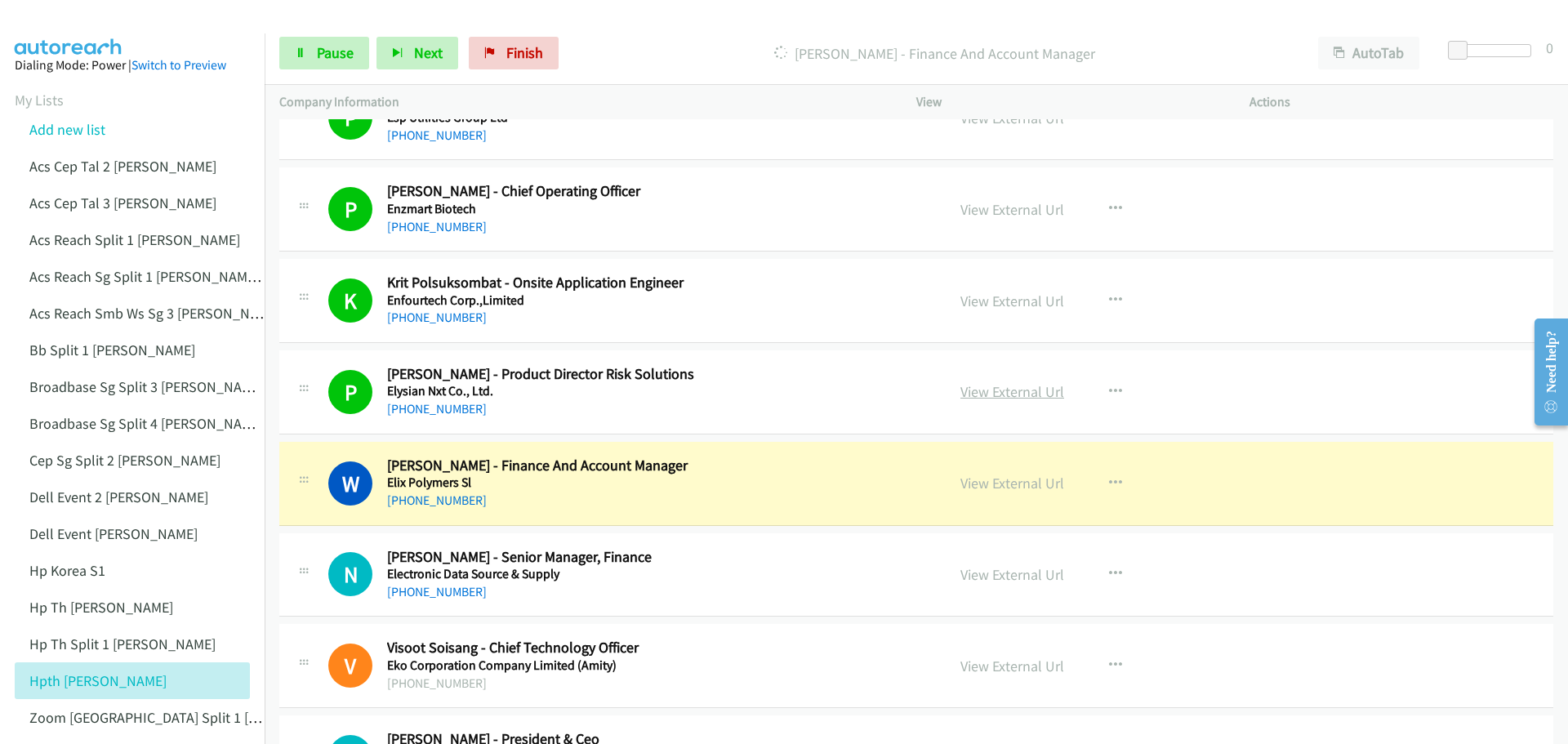
click at [1001, 394] on link "View External Url" at bounding box center [1012, 392] width 104 height 19
click at [322, 55] on span "Pause" at bounding box center [335, 52] width 37 height 19
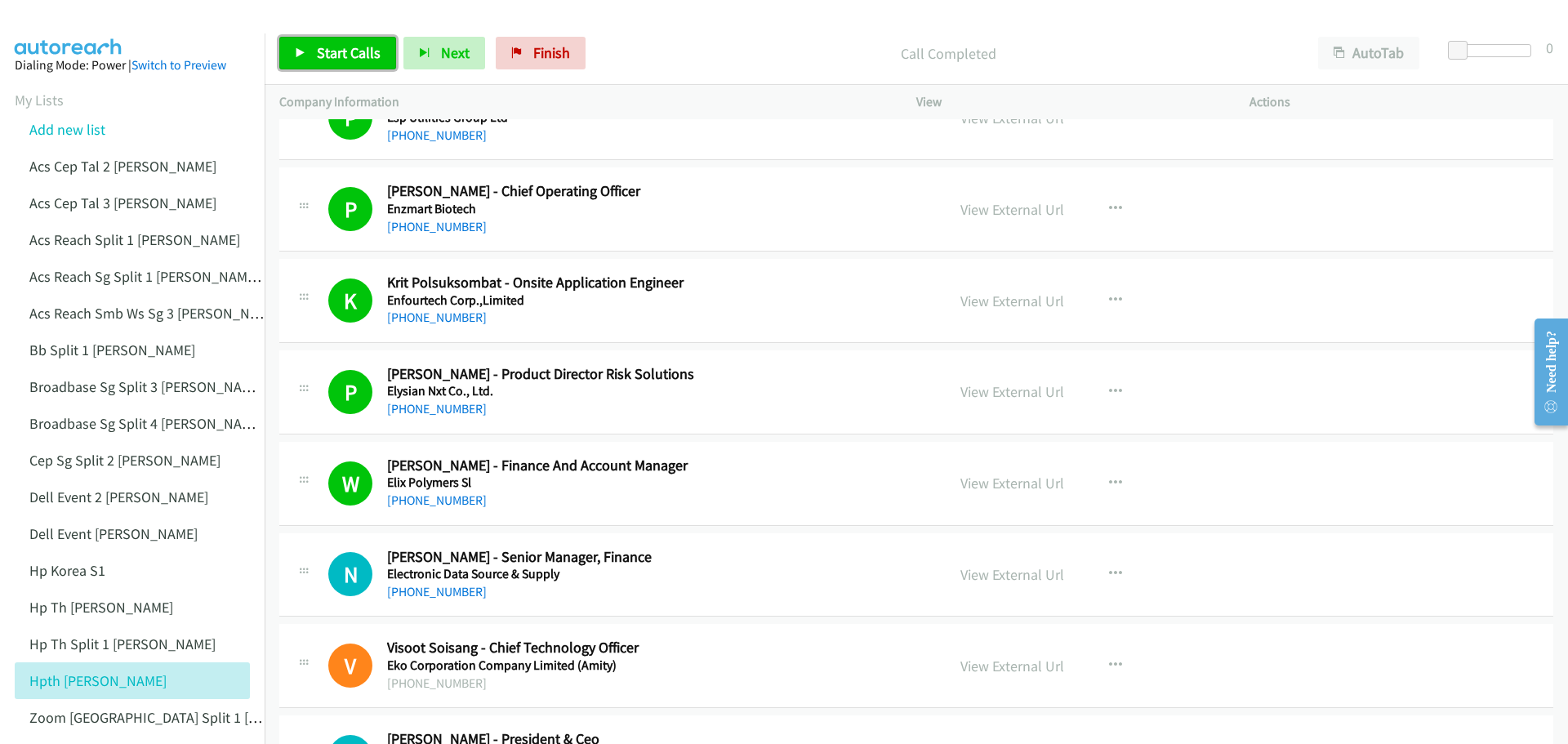
click at [354, 52] on span "Start Calls" at bounding box center [348, 52] width 64 height 19
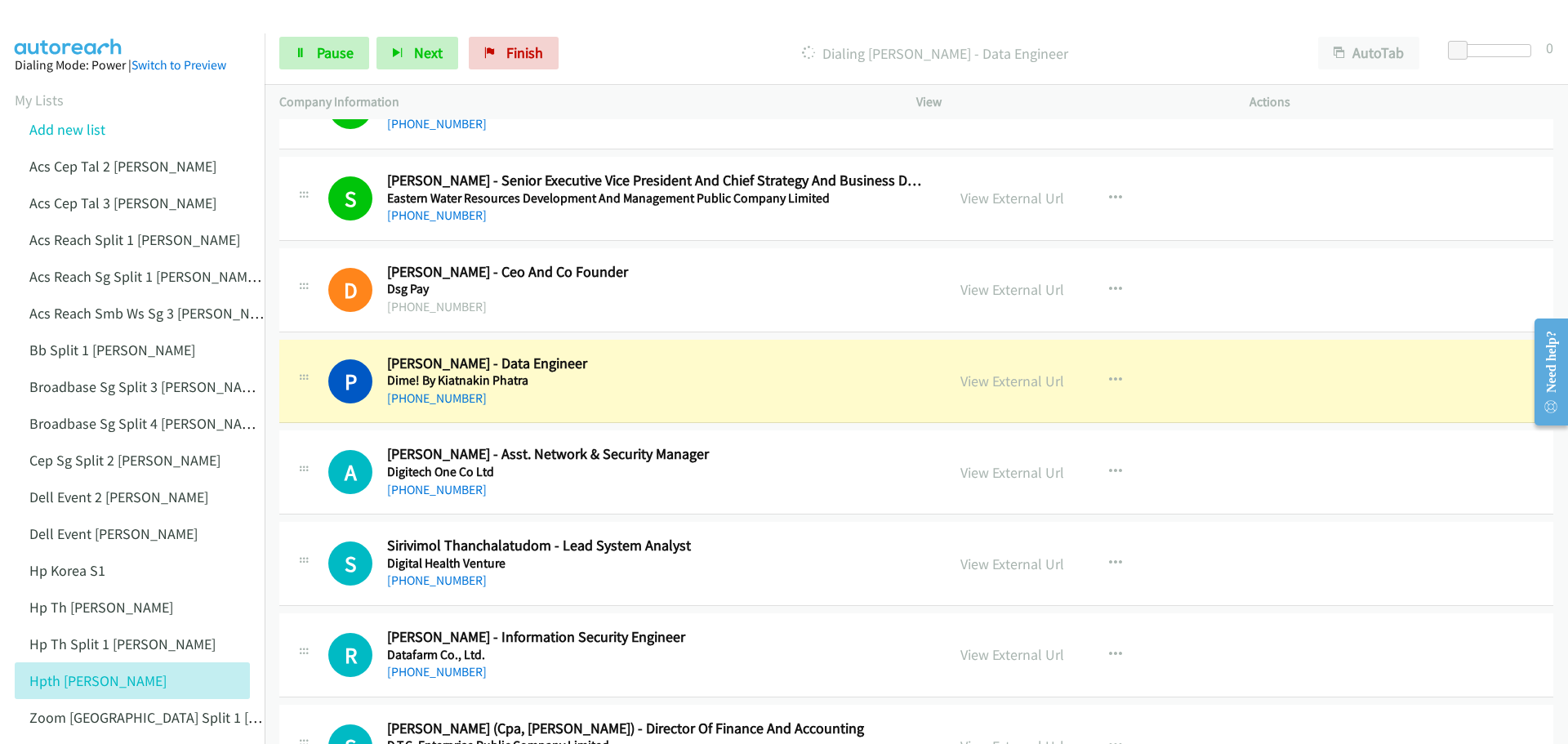
scroll to position [16824, 0]
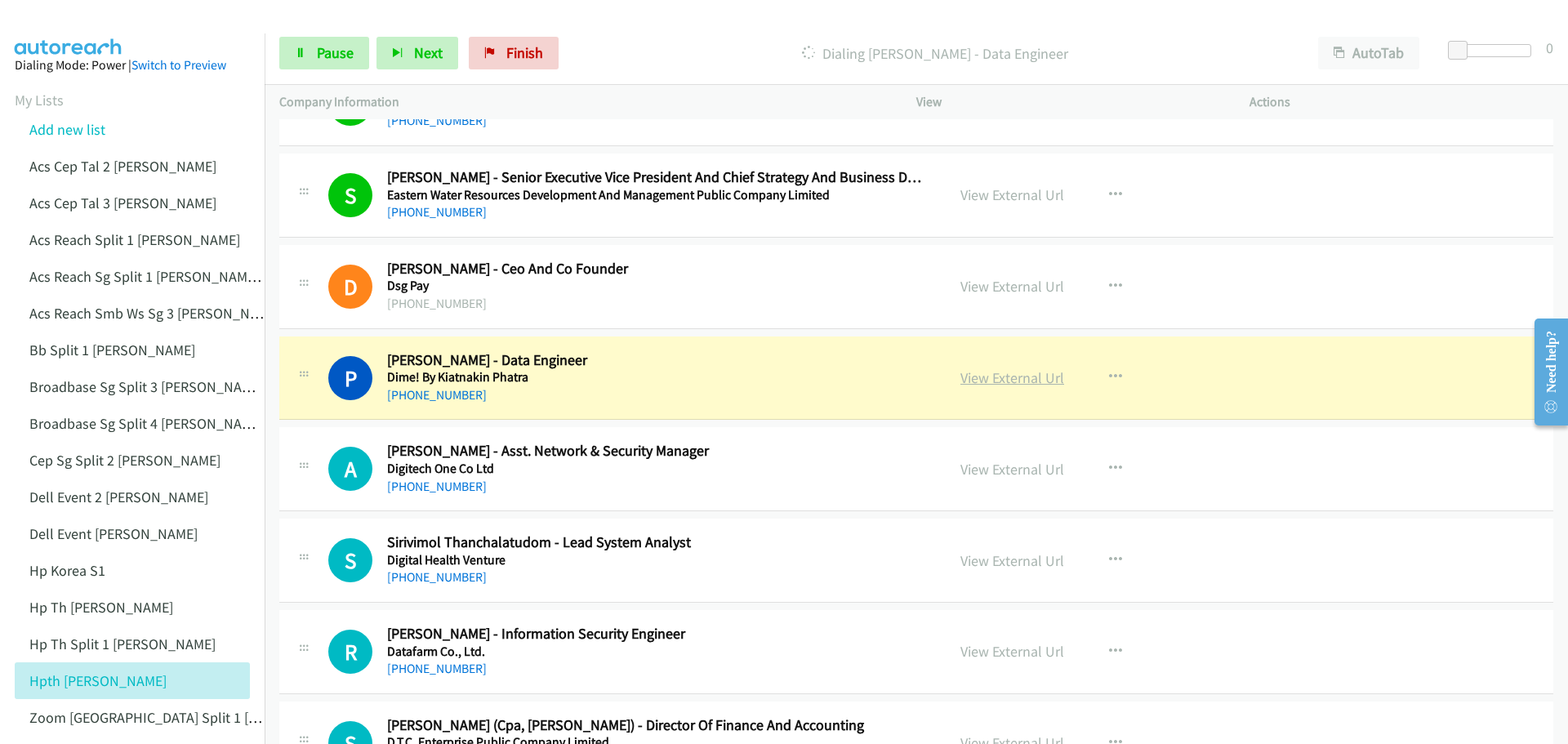
click at [1015, 373] on link "View External Url" at bounding box center [1012, 378] width 104 height 19
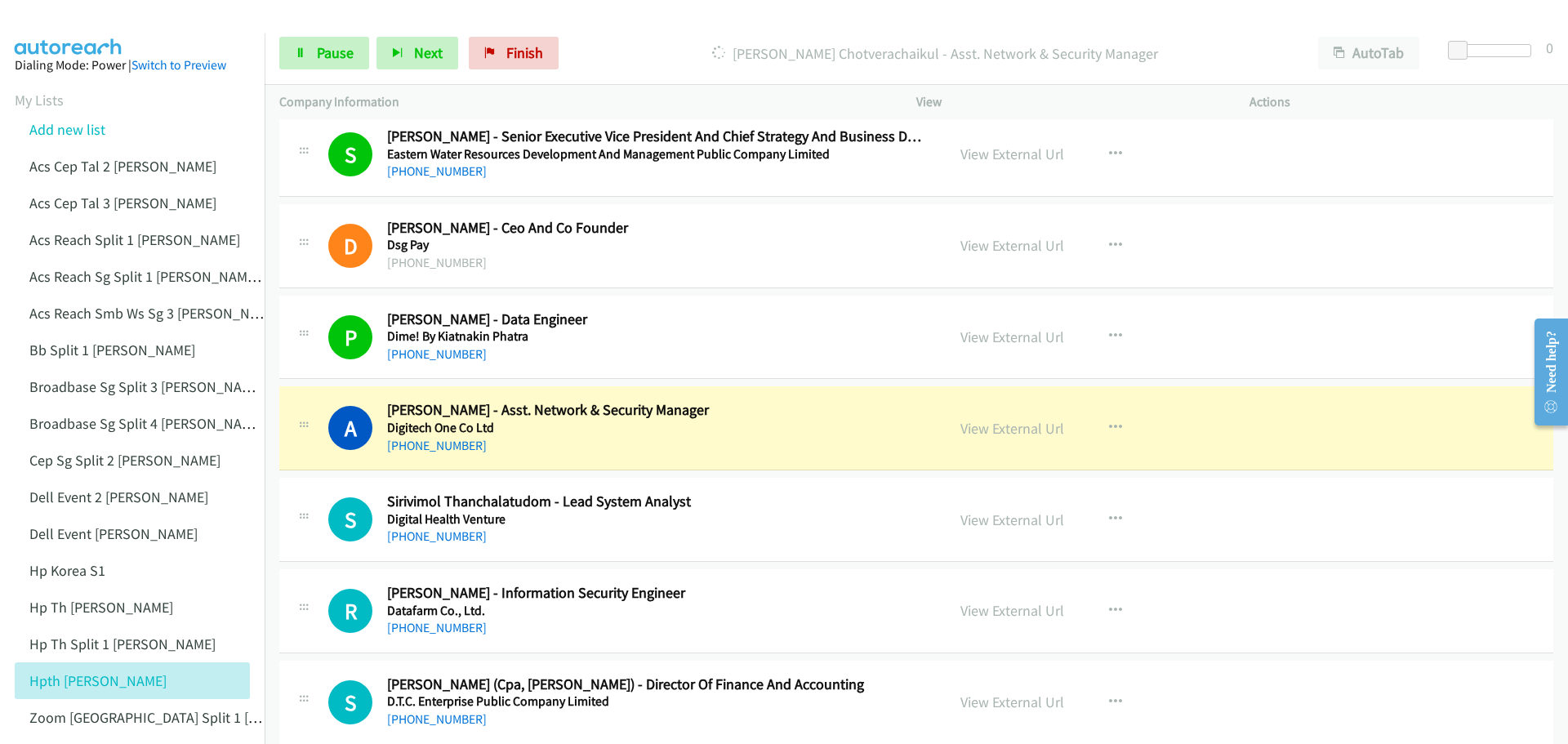
scroll to position [16906, 0]
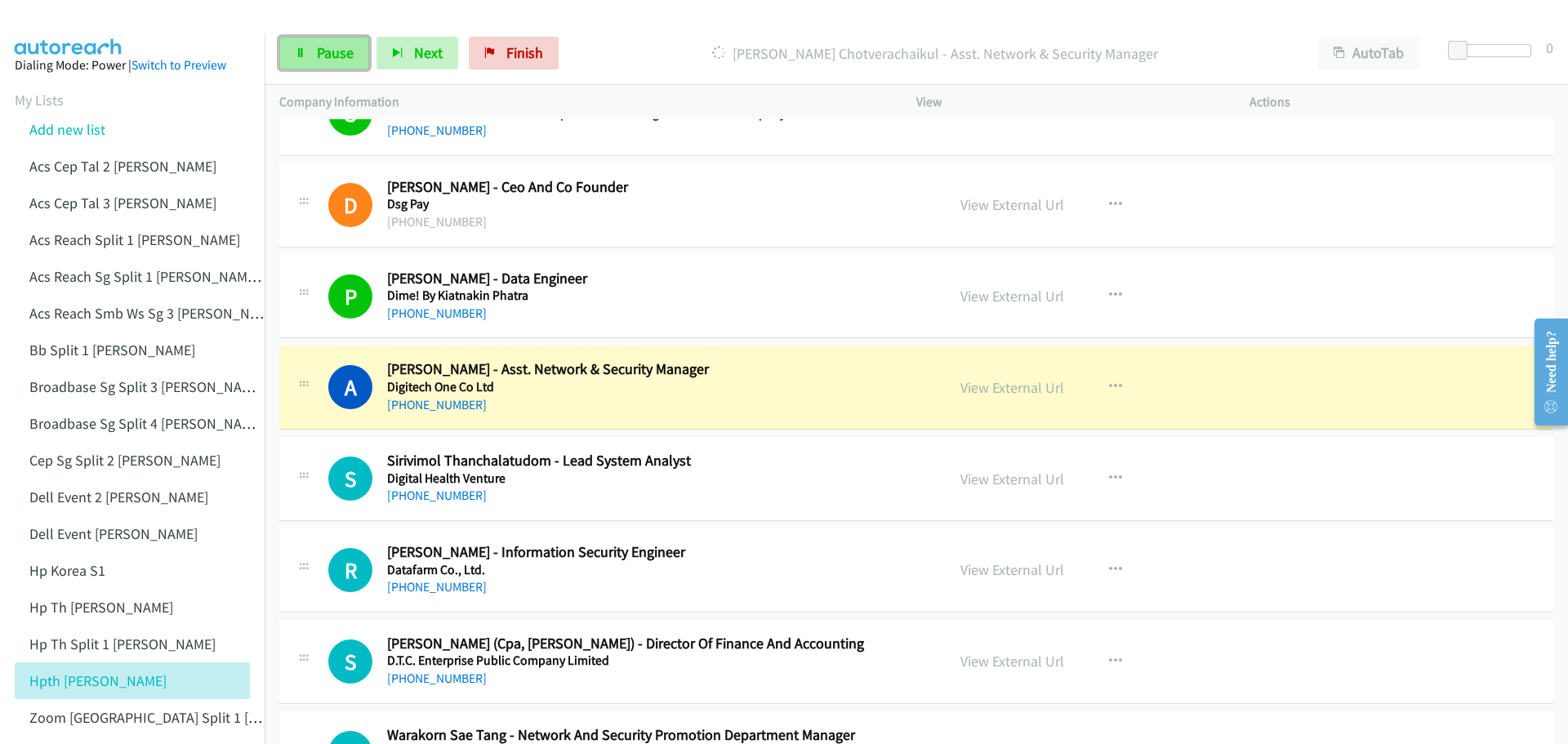
click at [355, 49] on link "Pause" at bounding box center [324, 53] width 90 height 32
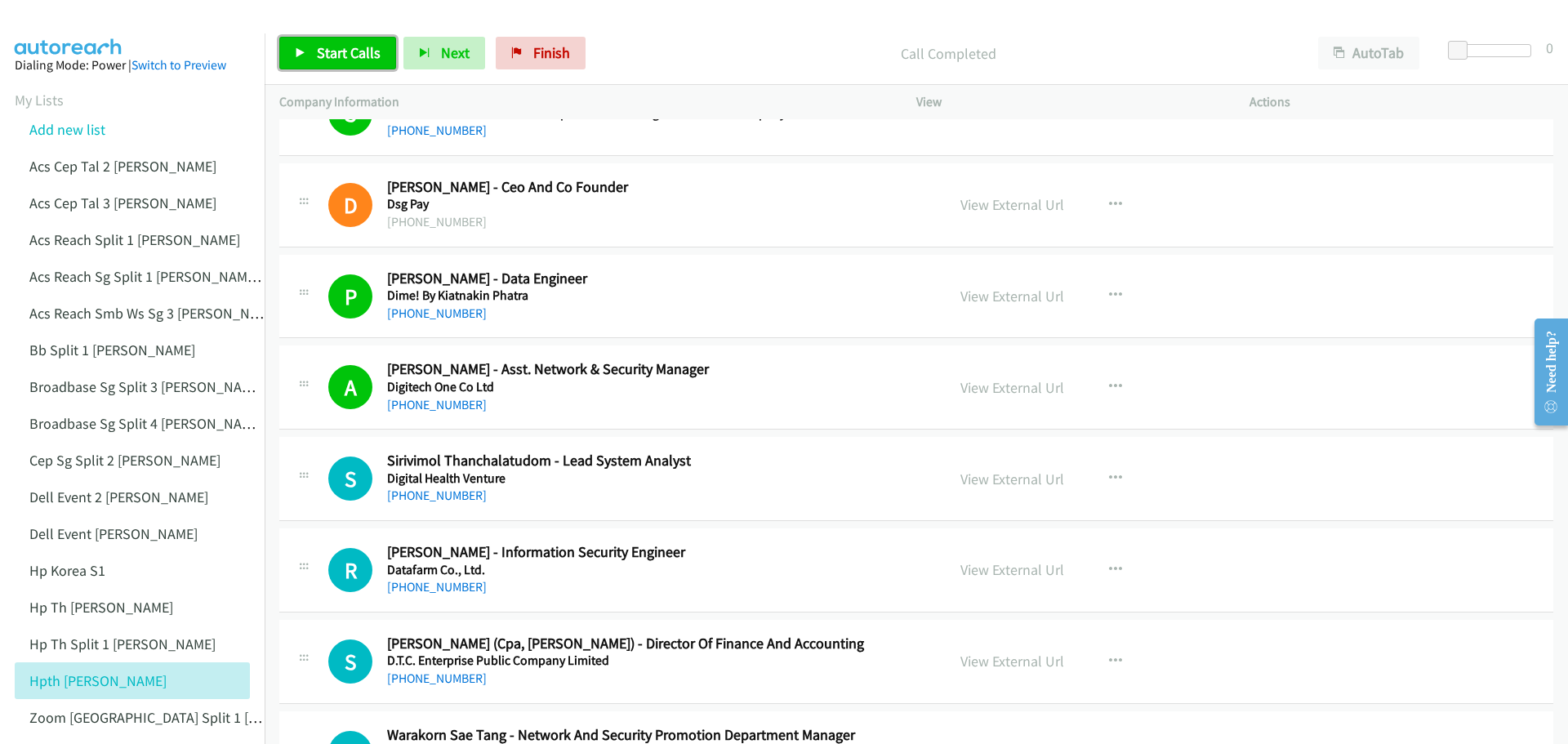
click at [357, 60] on span "Start Calls" at bounding box center [348, 52] width 64 height 19
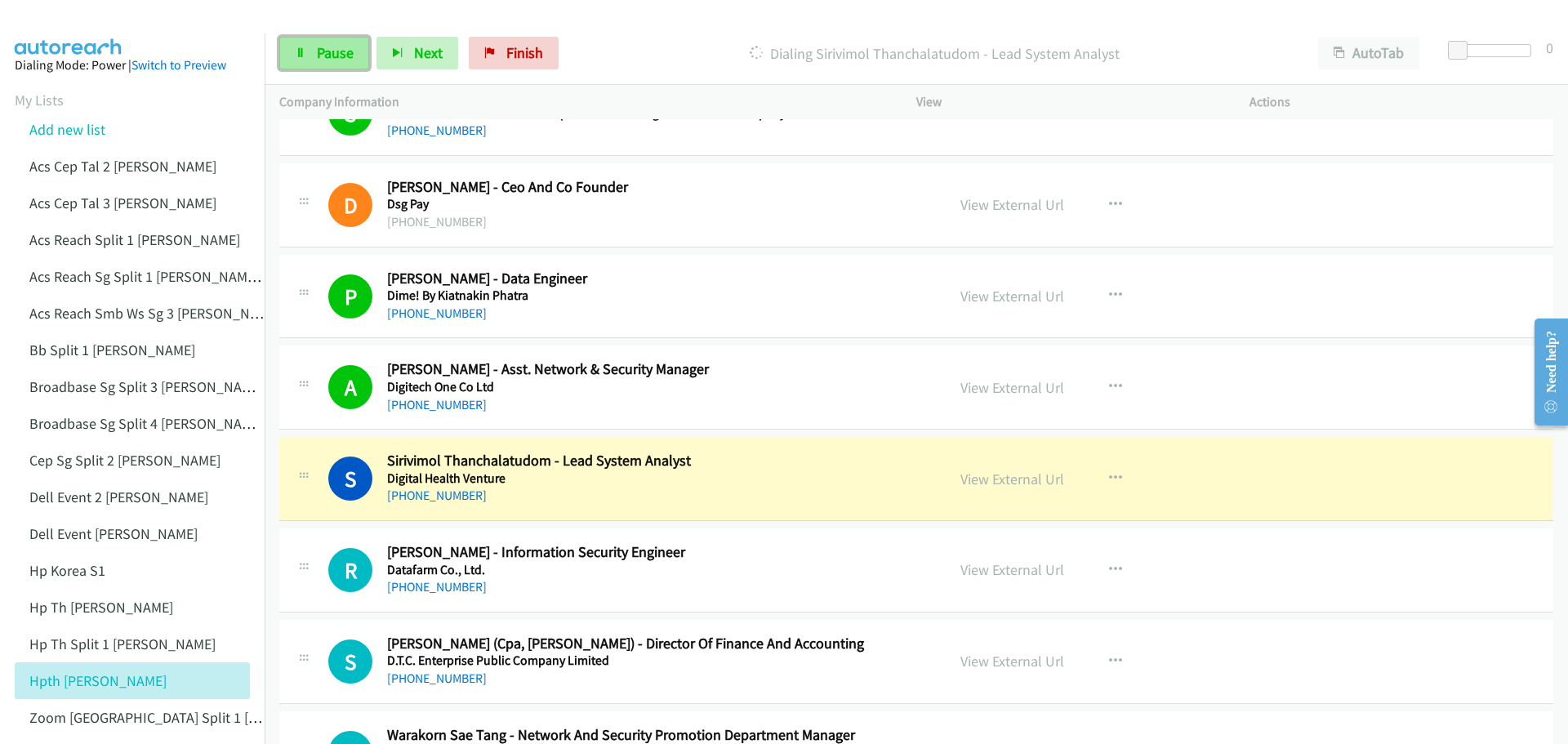
click at [349, 57] on span "Pause" at bounding box center [335, 52] width 37 height 19
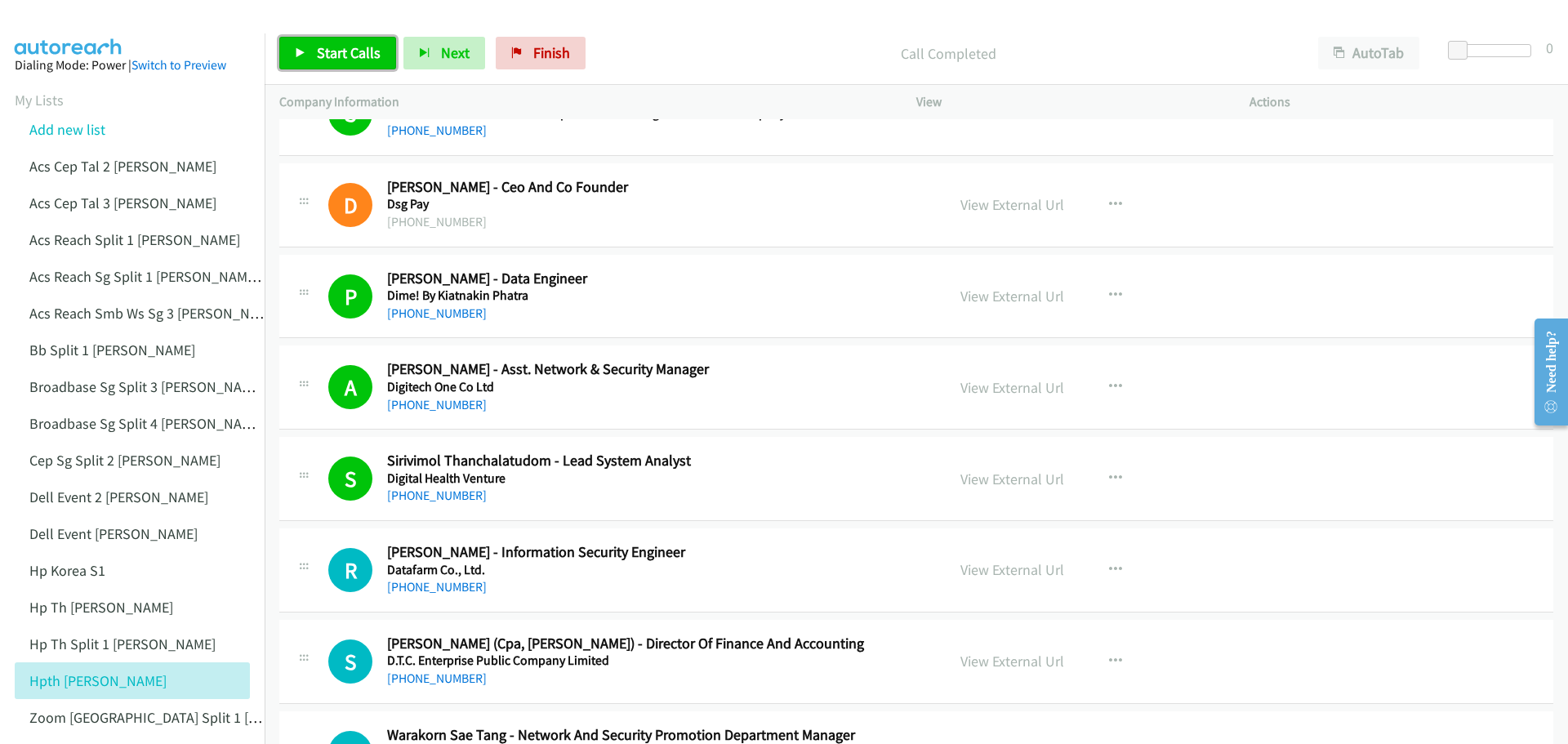
click at [353, 54] on span "Start Calls" at bounding box center [348, 52] width 64 height 19
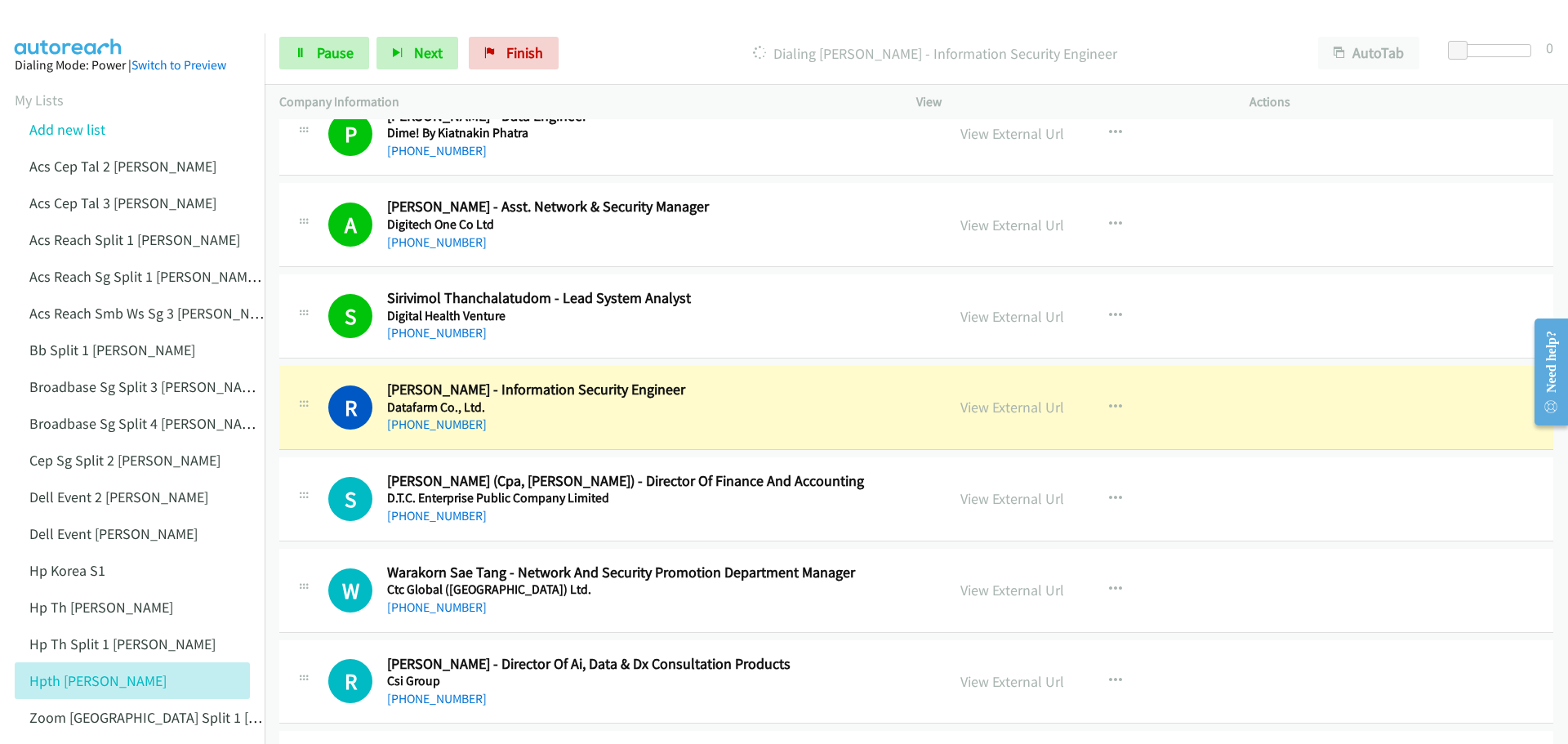
scroll to position [17069, 0]
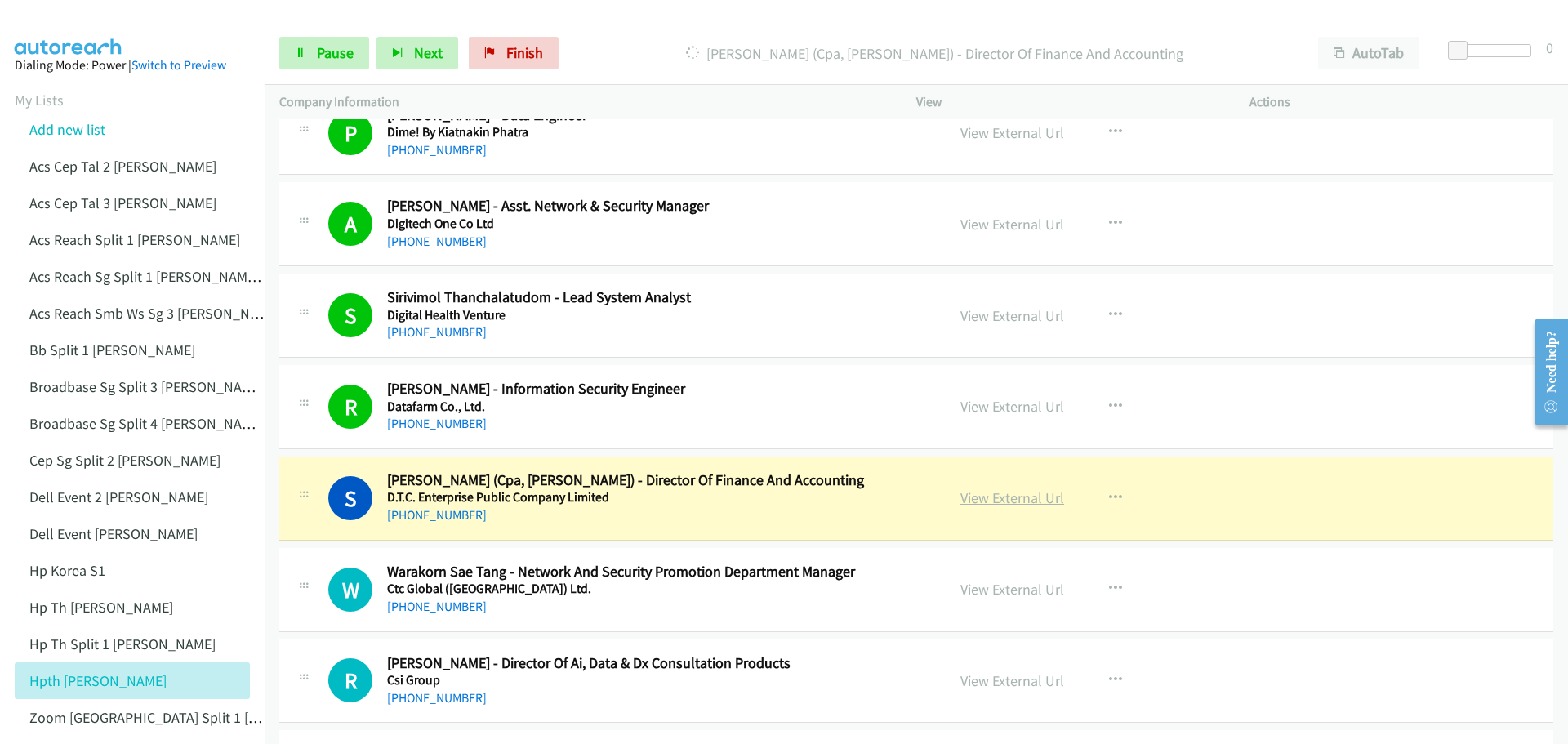
click at [1025, 494] on link "View External Url" at bounding box center [1012, 498] width 104 height 19
click at [342, 54] on span "Pause" at bounding box center [335, 52] width 37 height 19
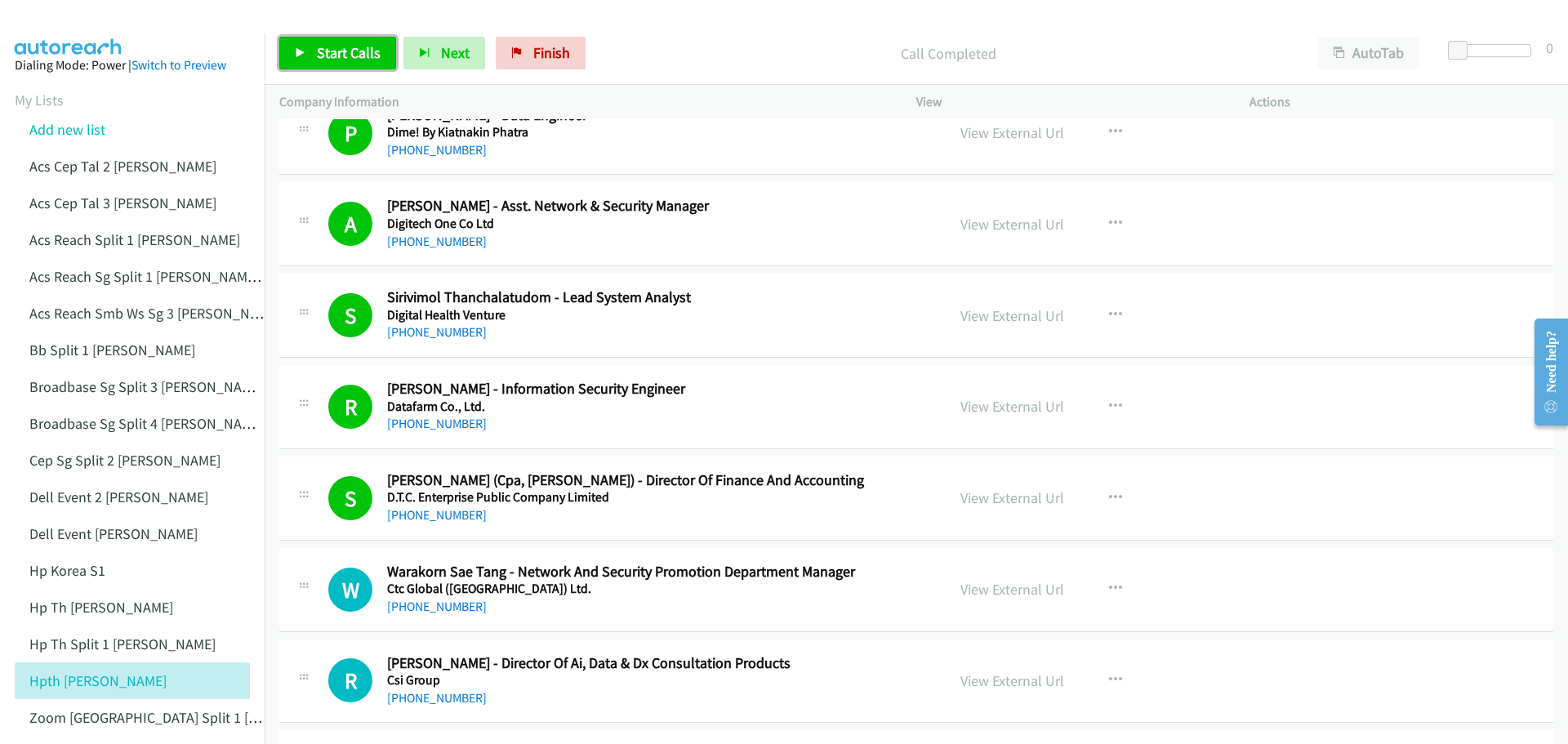
click at [340, 49] on span "Start Calls" at bounding box center [348, 52] width 64 height 19
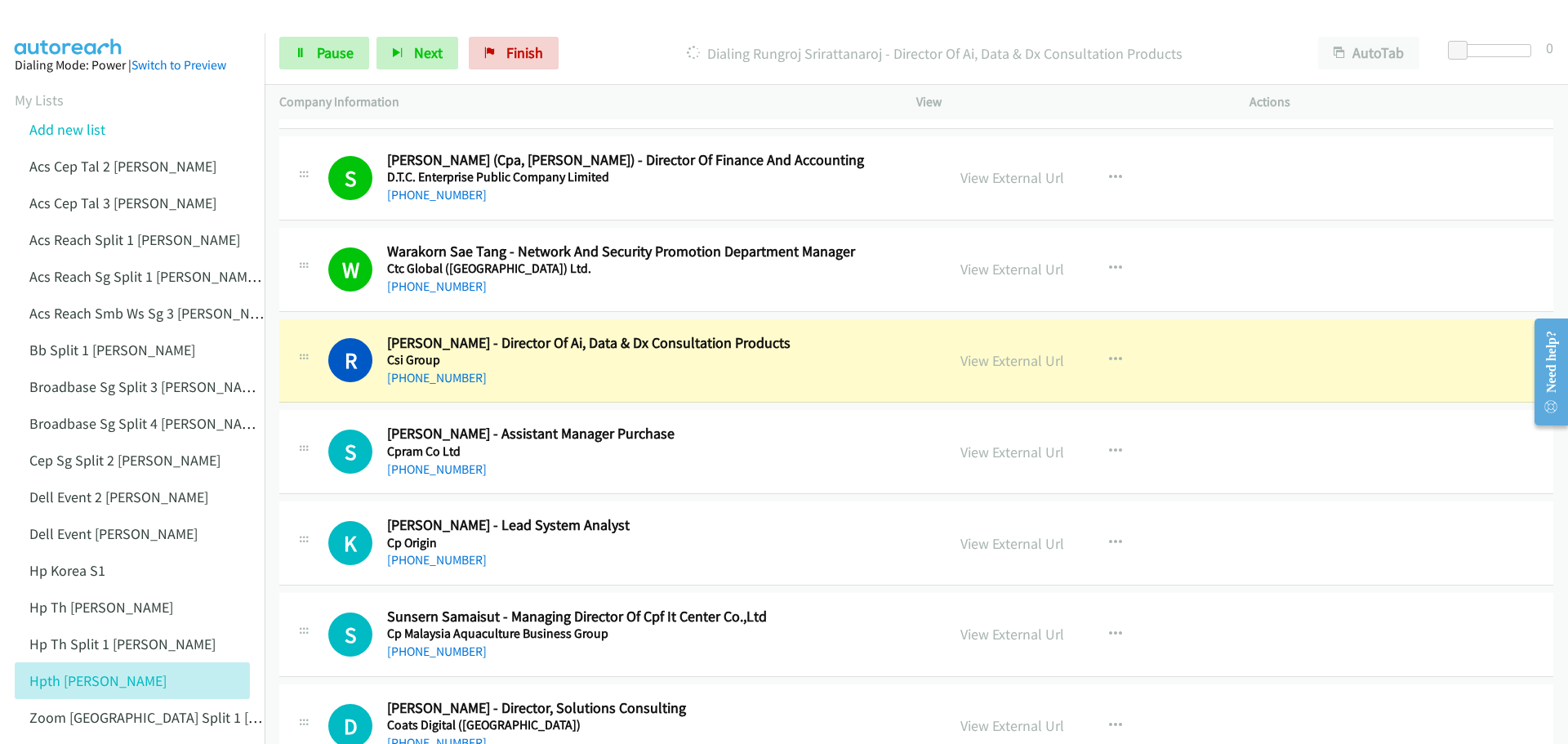
scroll to position [17396, 0]
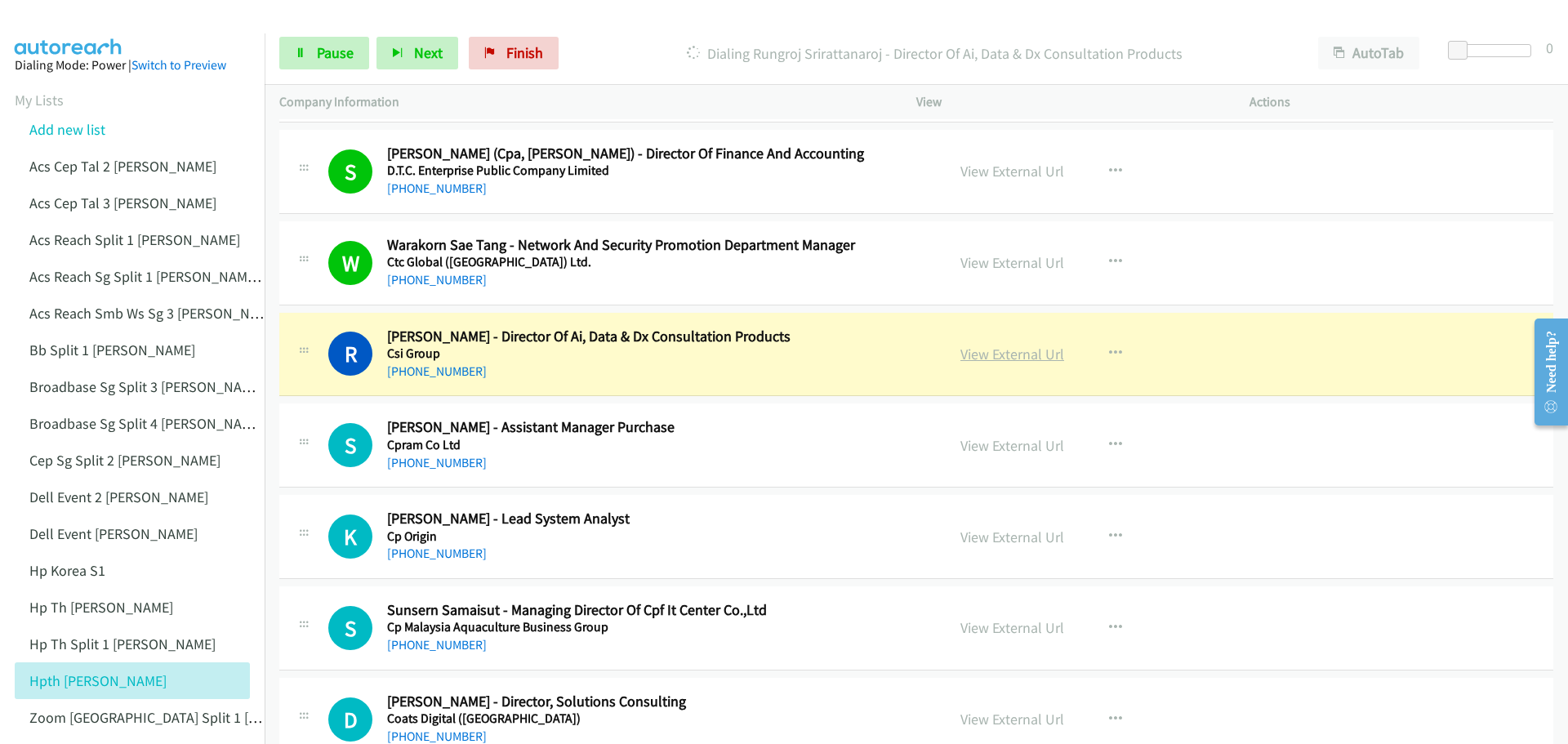
click at [1008, 349] on link "View External Url" at bounding box center [1012, 354] width 104 height 19
click at [349, 48] on span "Pause" at bounding box center [335, 52] width 37 height 19
